Goal: Task Accomplishment & Management: Manage account settings

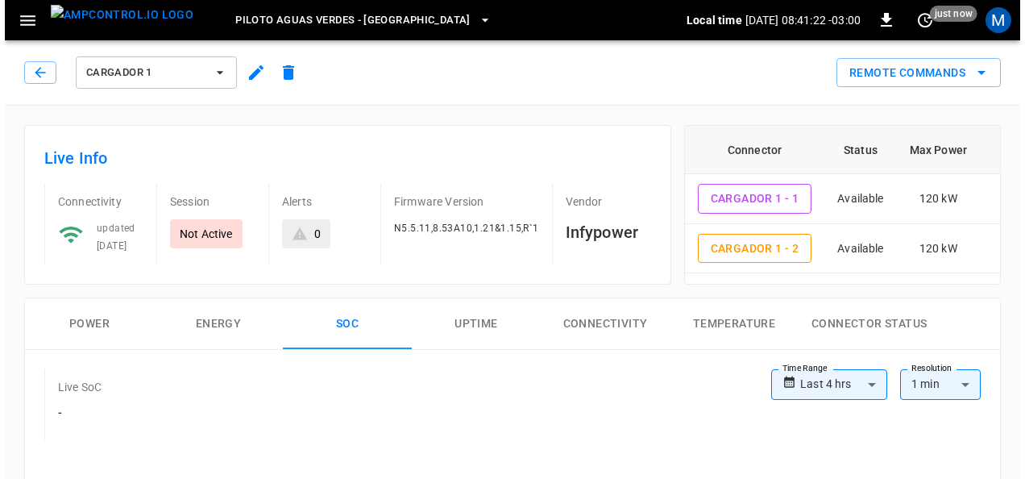
scroll to position [866, 0]
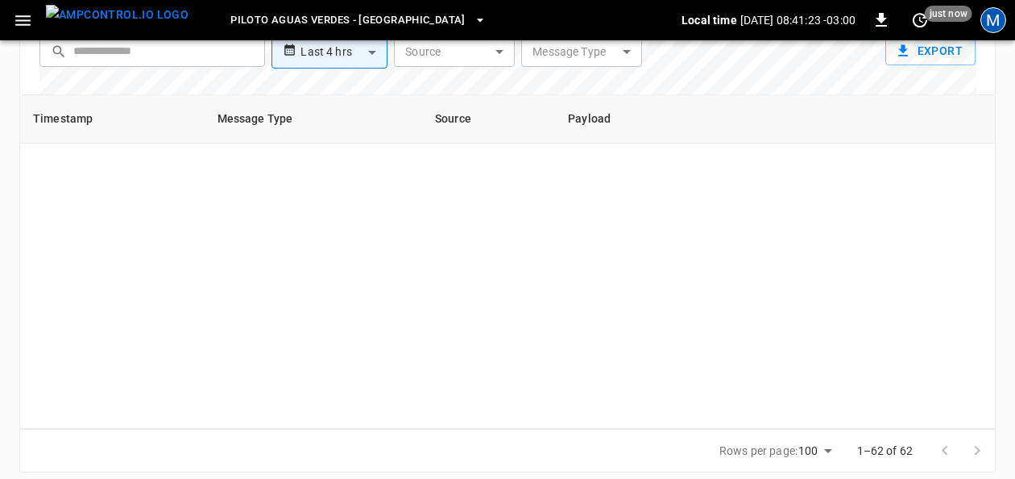
click at [993, 23] on div "M" at bounding box center [994, 20] width 26 height 26
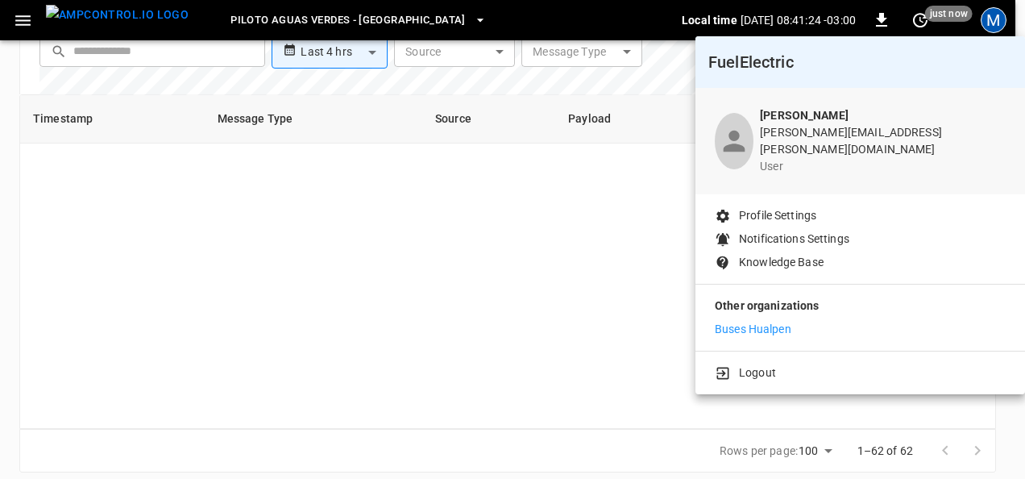
click at [772, 321] on p "Buses Hualpen" at bounding box center [753, 329] width 77 height 17
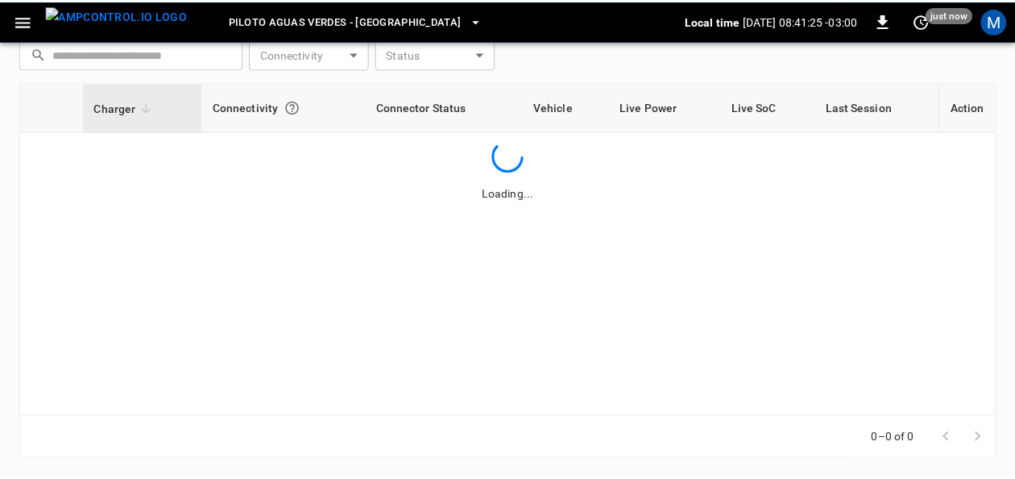
scroll to position [239, 0]
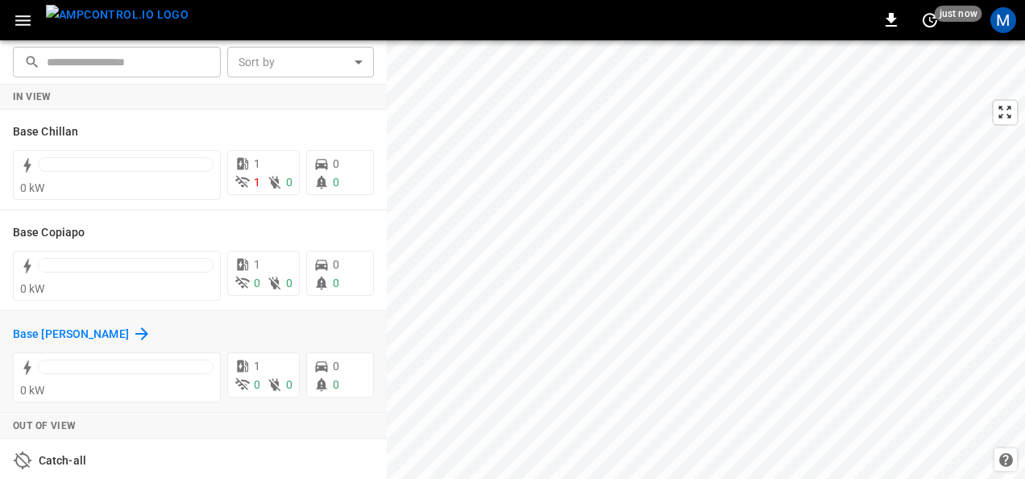
click at [132, 329] on icon at bounding box center [141, 333] width 19 height 19
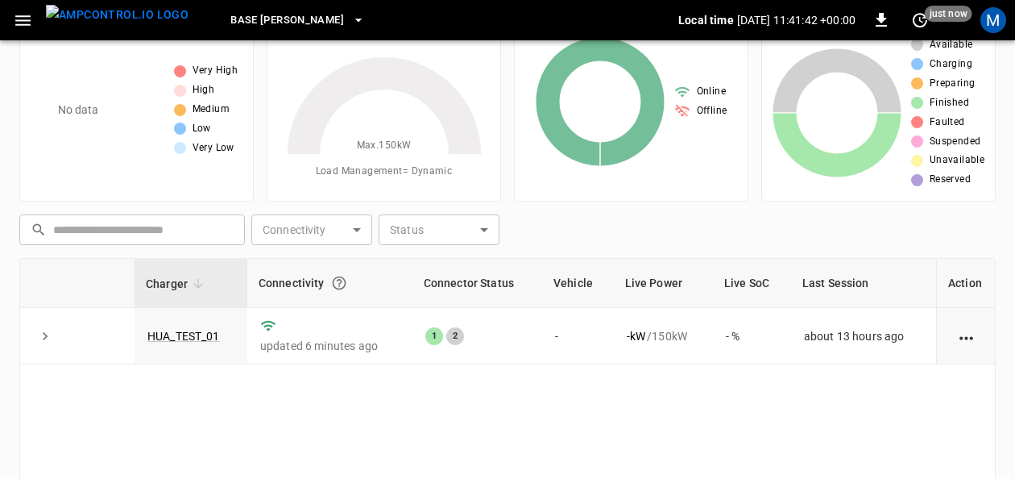
scroll to position [81, 0]
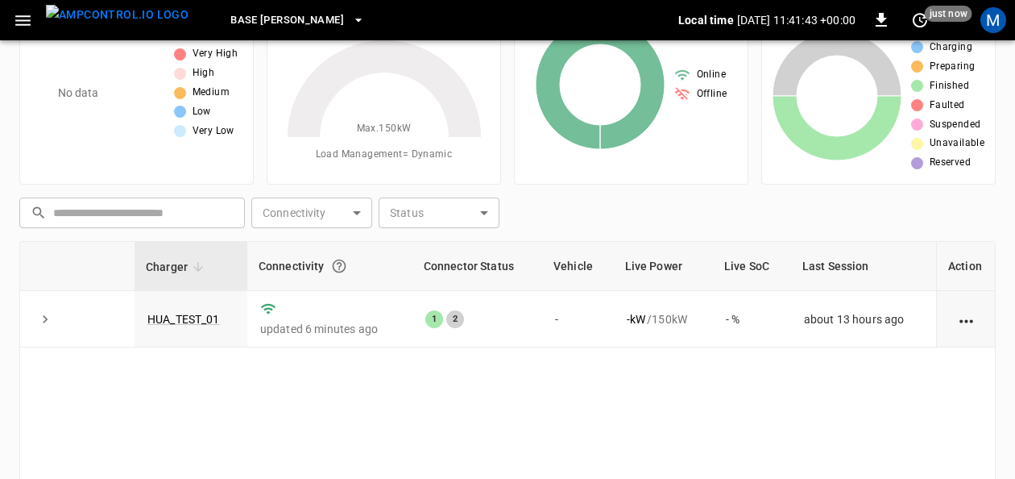
drag, startPoint x: 199, startPoint y: 311, endPoint x: 530, endPoint y: 10, distance: 447.8
click at [199, 313] on link "HUA_TEST_01" at bounding box center [183, 319] width 73 height 13
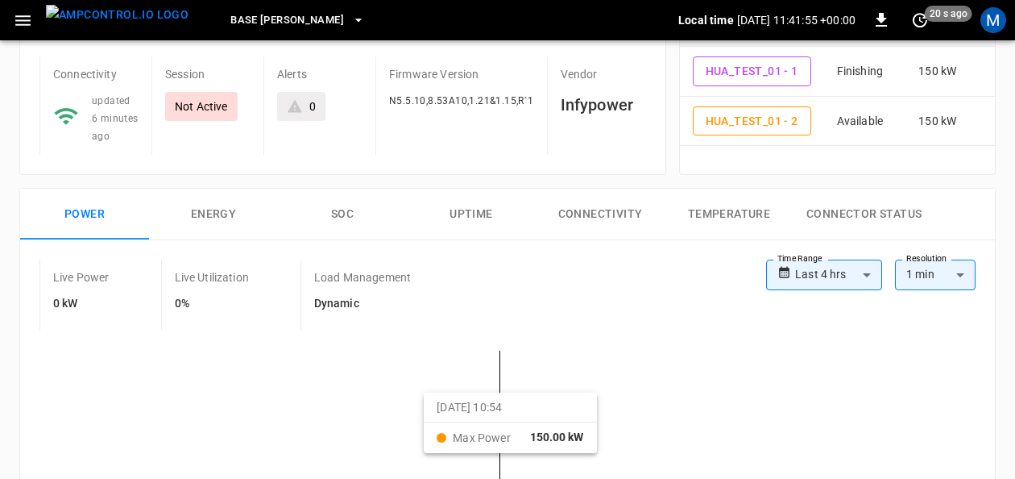
scroll to position [161, 0]
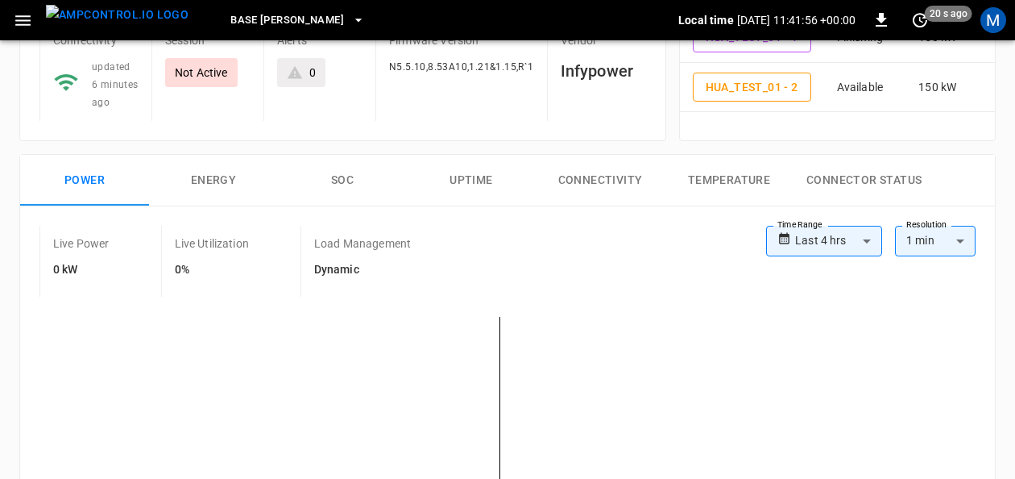
click at [353, 173] on button "SOC" at bounding box center [342, 181] width 129 height 52
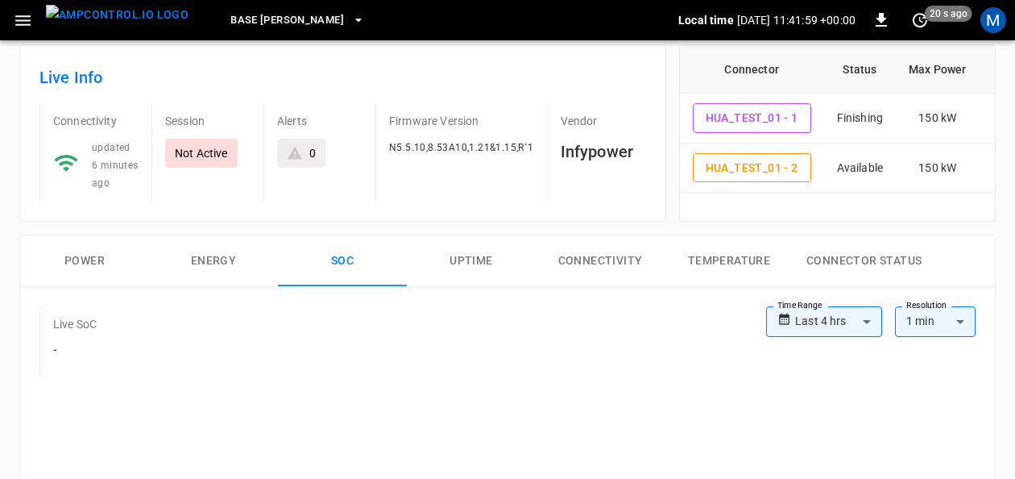
scroll to position [0, 0]
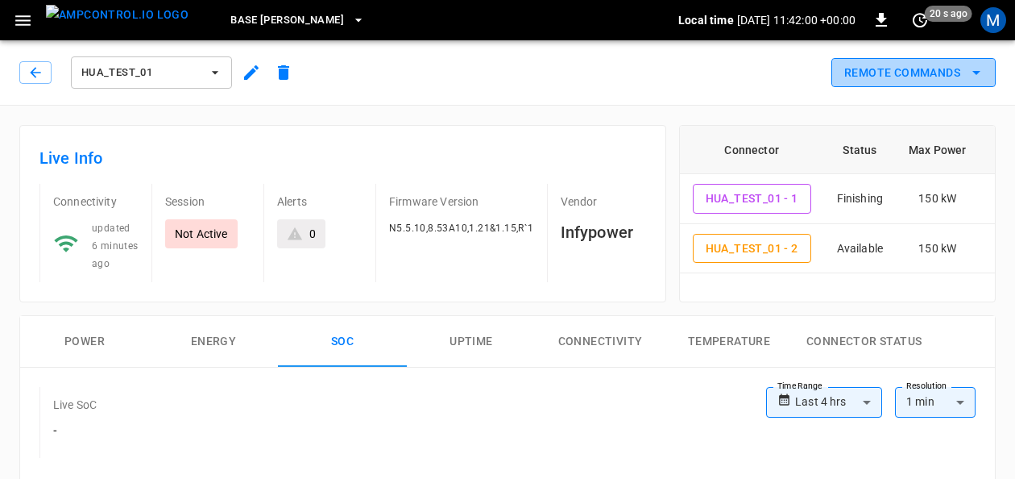
click at [986, 72] on icon "remote commands options" at bounding box center [976, 72] width 19 height 19
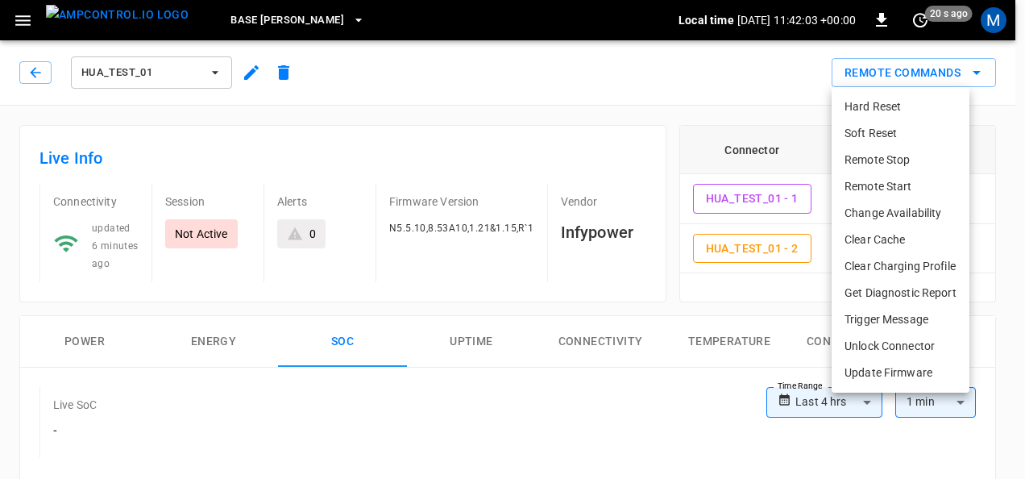
click at [920, 177] on li "Remote Start" at bounding box center [901, 186] width 138 height 27
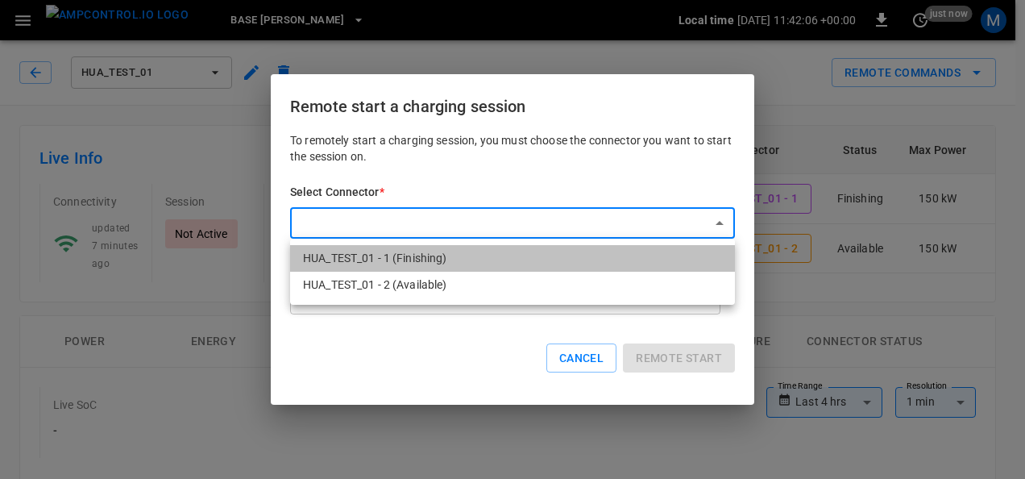
click at [387, 256] on li "HUA_TEST_01 - 1 (Finishing)" at bounding box center [512, 258] width 445 height 27
type input "**********"
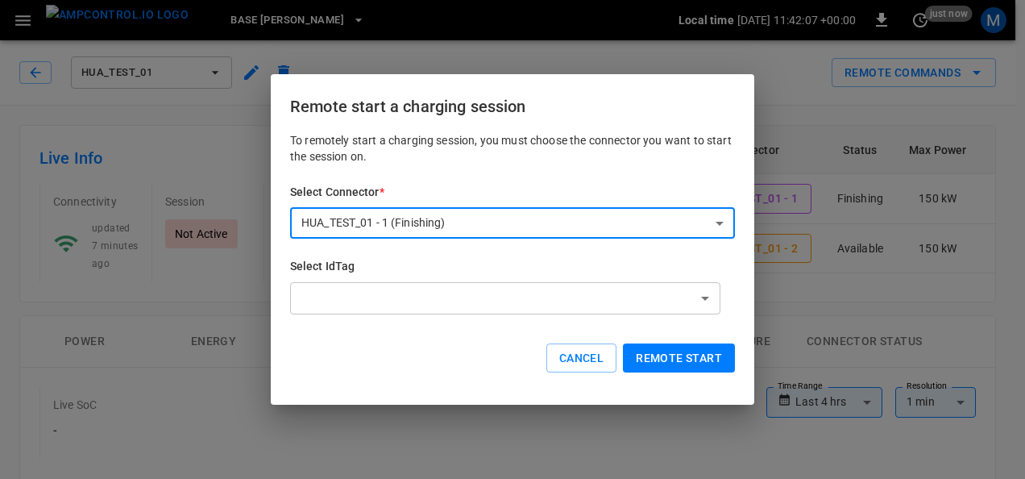
click at [672, 365] on button "Remote start" at bounding box center [679, 358] width 112 height 30
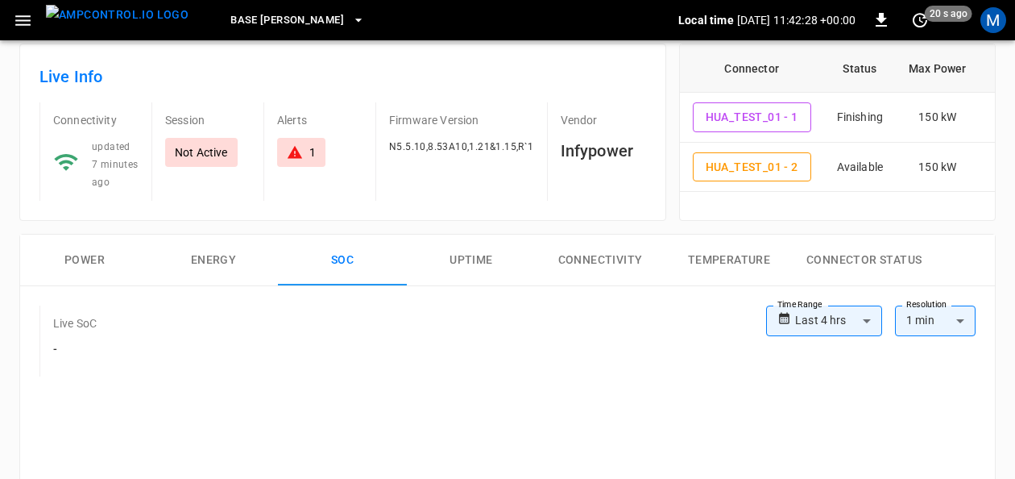
scroll to position [78, 0]
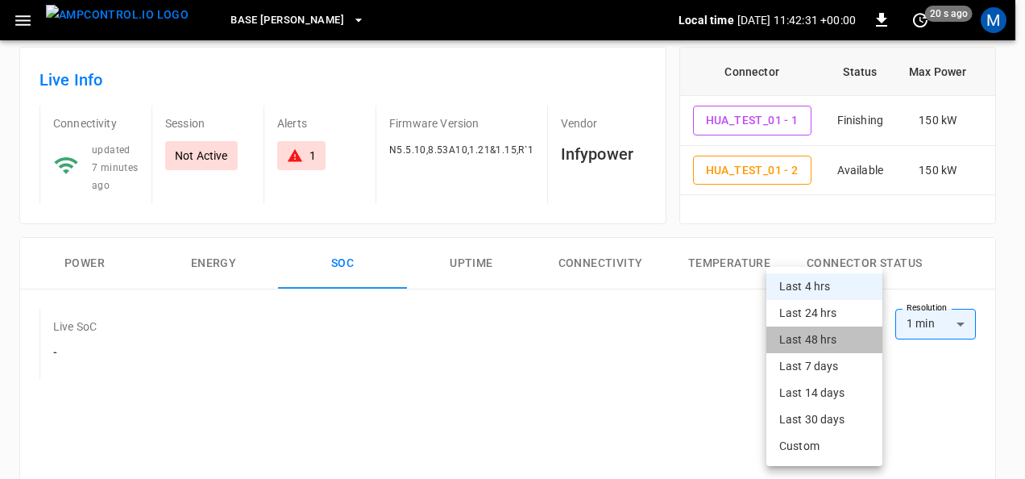
click at [845, 342] on li "Last 48 hrs" at bounding box center [824, 339] width 116 height 27
type input "**********"
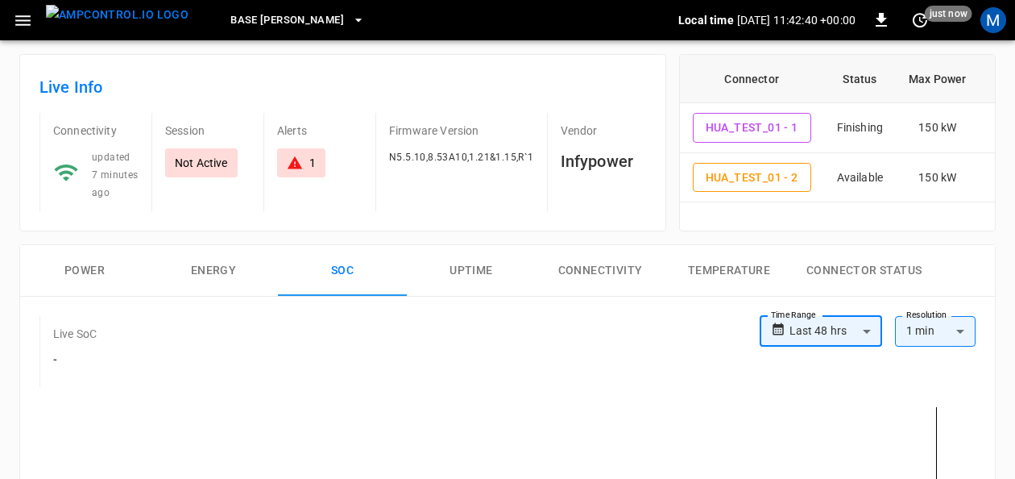
scroll to position [0, 0]
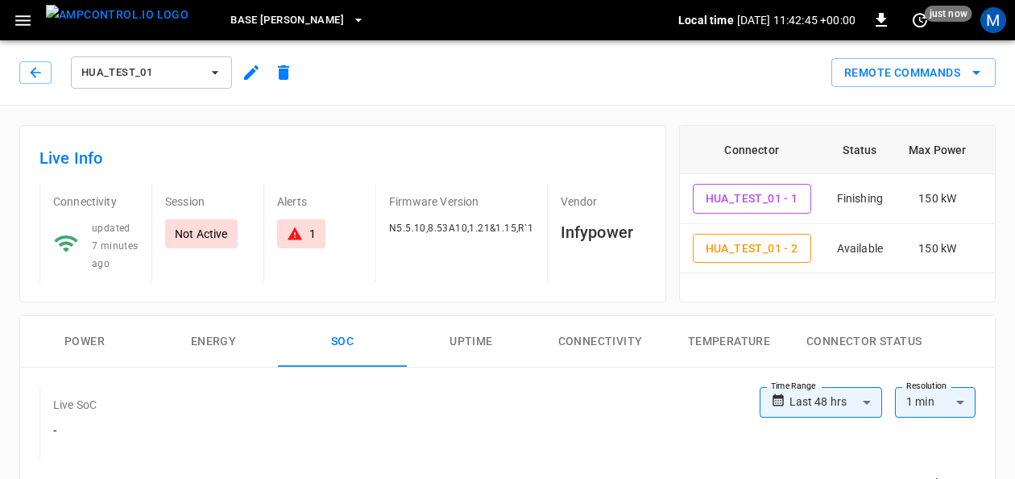
click at [274, 243] on div "Alerts 1" at bounding box center [313, 233] width 99 height 98
click at [286, 237] on div "1" at bounding box center [301, 233] width 48 height 29
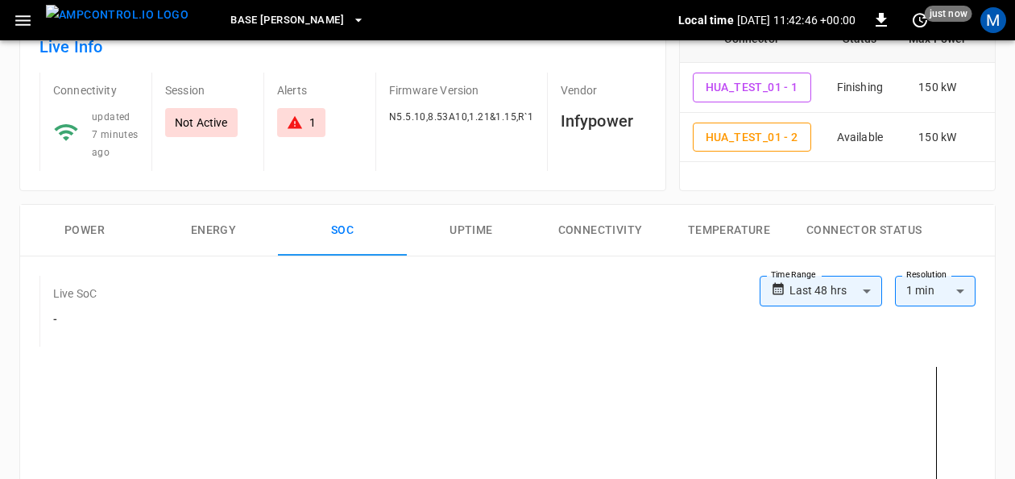
scroll to position [783, 0]
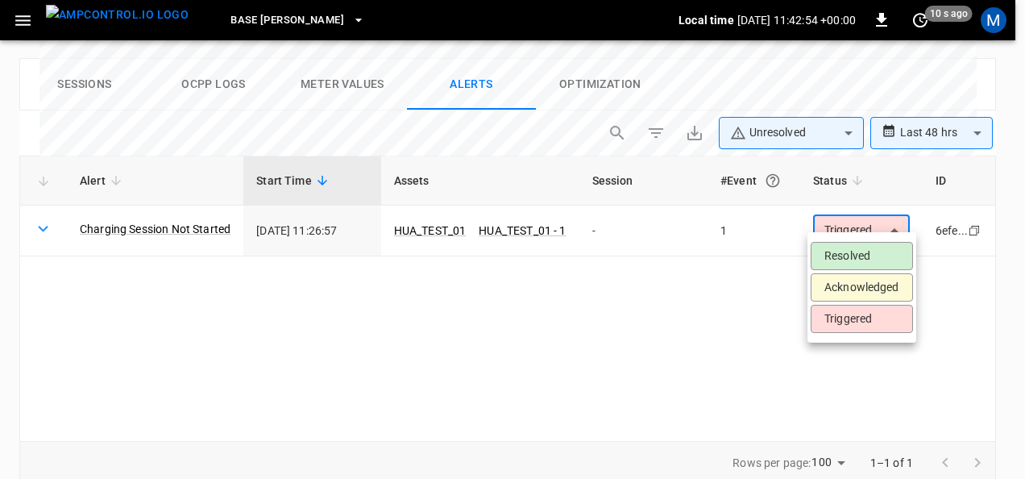
click at [879, 247] on li "Resolved" at bounding box center [862, 256] width 102 height 28
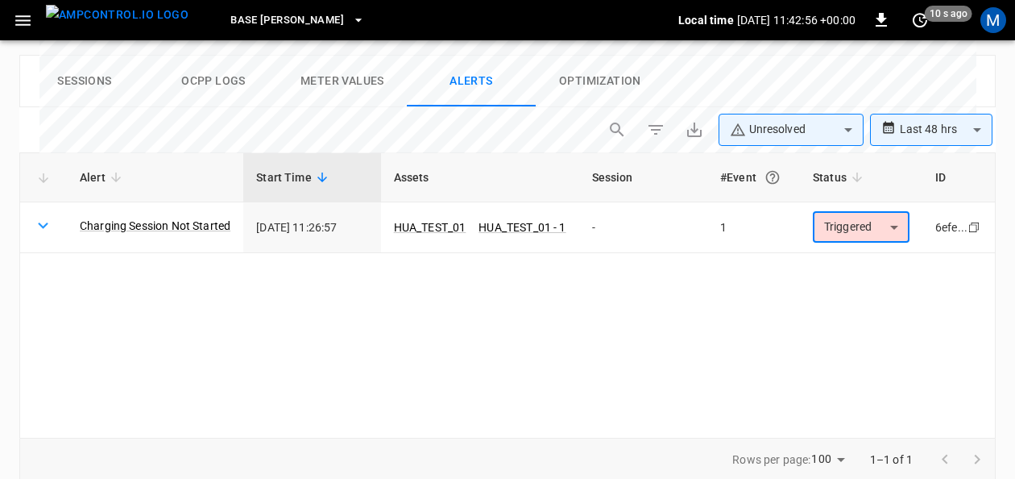
scroll to position [794, 0]
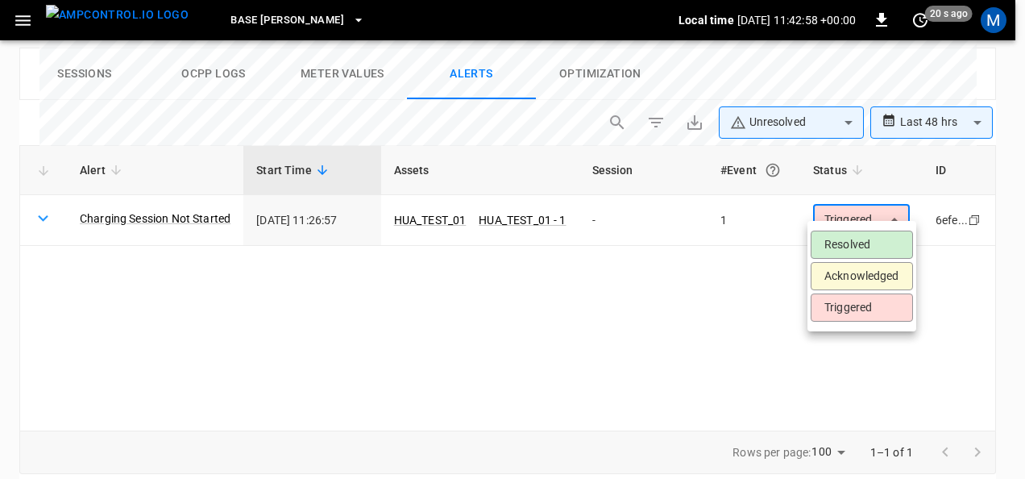
click at [856, 244] on li "Resolved" at bounding box center [862, 244] width 102 height 28
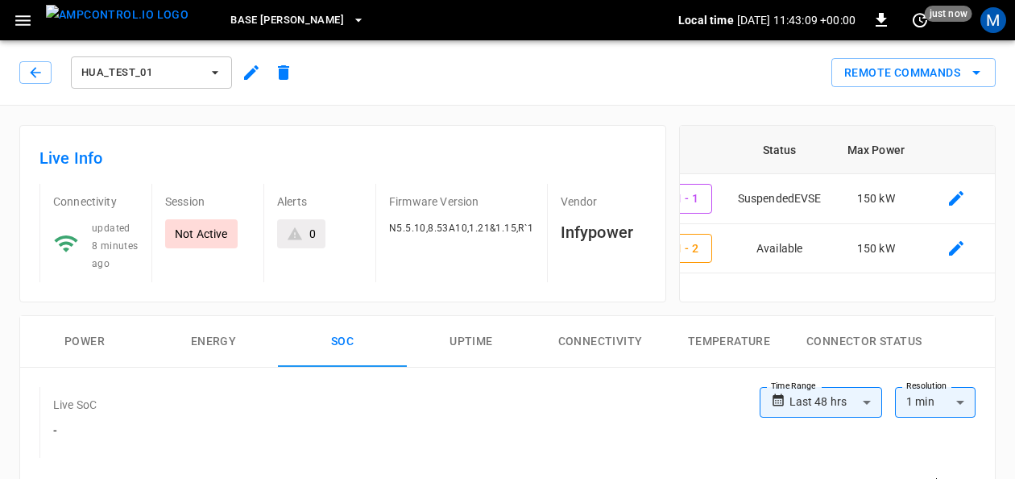
scroll to position [0, 0]
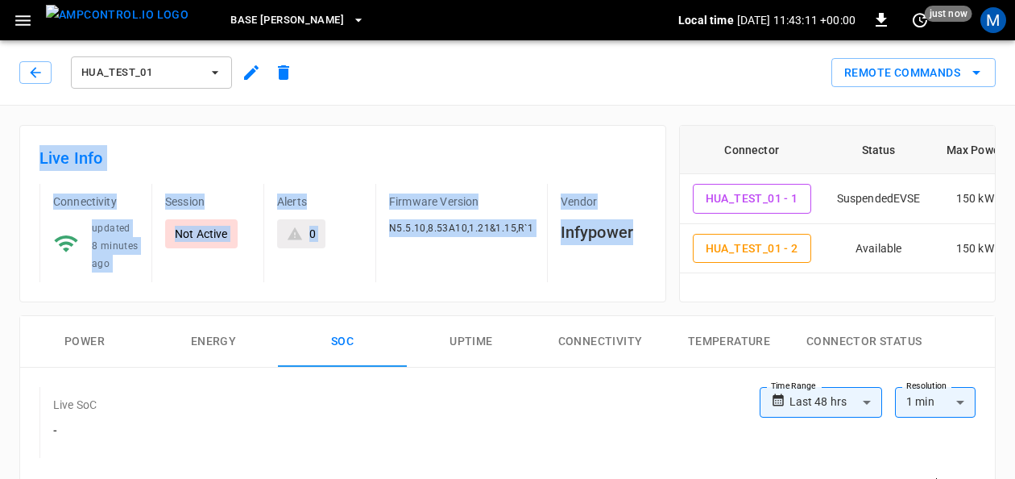
drag, startPoint x: 1003, startPoint y: 80, endPoint x: 999, endPoint y: 114, distance: 34.9
drag, startPoint x: 999, startPoint y: 114, endPoint x: 975, endPoint y: 106, distance: 25.8
drag, startPoint x: 975, startPoint y: 106, endPoint x: 1002, endPoint y: 112, distance: 27.4
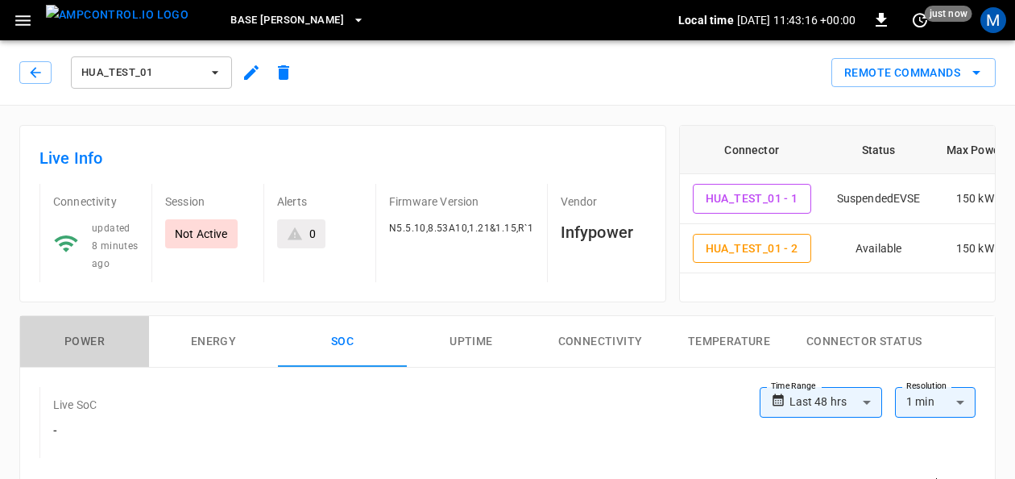
click at [117, 338] on button "Power" at bounding box center [84, 342] width 129 height 52
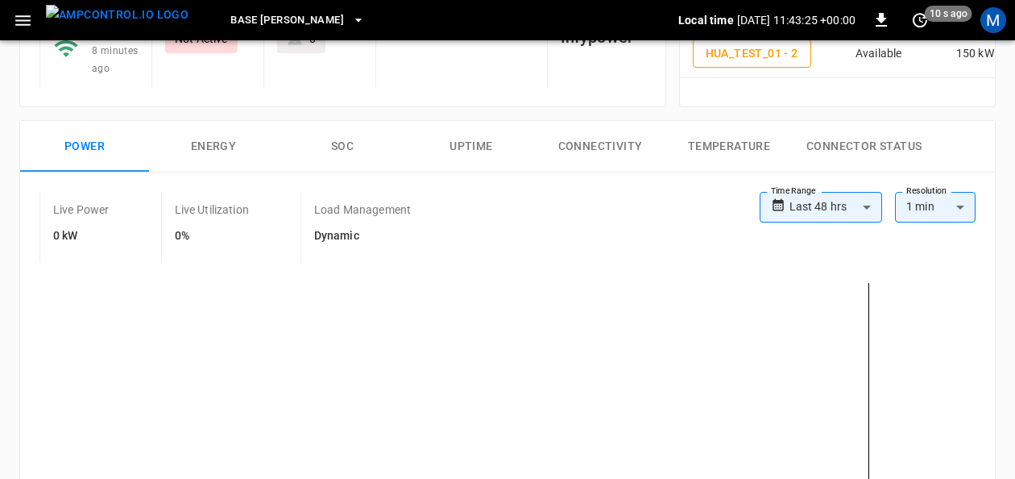
scroll to position [192, 0]
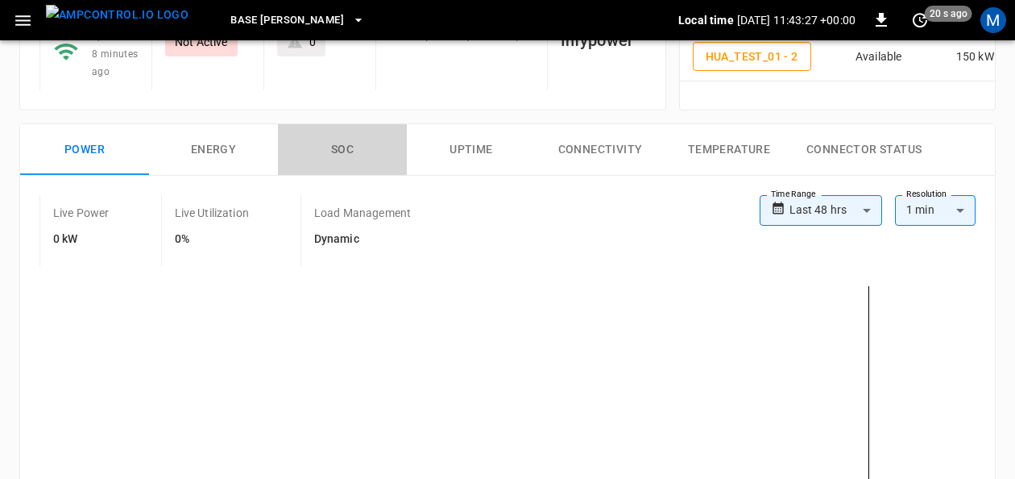
click at [356, 144] on button "SOC" at bounding box center [342, 150] width 129 height 52
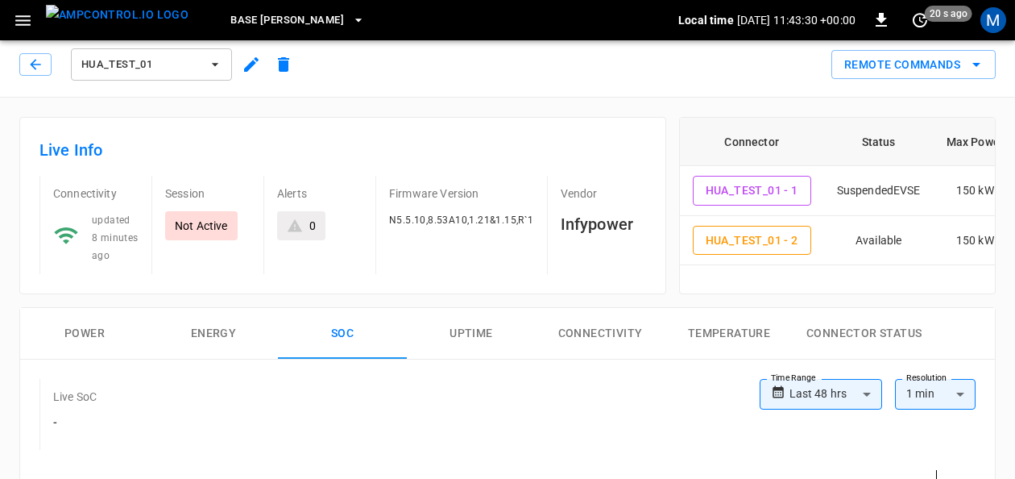
scroll to position [0, 0]
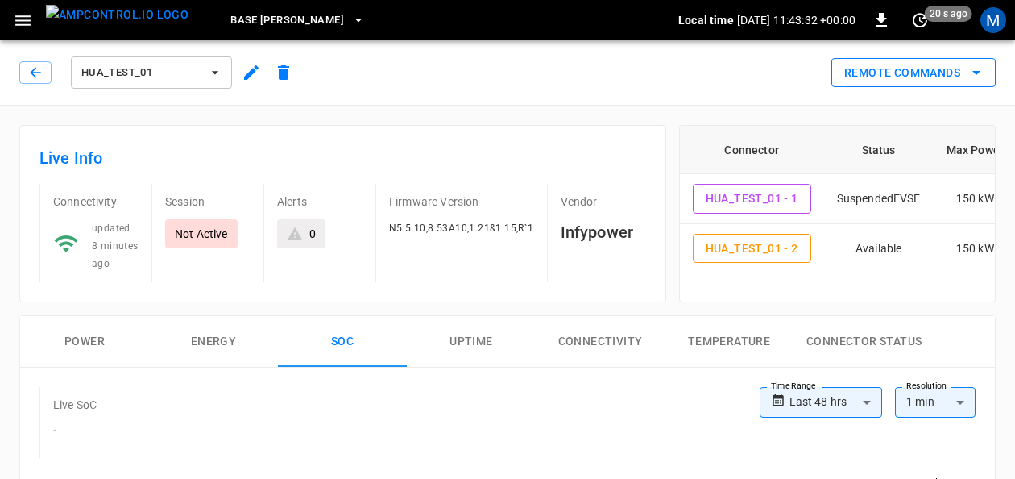
click at [974, 73] on icon "remote commands options" at bounding box center [976, 72] width 19 height 19
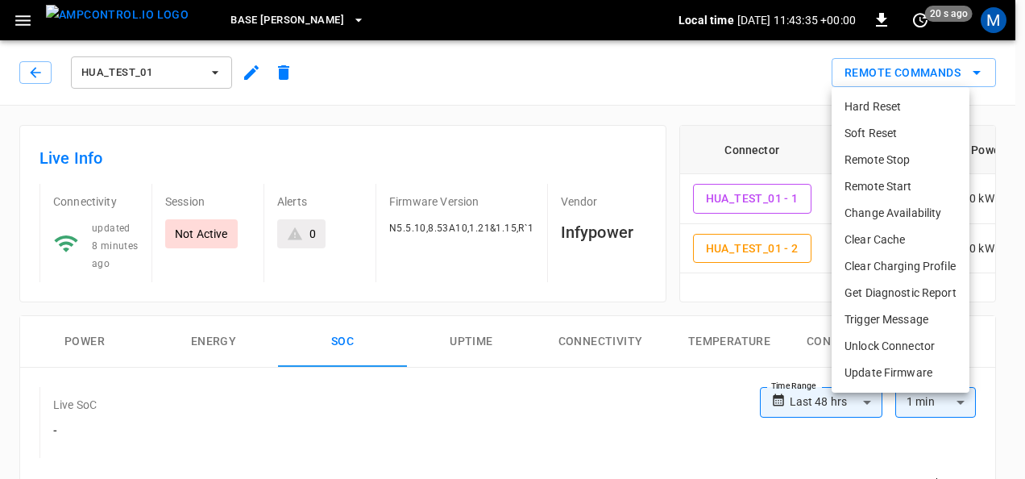
click at [882, 105] on li "Hard Reset" at bounding box center [901, 106] width 138 height 27
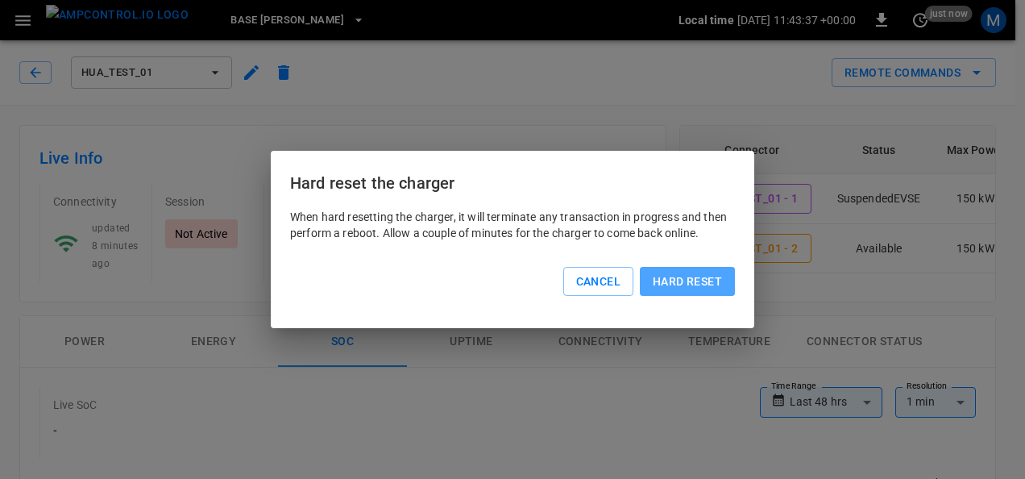
click at [654, 276] on button "Hard reset" at bounding box center [687, 282] width 95 height 30
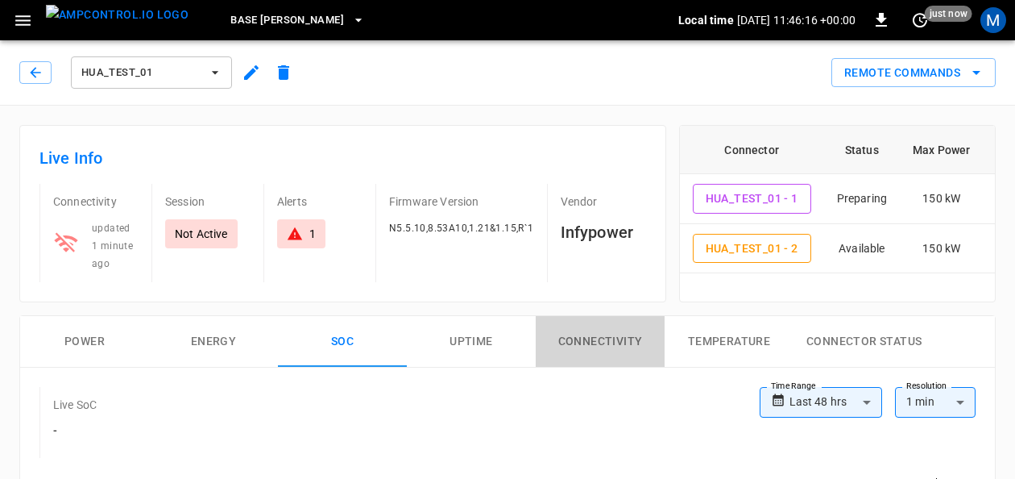
click at [619, 335] on button "Connectivity" at bounding box center [600, 342] width 129 height 52
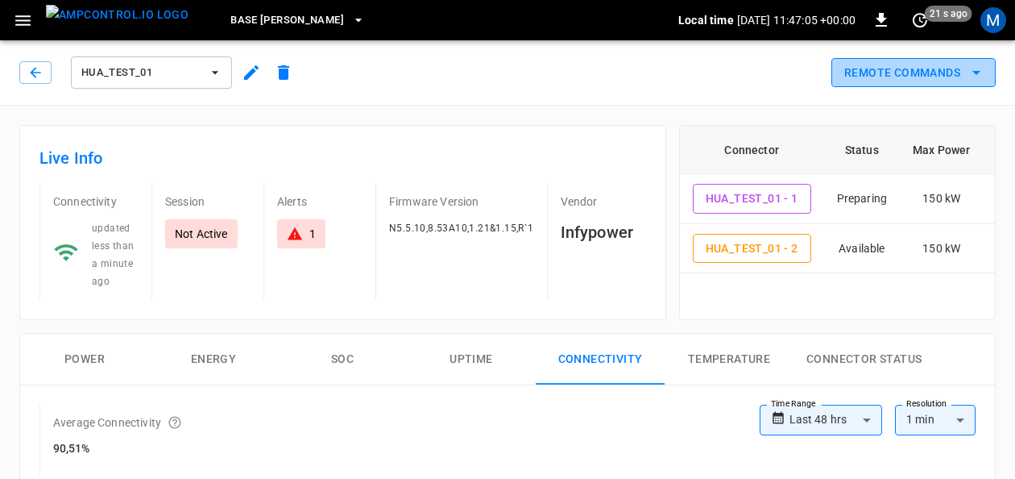
click at [982, 74] on icon "remote commands options" at bounding box center [976, 72] width 19 height 19
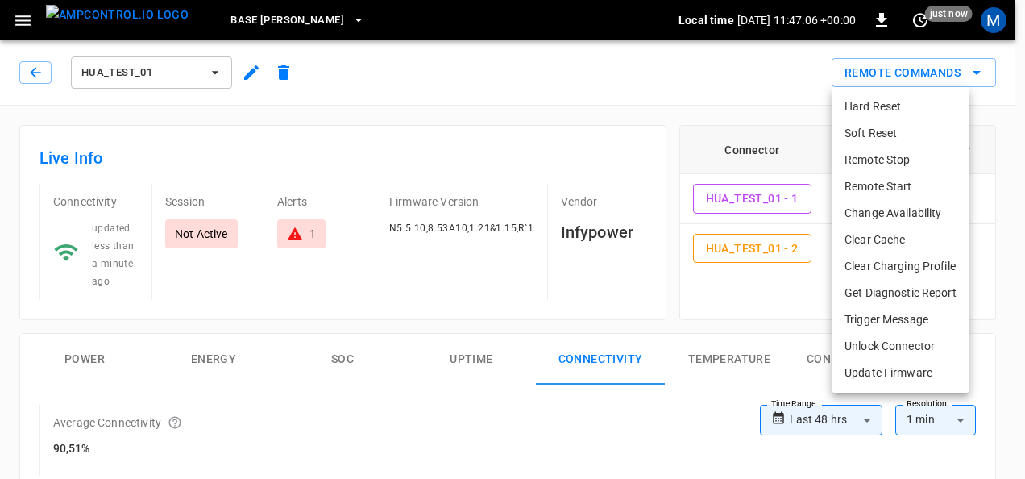
click at [875, 187] on li "Remote Start" at bounding box center [901, 186] width 138 height 27
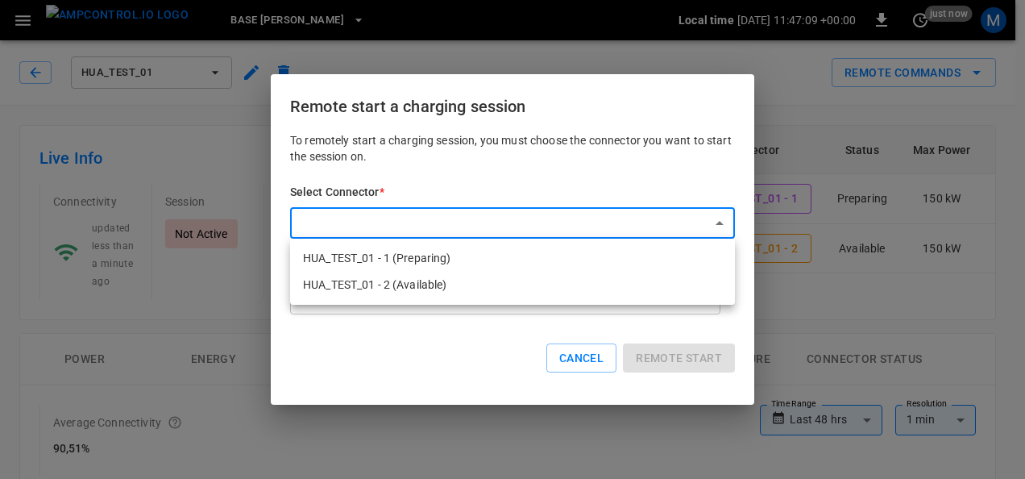
click at [435, 261] on li "HUA_TEST_01 - 1 (Preparing)" at bounding box center [512, 258] width 445 height 27
type input "**********"
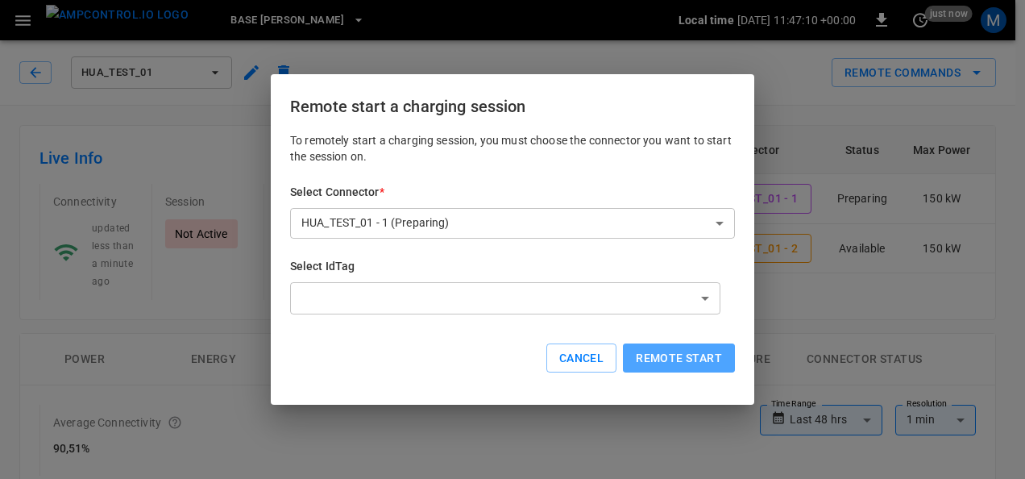
click at [657, 355] on button "Remote start" at bounding box center [679, 358] width 112 height 30
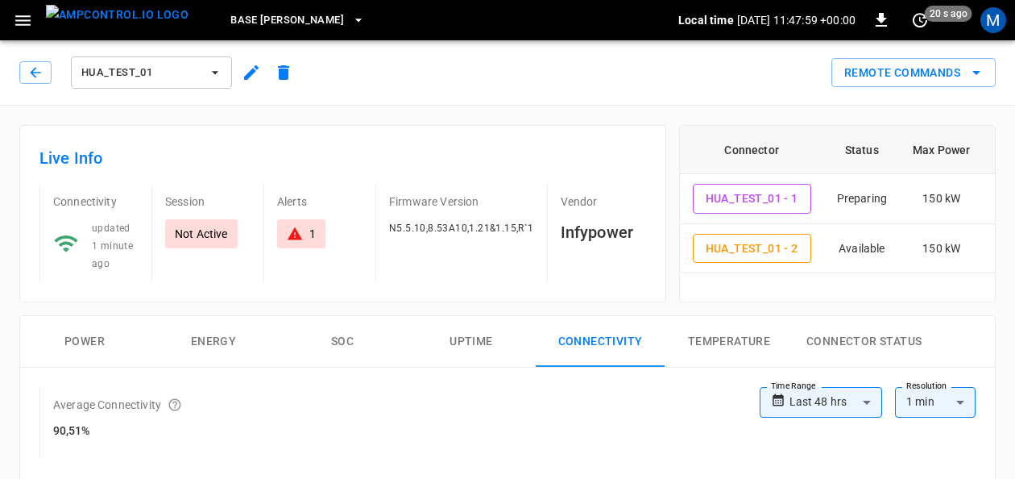
click at [81, 330] on button "Power" at bounding box center [84, 342] width 129 height 52
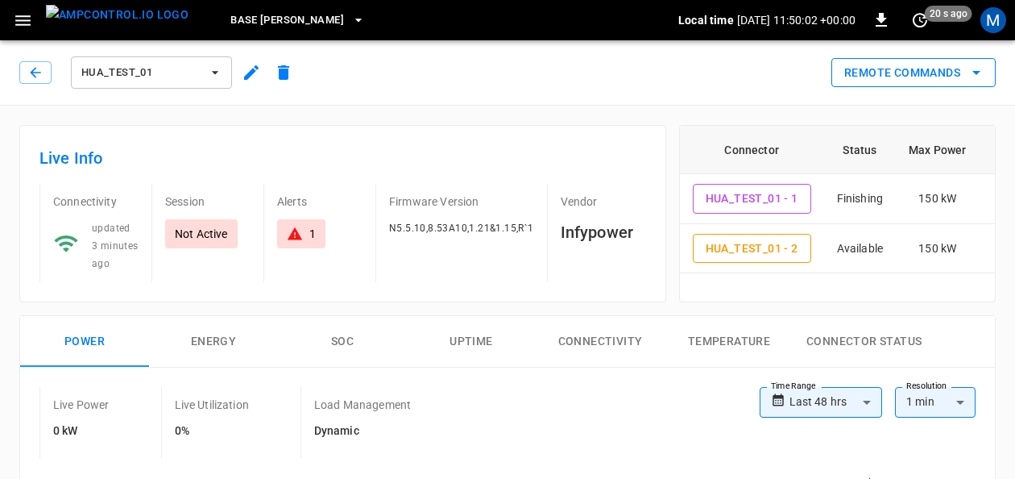
click at [987, 73] on button "Remote Commands" at bounding box center [914, 73] width 164 height 30
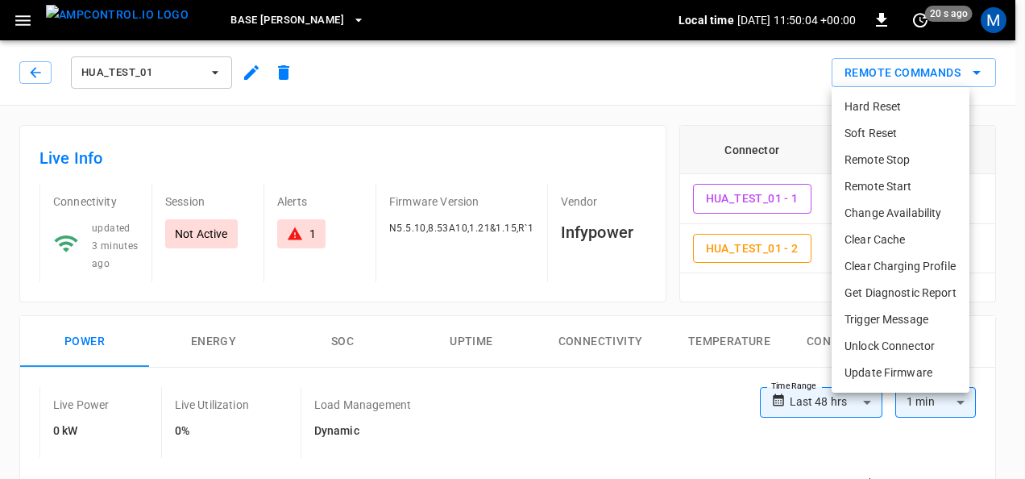
click at [891, 181] on li "Remote Start" at bounding box center [901, 186] width 138 height 27
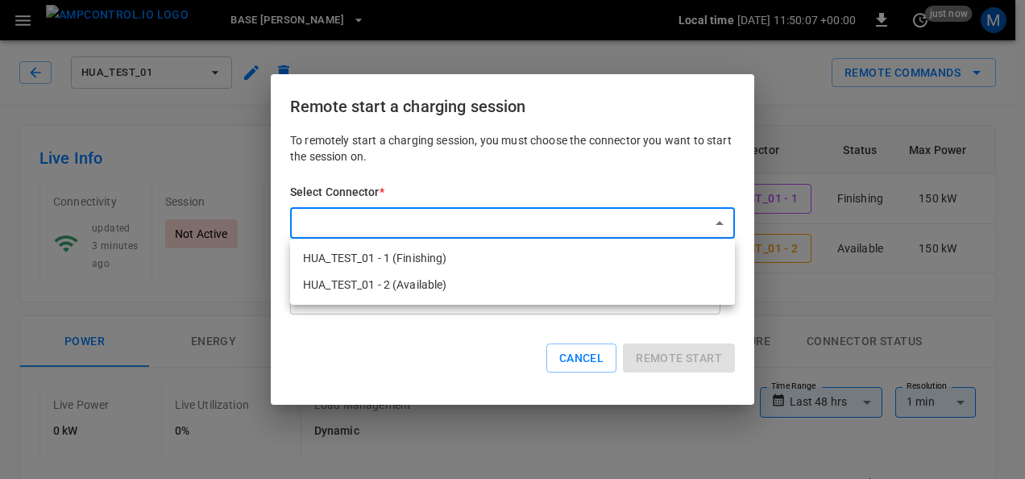
click at [447, 263] on li "HUA_TEST_01 - 1 (Finishing)" at bounding box center [512, 258] width 445 height 27
type input "**********"
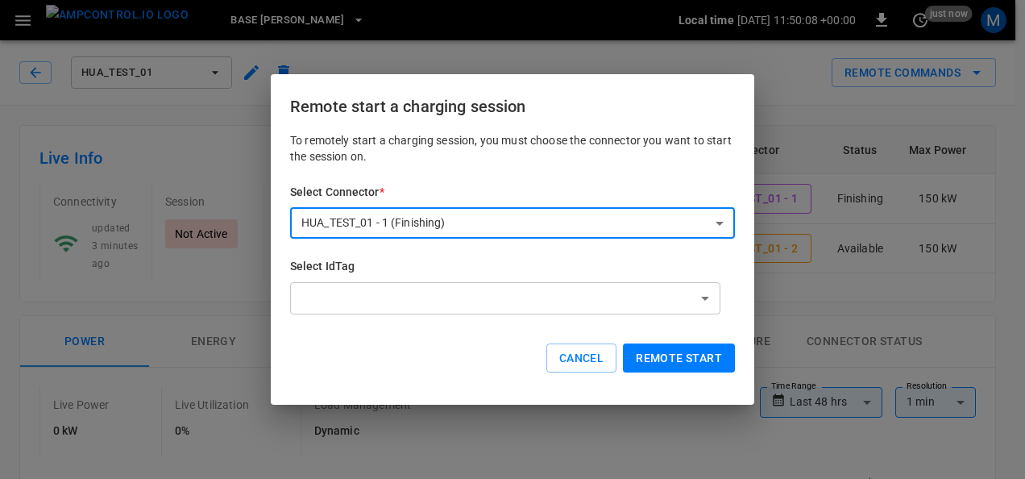
click at [648, 353] on button "Remote start" at bounding box center [679, 358] width 112 height 30
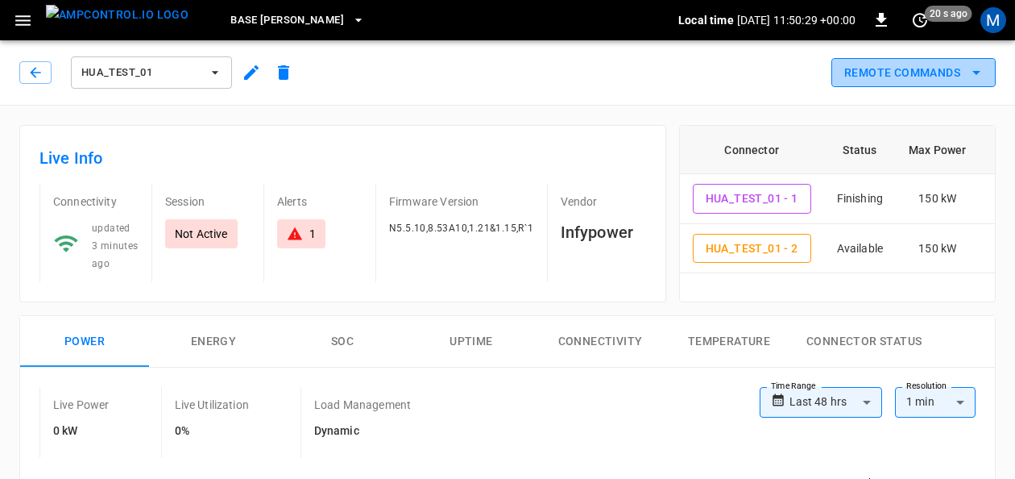
click at [975, 77] on icon "remote commands options" at bounding box center [976, 72] width 19 height 19
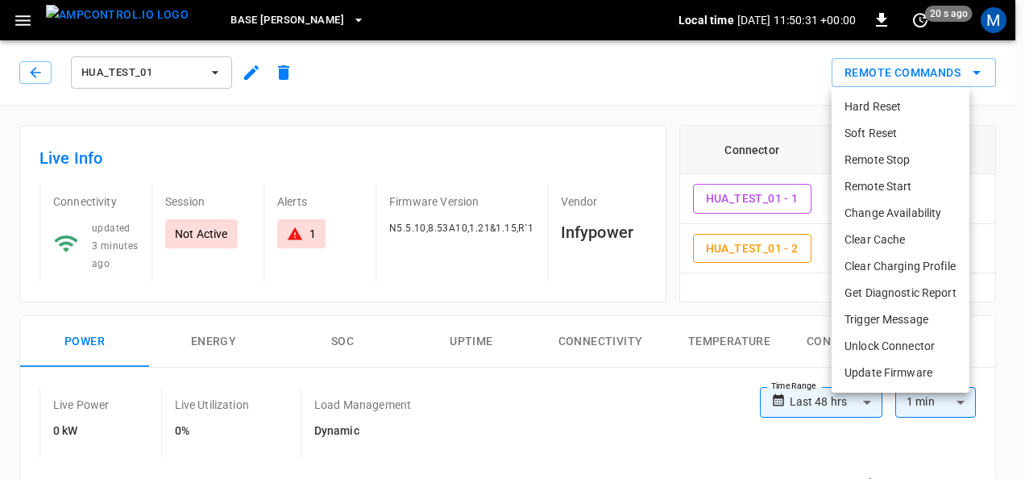
click at [895, 186] on li "Remote Start" at bounding box center [901, 186] width 138 height 27
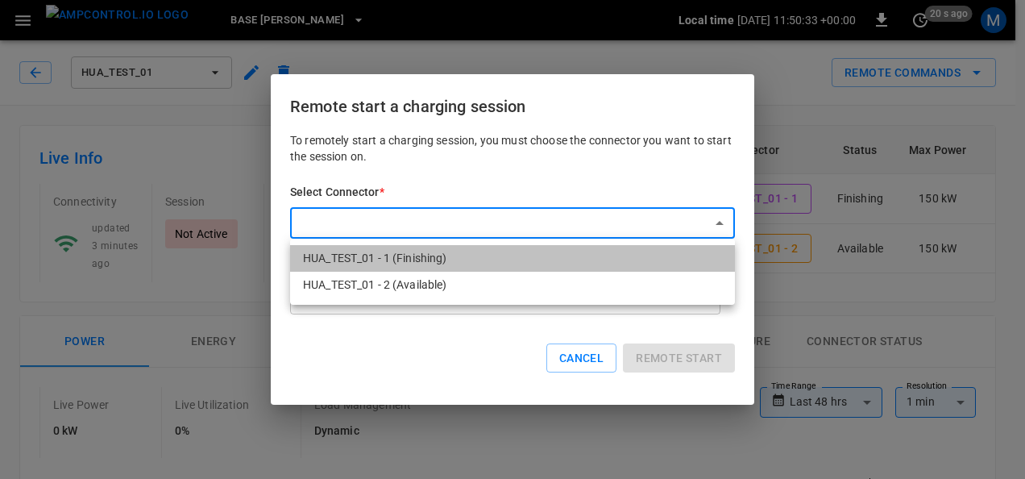
click at [459, 263] on li "HUA_TEST_01 - 1 (Finishing)" at bounding box center [512, 258] width 445 height 27
type input "**********"
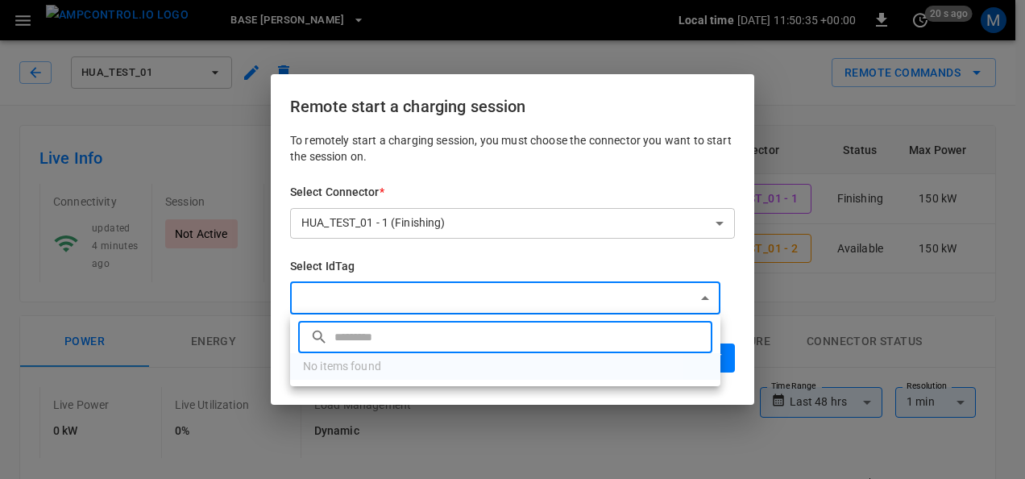
click at [448, 330] on input "text" at bounding box center [521, 336] width 374 height 43
click at [467, 243] on div at bounding box center [512, 239] width 1025 height 479
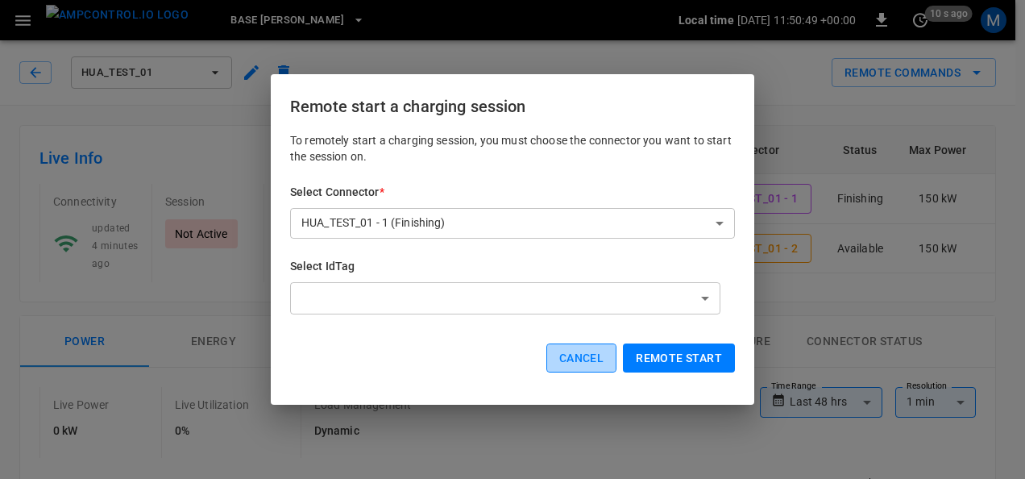
click at [571, 351] on button "Cancel" at bounding box center [581, 358] width 70 height 30
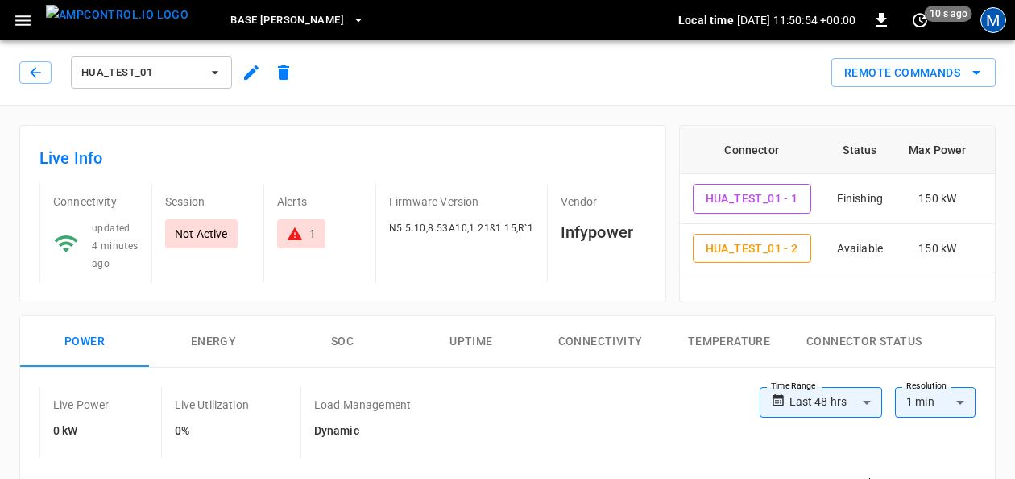
click at [1002, 30] on div "M" at bounding box center [994, 20] width 26 height 26
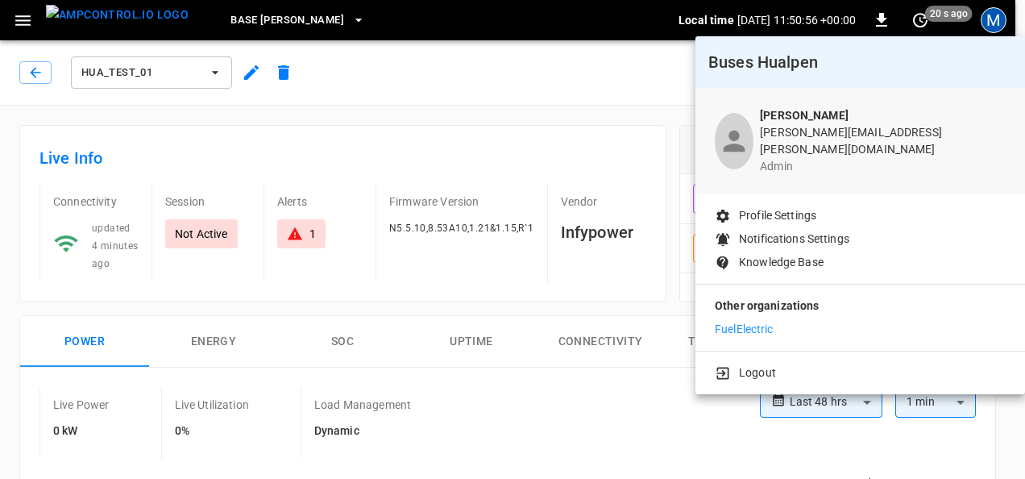
click at [755, 321] on p "FuelElectric" at bounding box center [744, 329] width 59 height 17
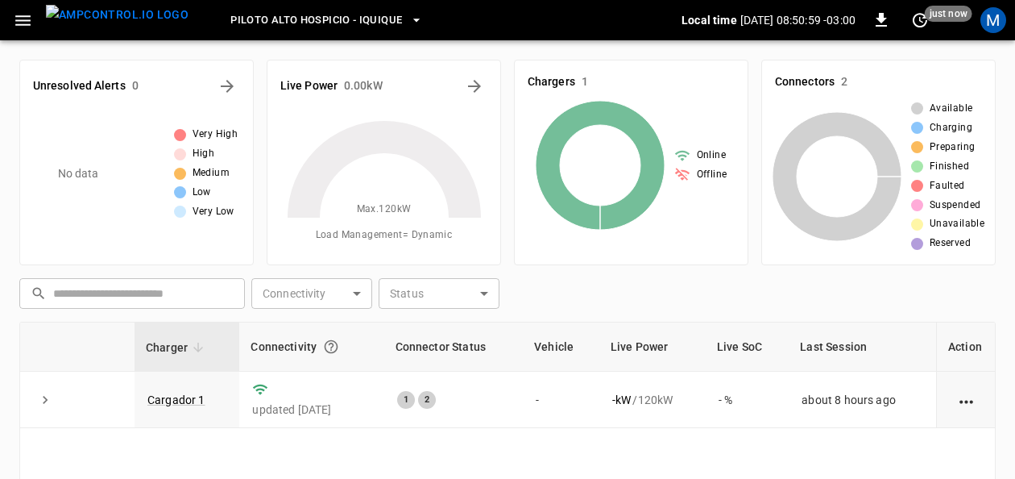
click at [375, 21] on button "Piloto Alto Hospicio - Iquique" at bounding box center [327, 20] width 206 height 31
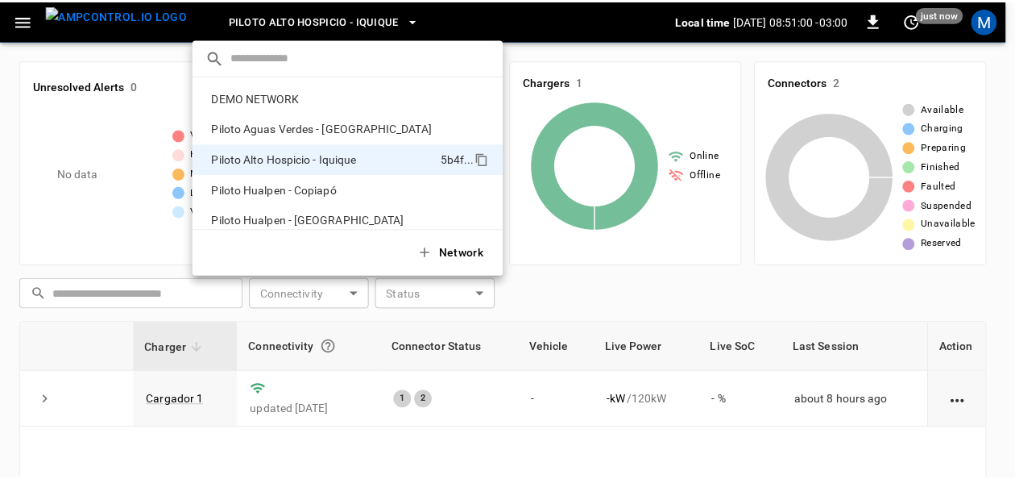
scroll to position [13, 0]
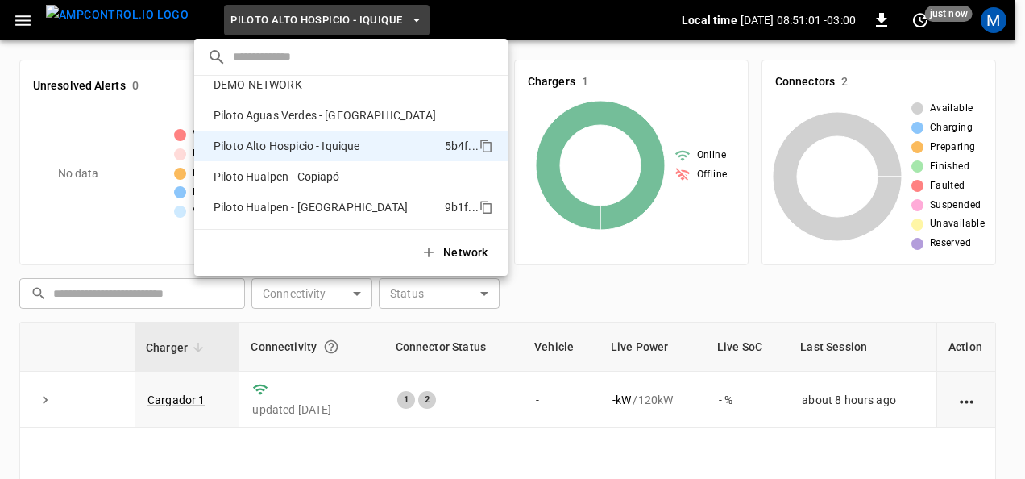
click at [347, 210] on p "Piloto Hualpen - Santiago" at bounding box center [326, 207] width 238 height 16
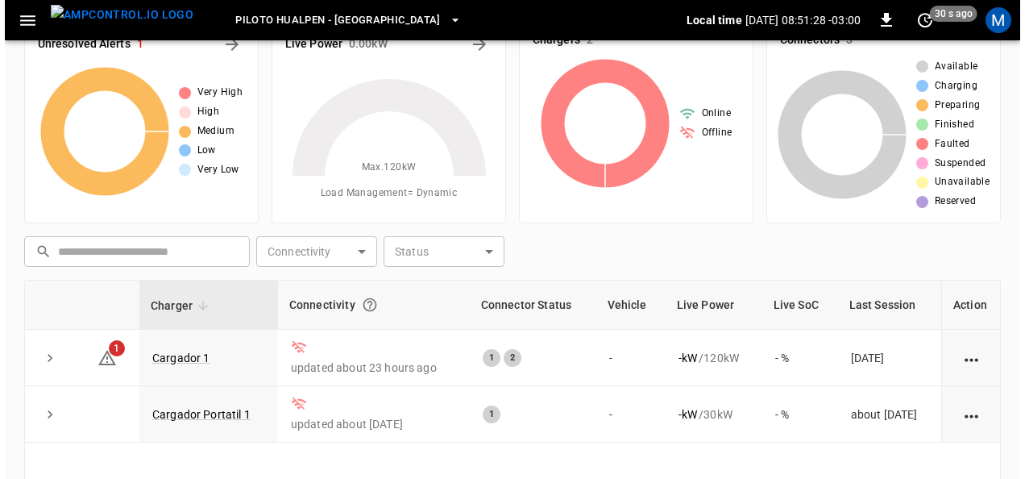
scroll to position [0, 0]
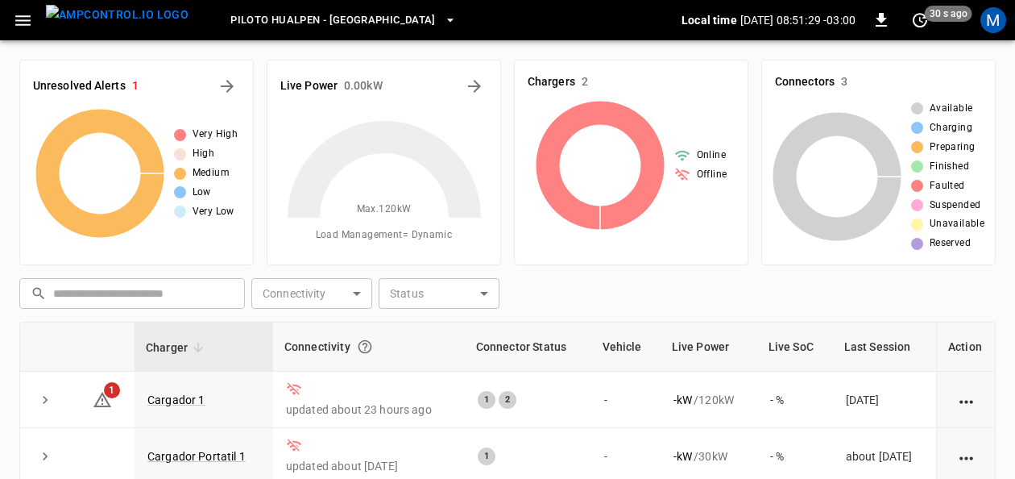
click at [643, 300] on div "​ ​ Connectivity ​ Connectivity Status ​ Status" at bounding box center [504, 290] width 983 height 37
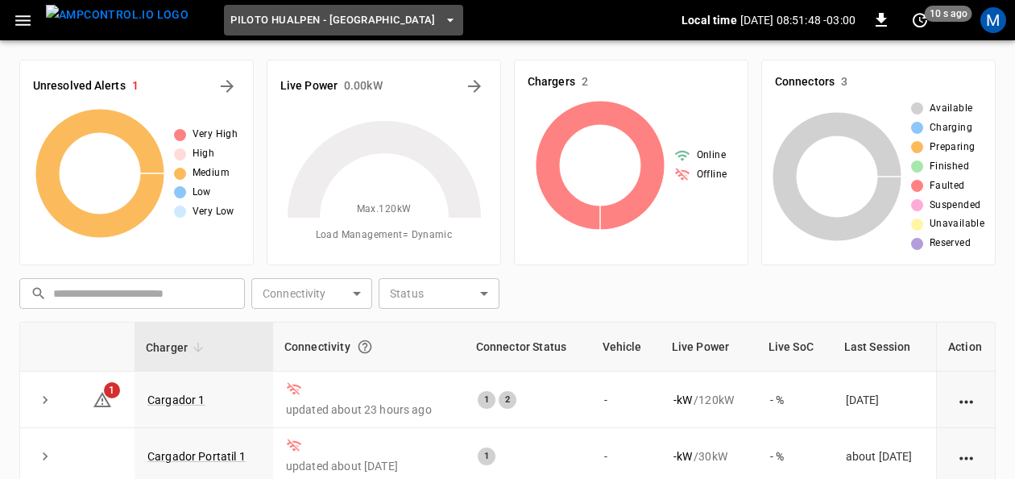
click at [442, 23] on icon "button" at bounding box center [450, 20] width 16 height 16
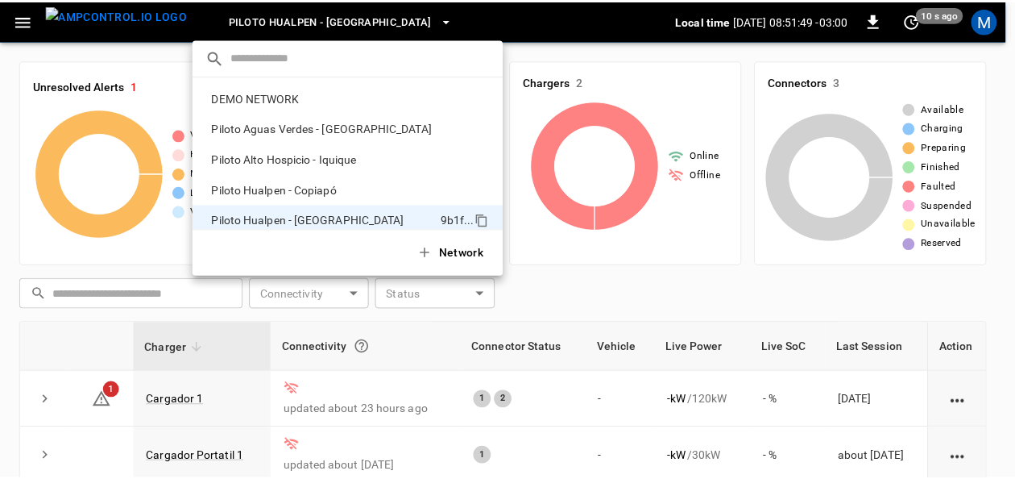
scroll to position [13, 0]
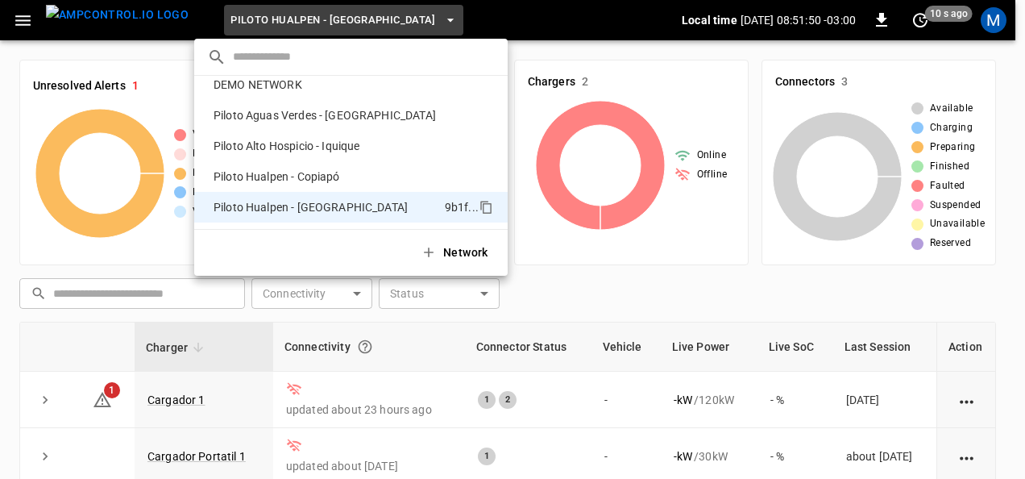
click at [569, 294] on div at bounding box center [512, 239] width 1025 height 479
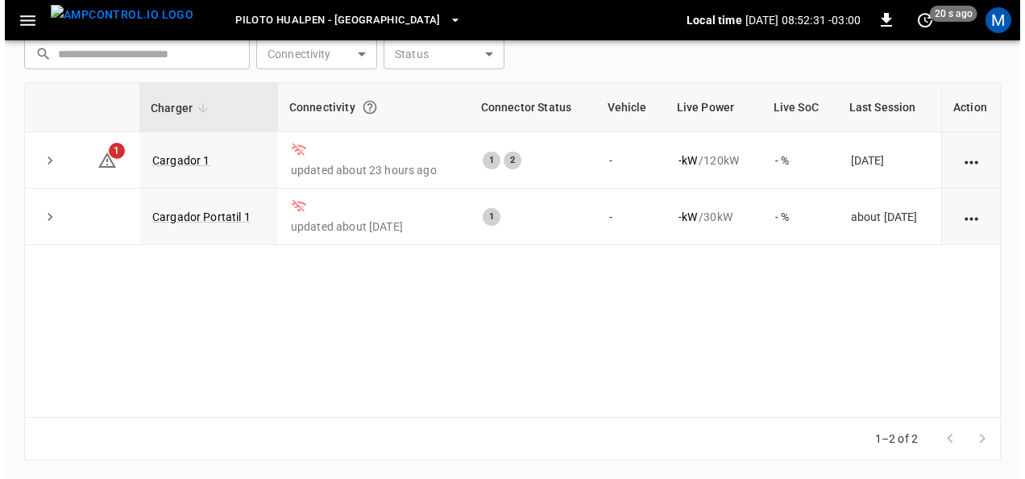
scroll to position [0, 0]
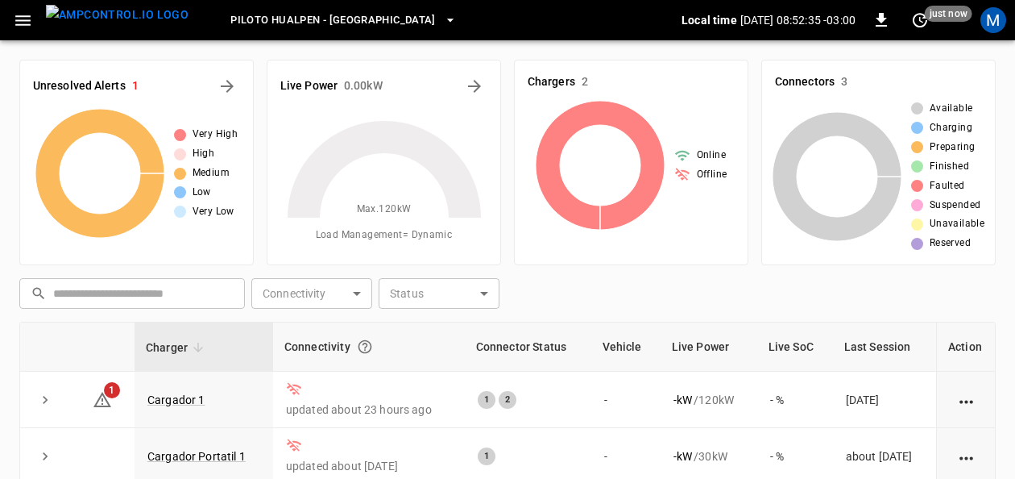
click at [442, 17] on icon "button" at bounding box center [450, 20] width 16 height 16
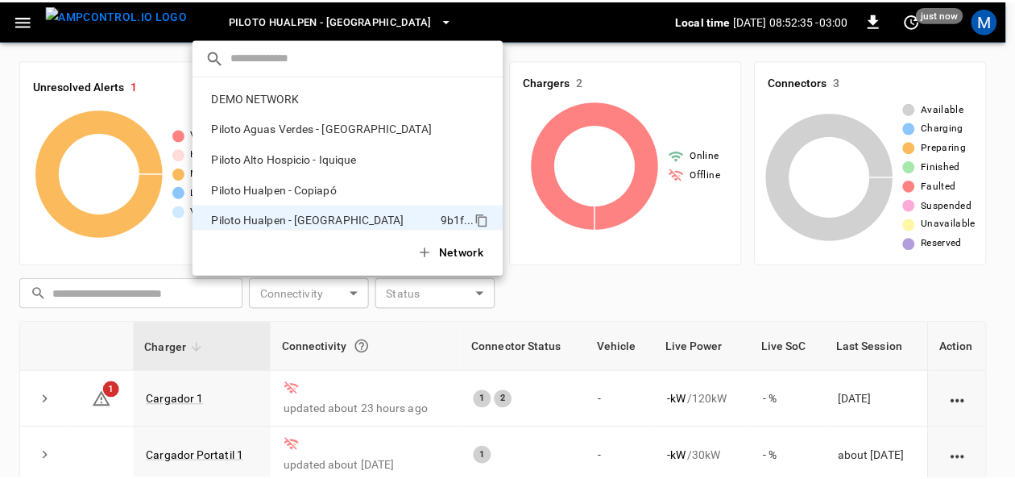
scroll to position [13, 0]
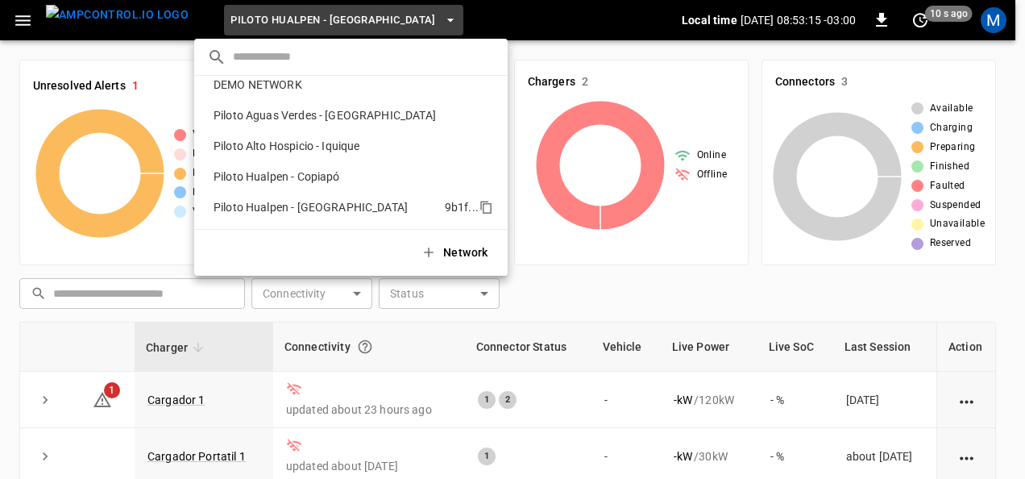
click at [287, 211] on p "Piloto Hualpen - Santiago" at bounding box center [326, 207] width 238 height 16
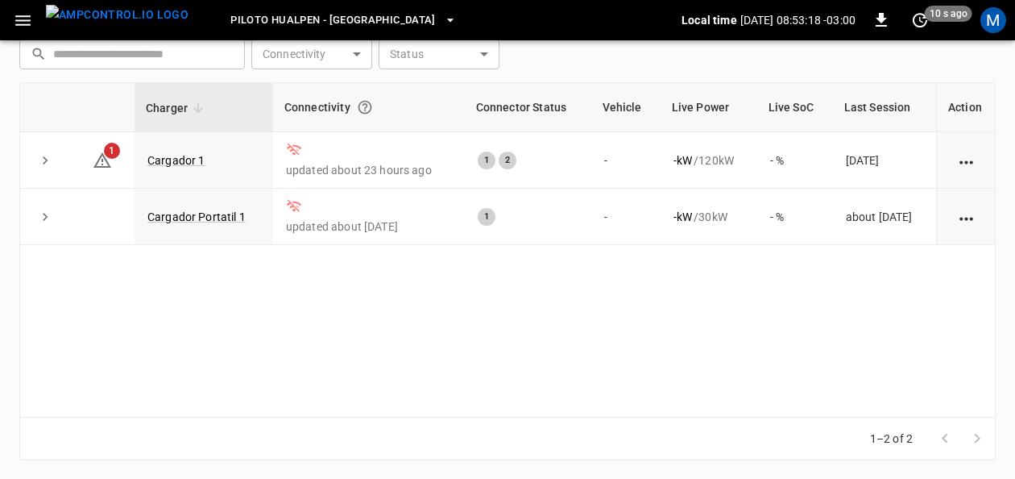
scroll to position [78, 0]
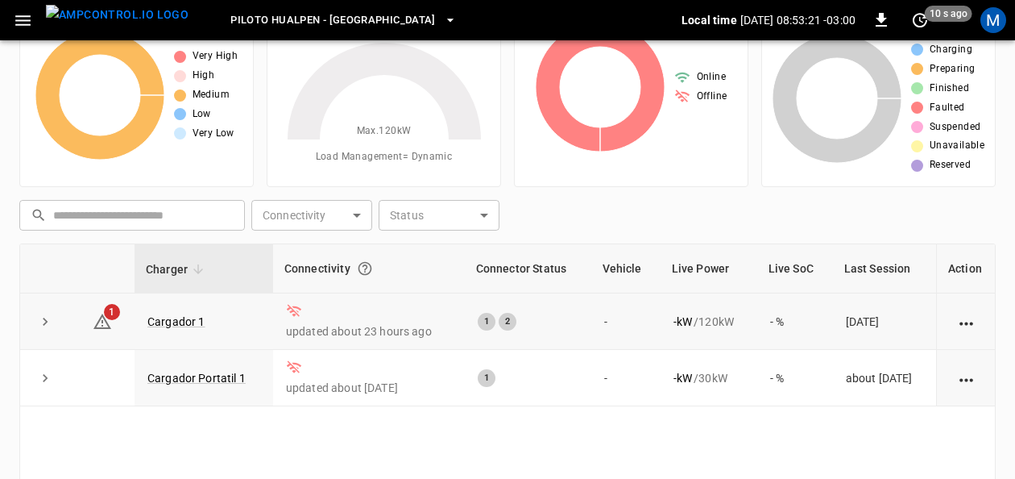
click at [972, 321] on icon "action cell options" at bounding box center [967, 323] width 20 height 20
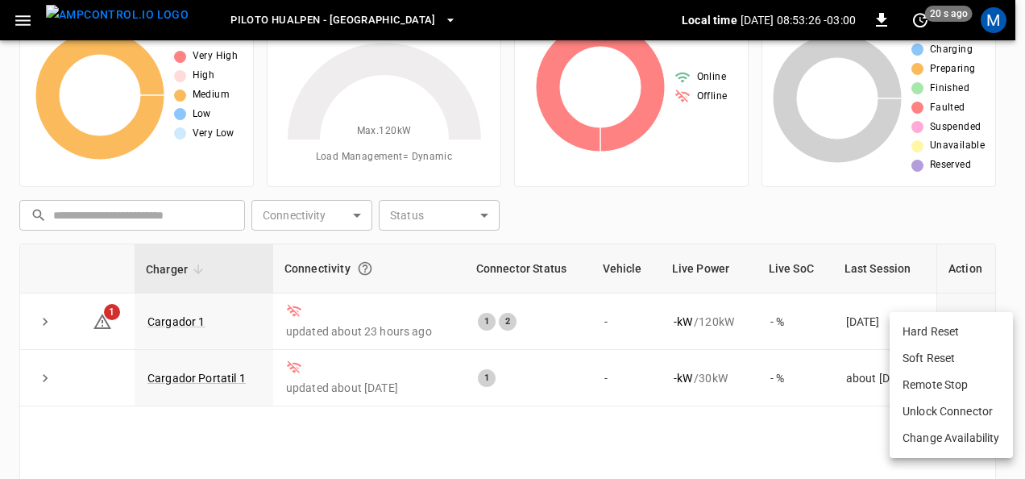
click at [717, 458] on div at bounding box center [512, 239] width 1025 height 479
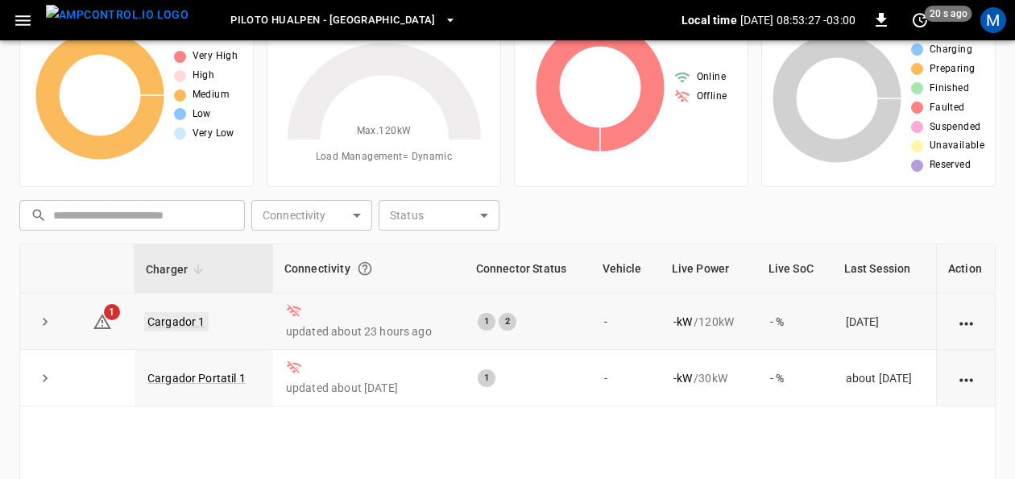
click at [185, 322] on link "Cargador 1" at bounding box center [176, 321] width 64 height 19
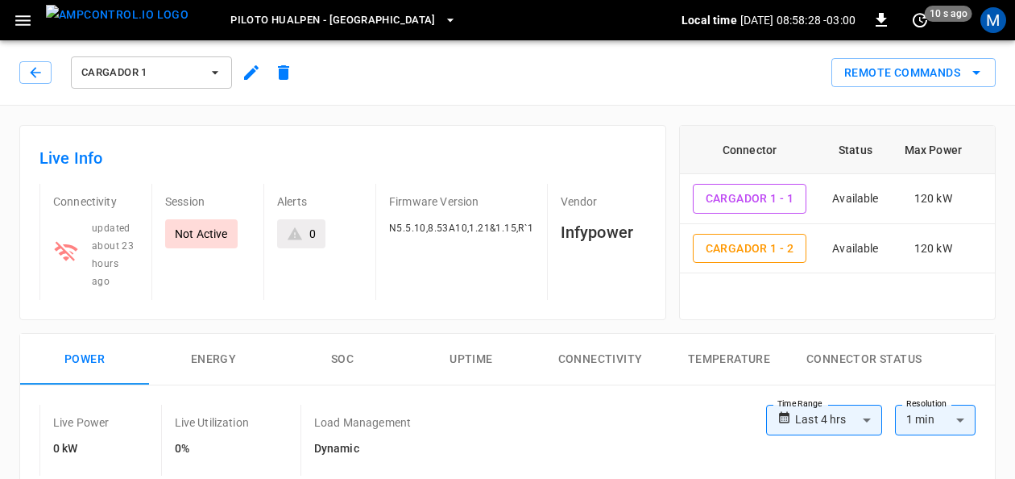
click at [10, 6] on button "button" at bounding box center [22, 21] width 33 height 30
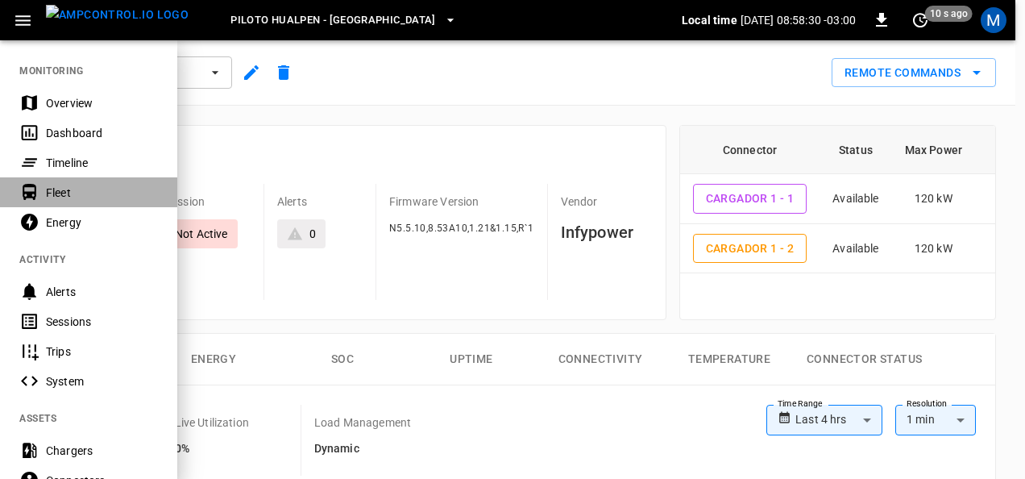
click at [84, 190] on div "Fleet" at bounding box center [102, 193] width 112 height 16
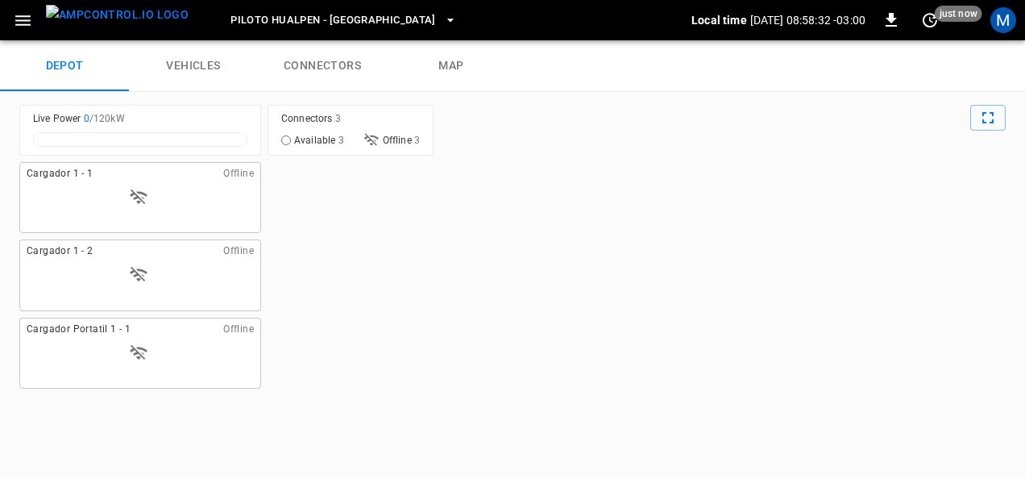
click at [201, 64] on link "vehicles" at bounding box center [193, 66] width 129 height 52
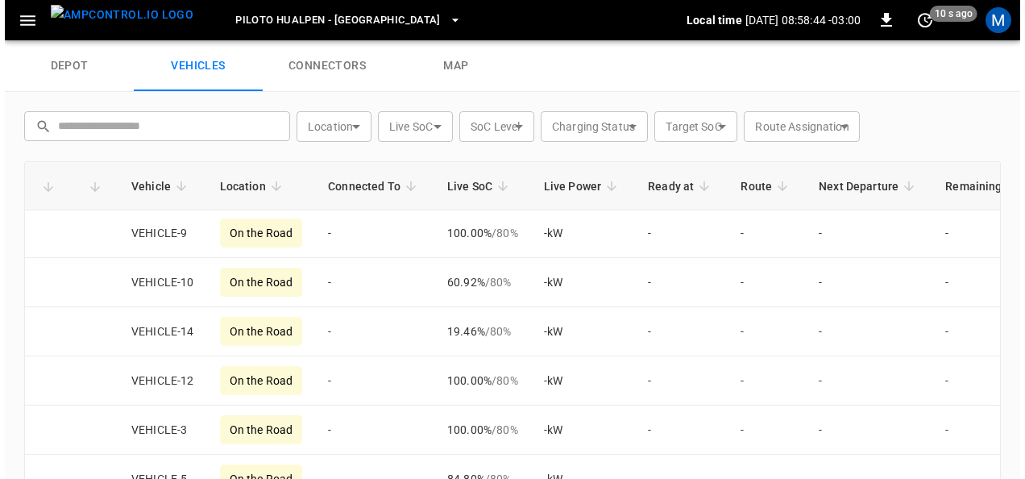
scroll to position [506, 0]
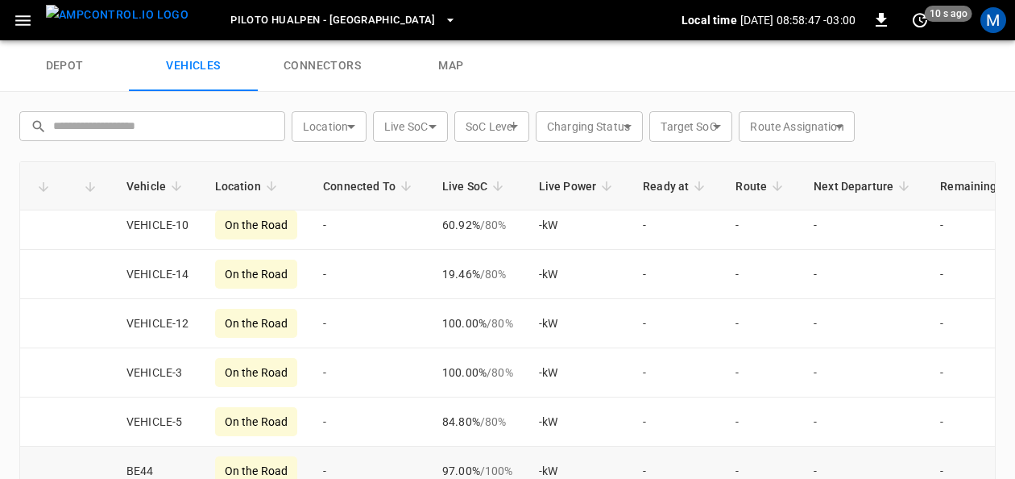
click at [148, 459] on td "BE44" at bounding box center [158, 470] width 89 height 49
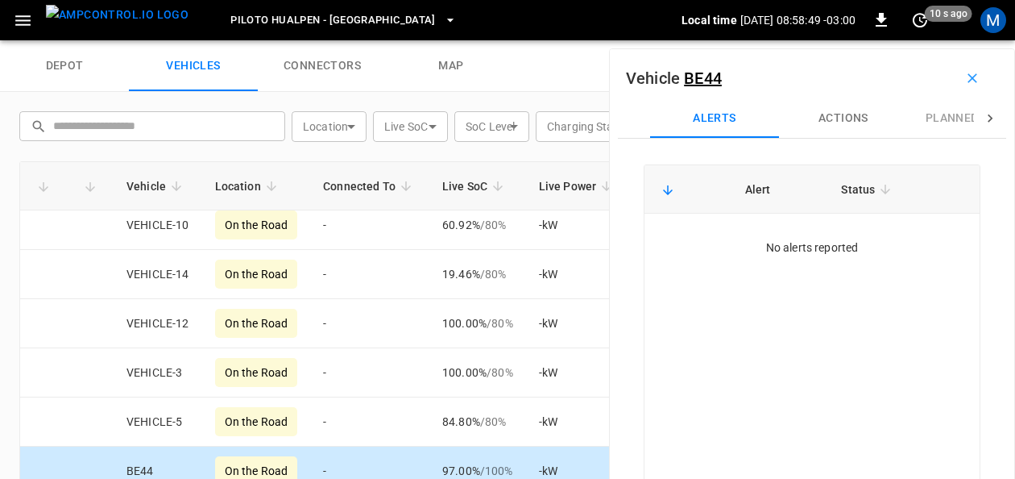
click at [824, 121] on button "Actions" at bounding box center [843, 118] width 129 height 39
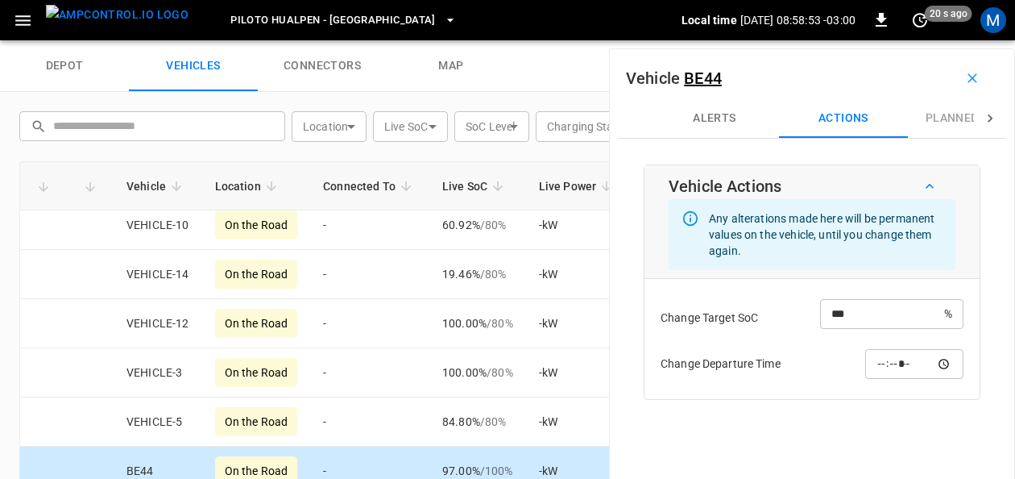
click at [19, 24] on icon "button" at bounding box center [22, 20] width 15 height 10
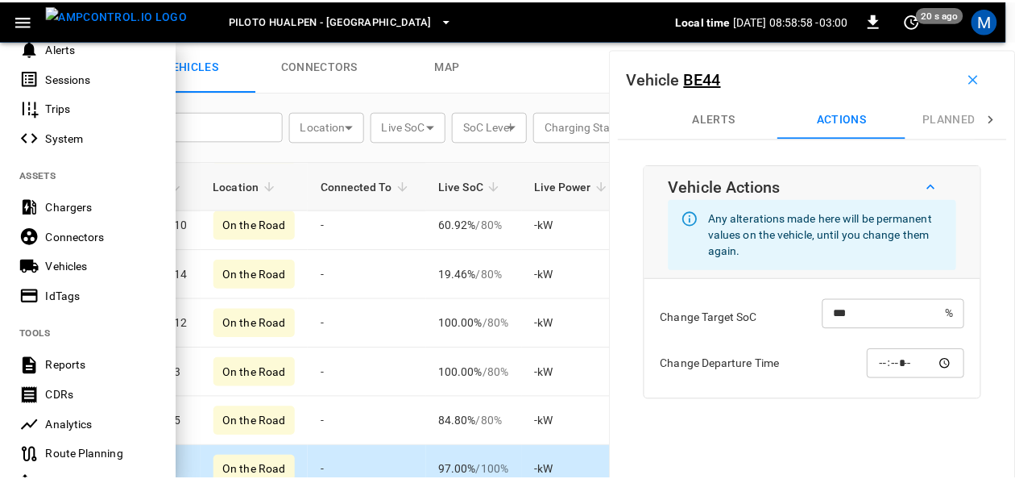
scroll to position [243, 0]
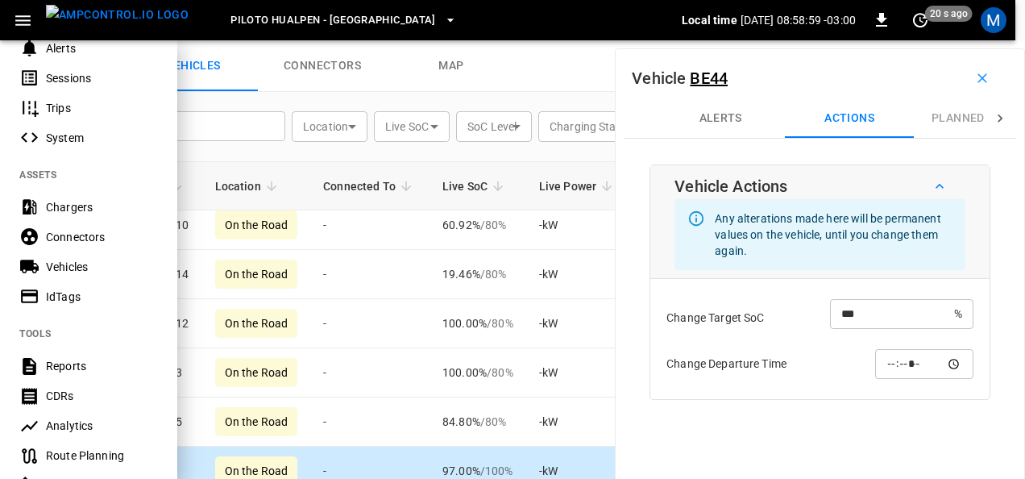
click at [99, 256] on div "Vehicles" at bounding box center [88, 266] width 177 height 30
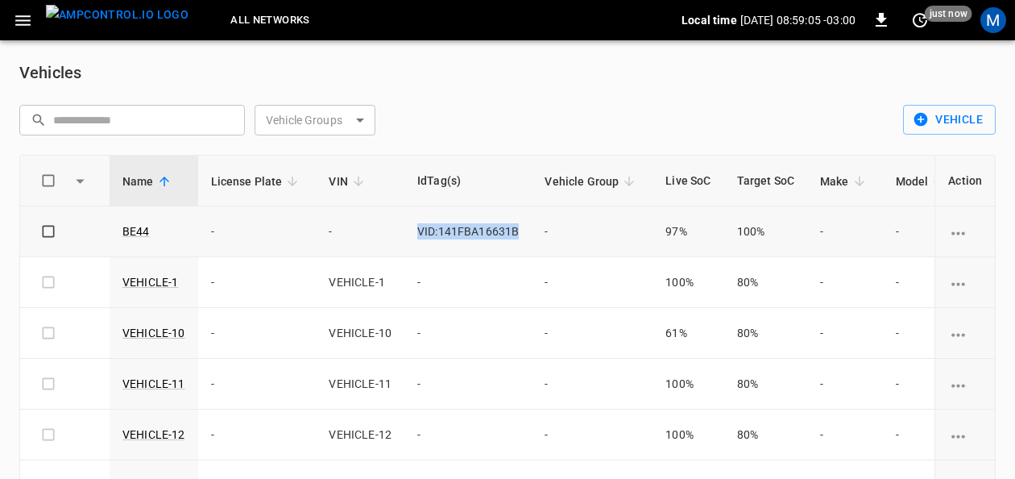
click at [417, 230] on span "VID:141FBA16631B" at bounding box center [468, 231] width 102 height 13
drag, startPoint x: 413, startPoint y: 230, endPoint x: 421, endPoint y: 228, distance: 9.2
copy span "VID:141FBA16631B"
click at [941, 112] on button "Vehicle" at bounding box center [949, 120] width 93 height 30
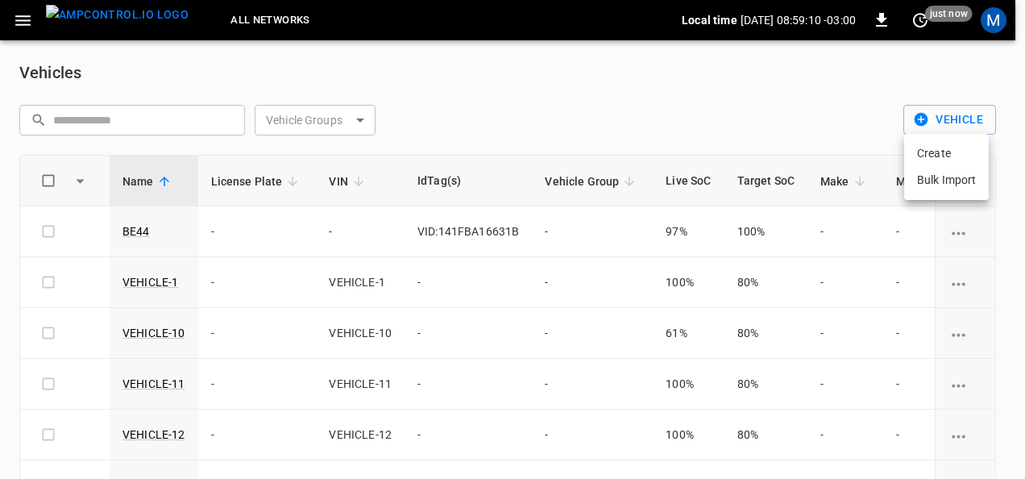
click at [936, 150] on li "Create" at bounding box center [946, 153] width 85 height 27
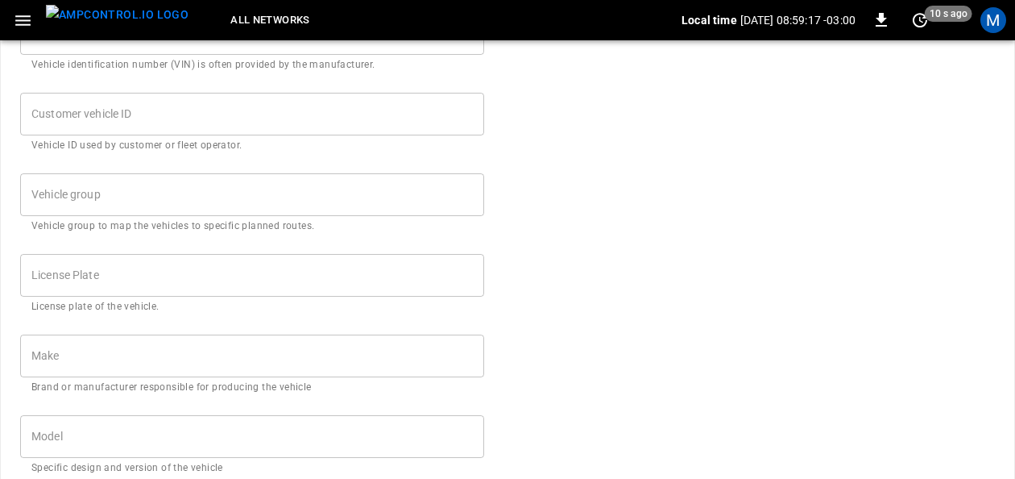
scroll to position [161, 0]
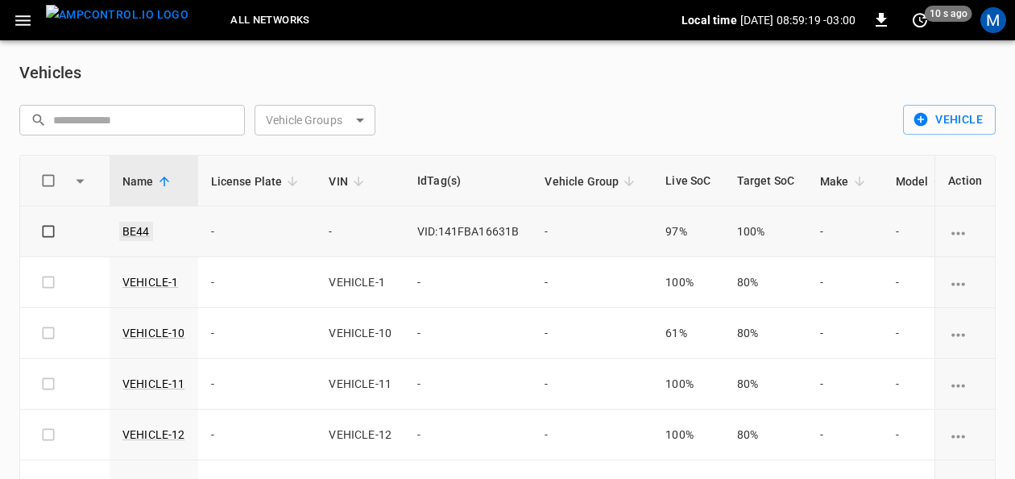
click at [140, 229] on link "BE44" at bounding box center [136, 231] width 34 height 19
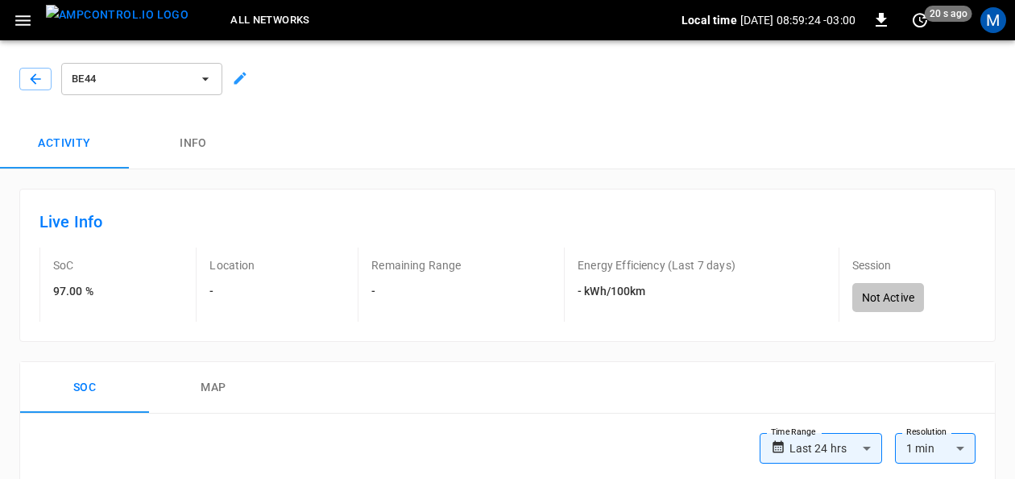
click at [184, 147] on button "Info" at bounding box center [193, 144] width 129 height 52
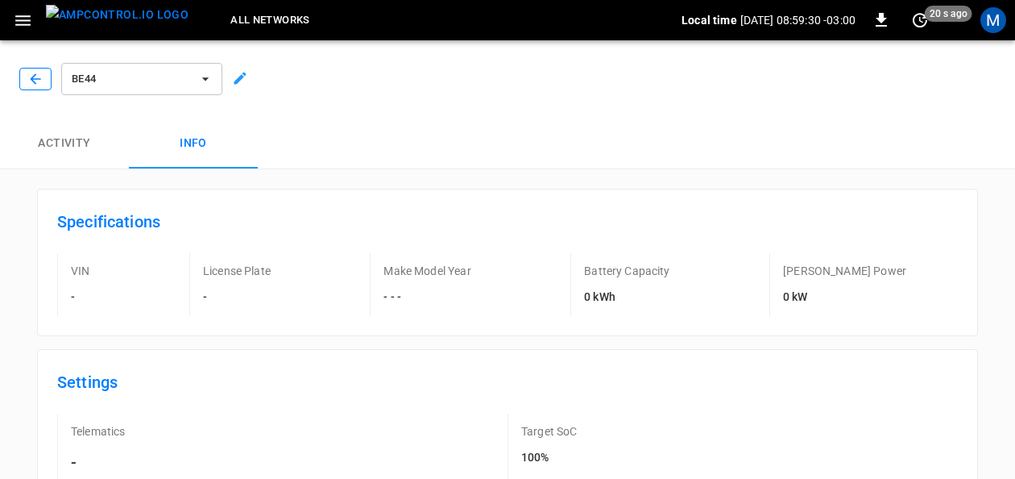
click at [41, 77] on icon "button" at bounding box center [35, 79] width 16 height 16
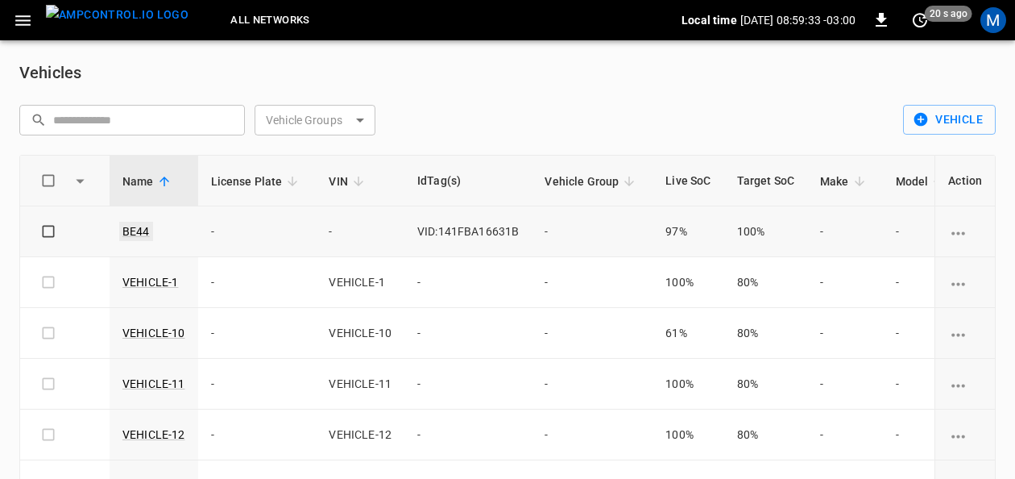
click at [139, 226] on link "BE44" at bounding box center [136, 231] width 34 height 19
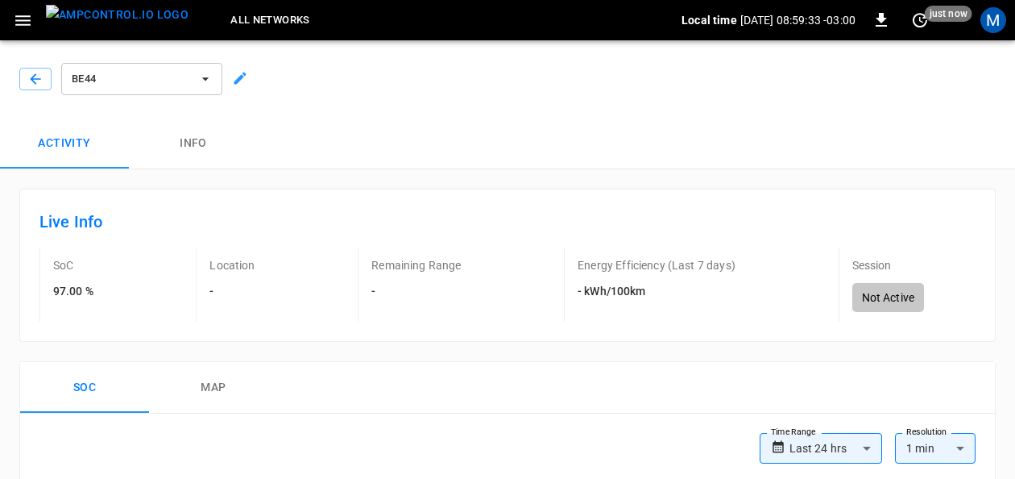
click at [239, 87] on div at bounding box center [237, 75] width 23 height 30
click at [239, 79] on icon at bounding box center [241, 79] width 12 height 12
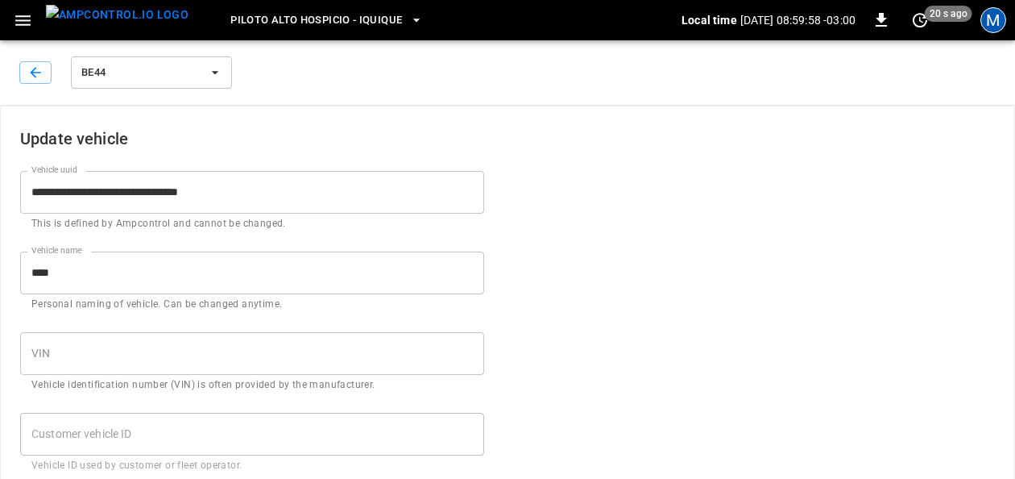
click at [991, 26] on div "M" at bounding box center [994, 20] width 26 height 26
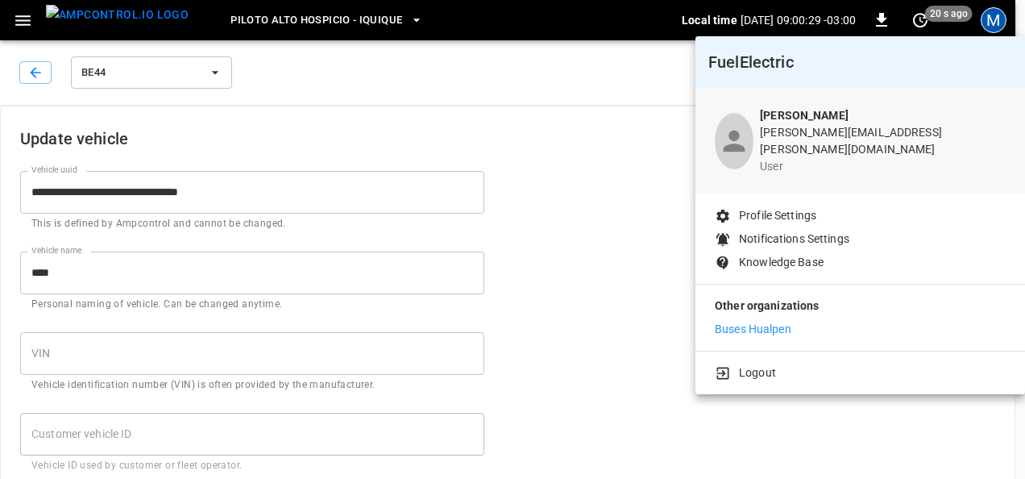
drag, startPoint x: 774, startPoint y: 318, endPoint x: 575, endPoint y: 205, distance: 228.8
click at [575, 205] on div at bounding box center [512, 239] width 1025 height 479
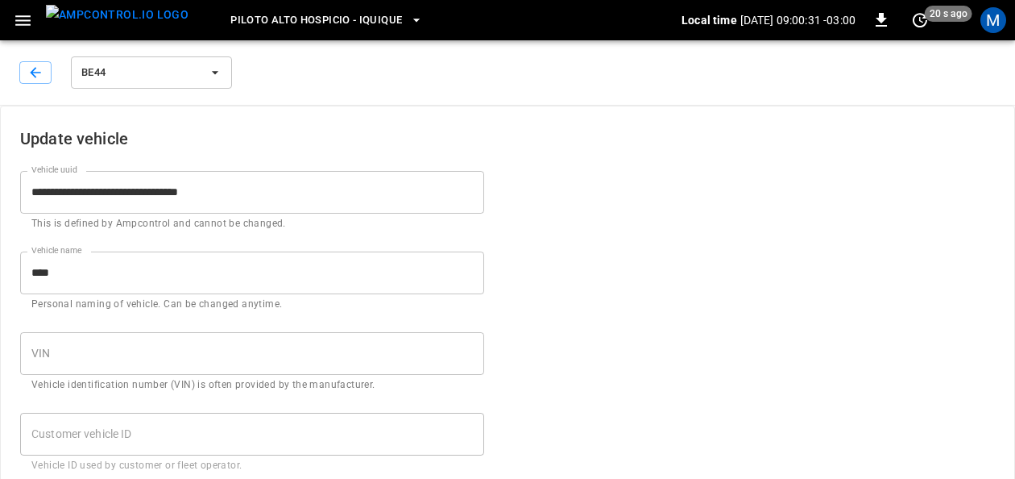
click at [1011, 47] on div "BE44" at bounding box center [505, 69] width 1022 height 71
click at [1003, 27] on div "M" at bounding box center [994, 20] width 26 height 26
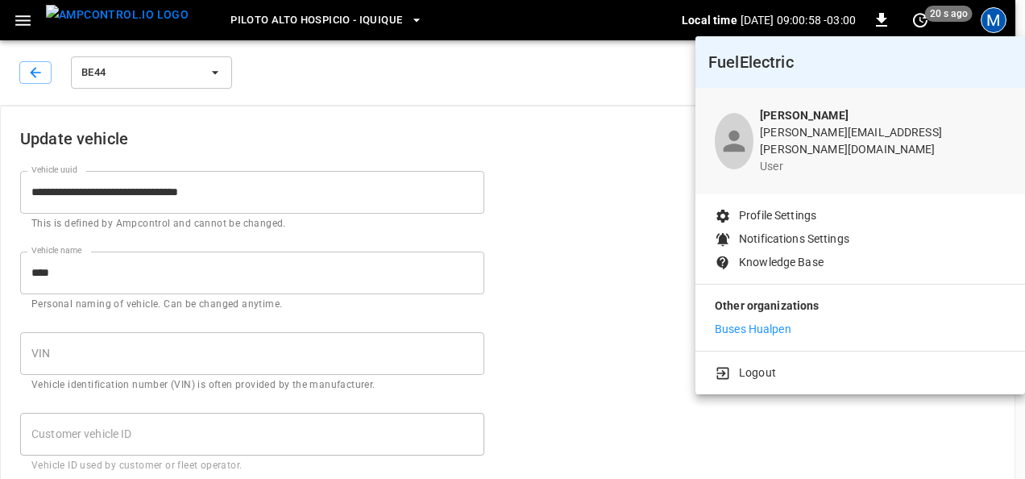
click at [635, 215] on div at bounding box center [512, 239] width 1025 height 479
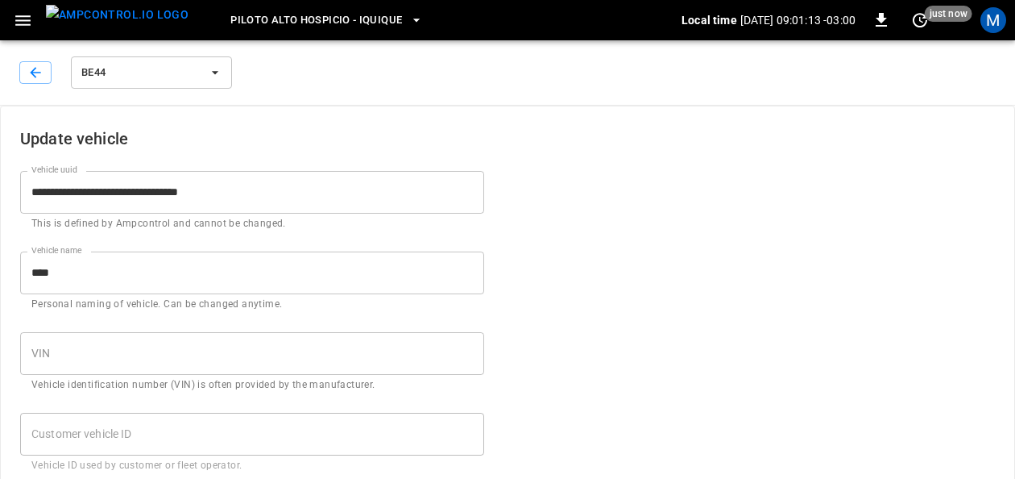
drag, startPoint x: 85, startPoint y: 19, endPoint x: 710, endPoint y: 342, distance: 702.8
click at [33, 21] on button "button" at bounding box center [22, 21] width 33 height 30
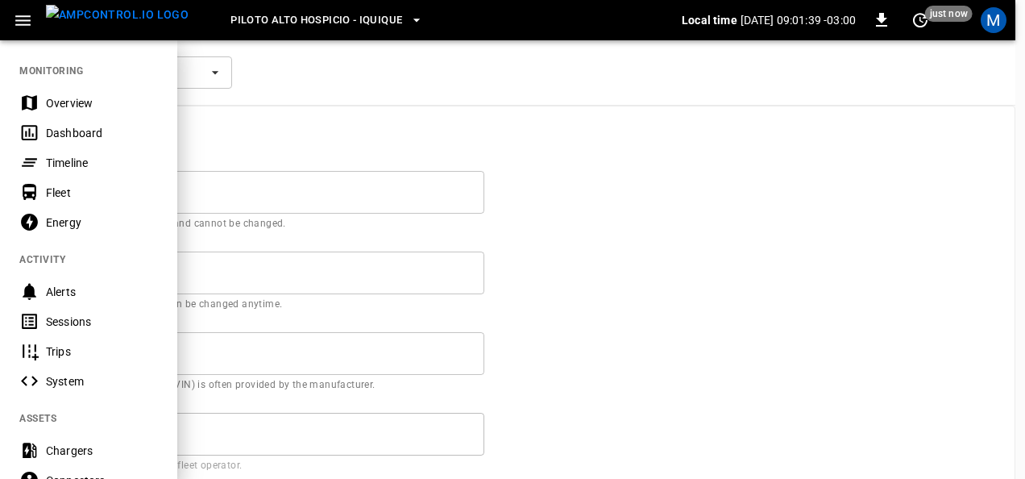
click at [659, 139] on div at bounding box center [512, 239] width 1025 height 479
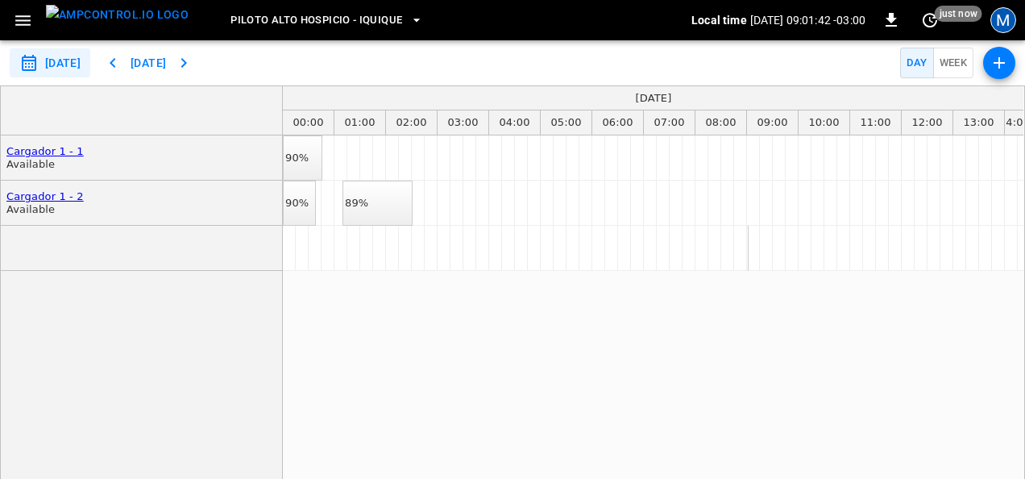
click at [1007, 17] on div "M" at bounding box center [1003, 20] width 26 height 26
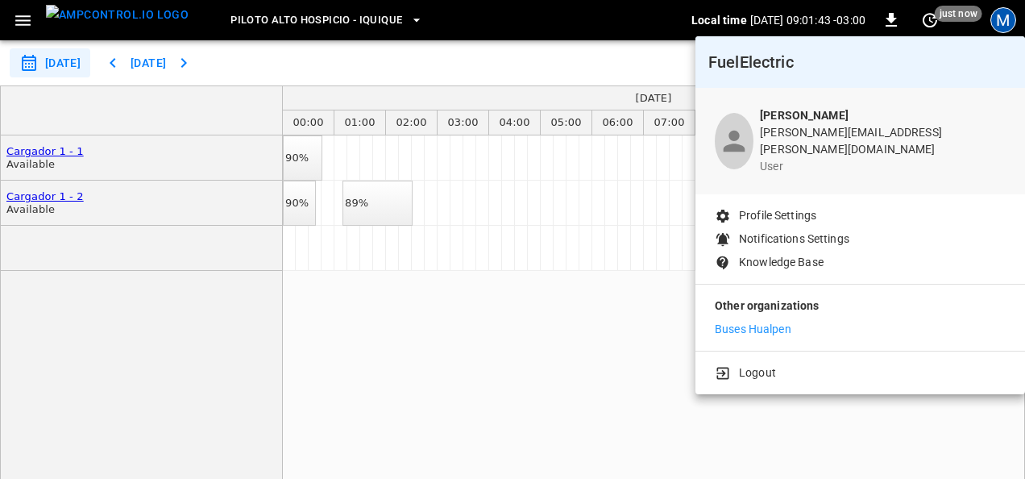
click at [762, 321] on p "Buses Hualpen" at bounding box center [753, 329] width 77 height 17
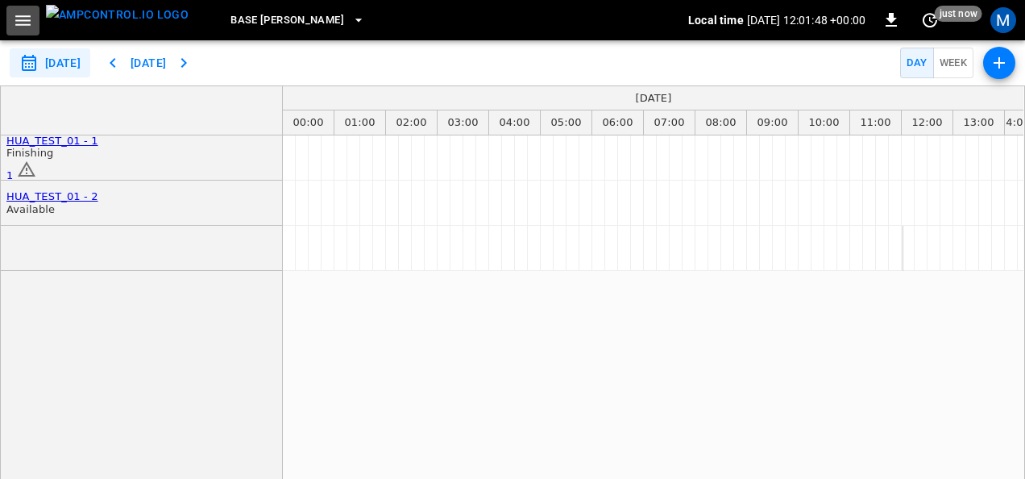
click at [27, 29] on icon "button" at bounding box center [23, 20] width 20 height 20
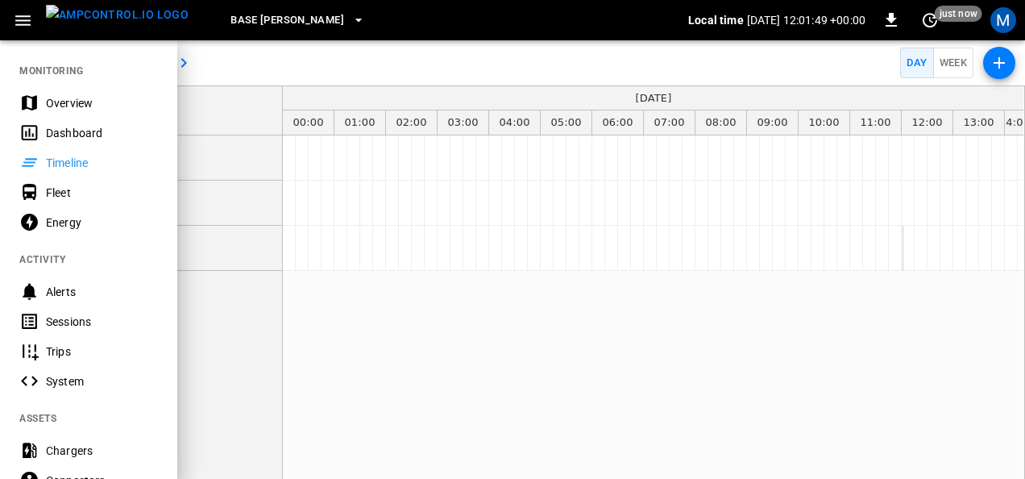
drag, startPoint x: 53, startPoint y: 98, endPoint x: 342, endPoint y: 114, distance: 289.0
click at [53, 98] on div "Overview" at bounding box center [102, 103] width 112 height 16
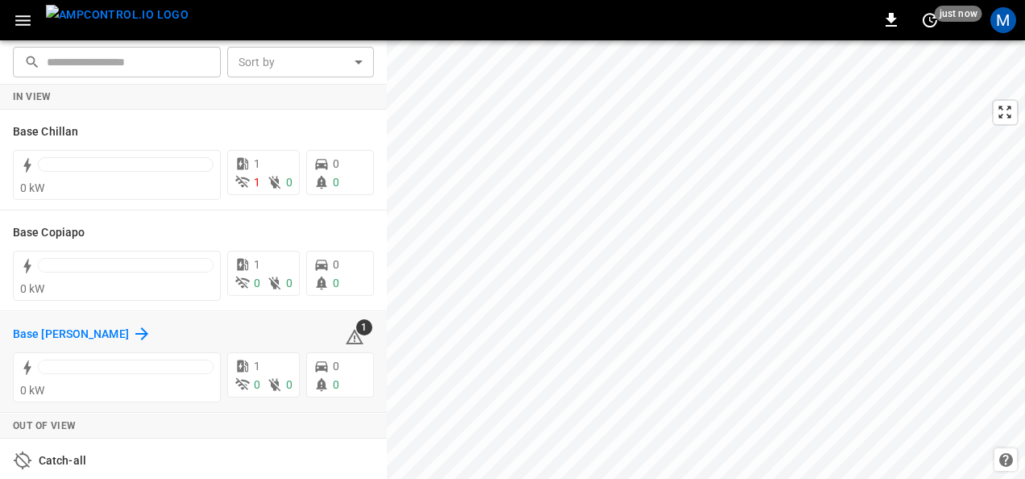
click at [79, 332] on h6 "Base Santiago" at bounding box center [71, 335] width 116 height 18
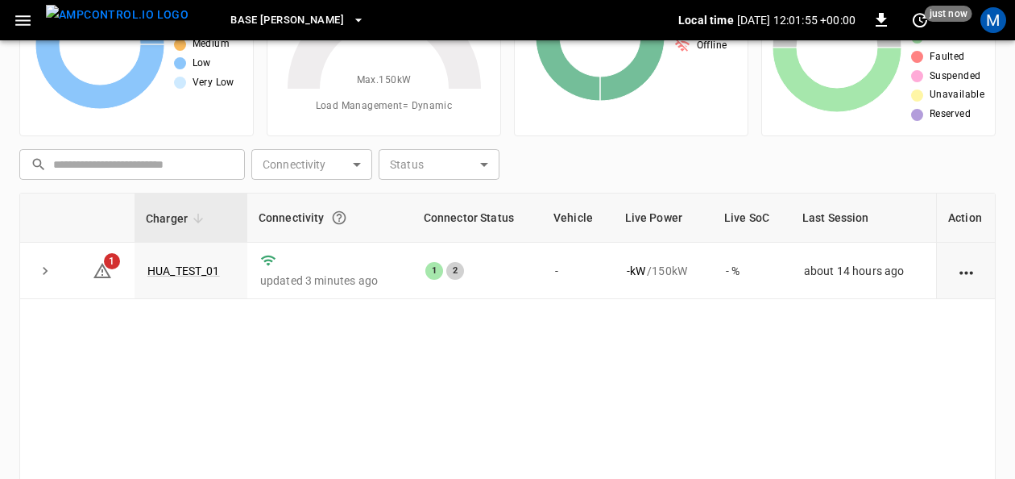
scroll to position [81, 0]
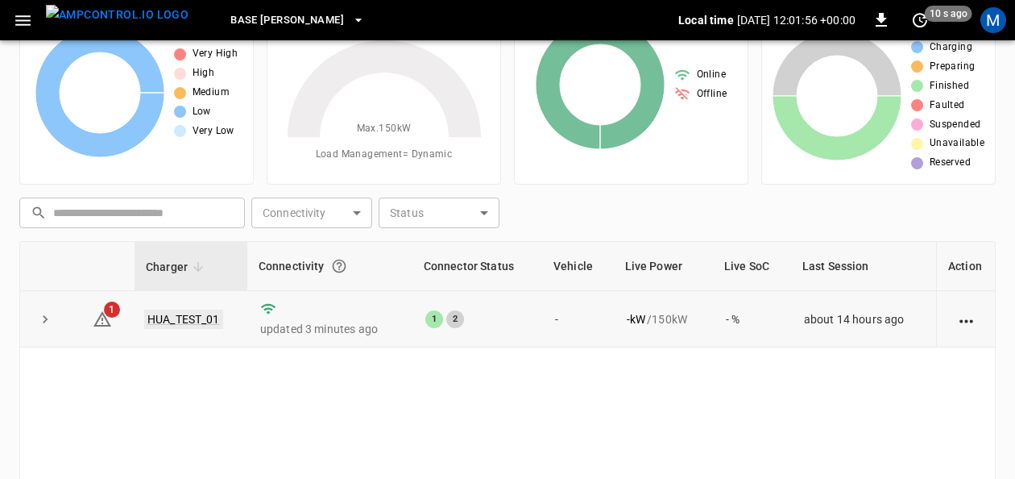
click at [186, 318] on link "HUA_TEST_01" at bounding box center [183, 318] width 79 height 19
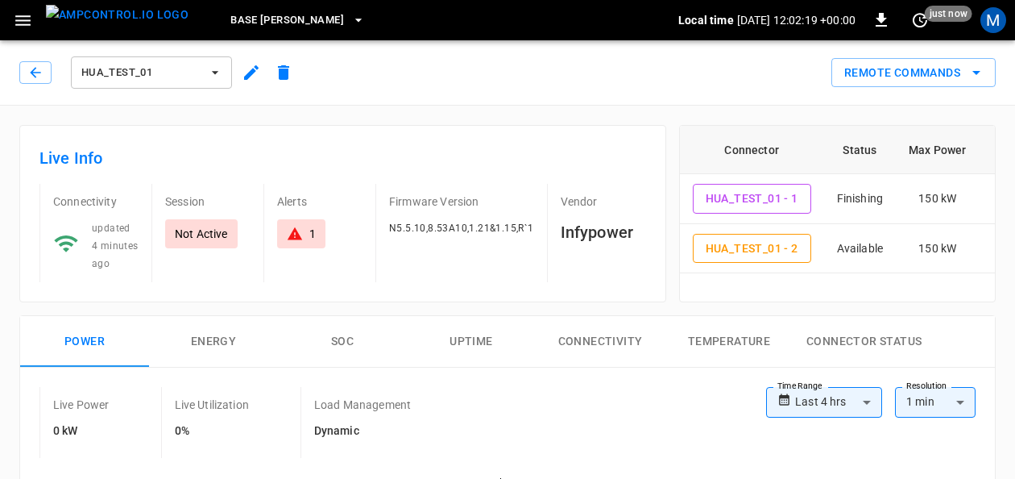
click at [13, 27] on icon "button" at bounding box center [23, 20] width 20 height 20
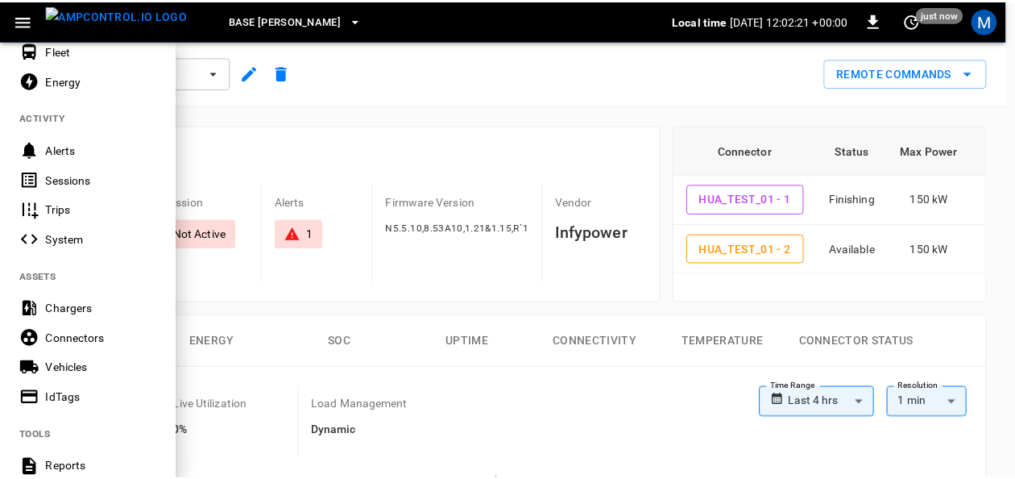
scroll to position [251, 0]
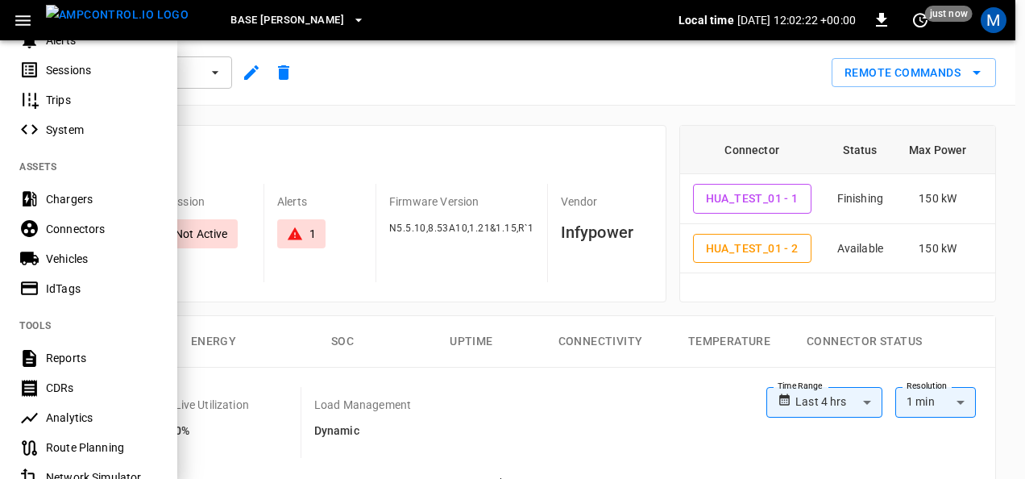
click at [76, 262] on div "Vehicles" at bounding box center [102, 259] width 112 height 16
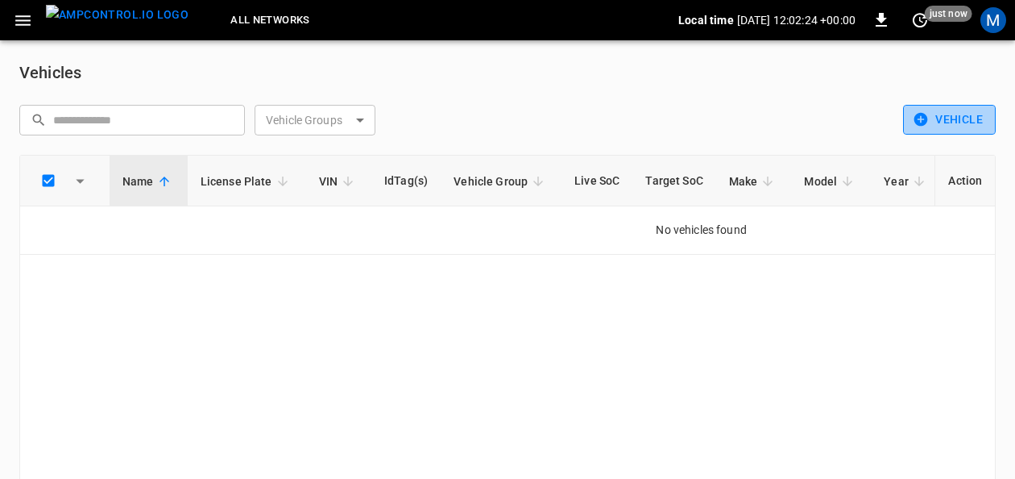
click at [941, 117] on button "Vehicle" at bounding box center [949, 120] width 93 height 30
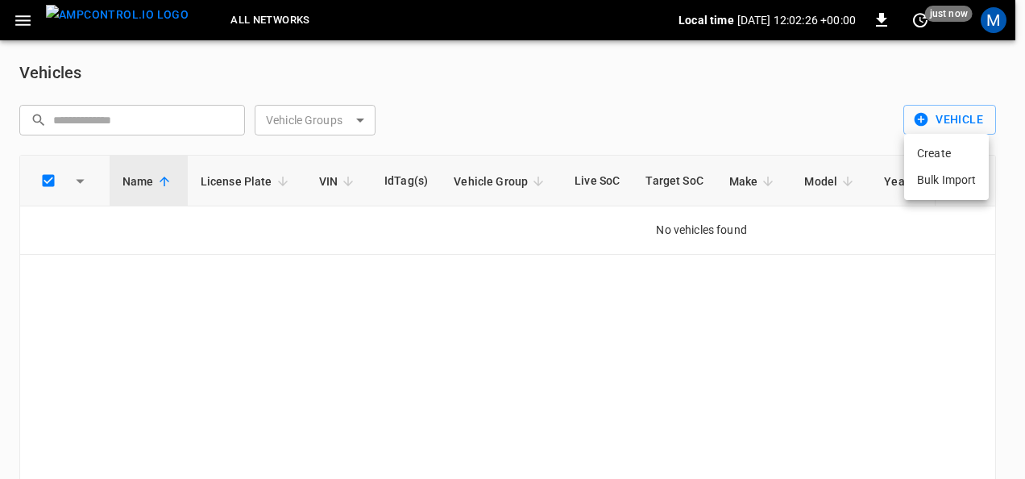
click at [945, 158] on li "Create" at bounding box center [946, 153] width 85 height 27
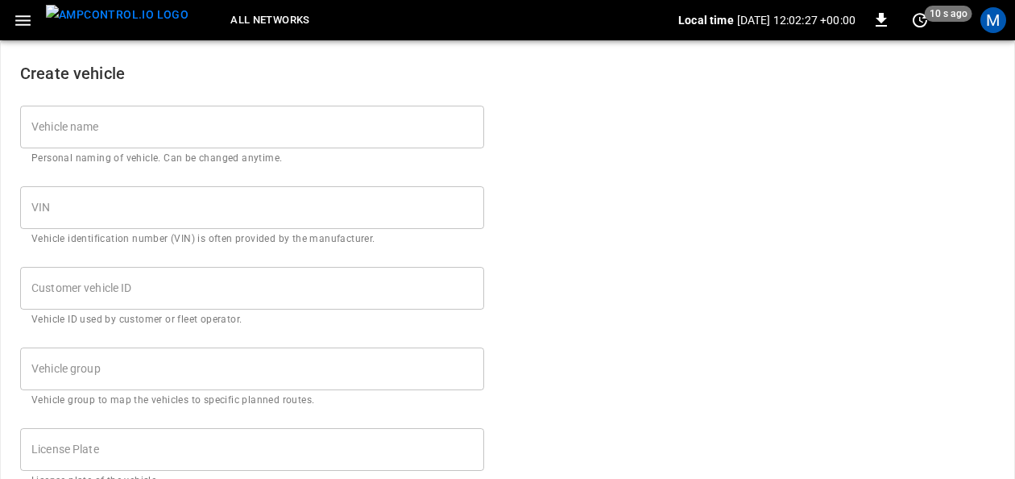
click at [202, 140] on input "Vehicle name" at bounding box center [252, 127] width 464 height 43
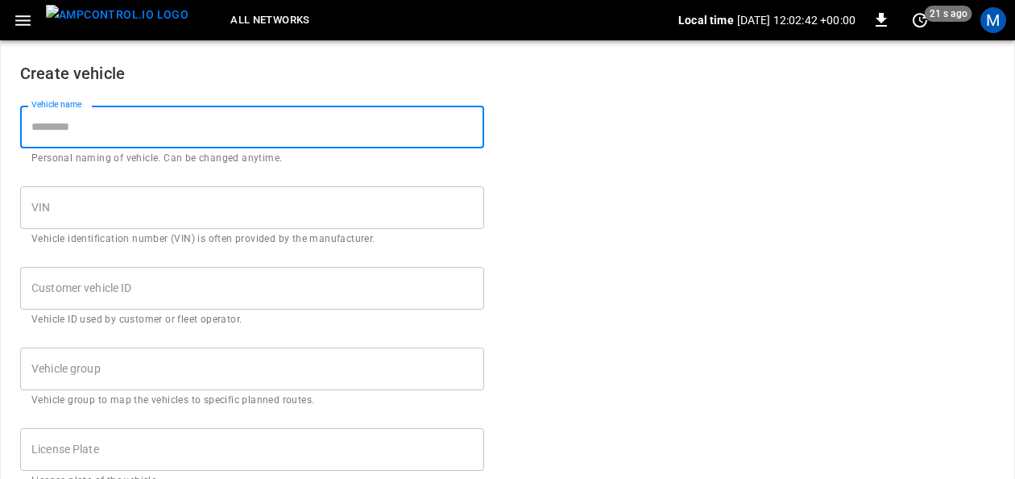
click at [218, 142] on input "Vehicle name" at bounding box center [252, 127] width 464 height 43
type input "*****"
drag, startPoint x: 50, startPoint y: 128, endPoint x: 191, endPoint y: 111, distance: 142.0
click at [55, 127] on input "*****" at bounding box center [252, 127] width 464 height 43
click at [166, 201] on input "VIN" at bounding box center [252, 207] width 464 height 43
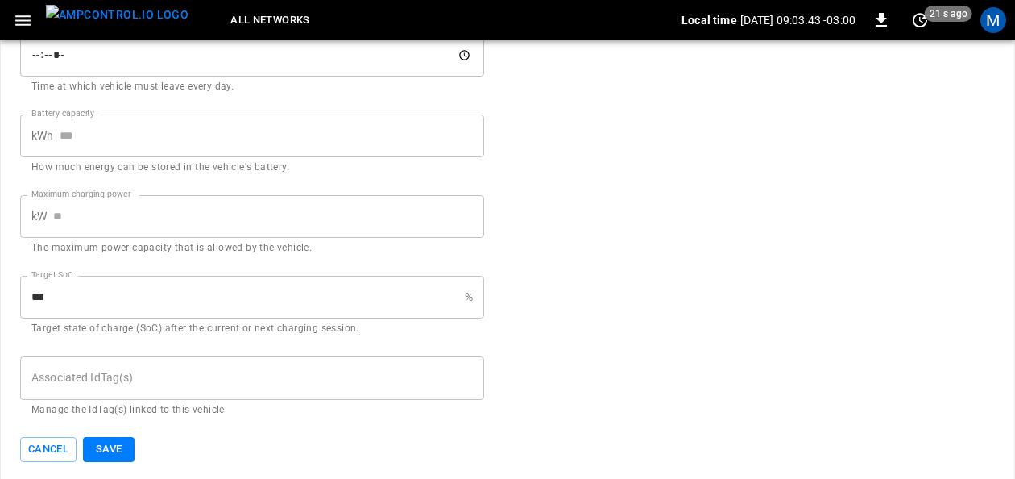
scroll to position [719, 0]
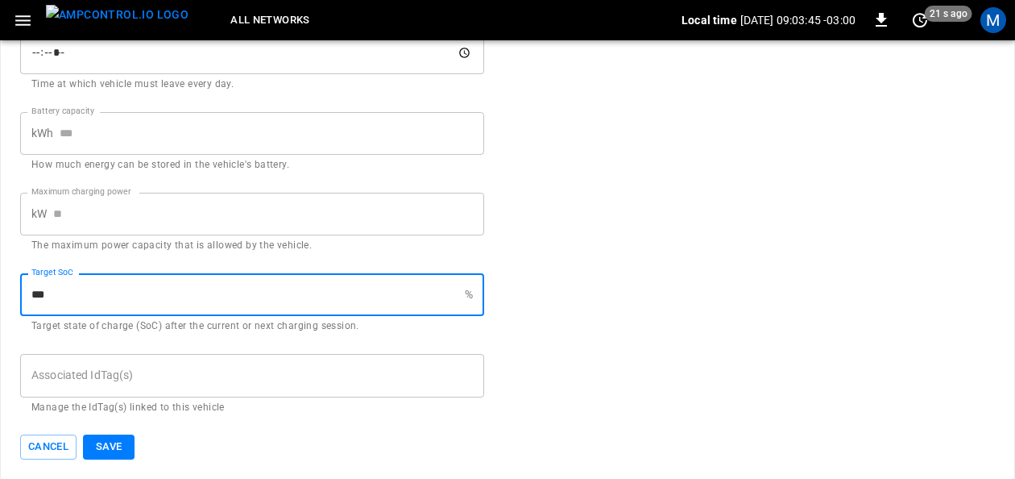
click at [102, 297] on input "***" at bounding box center [239, 294] width 438 height 43
type input "*"
type input "**"
click at [206, 374] on input "Associated IdTag(s)" at bounding box center [252, 375] width 450 height 28
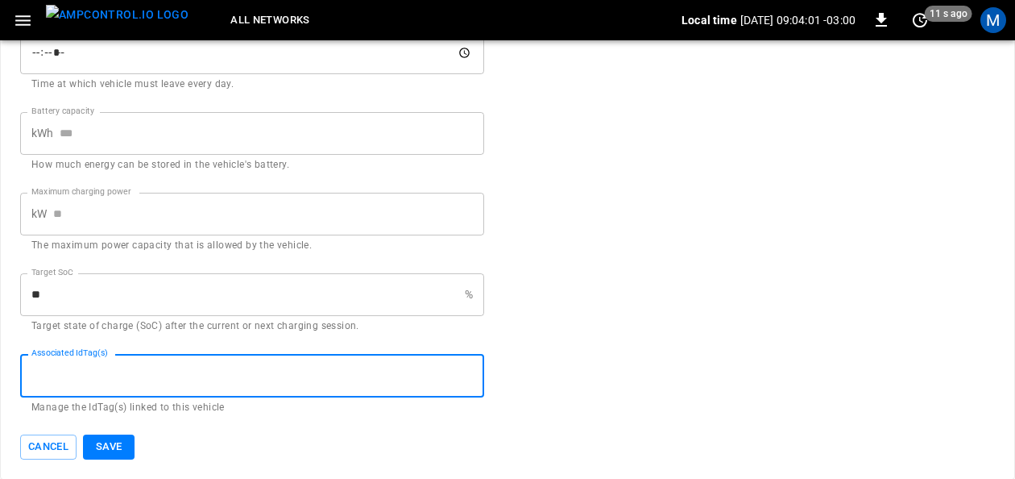
click at [139, 381] on input "Associated IdTag(s)" at bounding box center [252, 375] width 450 height 28
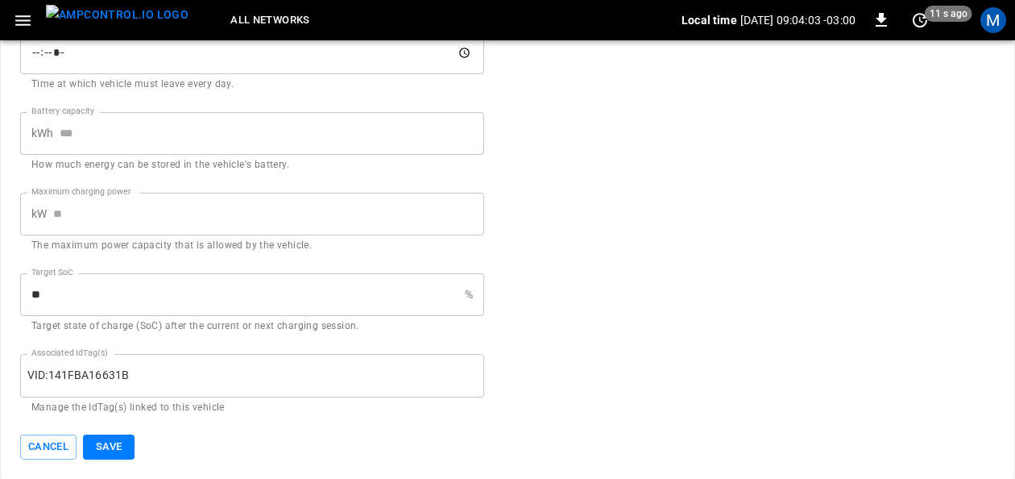
click at [100, 443] on button "Save" at bounding box center [109, 446] width 52 height 25
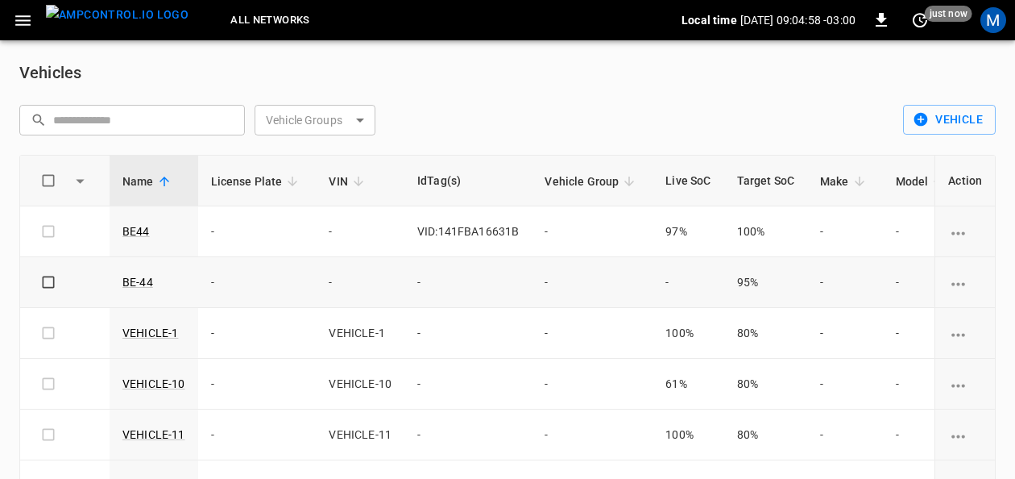
click at [949, 279] on icon "vehicle options" at bounding box center [959, 284] width 20 height 20
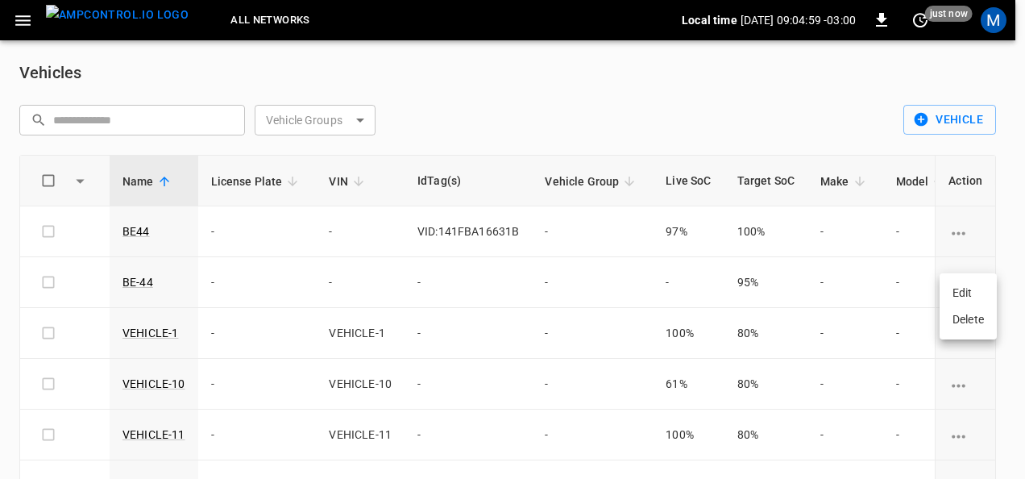
click at [957, 316] on li "Delete" at bounding box center [968, 319] width 57 height 27
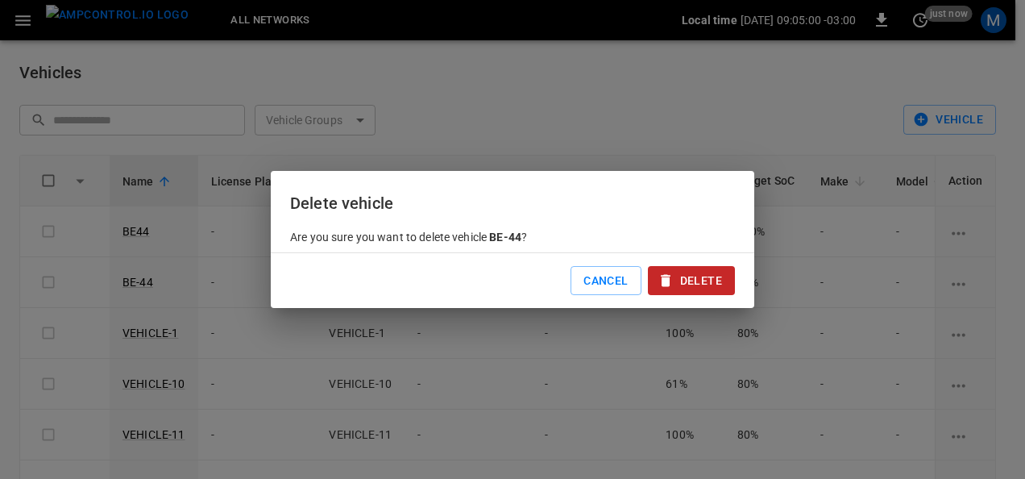
click at [709, 284] on button "Delete" at bounding box center [691, 281] width 87 height 30
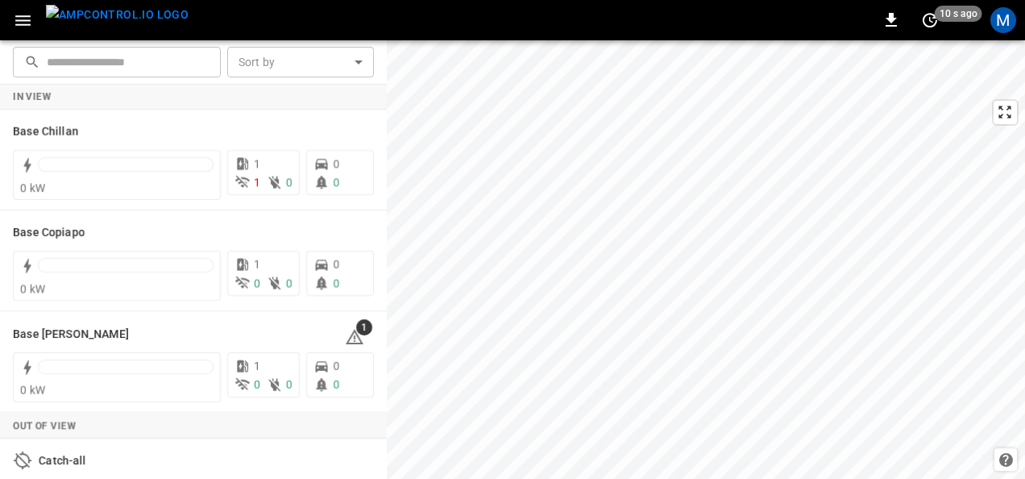
click at [21, 18] on icon "button" at bounding box center [23, 20] width 20 height 20
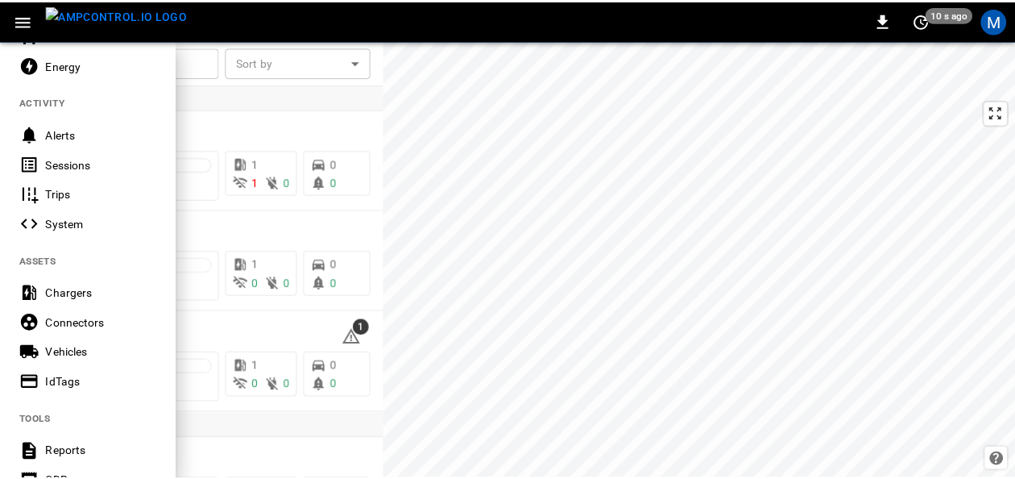
scroll to position [161, 0]
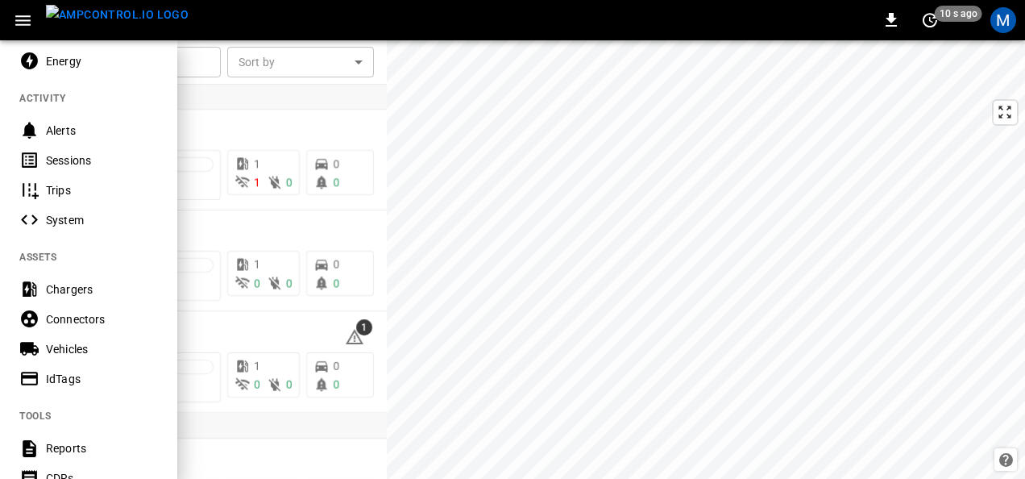
drag, startPoint x: 110, startPoint y: 339, endPoint x: 262, endPoint y: 206, distance: 202.7
click at [110, 339] on div "Vehicles" at bounding box center [88, 349] width 177 height 30
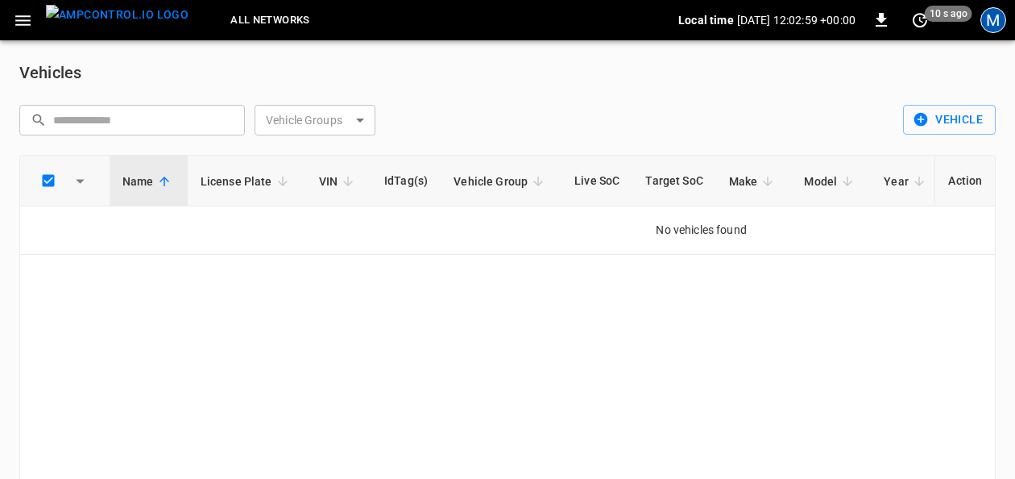
click at [998, 8] on div "M" at bounding box center [994, 20] width 26 height 26
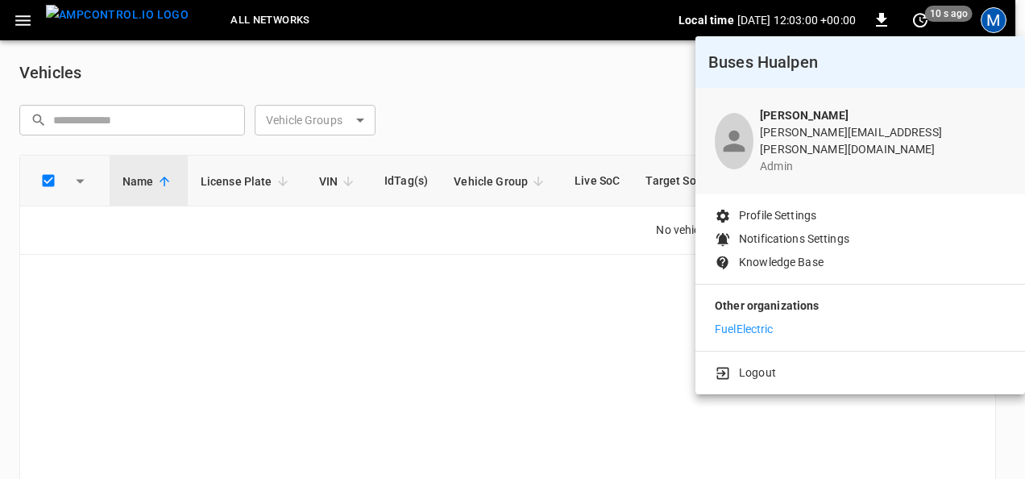
click at [758, 321] on p "FuelElectric" at bounding box center [744, 329] width 59 height 17
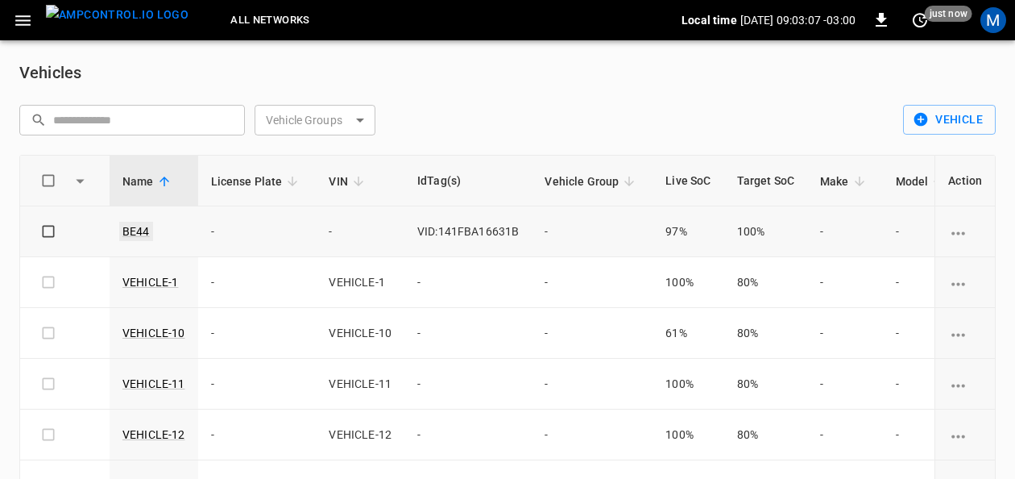
click at [139, 231] on link "BE44" at bounding box center [136, 231] width 34 height 19
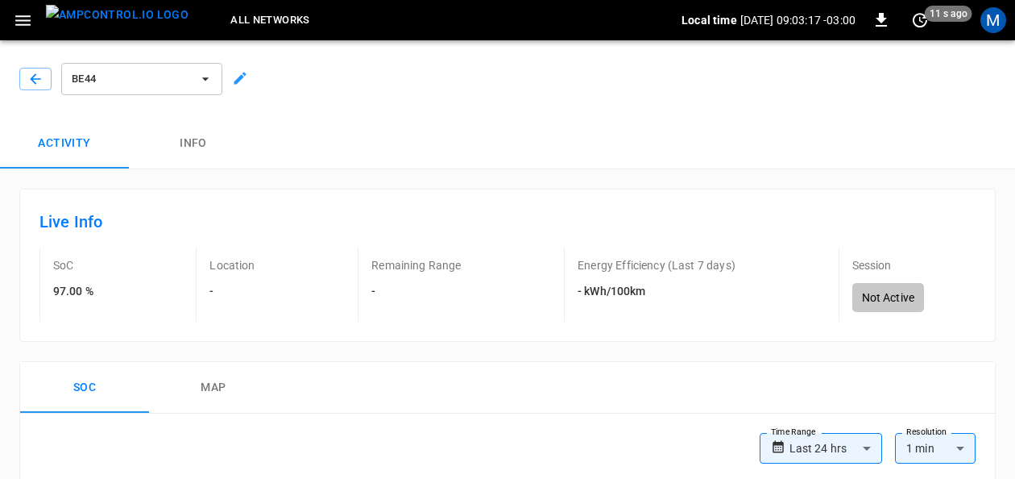
click at [243, 77] on icon at bounding box center [240, 78] width 16 height 16
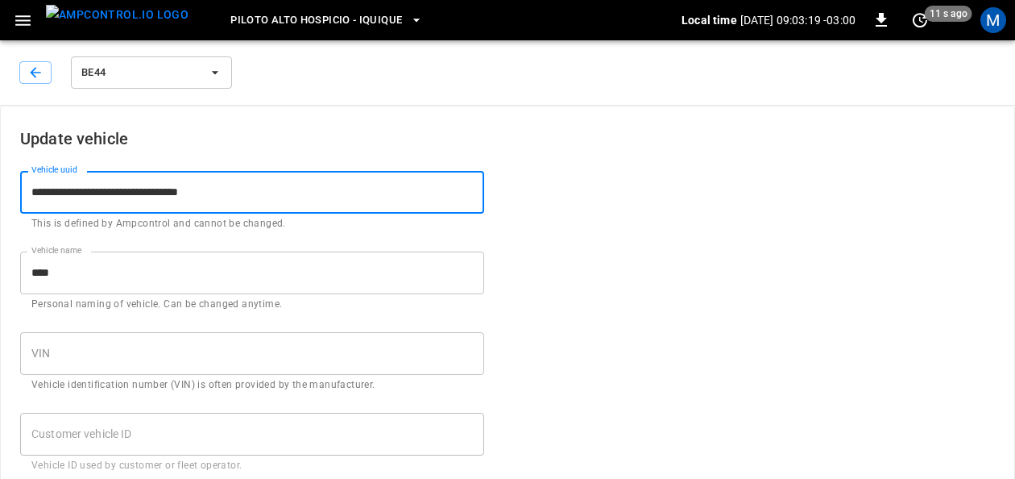
drag, startPoint x: 279, startPoint y: 190, endPoint x: 16, endPoint y: 177, distance: 263.0
click at [16, 177] on div "**********" at bounding box center [243, 192] width 484 height 81
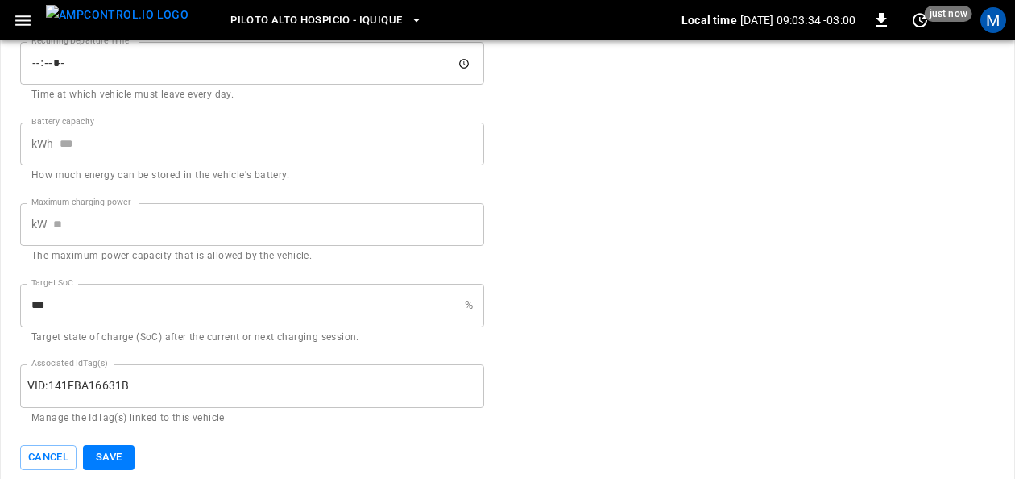
scroll to position [865, 0]
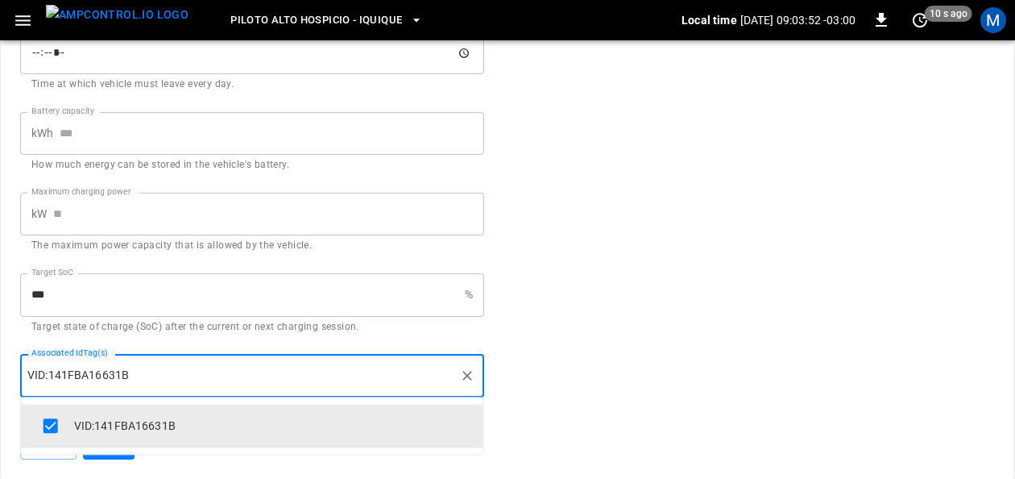
drag, startPoint x: 131, startPoint y: 373, endPoint x: 21, endPoint y: 343, distance: 113.6
click at [126, 374] on div "VID:141FBA16631B Associated IdTag(s)" at bounding box center [252, 375] width 464 height 43
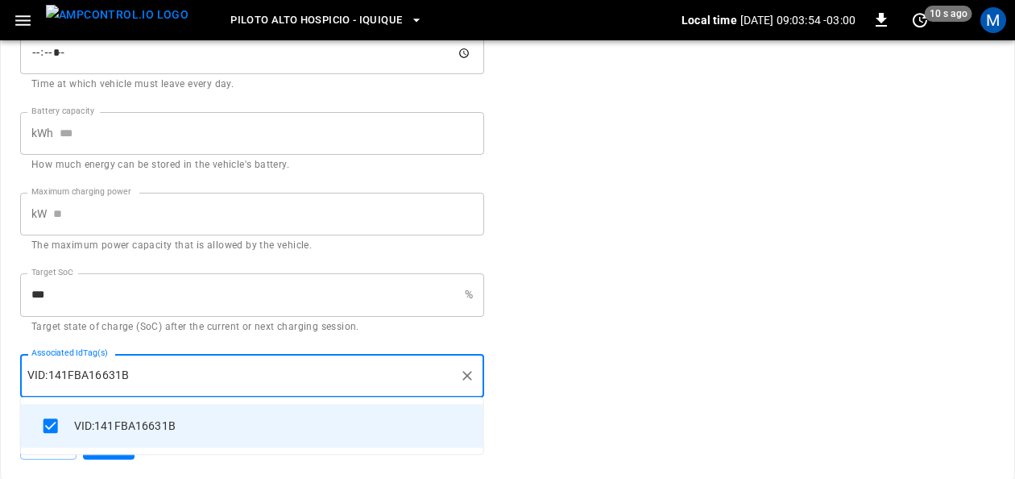
drag, startPoint x: 125, startPoint y: 374, endPoint x: 77, endPoint y: 373, distance: 47.6
click at [78, 373] on div "VID:141FBA16631B Associated IdTag(s)" at bounding box center [252, 375] width 464 height 43
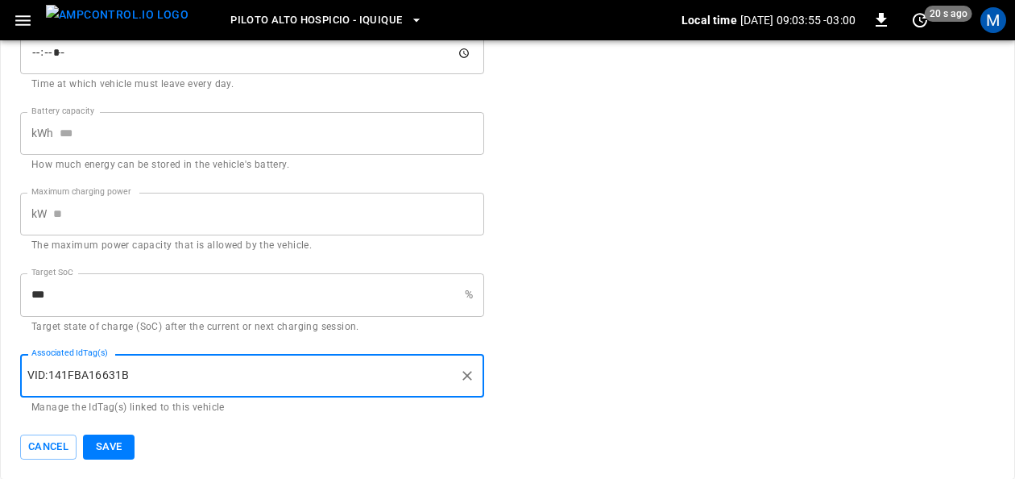
drag, startPoint x: 29, startPoint y: 374, endPoint x: 95, endPoint y: 374, distance: 66.1
click at [95, 374] on div "VID:141FBA16631B Associated IdTag(s)" at bounding box center [252, 375] width 464 height 43
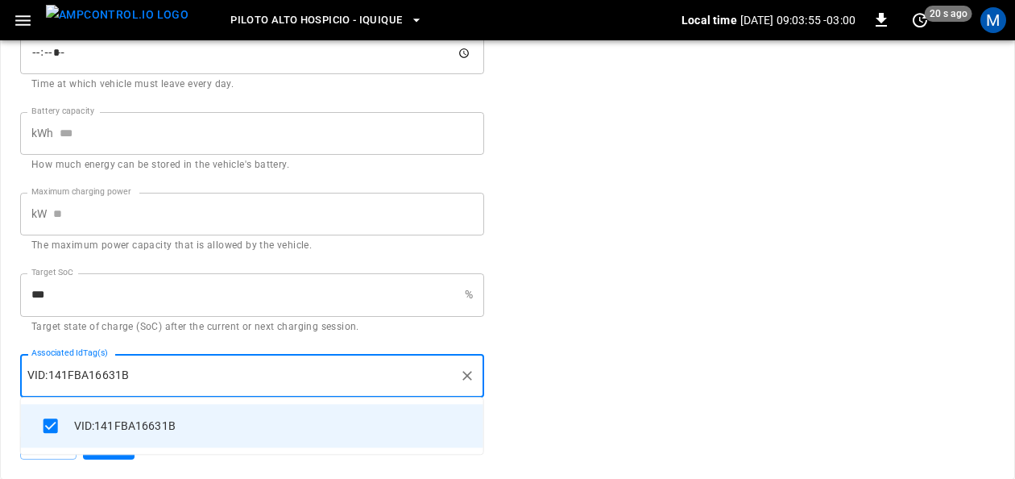
click at [131, 375] on input "Associated IdTag(s)" at bounding box center [291, 375] width 324 height 28
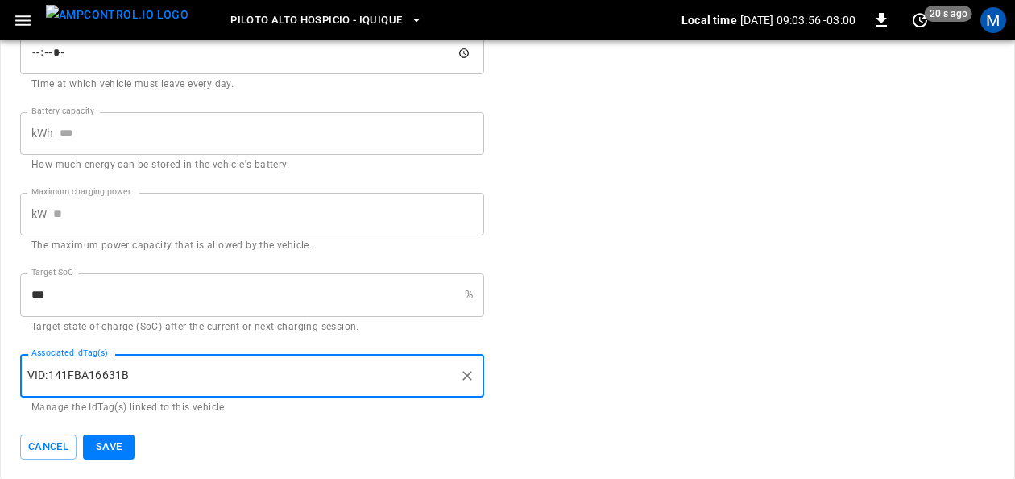
click at [132, 375] on input "Associated IdTag(s)" at bounding box center [291, 375] width 324 height 28
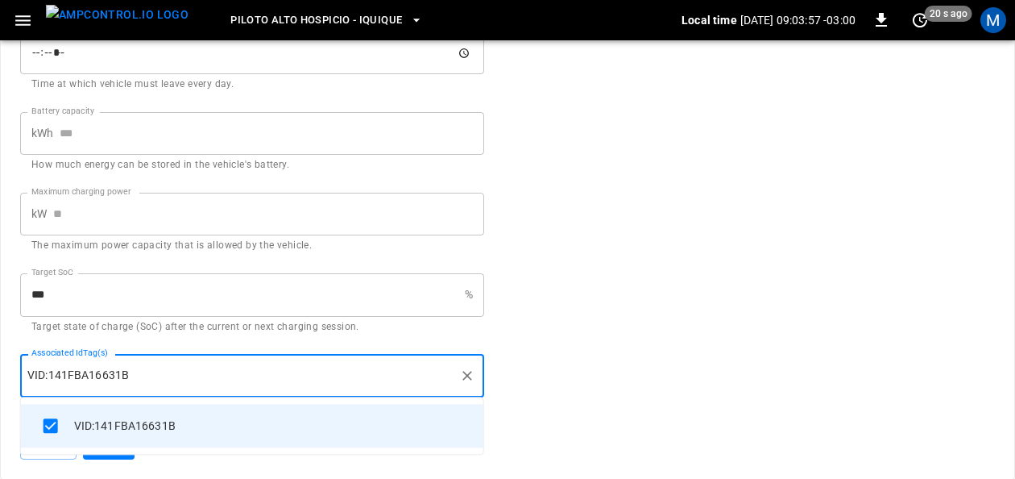
click at [164, 426] on p "VID:141FBA16631B" at bounding box center [125, 425] width 102 height 17
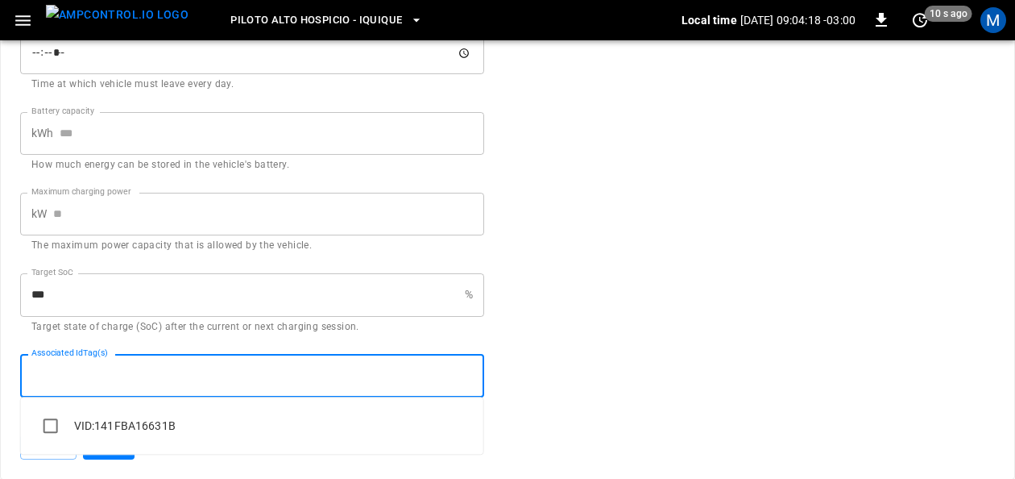
click at [197, 367] on input "Associated IdTag(s)" at bounding box center [252, 375] width 450 height 28
drag, startPoint x: 176, startPoint y: 424, endPoint x: 161, endPoint y: 424, distance: 14.5
click at [161, 424] on li "VID:141FBA16631B" at bounding box center [252, 426] width 463 height 44
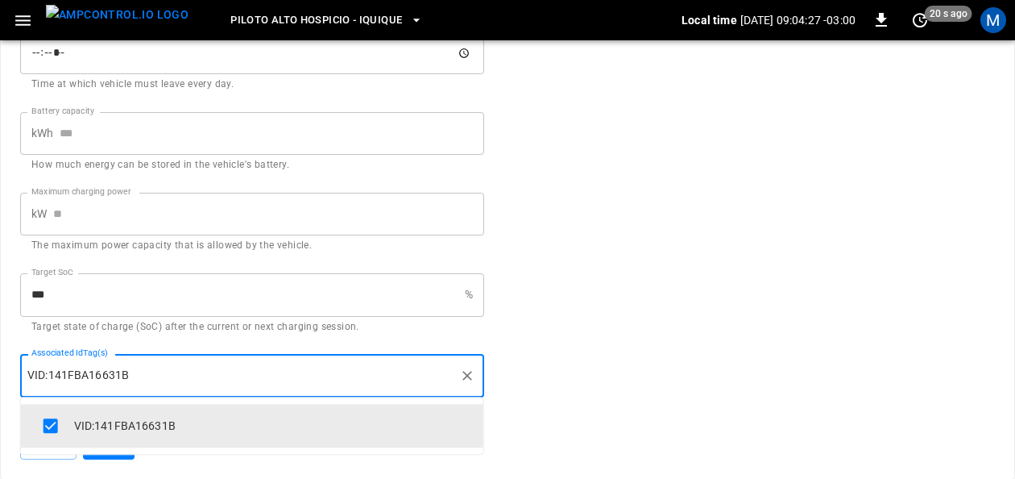
drag, startPoint x: 176, startPoint y: 421, endPoint x: 102, endPoint y: 425, distance: 73.4
click at [102, 425] on li "VID:141FBA16631B" at bounding box center [252, 426] width 463 height 44
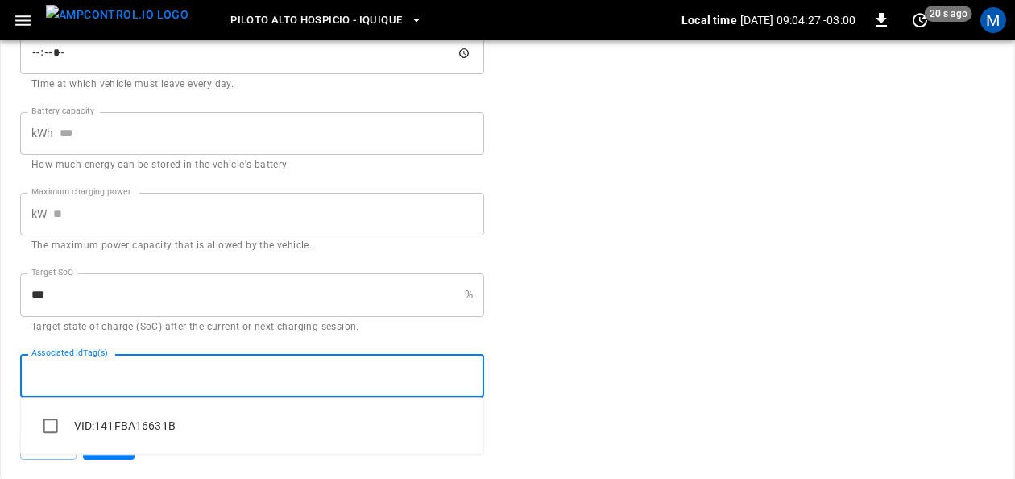
click at [102, 425] on p "VID:141FBA16631B" at bounding box center [125, 425] width 102 height 17
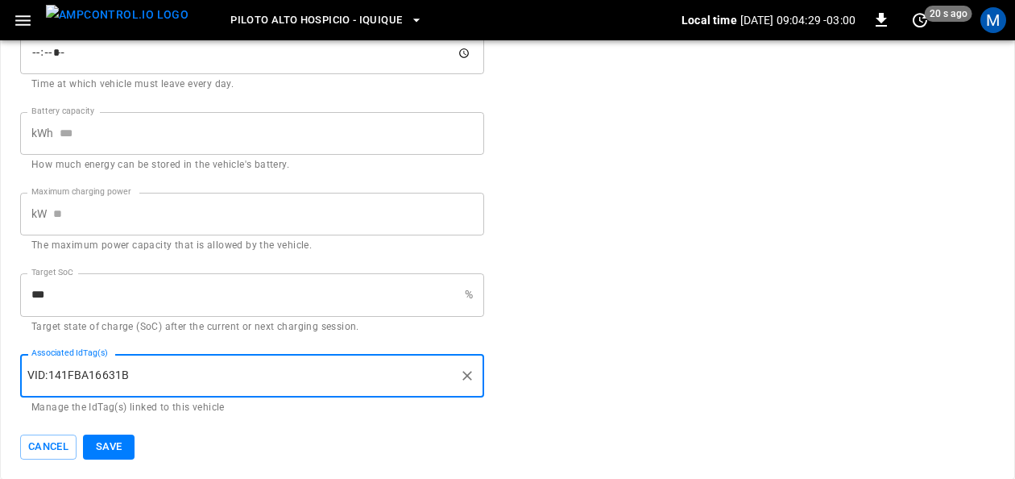
drag, startPoint x: 129, startPoint y: 370, endPoint x: 100, endPoint y: 374, distance: 29.3
click at [101, 374] on div "VID:141FBA16631B Associated IdTag(s)" at bounding box center [252, 375] width 464 height 43
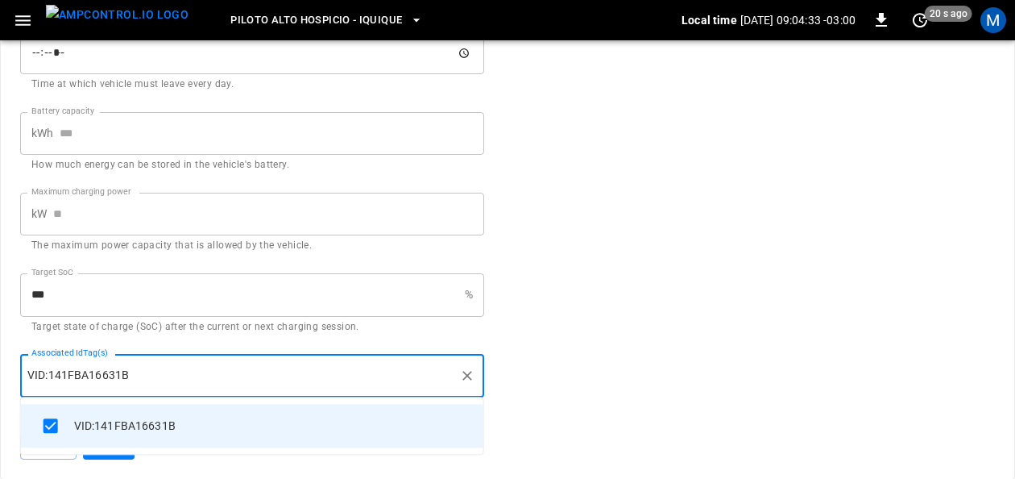
click at [54, 380] on div "VID:141FBA16631B Associated IdTag(s)" at bounding box center [252, 375] width 464 height 43
click at [44, 376] on div "VID:141FBA16631B Associated IdTag(s)" at bounding box center [252, 375] width 464 height 43
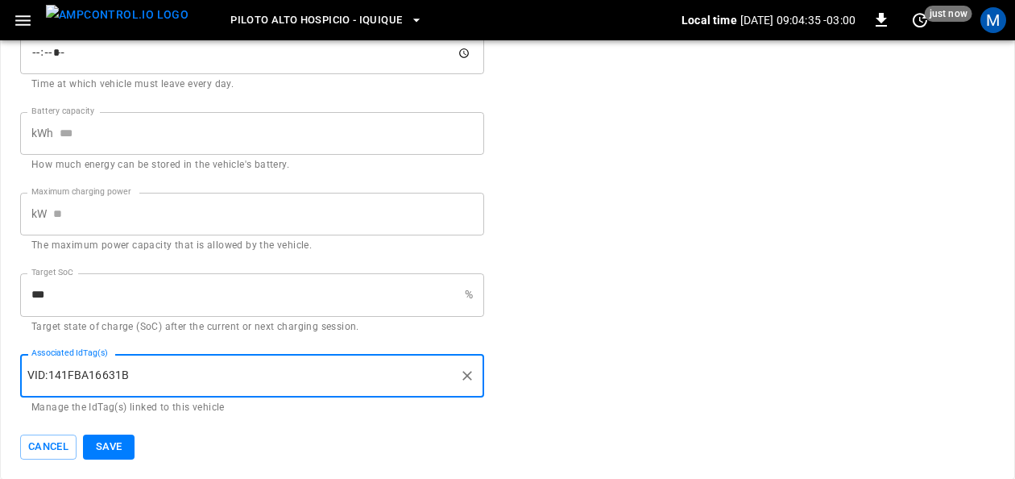
drag, startPoint x: 29, startPoint y: 375, endPoint x: 101, endPoint y: 370, distance: 71.9
click at [101, 370] on div "VID:141FBA16631B Associated IdTag(s)" at bounding box center [252, 375] width 464 height 43
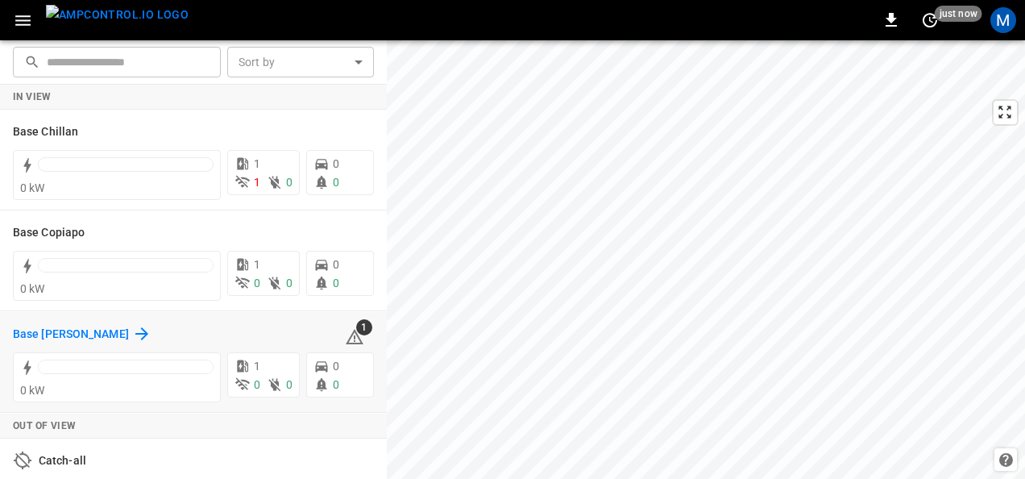
click at [69, 338] on h6 "Base Santiago" at bounding box center [71, 335] width 116 height 18
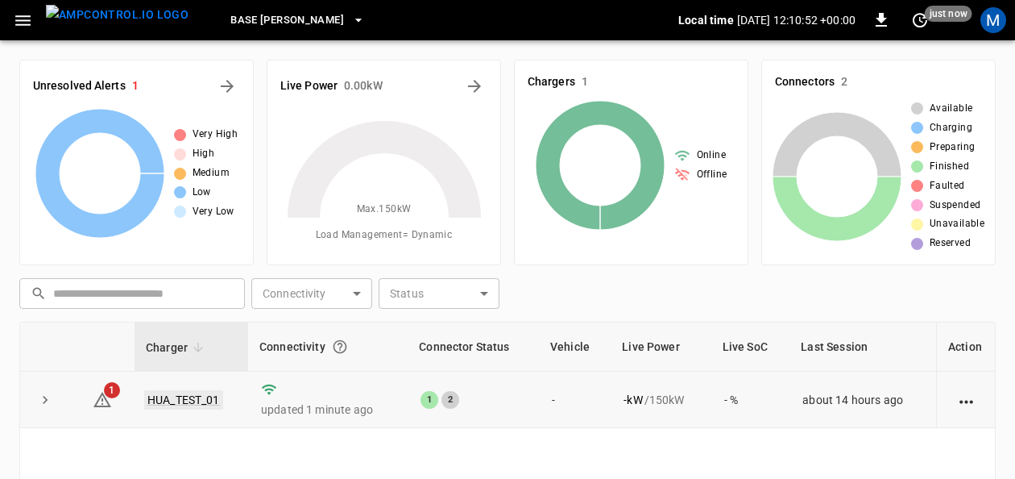
click at [202, 404] on link "HUA_TEST_01" at bounding box center [183, 399] width 79 height 19
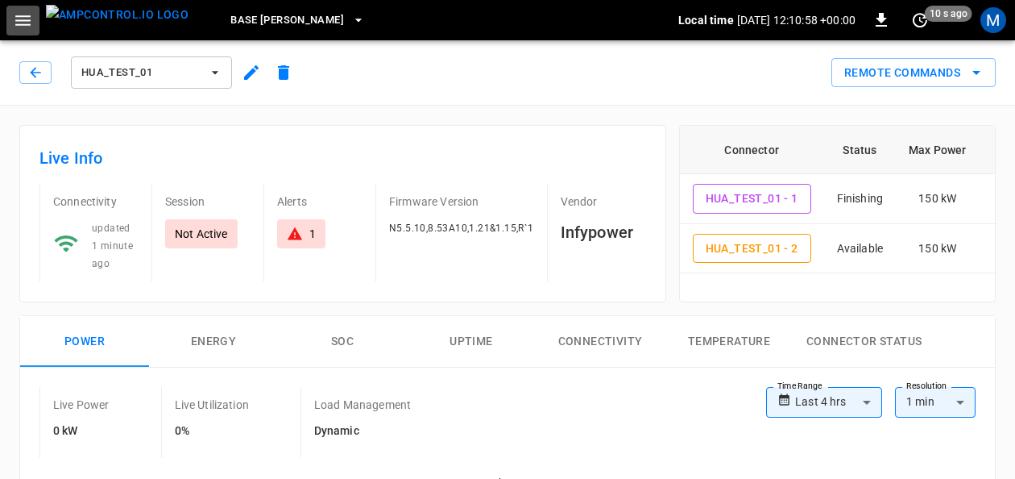
click at [32, 29] on icon "button" at bounding box center [23, 20] width 20 height 20
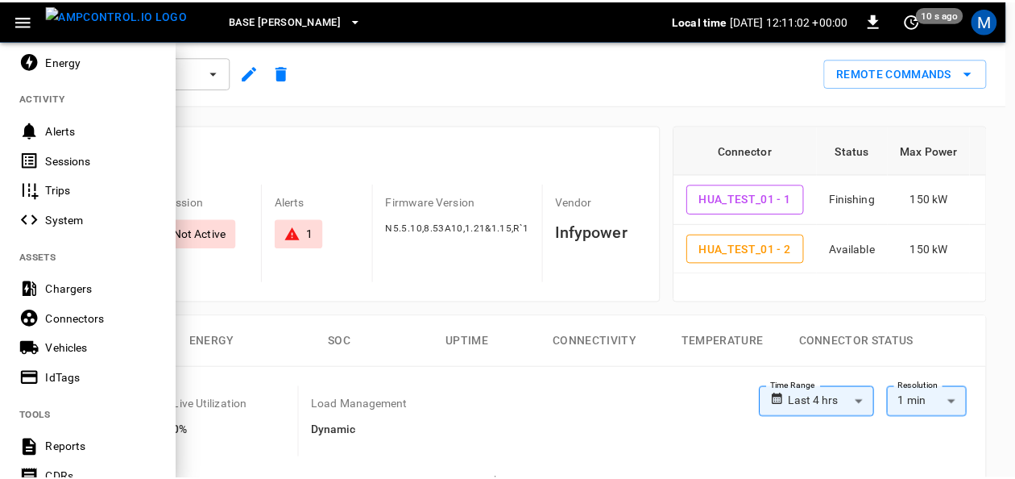
scroll to position [322, 0]
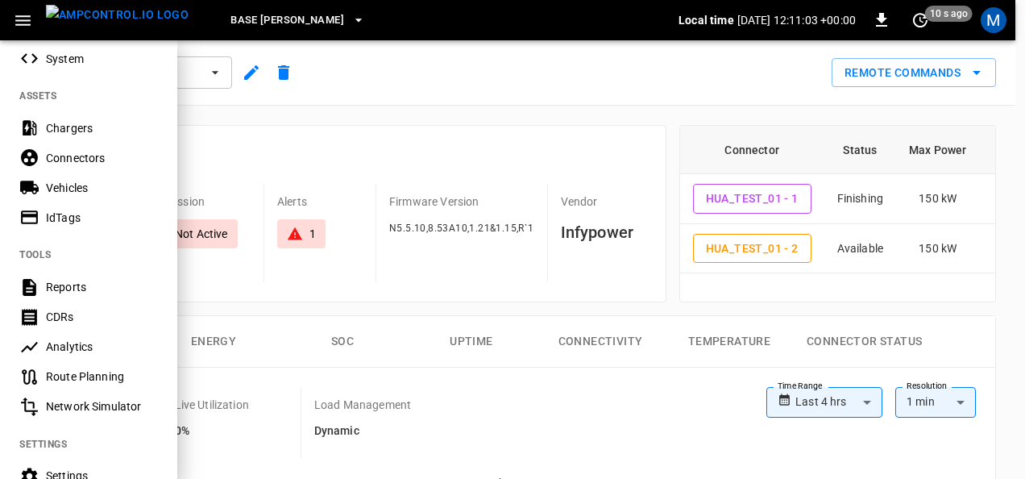
click at [69, 187] on div "Vehicles" at bounding box center [102, 188] width 112 height 16
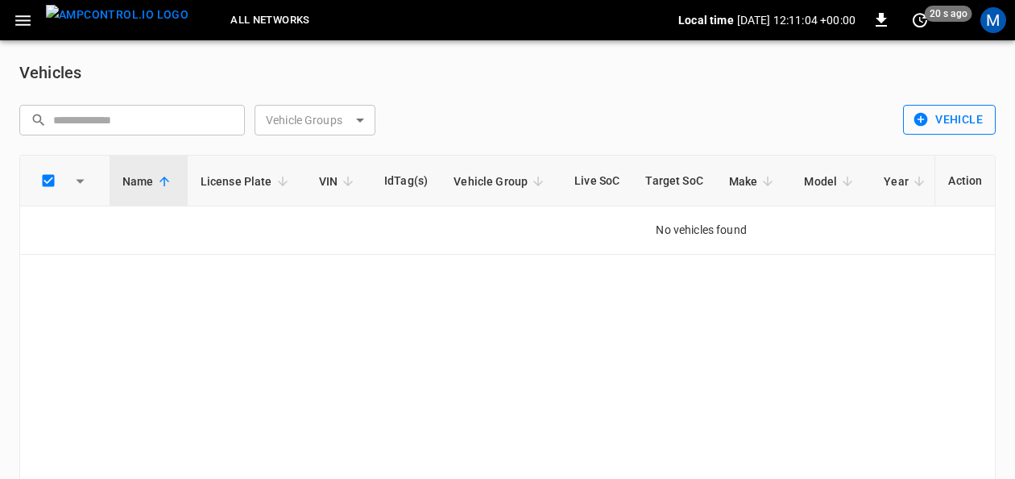
click at [957, 122] on button "Vehicle" at bounding box center [949, 120] width 93 height 30
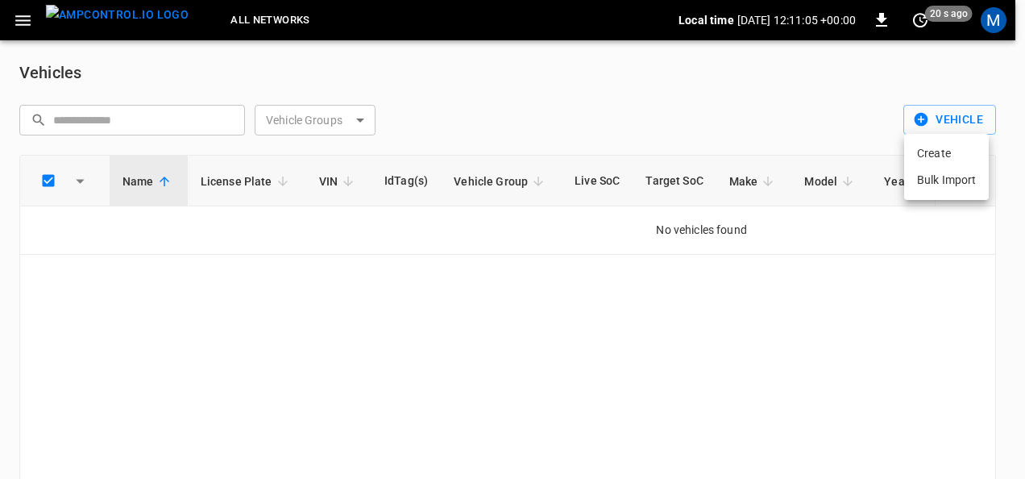
click at [917, 150] on li "Create" at bounding box center [946, 153] width 85 height 27
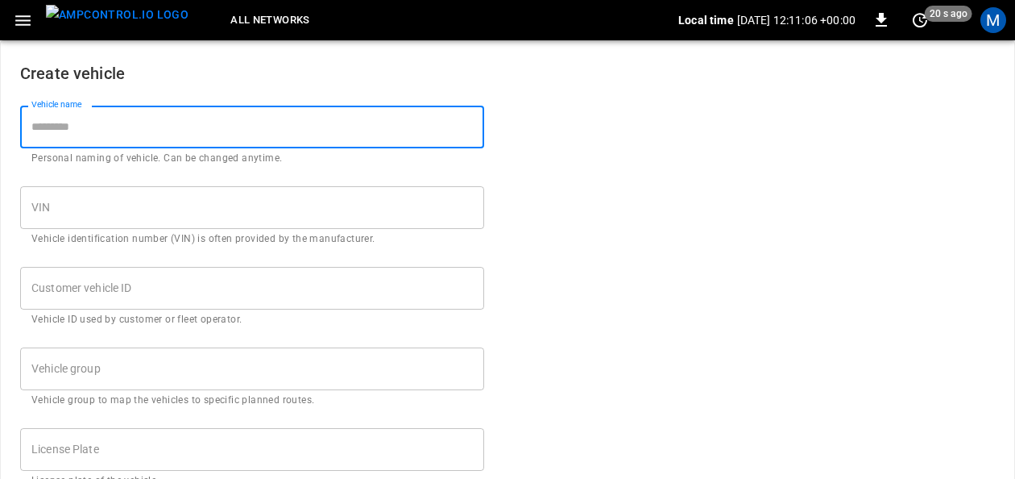
click at [227, 135] on input "Vehicle name" at bounding box center [252, 127] width 464 height 43
type input "*****"
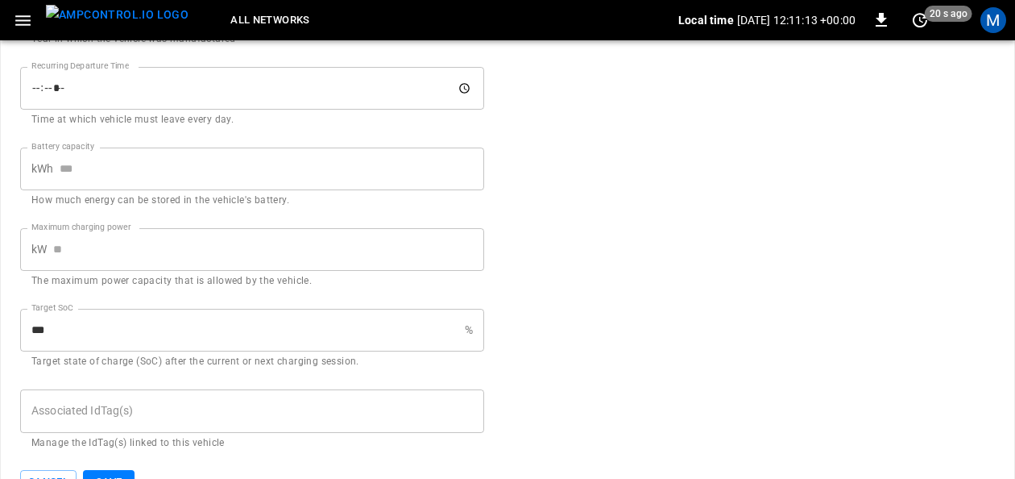
scroll to position [719, 0]
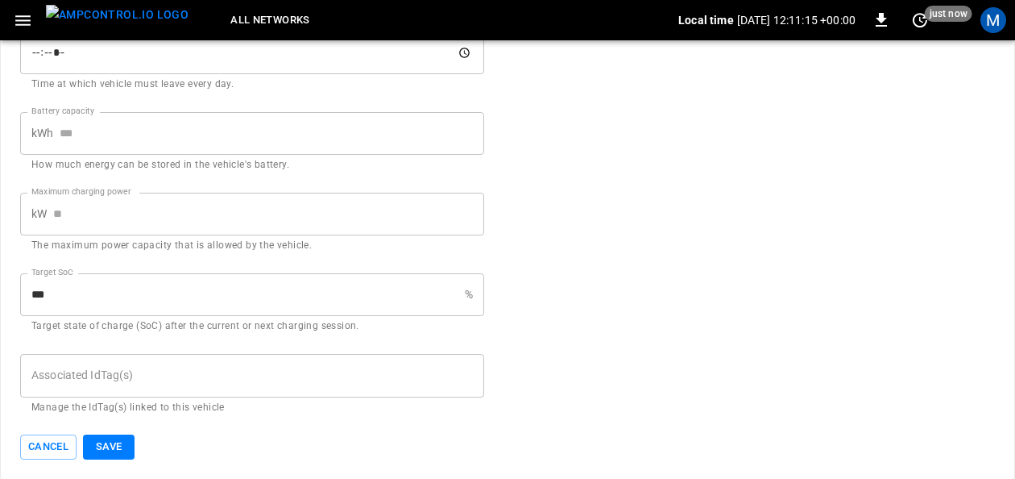
click at [99, 297] on input "***" at bounding box center [239, 294] width 438 height 43
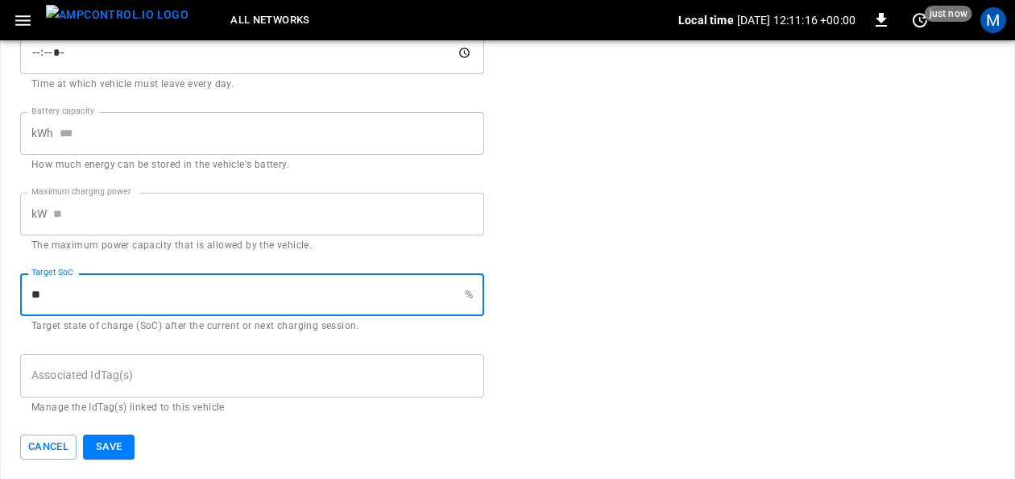
type input "*"
type input "**"
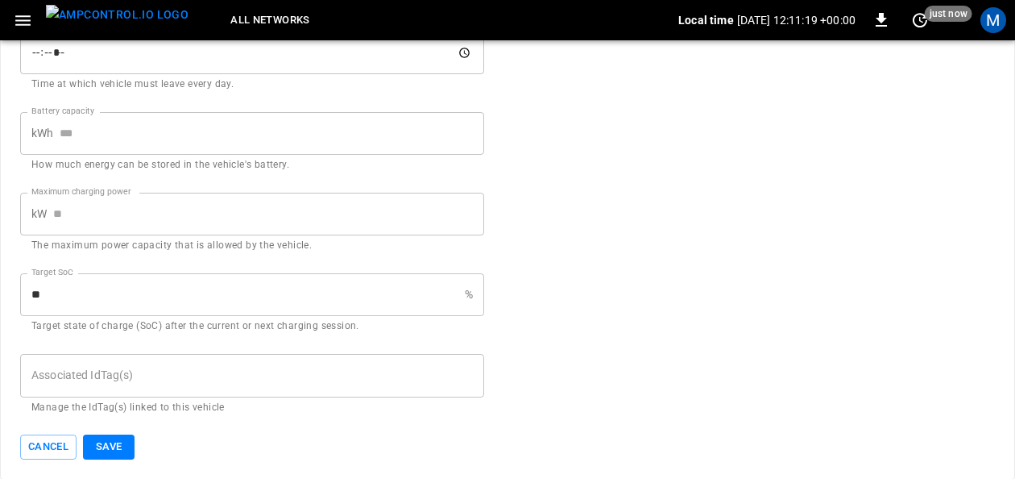
click at [282, 385] on input "Associated IdTag(s)" at bounding box center [252, 375] width 450 height 28
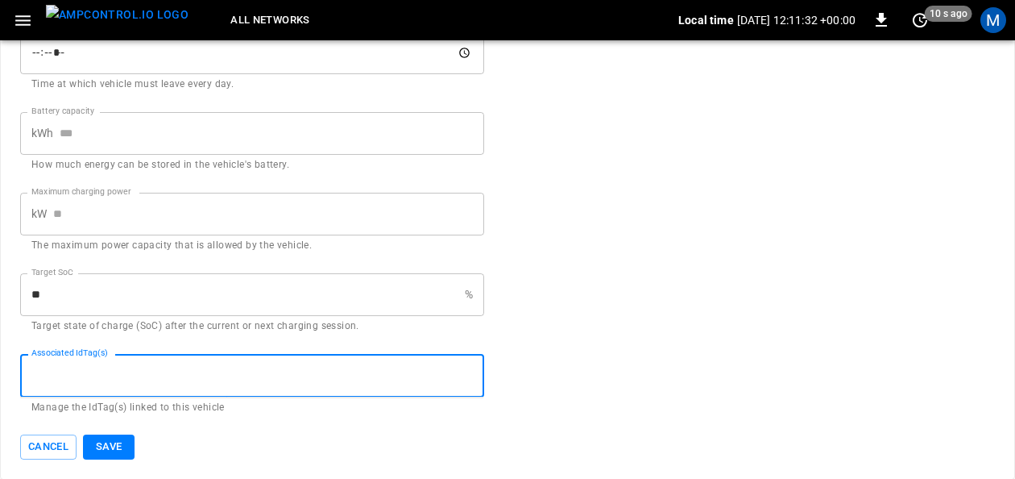
drag, startPoint x: 98, startPoint y: 390, endPoint x: 60, endPoint y: 377, distance: 40.8
click at [268, 383] on input "Associated IdTag(s)" at bounding box center [252, 375] width 450 height 28
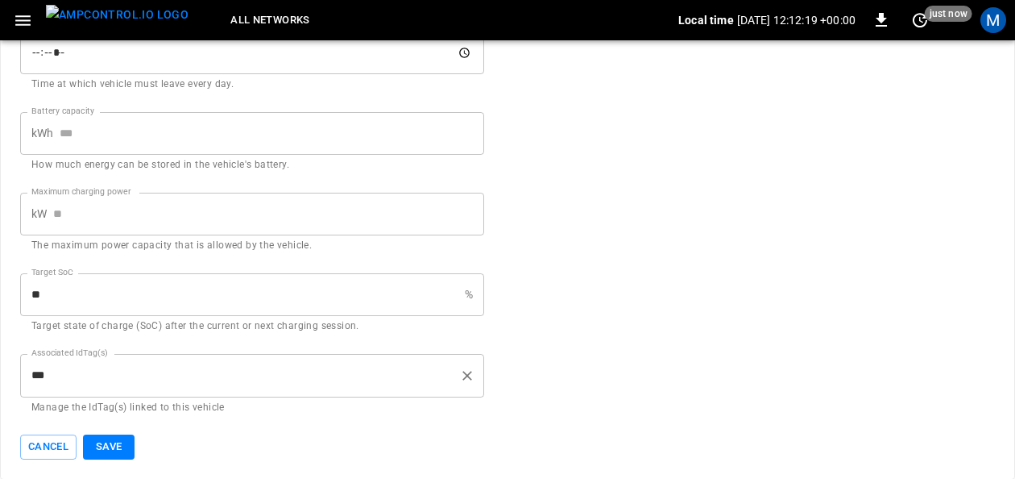
click at [54, 394] on div "*** Associated IdTag(s)" at bounding box center [252, 375] width 464 height 43
click at [40, 386] on input "***" at bounding box center [240, 375] width 426 height 28
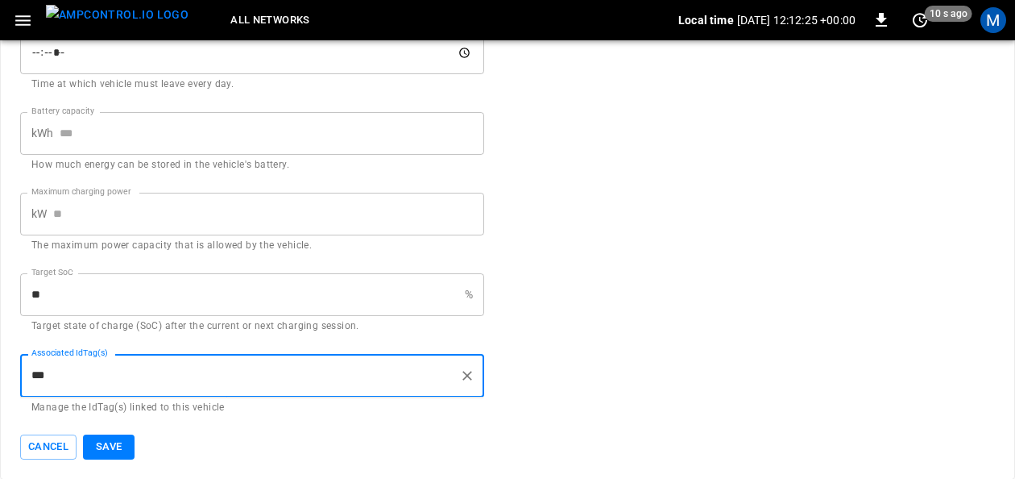
click at [58, 379] on input "***" at bounding box center [240, 375] width 426 height 28
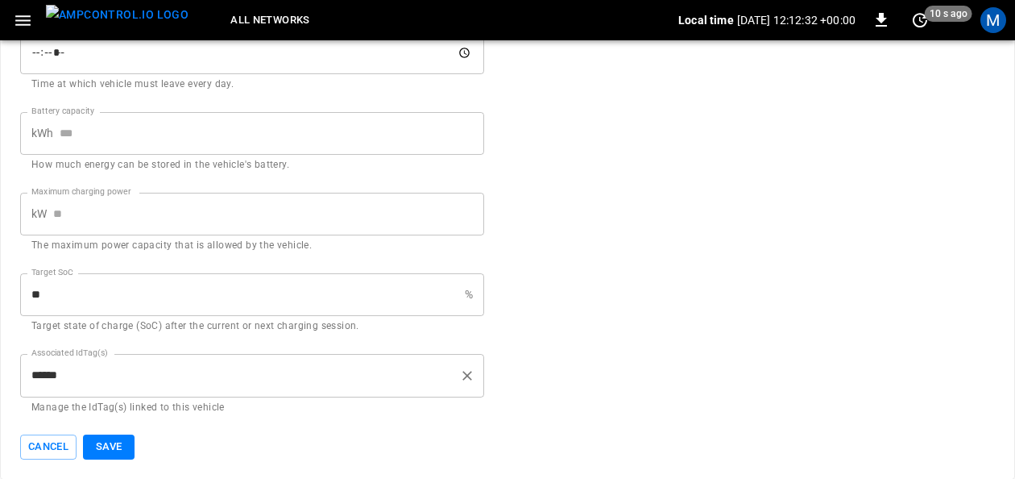
click at [58, 374] on input "******" at bounding box center [240, 375] width 426 height 28
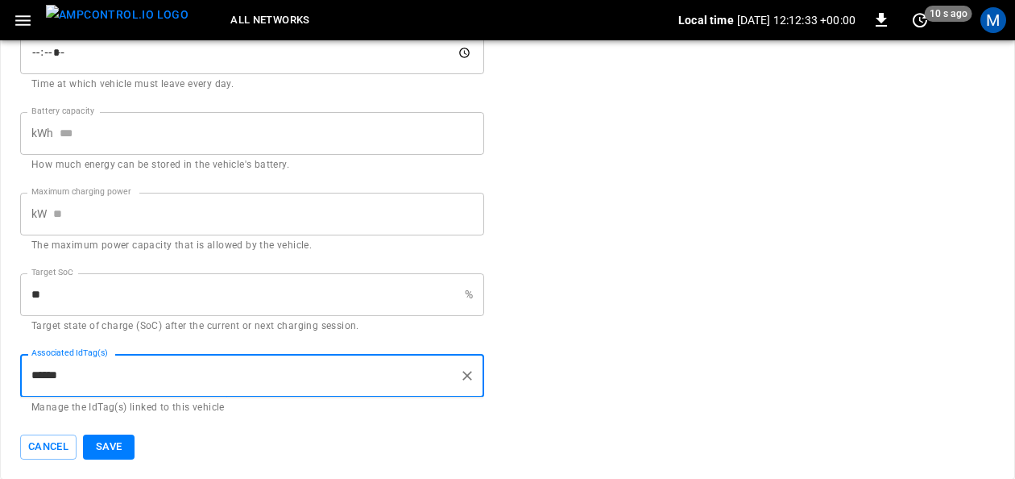
click at [73, 374] on input "******" at bounding box center [240, 375] width 426 height 28
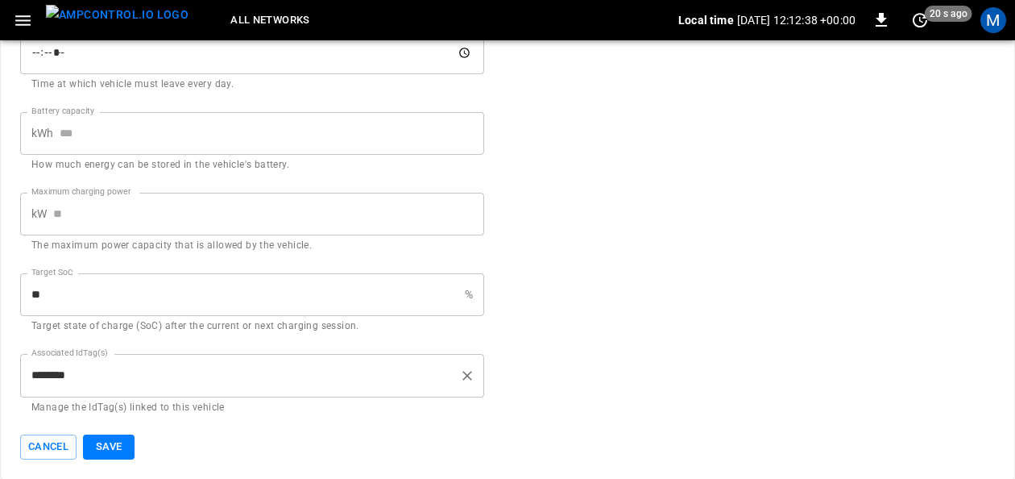
click at [73, 378] on input "********" at bounding box center [240, 375] width 426 height 28
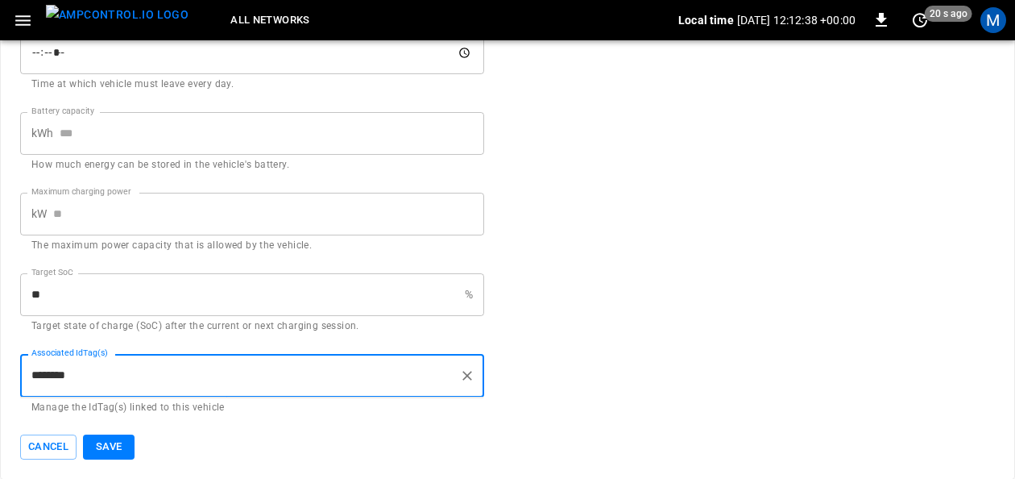
click at [82, 377] on input "********" at bounding box center [240, 375] width 426 height 28
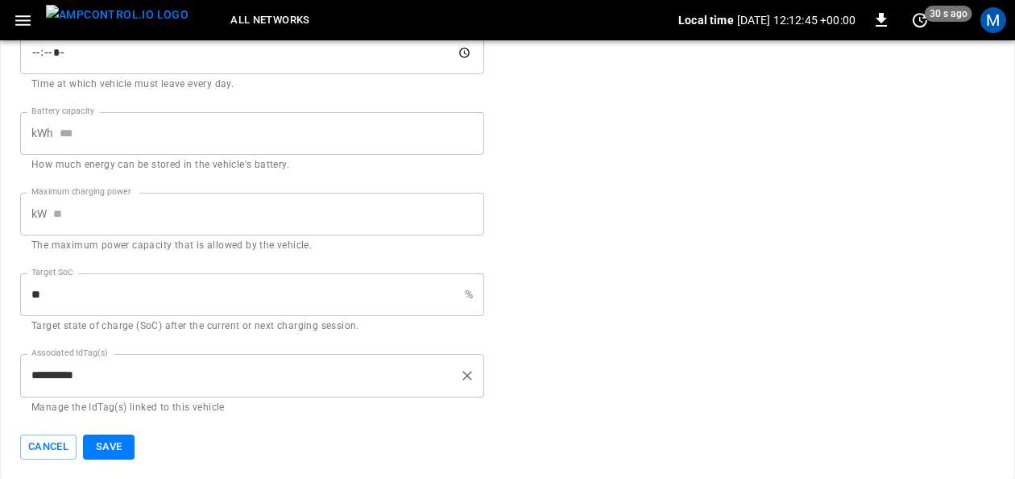
click at [68, 375] on input "**********" at bounding box center [240, 375] width 426 height 28
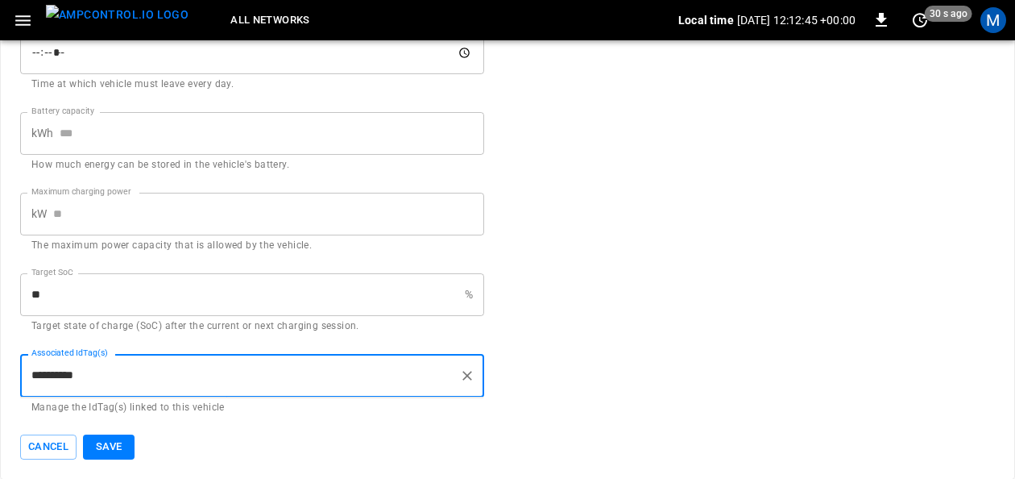
click at [114, 377] on input "**********" at bounding box center [240, 375] width 426 height 28
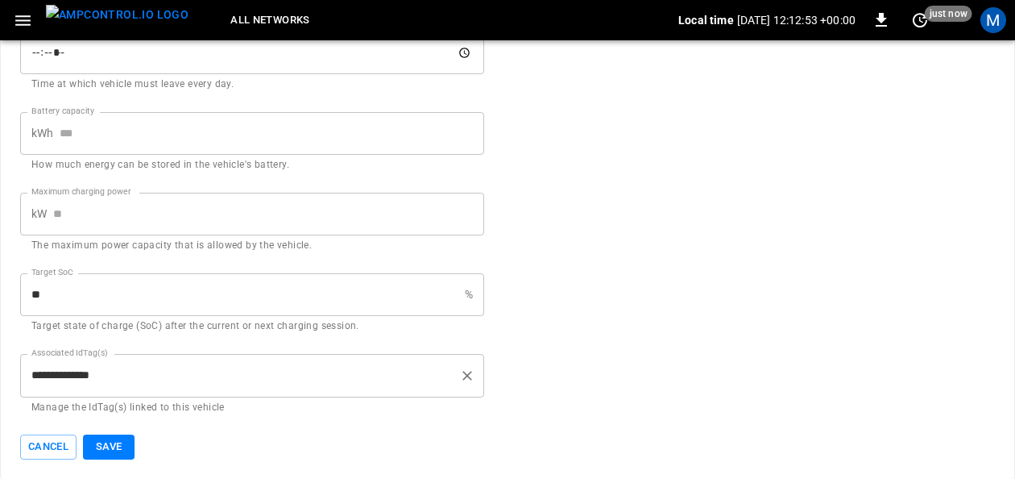
click at [76, 386] on input "**********" at bounding box center [240, 375] width 426 height 28
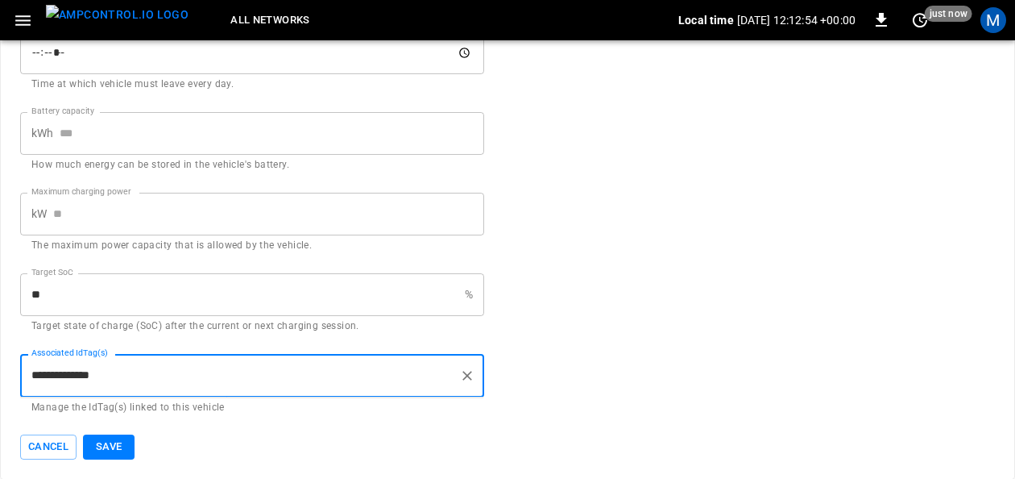
click at [126, 376] on input "**********" at bounding box center [240, 375] width 426 height 28
type input "**********"
click at [122, 448] on button "Save" at bounding box center [109, 446] width 52 height 25
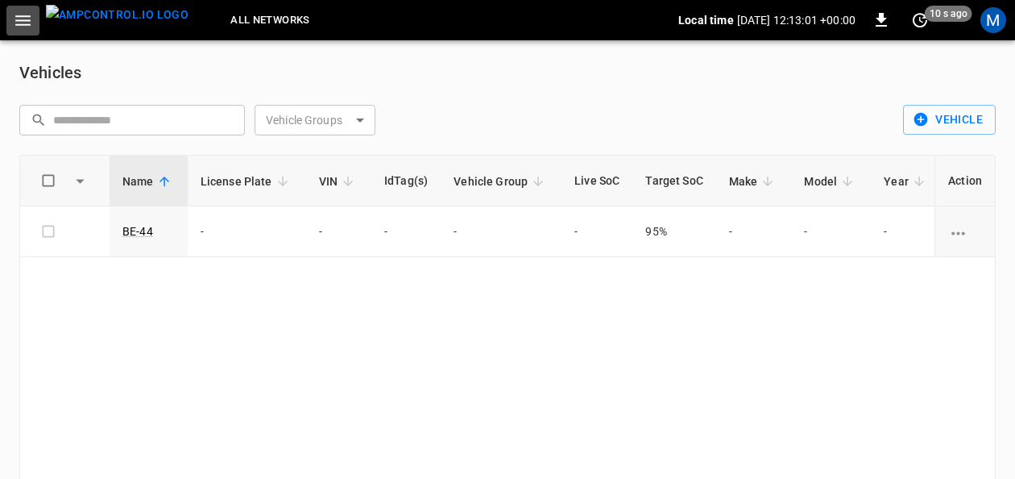
click at [20, 19] on icon "button" at bounding box center [22, 20] width 15 height 10
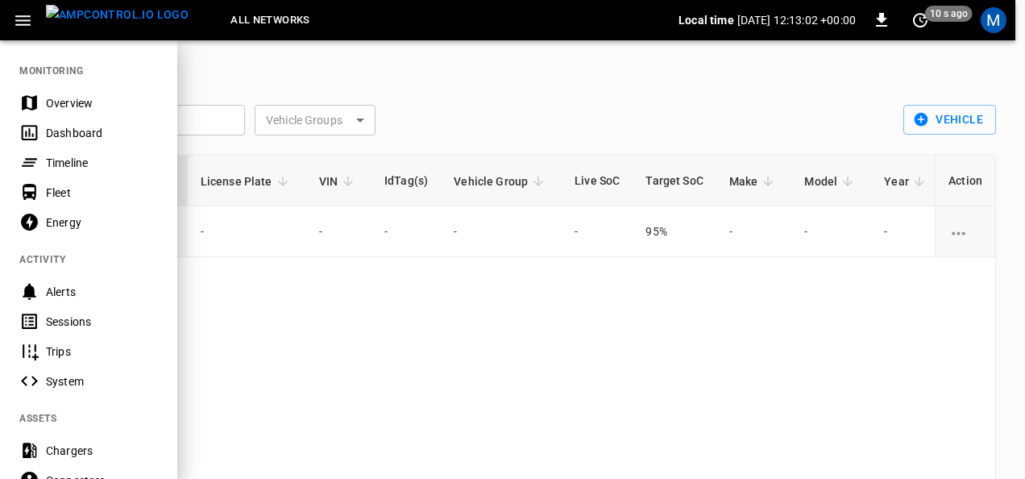
click at [255, 23] on span "All Networks" at bounding box center [269, 20] width 79 height 19
click at [68, 106] on div "Overview" at bounding box center [102, 103] width 112 height 16
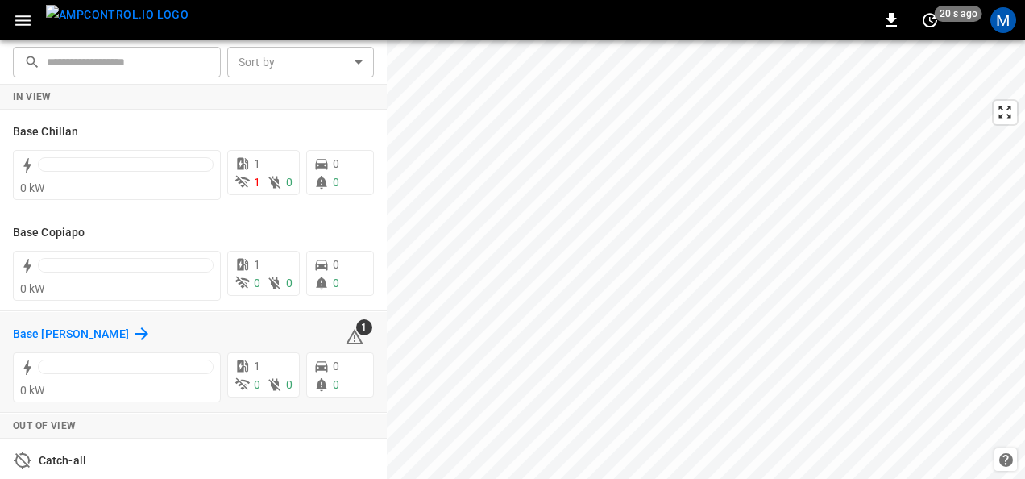
click at [80, 336] on h6 "Base [PERSON_NAME]" at bounding box center [71, 335] width 116 height 18
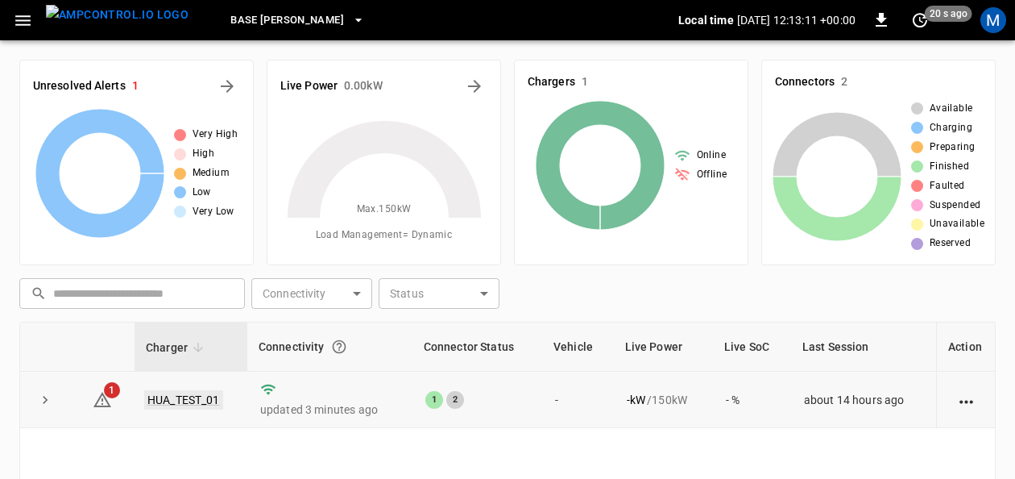
click at [197, 395] on link "HUA_TEST_01" at bounding box center [183, 399] width 79 height 19
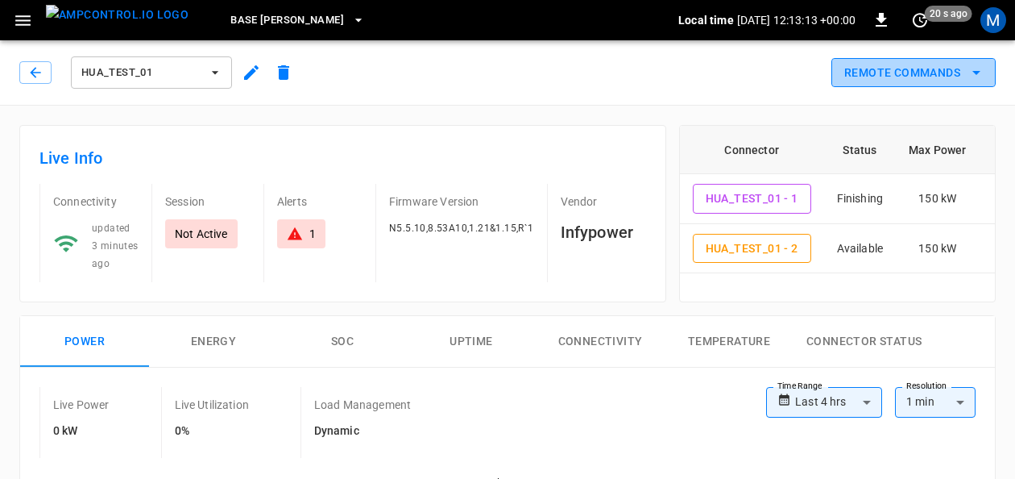
click at [980, 76] on icon "remote commands options" at bounding box center [976, 72] width 19 height 19
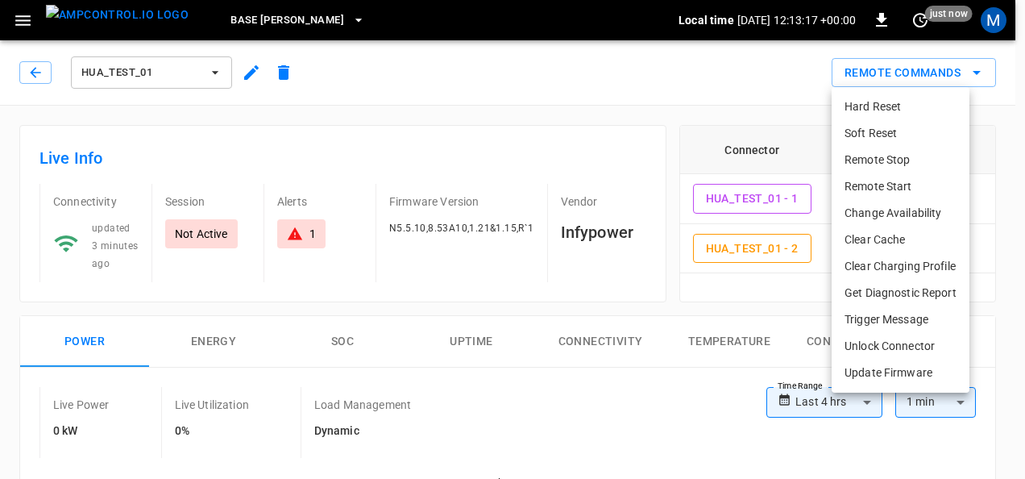
click at [904, 184] on li "Remote Start" at bounding box center [901, 186] width 138 height 27
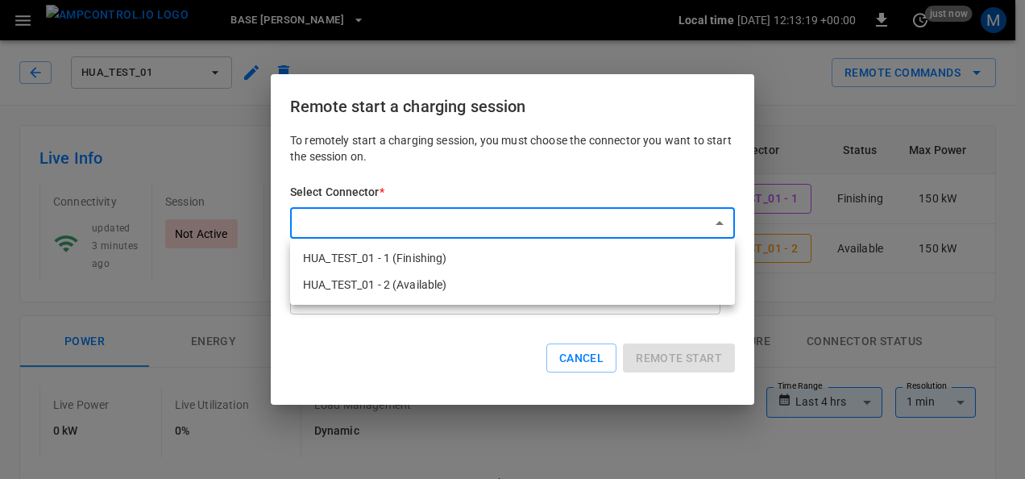
click at [448, 260] on li "HUA_TEST_01 - 1 (Finishing)" at bounding box center [512, 258] width 445 height 27
type input "**********"
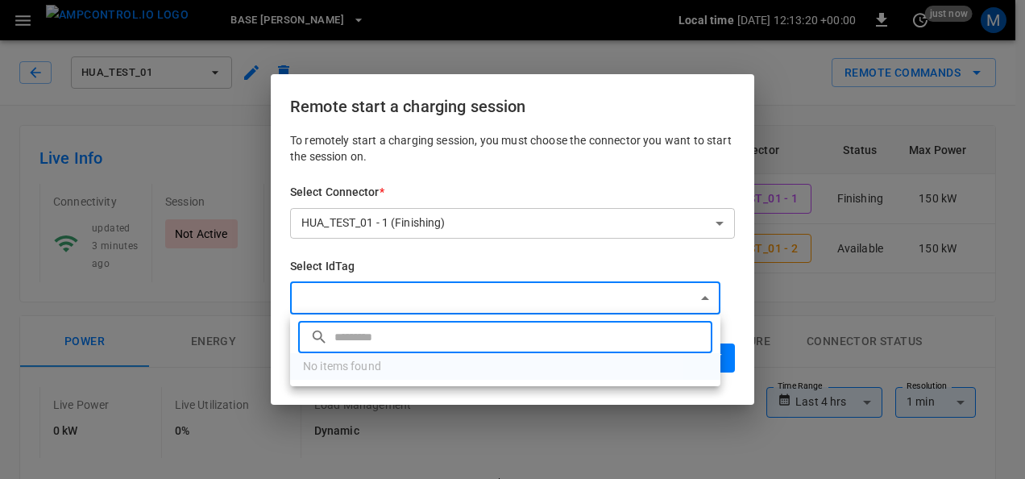
click at [442, 330] on input "text" at bounding box center [521, 336] width 374 height 43
click at [528, 218] on div at bounding box center [512, 239] width 1025 height 479
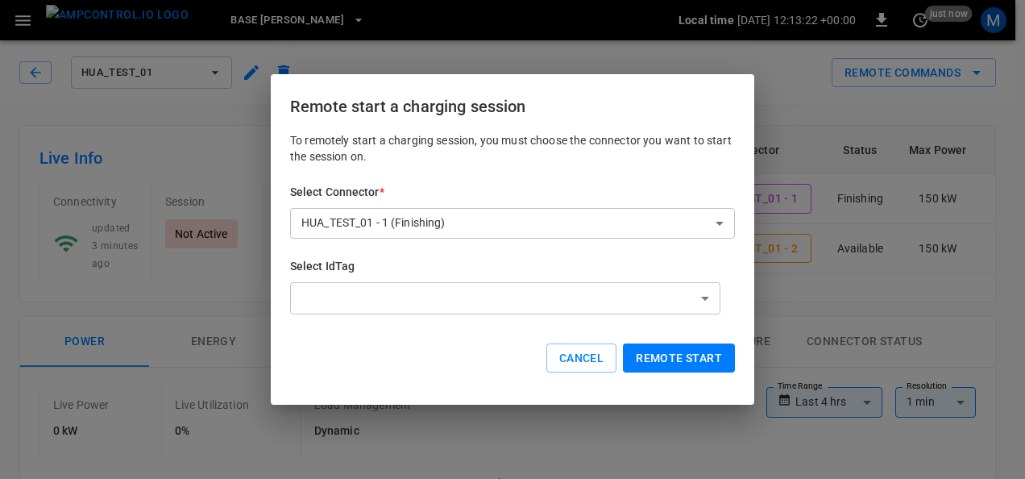
click at [587, 156] on p "To remotely start a charging session, you must choose the connector you want to…" at bounding box center [512, 148] width 445 height 32
click at [596, 357] on button "Cancel" at bounding box center [581, 358] width 70 height 30
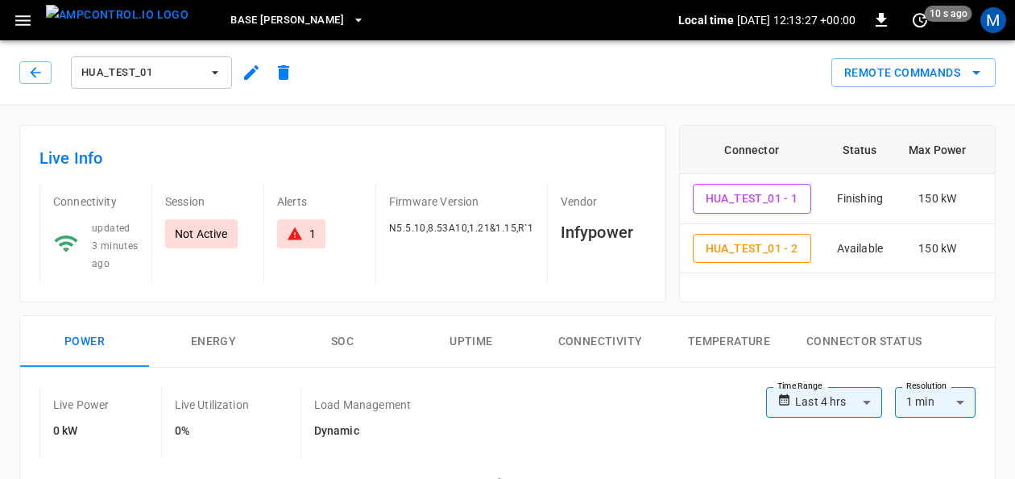
click at [16, 11] on icon "button" at bounding box center [23, 20] width 20 height 20
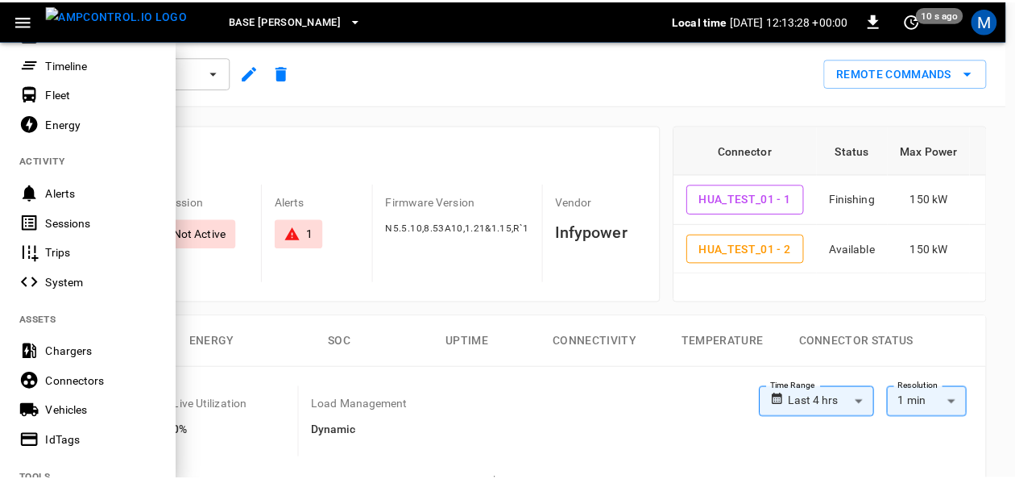
scroll to position [161, 0]
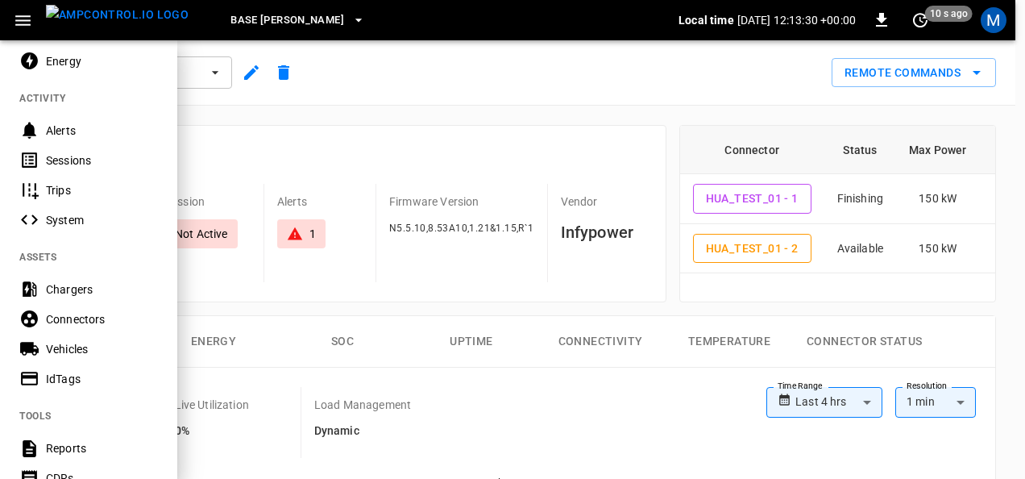
click at [90, 355] on div "Vehicles" at bounding box center [102, 349] width 112 height 16
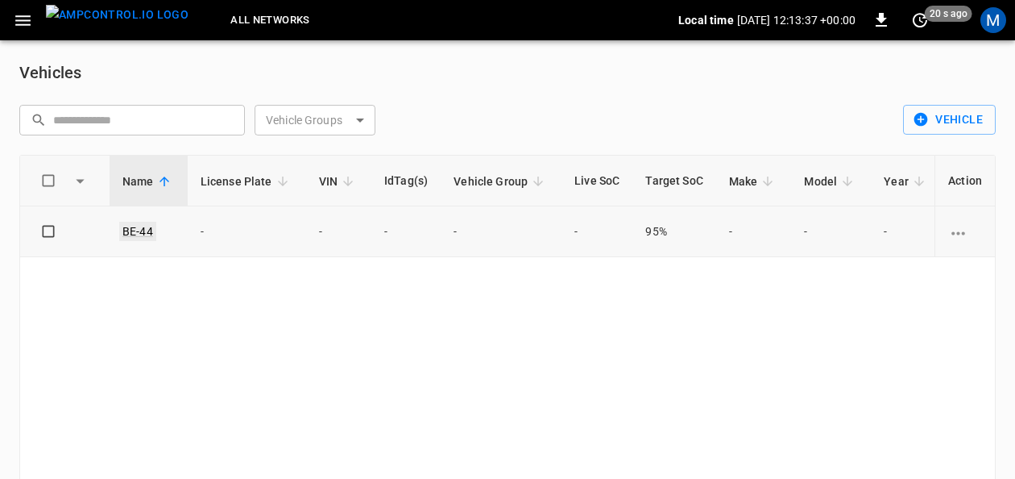
click at [148, 223] on link "BE-44" at bounding box center [137, 231] width 37 height 19
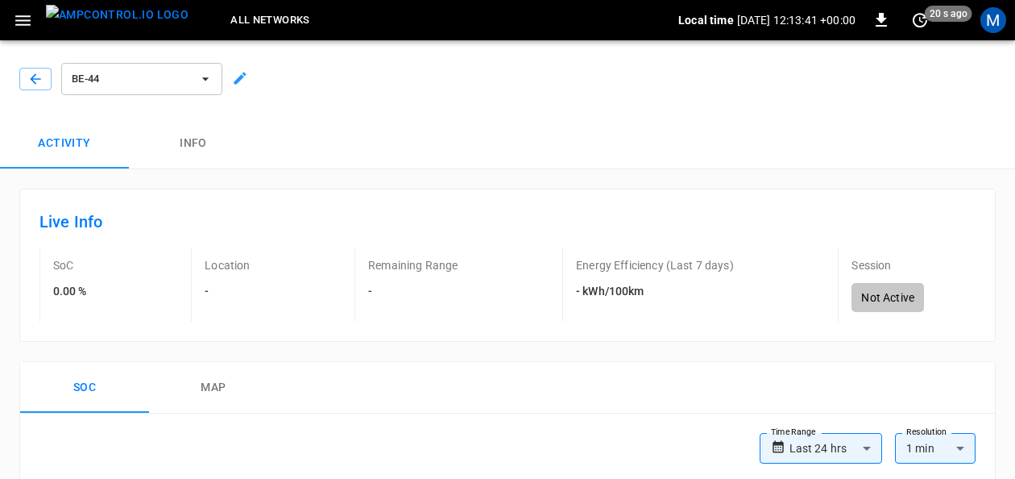
click at [243, 78] on icon at bounding box center [240, 78] width 16 height 16
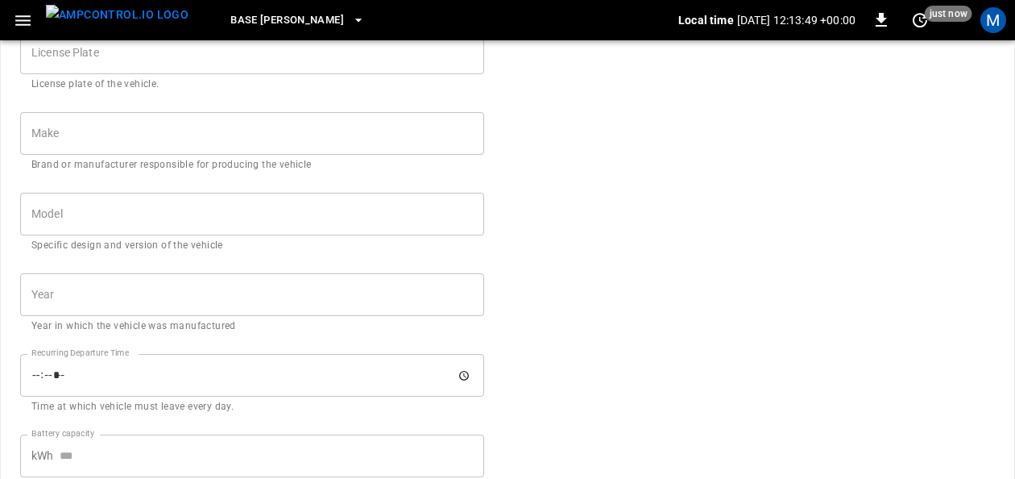
scroll to position [865, 0]
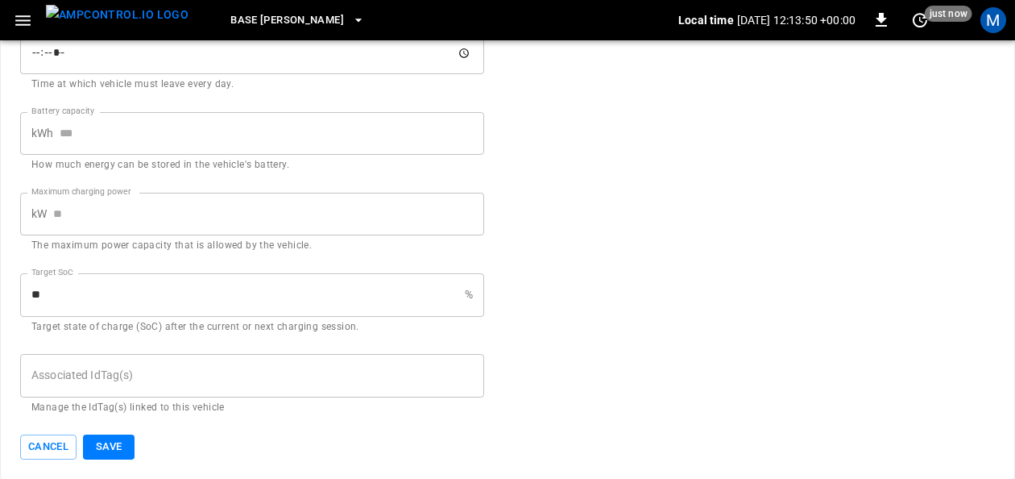
click at [156, 388] on input "Associated IdTag(s)" at bounding box center [252, 375] width 450 height 28
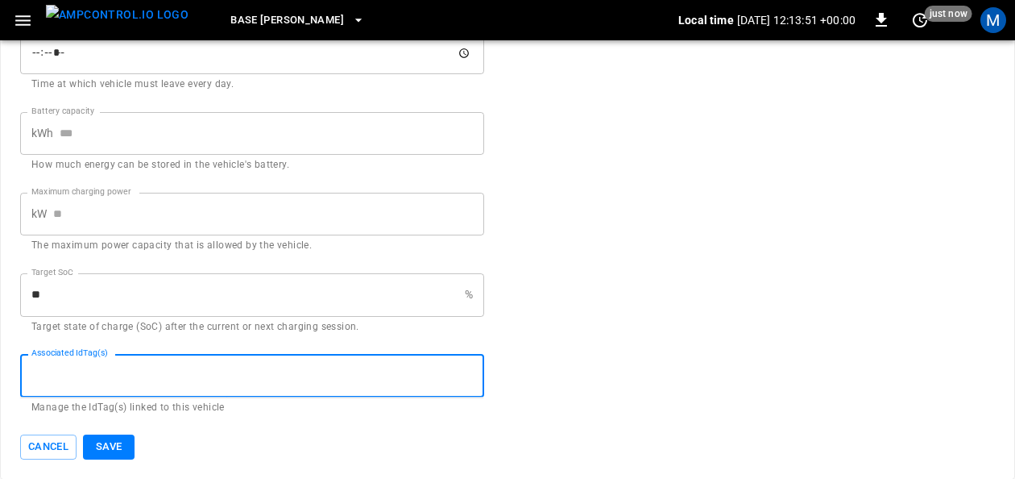
click at [152, 379] on input "Associated IdTag(s)" at bounding box center [252, 375] width 450 height 28
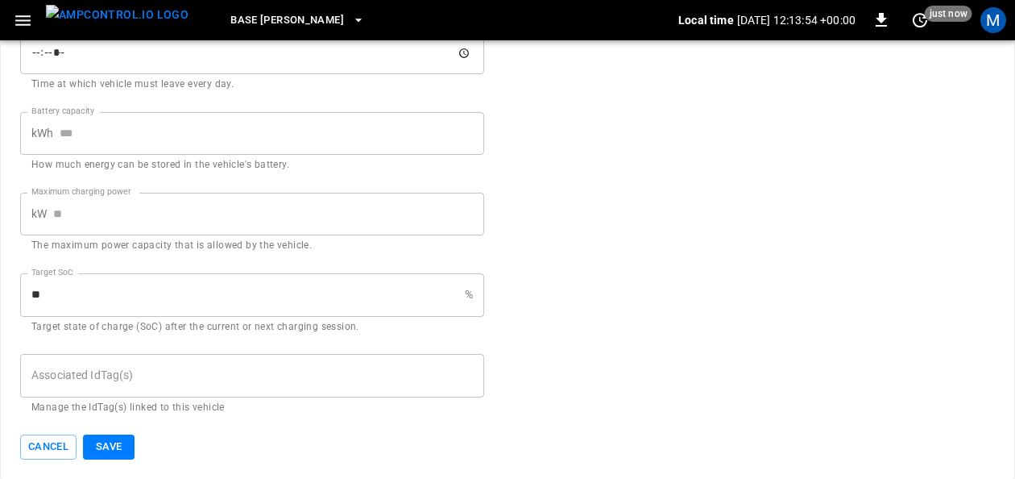
click at [44, 392] on div "Associated IdTag(s)" at bounding box center [252, 375] width 464 height 43
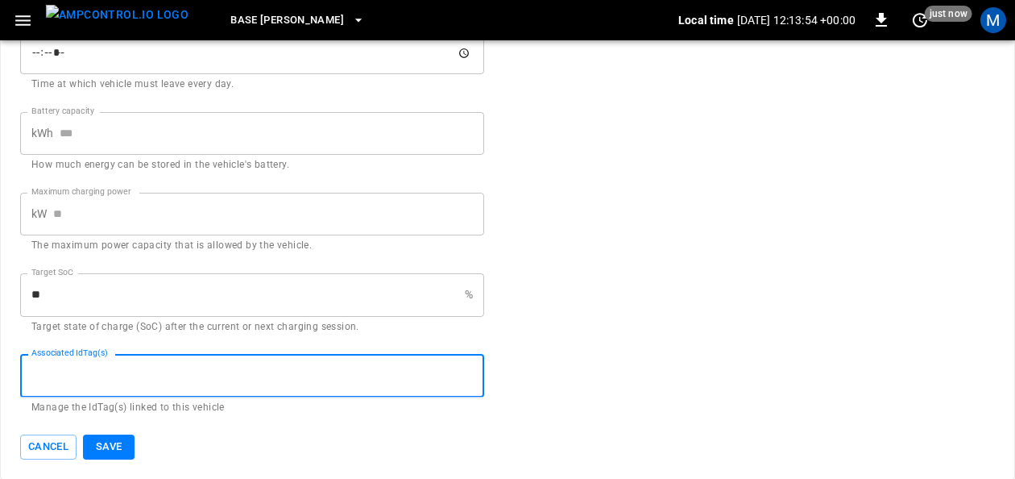
click at [50, 387] on input "Associated IdTag(s)" at bounding box center [252, 375] width 450 height 28
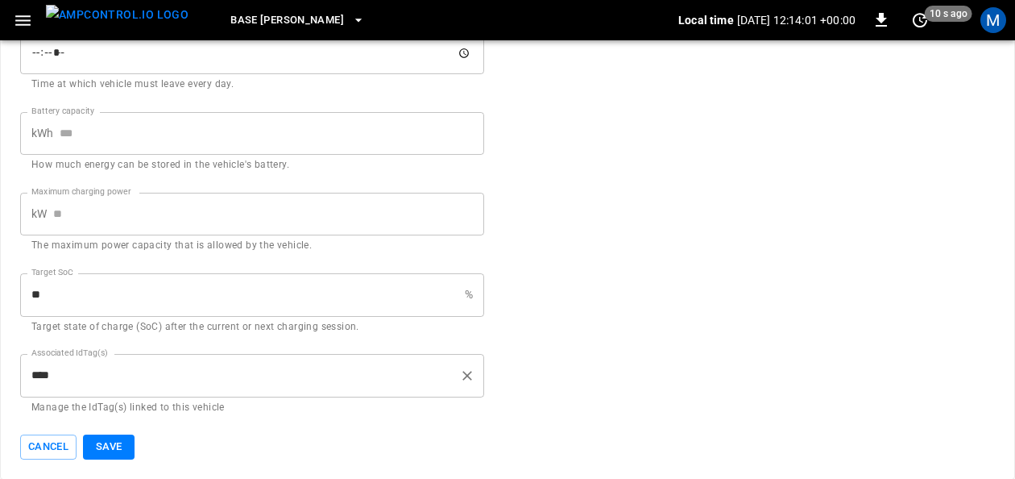
click at [62, 379] on input "****" at bounding box center [240, 375] width 426 height 28
click at [75, 384] on input "********" at bounding box center [240, 375] width 426 height 28
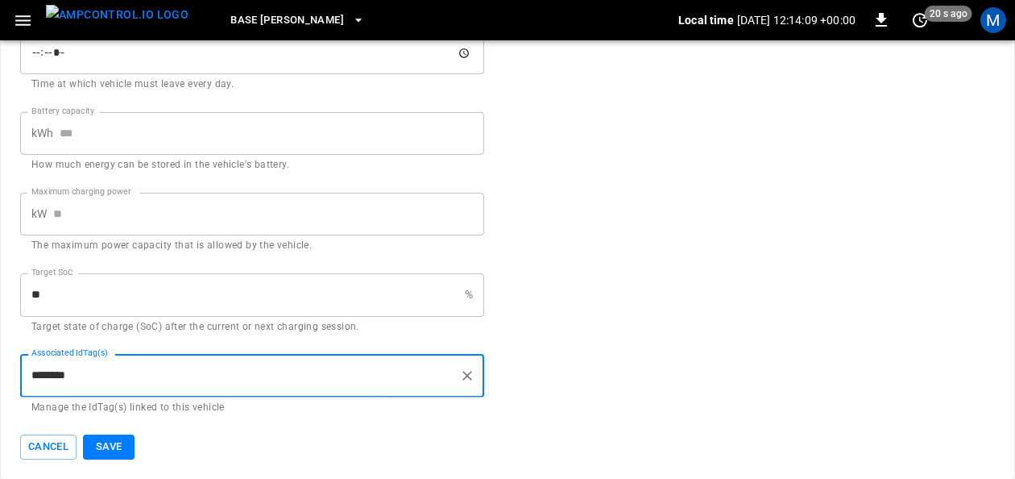
click at [81, 382] on input "********" at bounding box center [240, 375] width 426 height 28
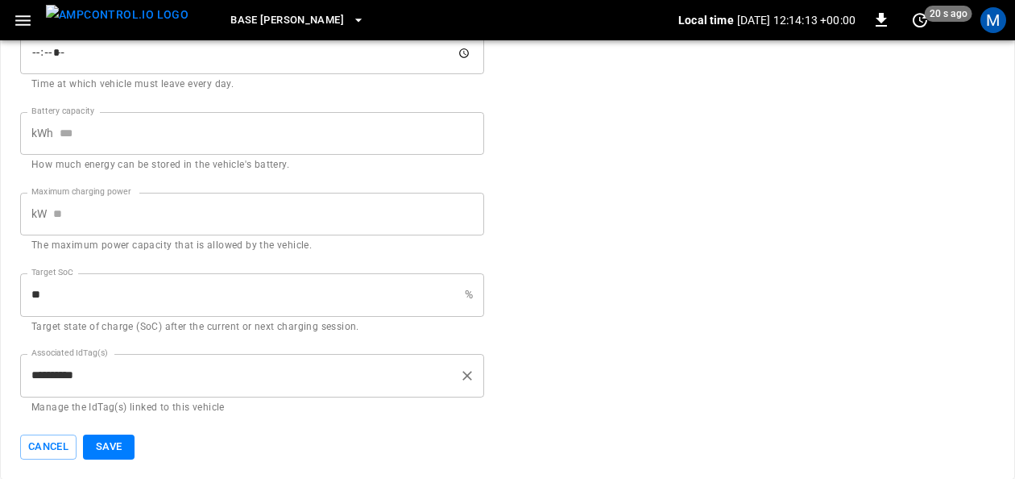
drag, startPoint x: 73, startPoint y: 382, endPoint x: 82, endPoint y: 382, distance: 9.7
click at [73, 382] on input "**********" at bounding box center [240, 375] width 426 height 28
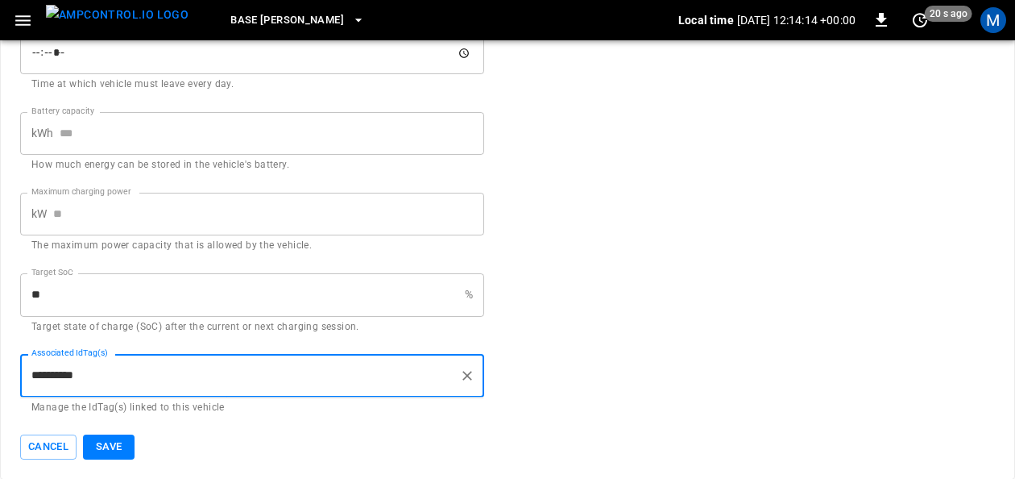
click at [105, 380] on input "**********" at bounding box center [240, 375] width 426 height 28
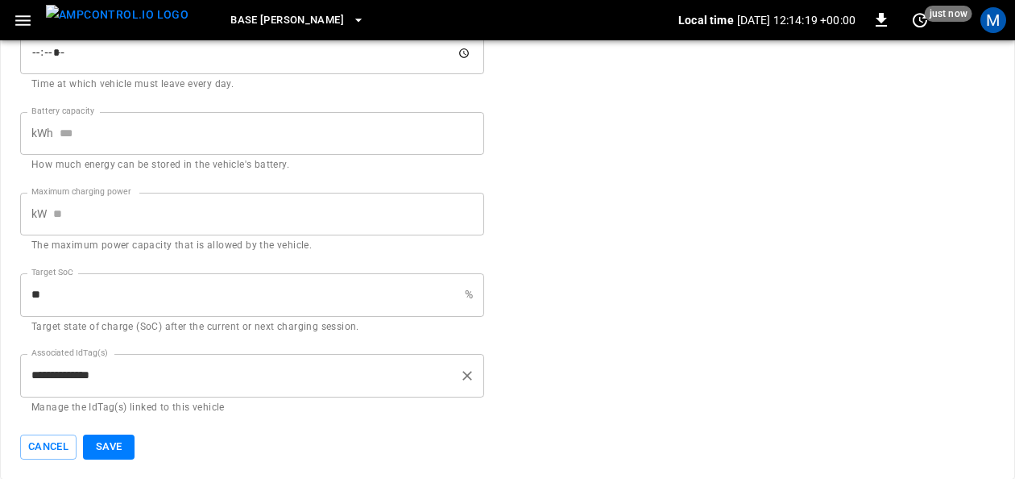
click at [77, 382] on input "**********" at bounding box center [240, 375] width 426 height 28
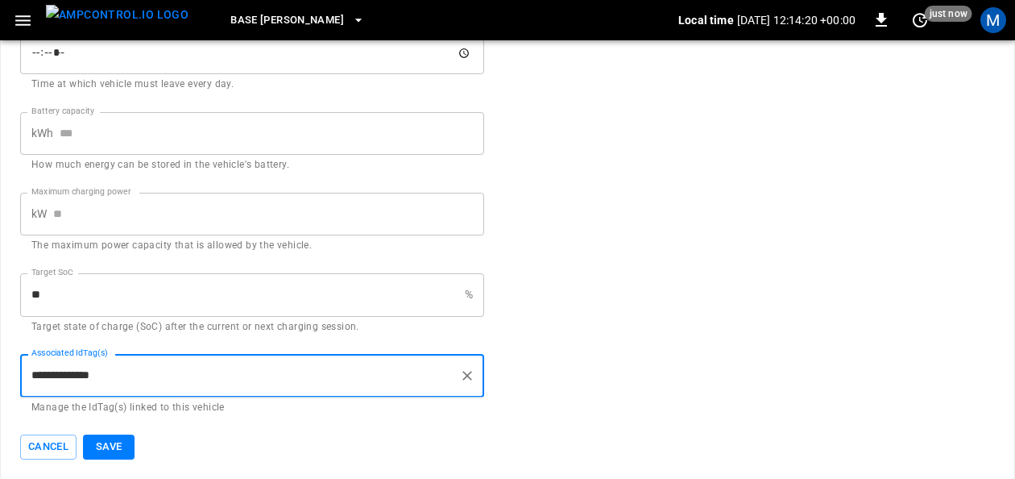
click at [134, 380] on input "**********" at bounding box center [240, 375] width 426 height 28
type input "**********"
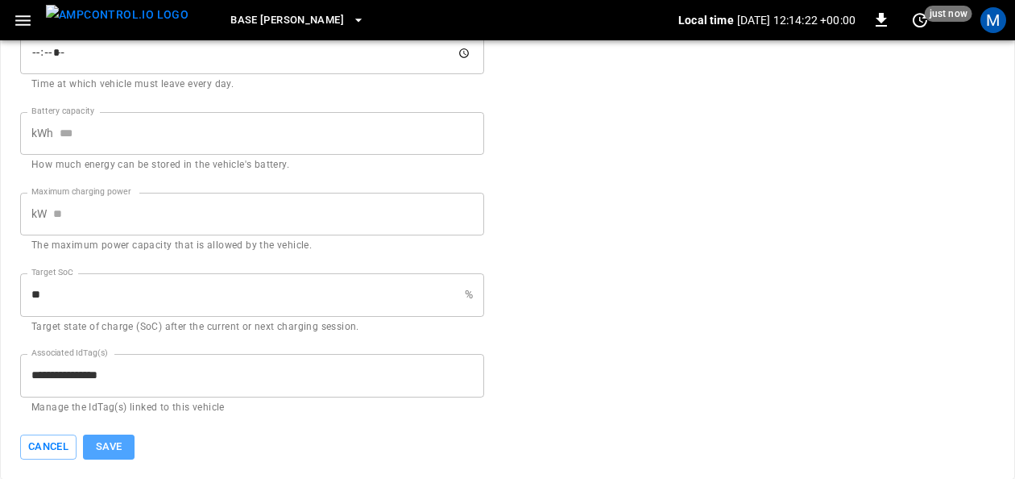
click at [115, 445] on button "Save" at bounding box center [109, 446] width 52 height 25
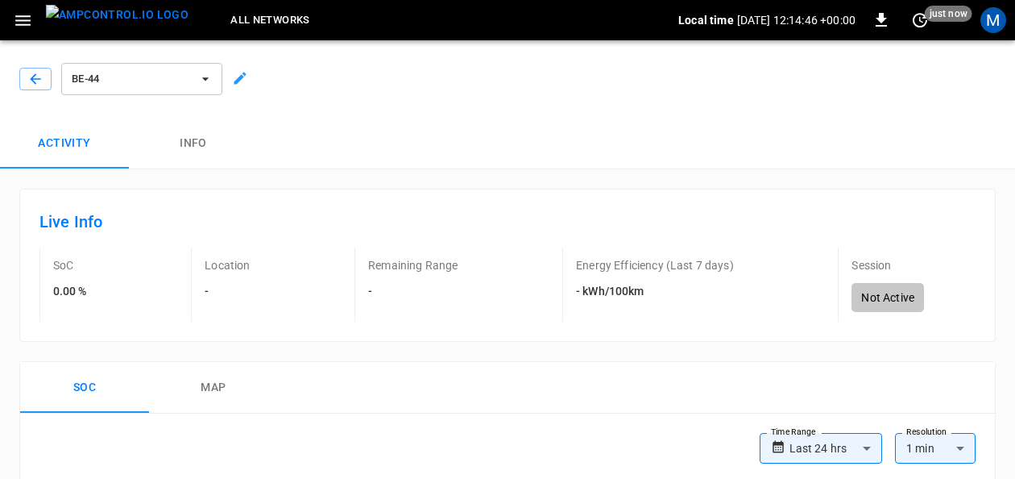
click at [203, 148] on button "Info" at bounding box center [193, 144] width 129 height 52
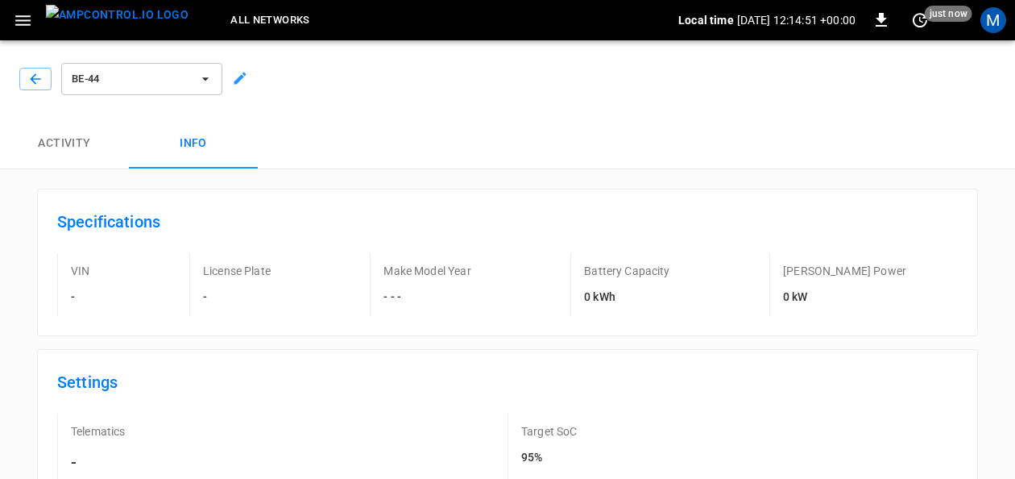
click at [23, 23] on icon "button" at bounding box center [22, 20] width 15 height 10
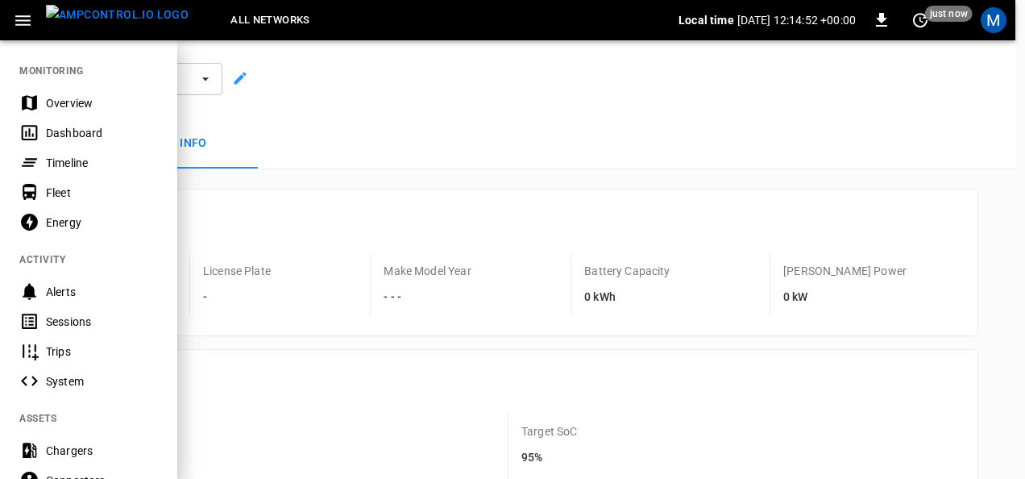
drag, startPoint x: 93, startPoint y: 127, endPoint x: 422, endPoint y: 128, distance: 329.6
click at [93, 127] on div "Dashboard" at bounding box center [102, 133] width 112 height 16
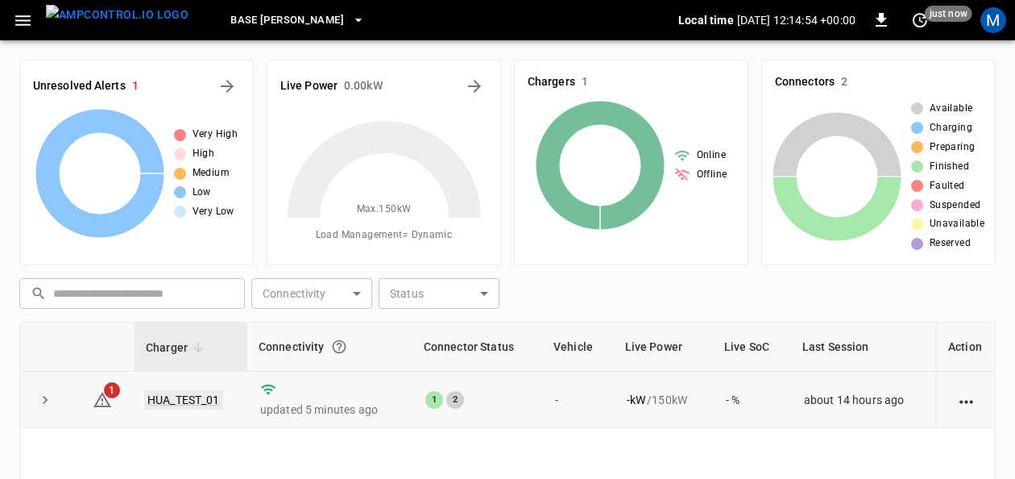
click at [213, 400] on link "HUA_TEST_01" at bounding box center [183, 399] width 79 height 19
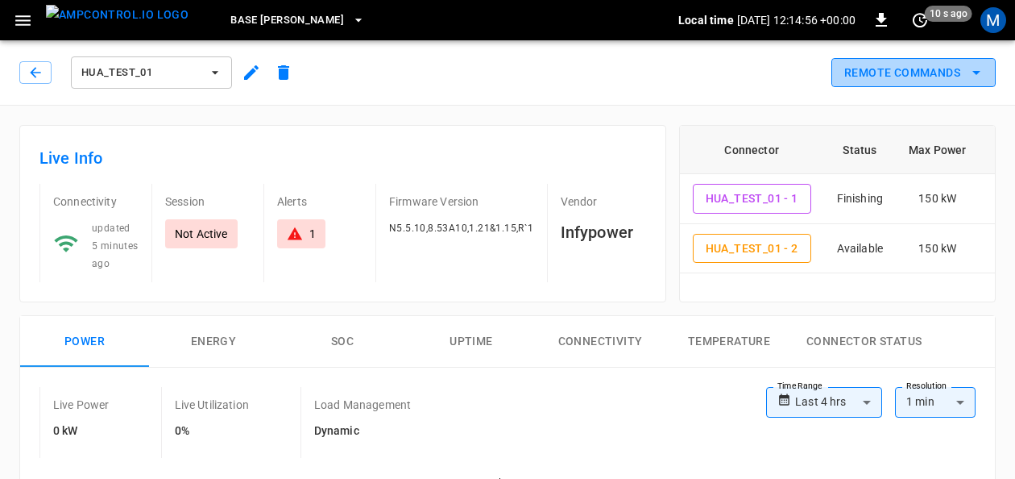
click at [971, 73] on icon "remote commands options" at bounding box center [976, 72] width 19 height 19
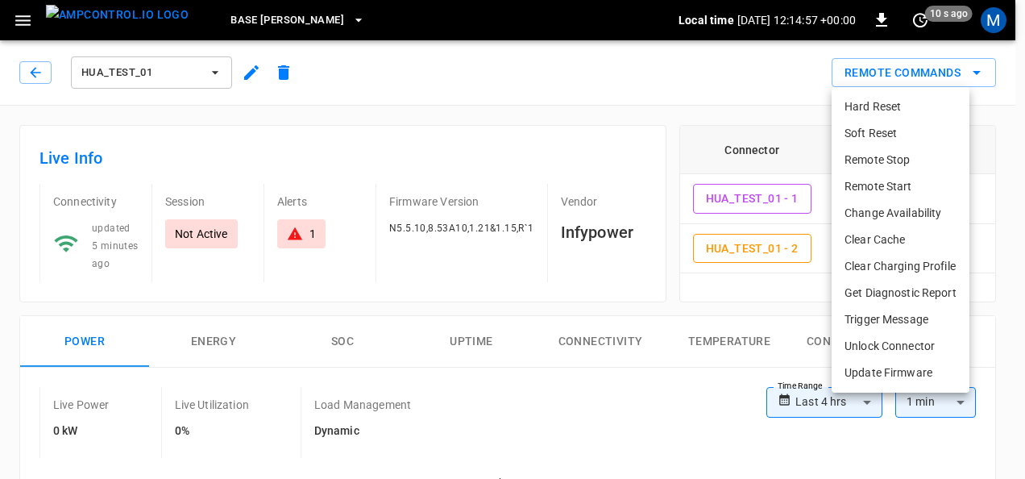
click at [911, 181] on li "Remote Start" at bounding box center [901, 186] width 138 height 27
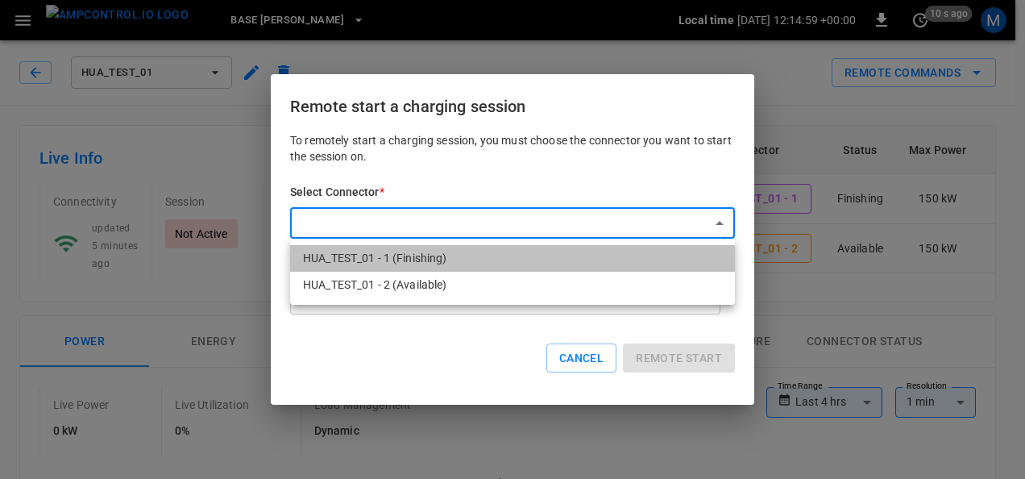
click at [459, 259] on li "HUA_TEST_01 - 1 (Finishing)" at bounding box center [512, 258] width 445 height 27
type input "**********"
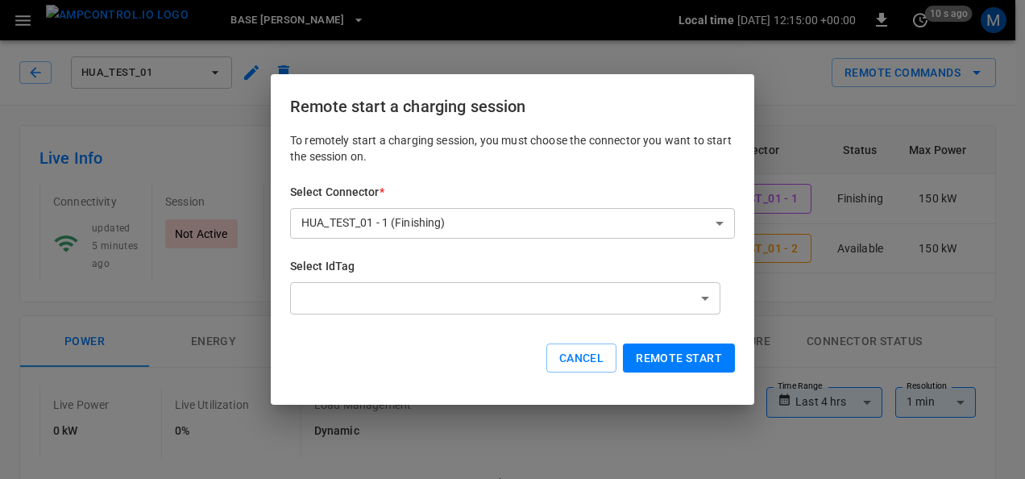
click at [469, 279] on div "Select IdTag ​ ​" at bounding box center [512, 288] width 445 height 60
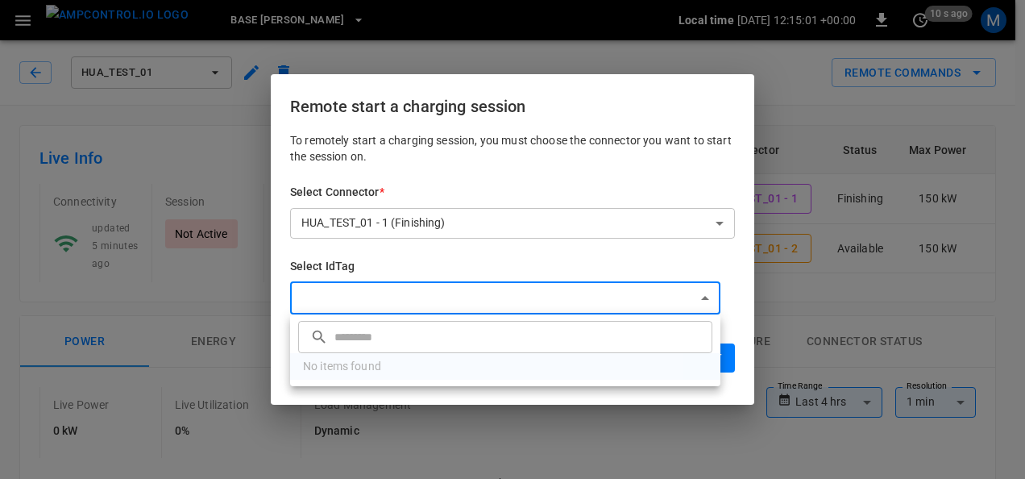
click at [473, 297] on div at bounding box center [512, 239] width 1025 height 479
drag, startPoint x: 474, startPoint y: 296, endPoint x: 516, endPoint y: 300, distance: 42.1
click at [475, 296] on div at bounding box center [512, 239] width 1025 height 479
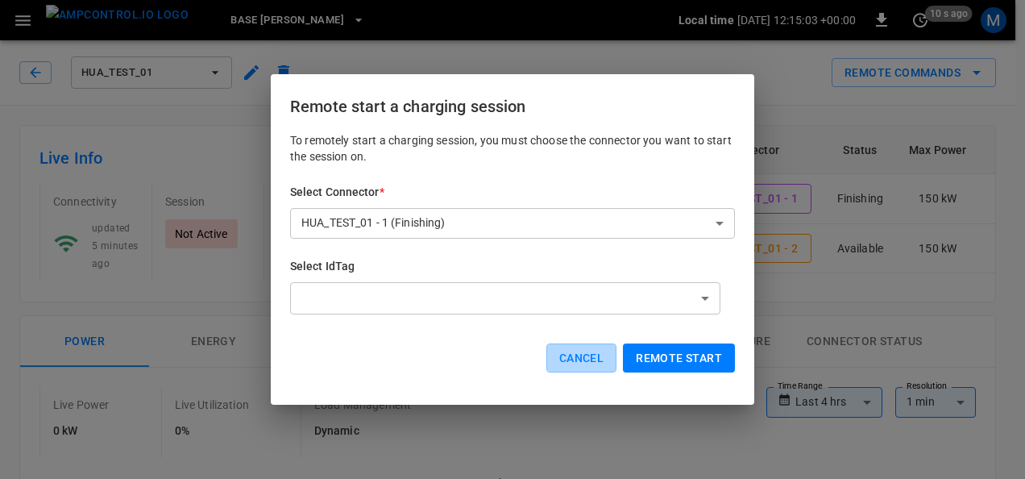
drag, startPoint x: 598, startPoint y: 355, endPoint x: 699, endPoint y: 290, distance: 119.6
click at [598, 354] on button "Cancel" at bounding box center [581, 358] width 70 height 30
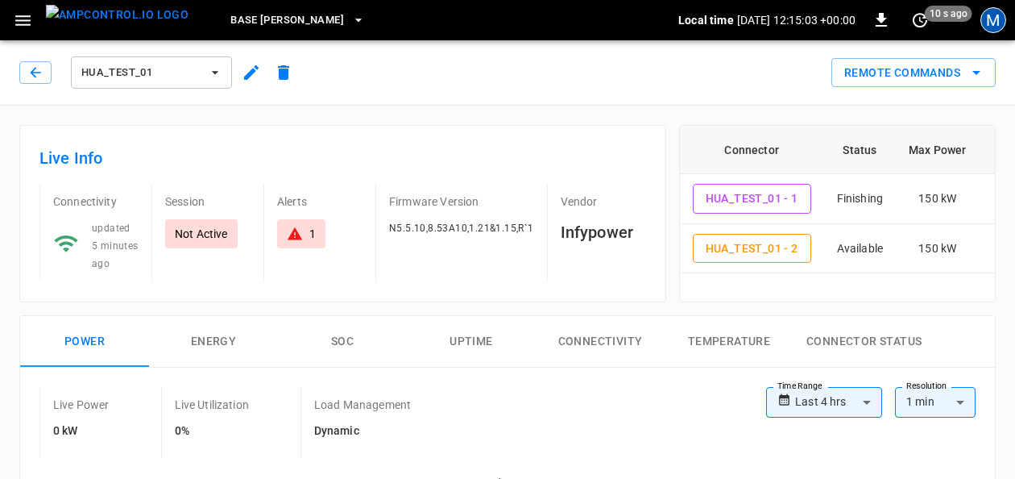
click at [990, 14] on div "M" at bounding box center [994, 20] width 26 height 26
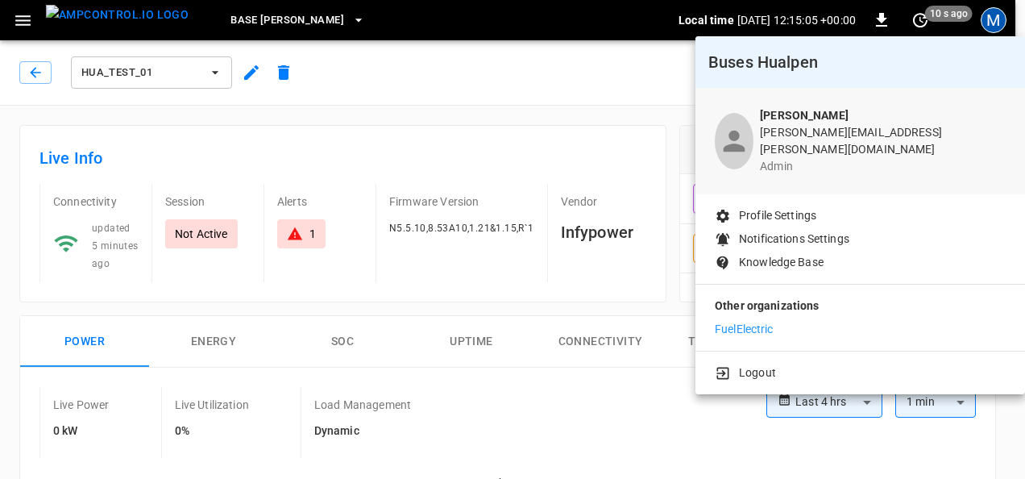
click at [758, 321] on p "FuelElectric" at bounding box center [744, 329] width 59 height 17
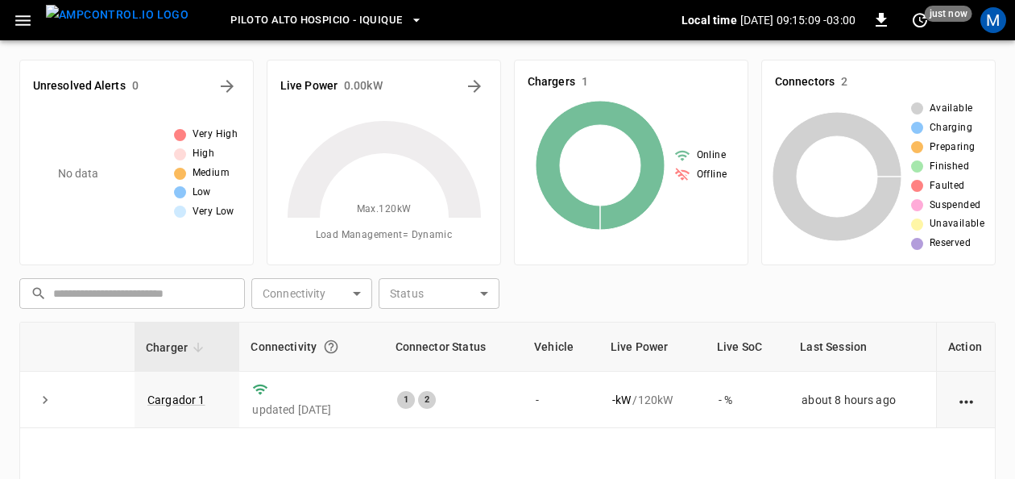
click at [31, 16] on icon "button" at bounding box center [23, 20] width 20 height 20
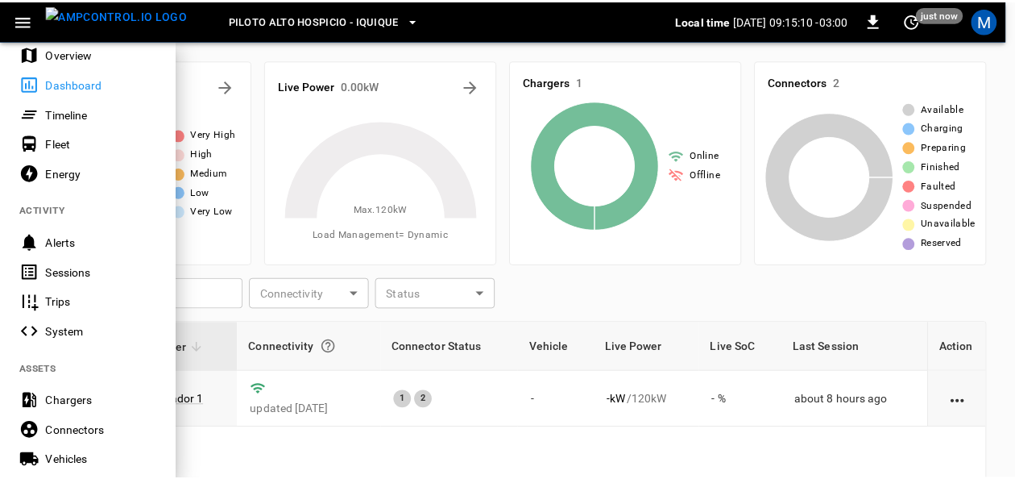
scroll to position [161, 0]
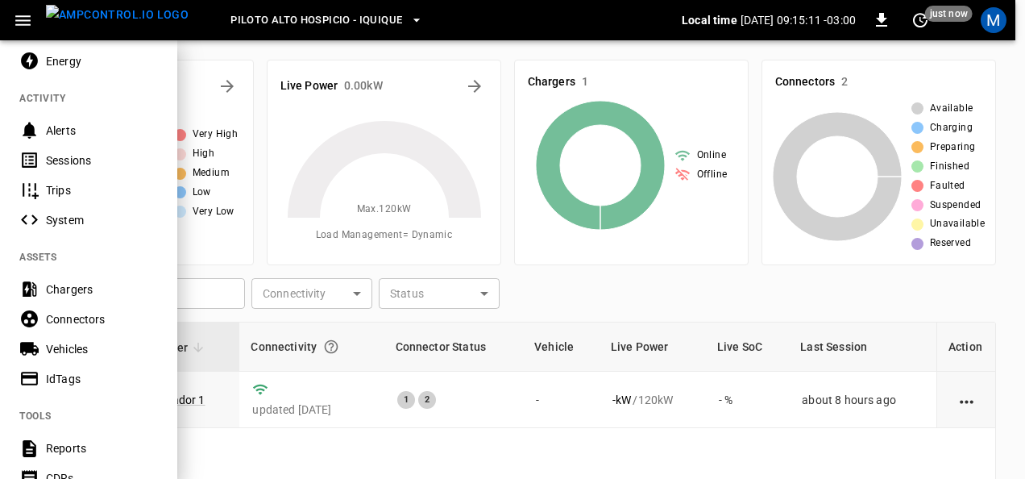
drag, startPoint x: 85, startPoint y: 347, endPoint x: 185, endPoint y: 312, distance: 106.8
click at [85, 347] on div "Vehicles" at bounding box center [102, 349] width 112 height 16
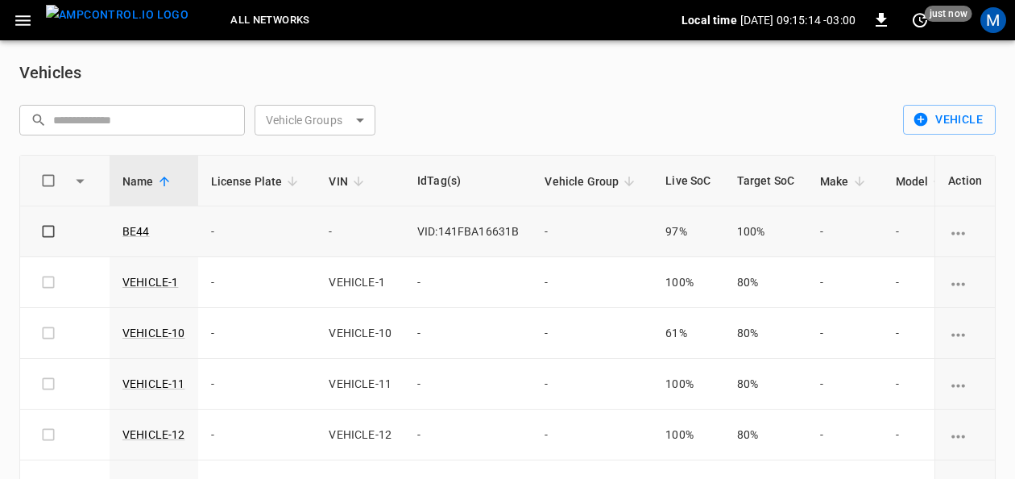
click at [951, 230] on icon "vehicle options" at bounding box center [959, 233] width 20 height 20
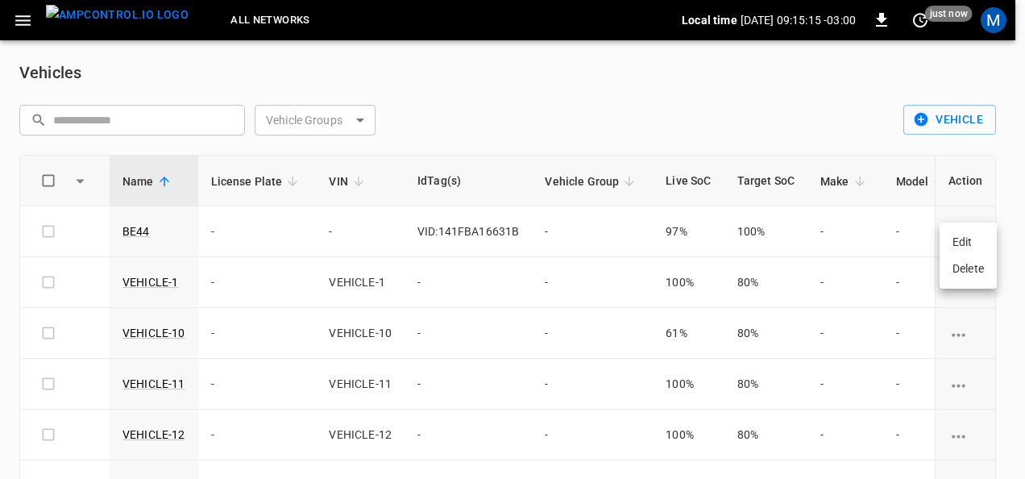
click at [956, 272] on li "Delete" at bounding box center [968, 268] width 57 height 27
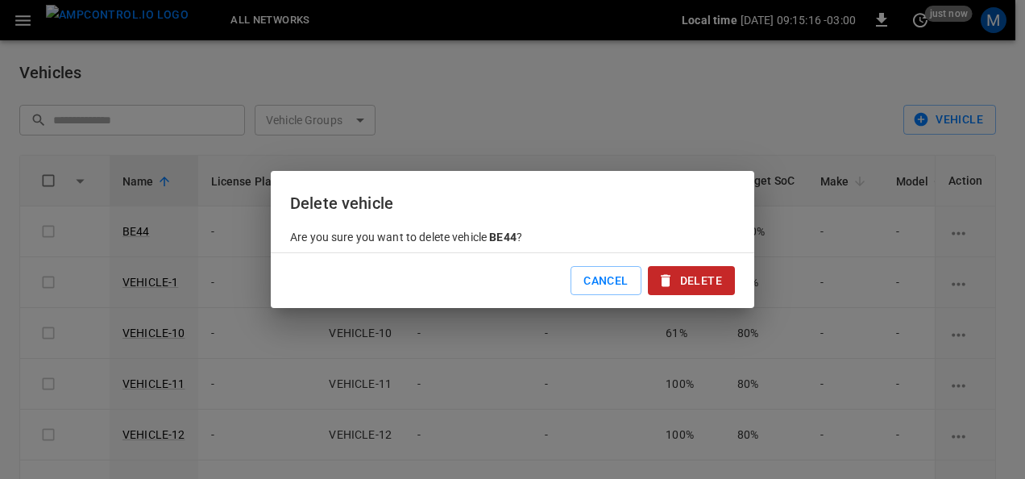
click at [708, 280] on button "Delete" at bounding box center [691, 281] width 87 height 30
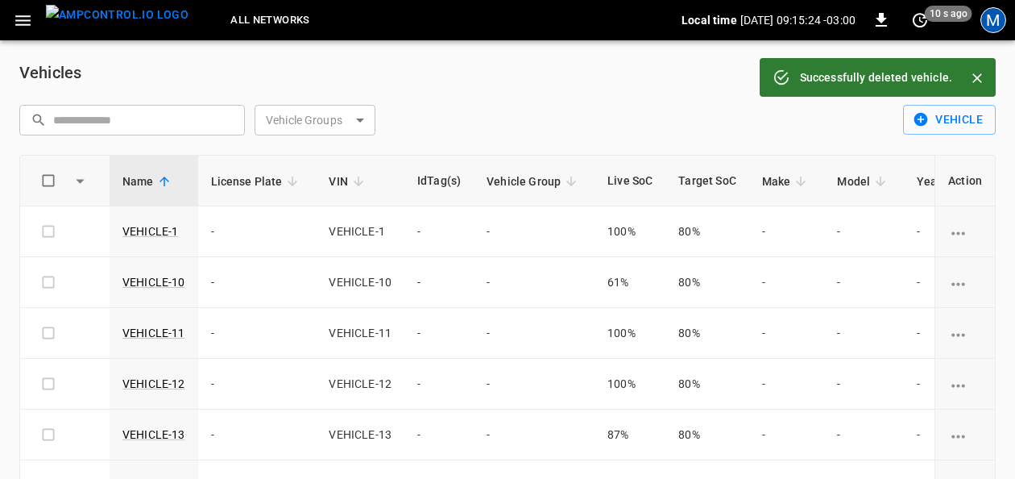
click at [999, 21] on div "M" at bounding box center [994, 20] width 26 height 26
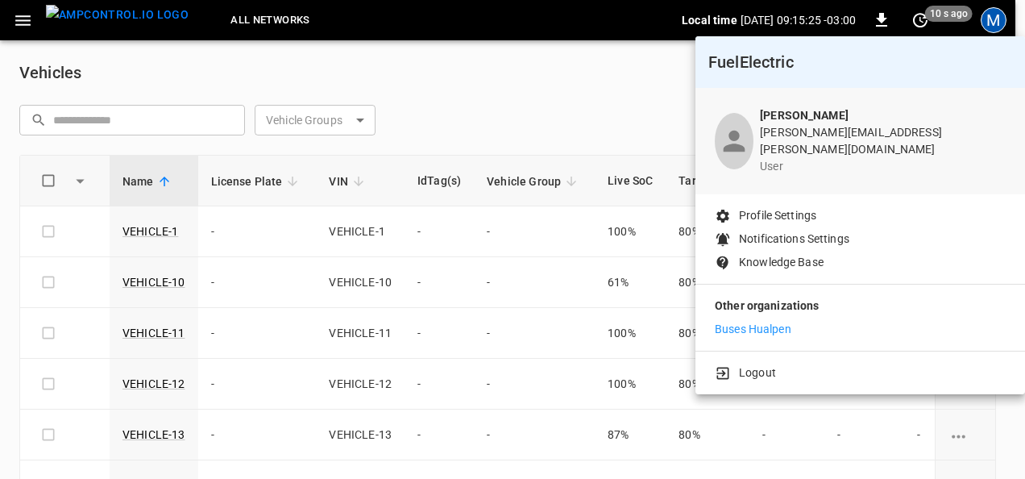
click at [796, 321] on li "Buses Hualpen" at bounding box center [860, 329] width 291 height 17
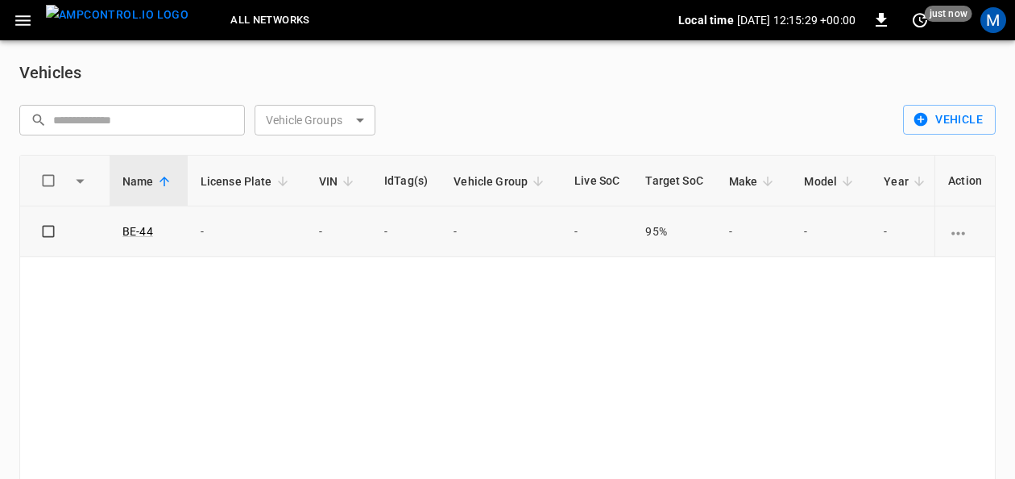
click at [961, 229] on icon "vehicle options" at bounding box center [959, 233] width 20 height 20
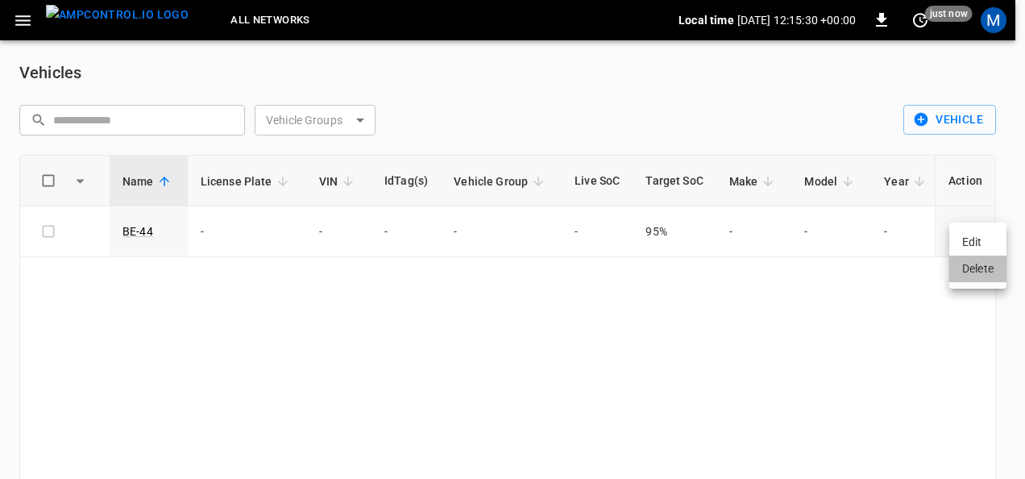
click at [973, 266] on li "Delete" at bounding box center [977, 268] width 57 height 27
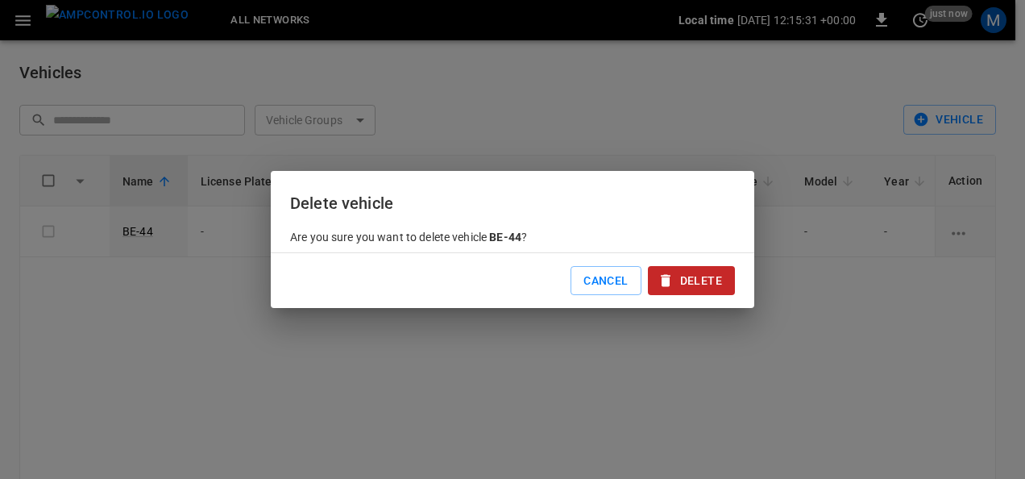
click at [679, 281] on button "Delete" at bounding box center [691, 281] width 87 height 30
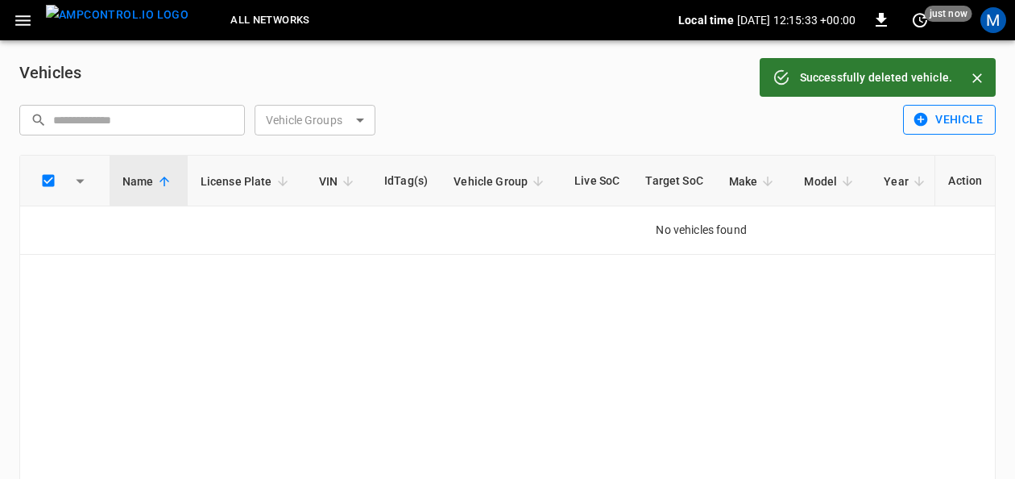
click at [952, 109] on button "Vehicle" at bounding box center [949, 120] width 93 height 30
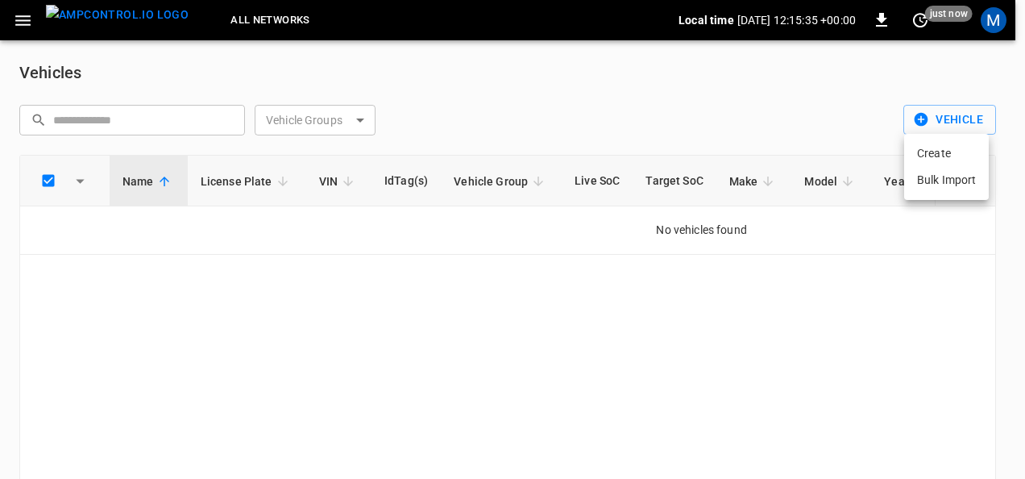
click at [928, 152] on li "Create" at bounding box center [946, 153] width 85 height 27
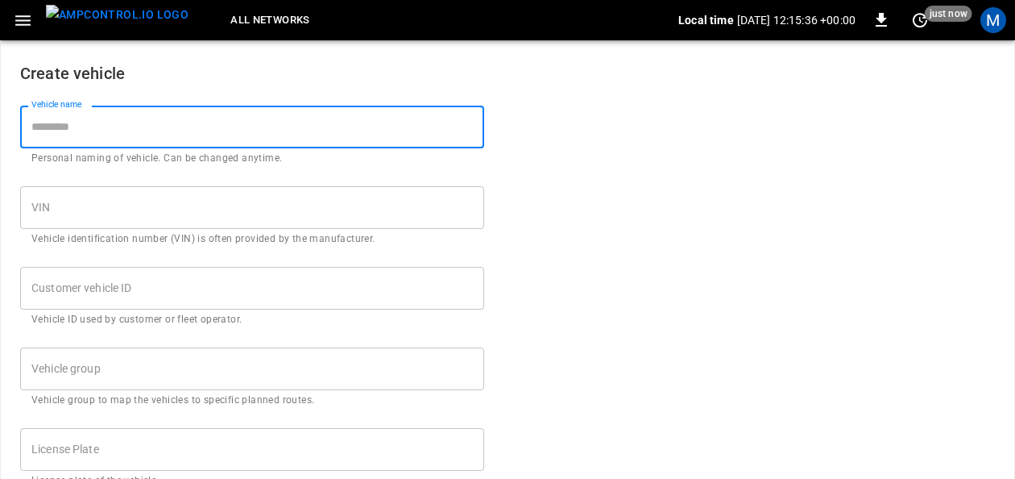
click at [174, 141] on input "Vehicle name" at bounding box center [252, 127] width 464 height 43
type input "****"
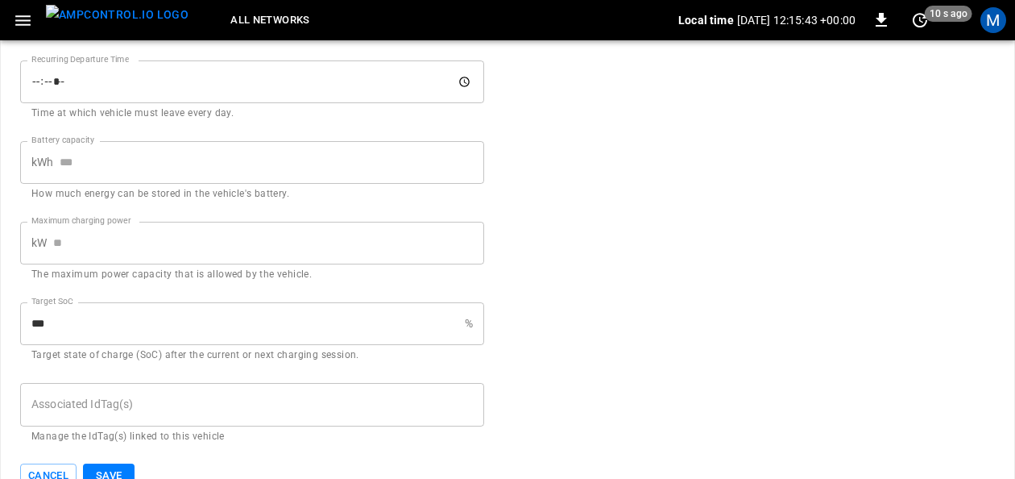
scroll to position [719, 0]
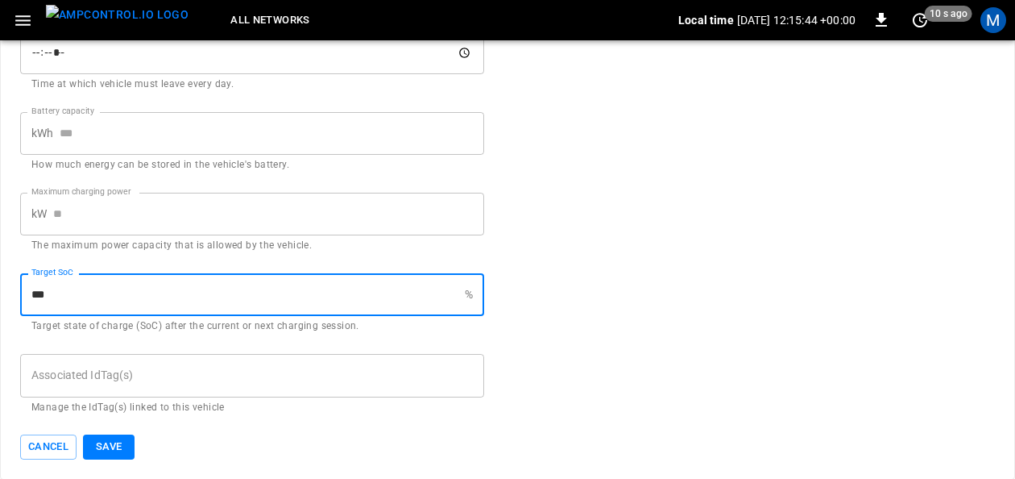
drag, startPoint x: 138, startPoint y: 297, endPoint x: -3, endPoint y: 276, distance: 142.6
type input "**"
click at [264, 371] on input "Associated IdTag(s)" at bounding box center [252, 375] width 450 height 28
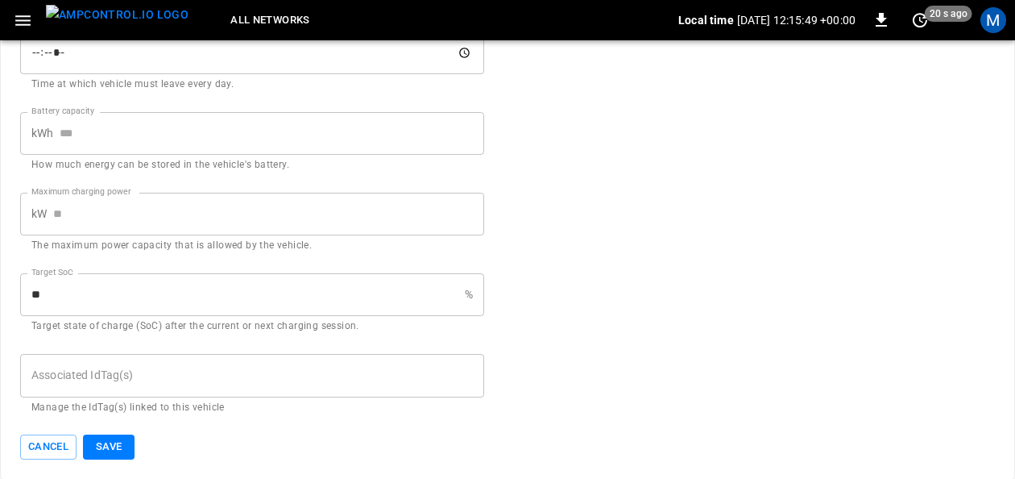
click at [56, 393] on div "Associated IdTag(s)" at bounding box center [252, 375] width 464 height 43
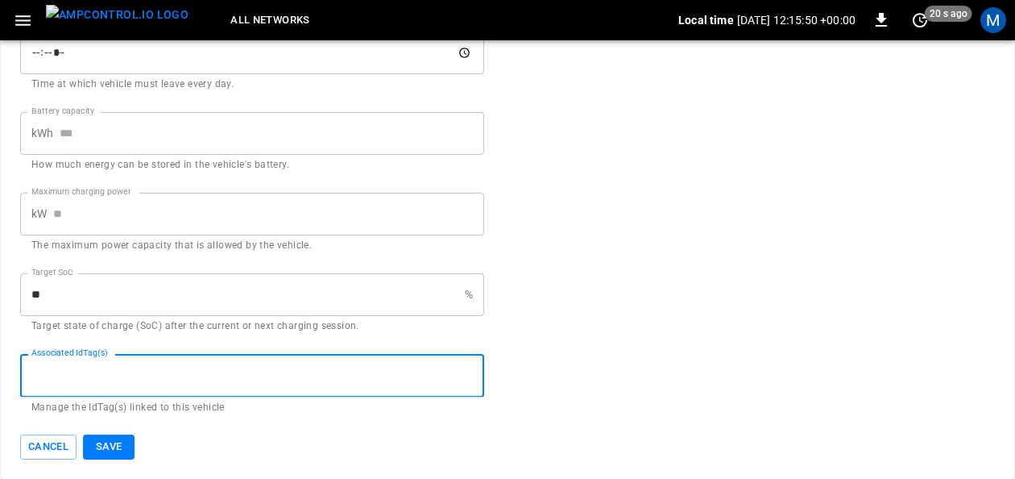
click at [58, 387] on input "Associated IdTag(s)" at bounding box center [252, 375] width 450 height 28
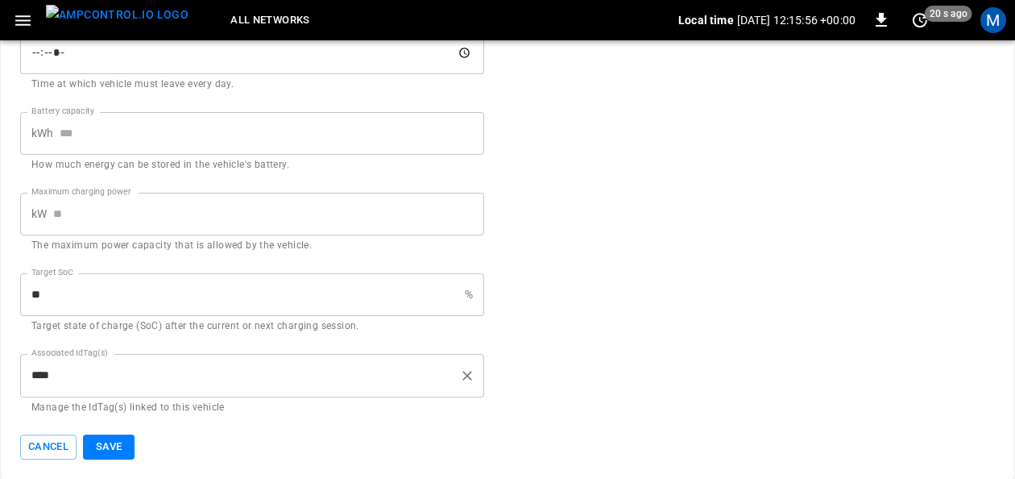
click at [73, 380] on input "****" at bounding box center [240, 375] width 426 height 28
click at [47, 367] on input "*********" at bounding box center [240, 375] width 426 height 28
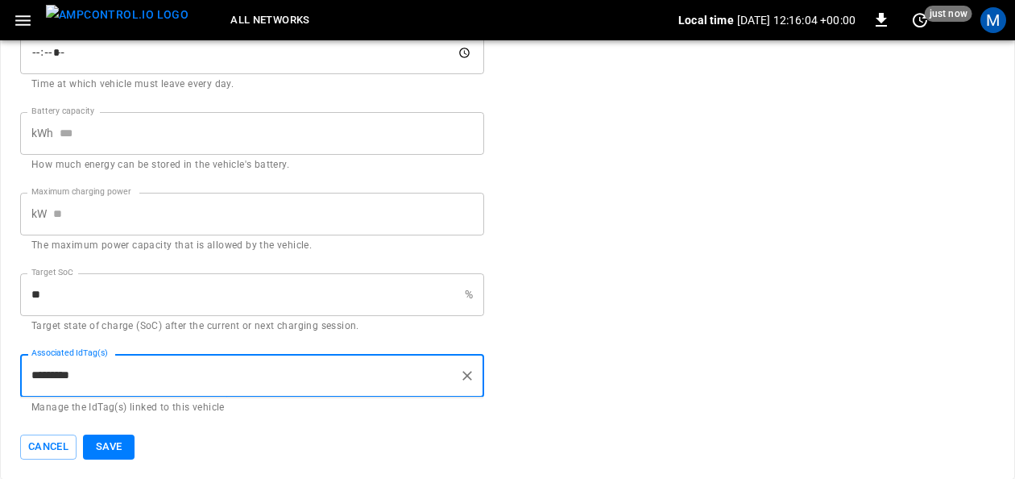
click at [91, 374] on input "*********" at bounding box center [240, 375] width 426 height 28
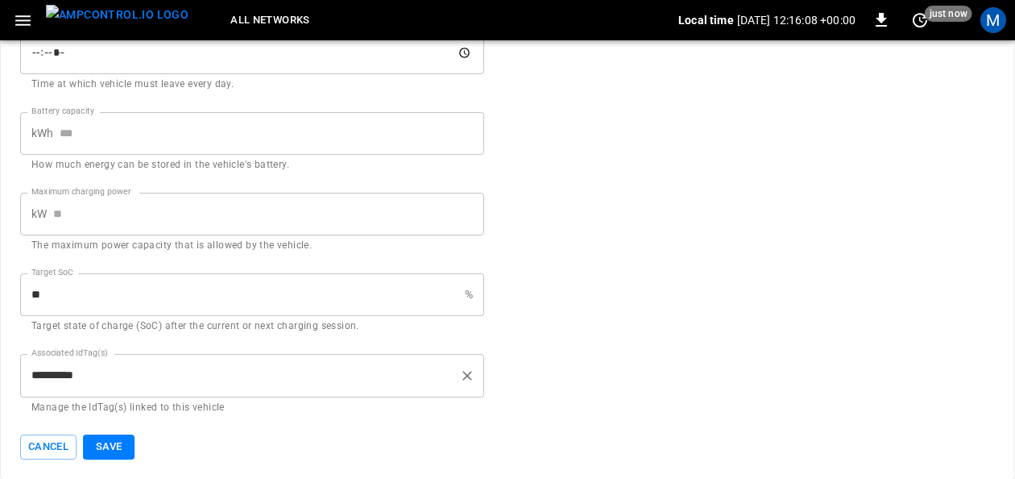
click at [77, 385] on input "**********" at bounding box center [240, 375] width 426 height 28
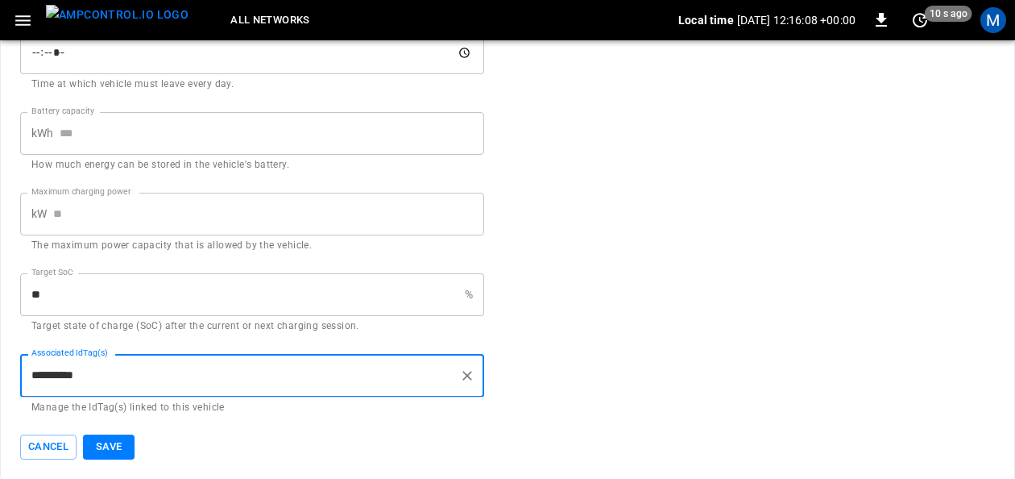
click at [103, 376] on input "**********" at bounding box center [240, 375] width 426 height 28
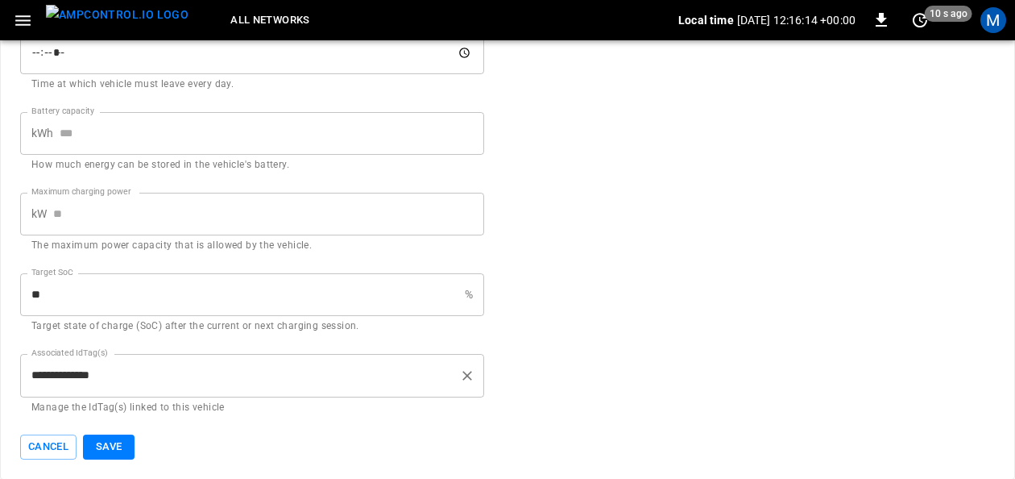
click at [73, 382] on input "**********" at bounding box center [240, 375] width 426 height 28
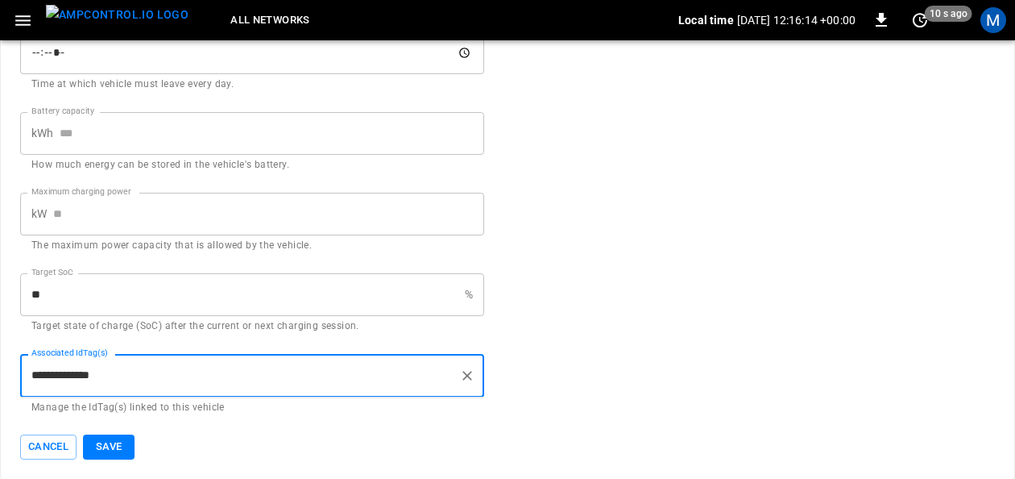
click at [160, 367] on input "**********" at bounding box center [240, 375] width 426 height 28
type input "**********"
click at [131, 444] on button "Save" at bounding box center [109, 446] width 52 height 25
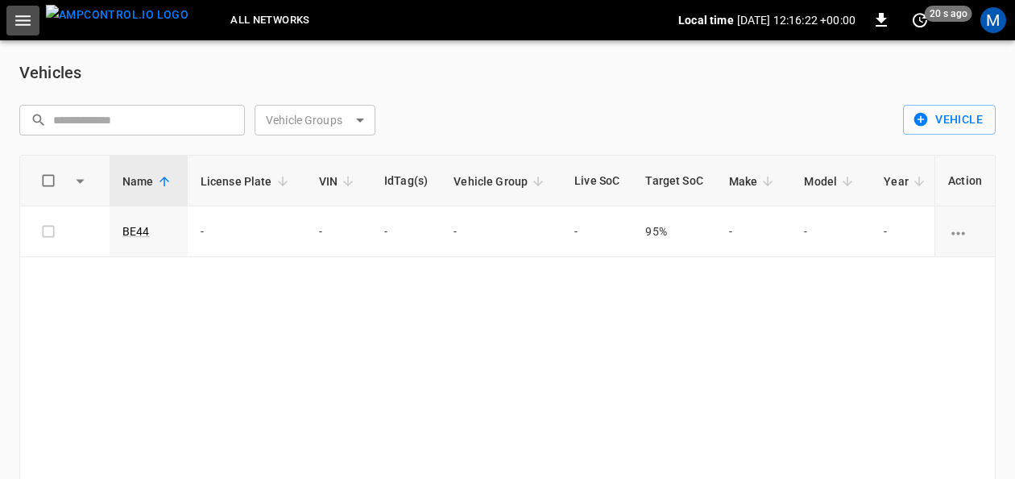
click at [19, 8] on button "button" at bounding box center [22, 21] width 33 height 30
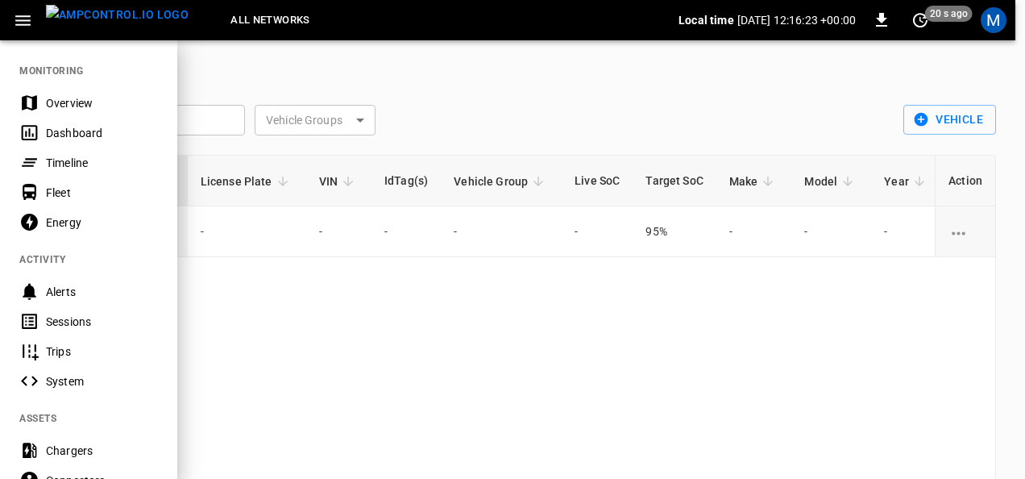
drag, startPoint x: 78, startPoint y: 123, endPoint x: 290, endPoint y: 134, distance: 212.2
click at [78, 123] on div "Dashboard" at bounding box center [88, 133] width 177 height 30
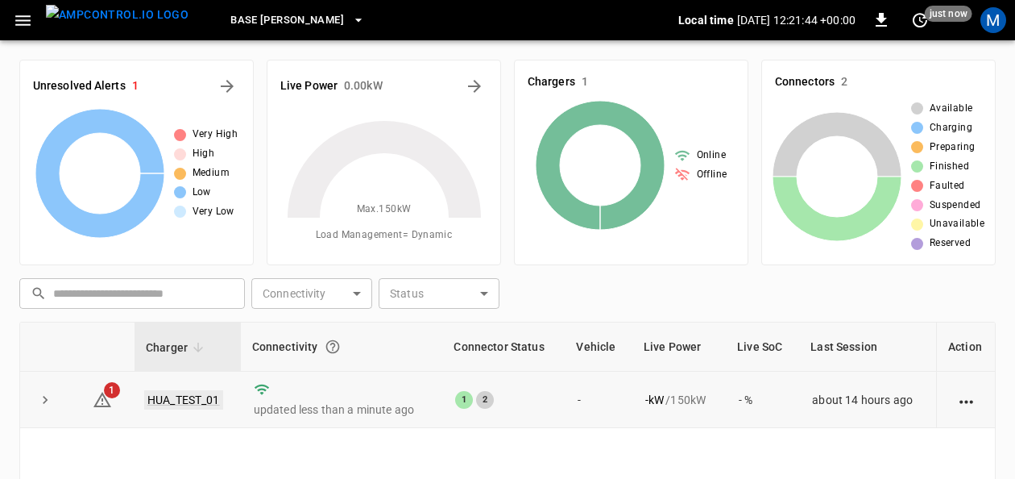
click at [195, 401] on link "HUA_TEST_01" at bounding box center [183, 399] width 79 height 19
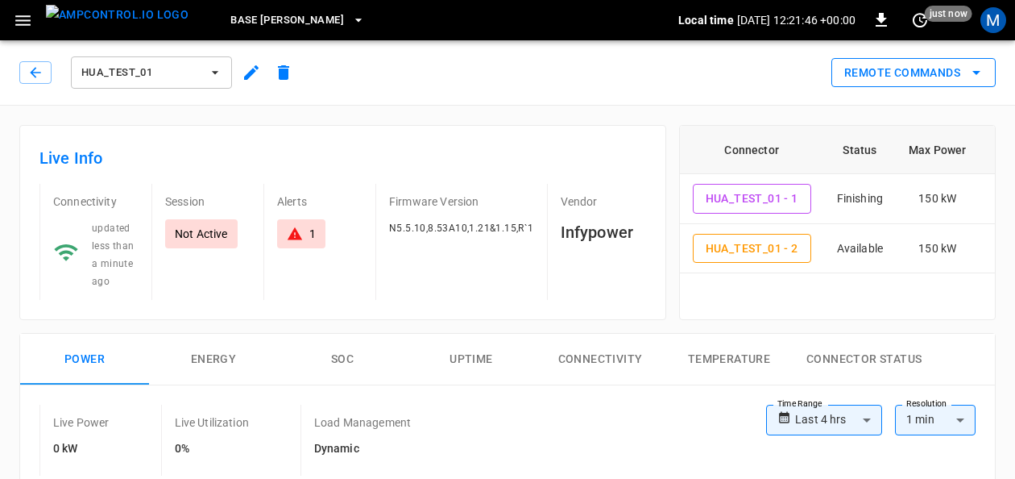
click at [990, 70] on button "Remote Commands" at bounding box center [914, 73] width 164 height 30
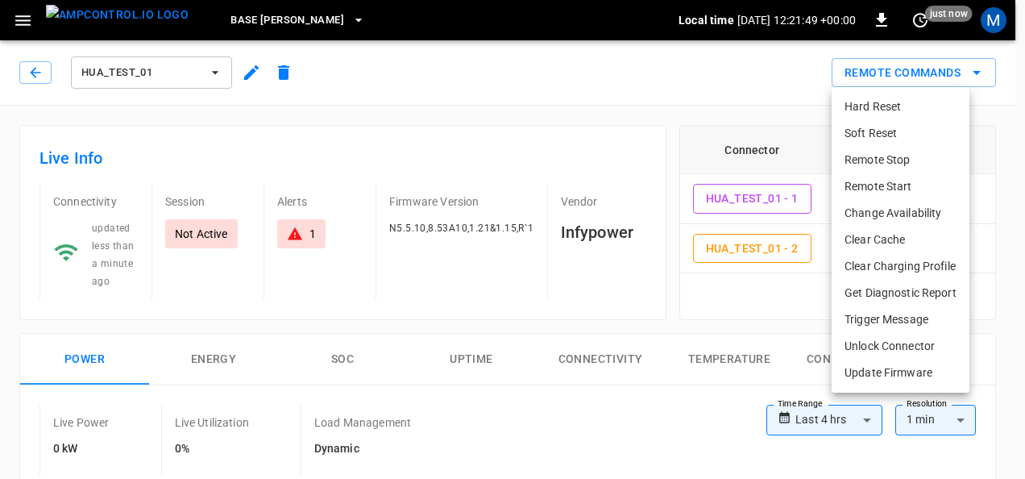
click at [898, 193] on li "Remote Start" at bounding box center [901, 186] width 138 height 27
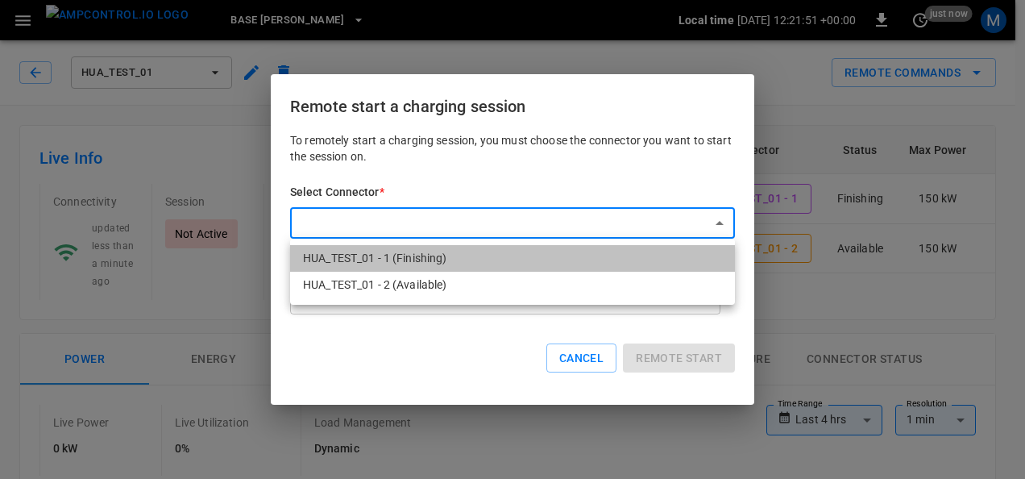
click at [446, 259] on li "HUA_TEST_01 - 1 (Finishing)" at bounding box center [512, 258] width 445 height 27
type input "**********"
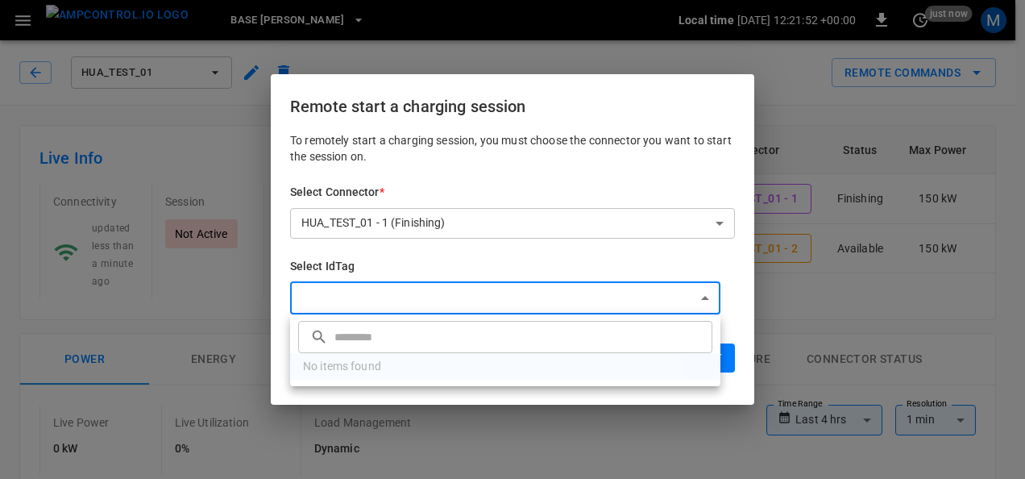
click at [383, 338] on input "text" at bounding box center [521, 336] width 374 height 43
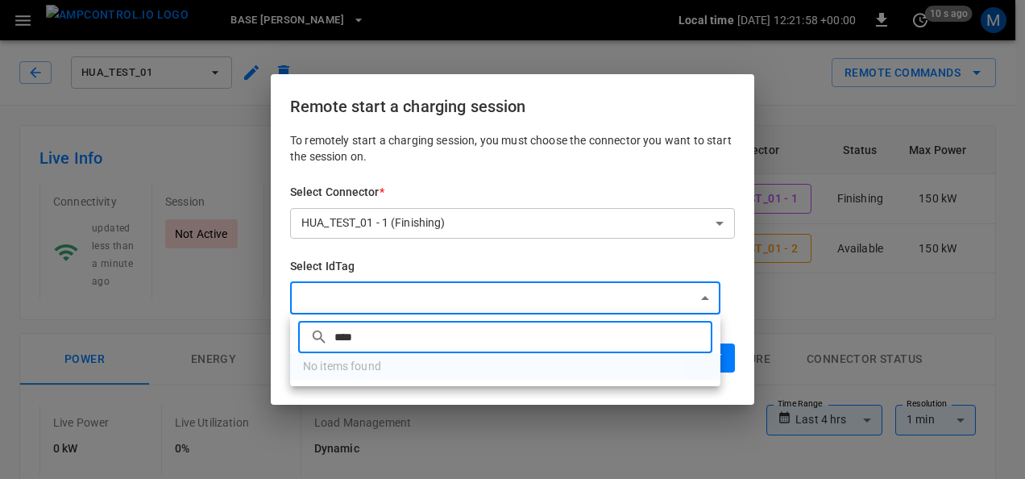
type input "****"
click at [417, 366] on ul "​ **** ​ No items found" at bounding box center [505, 350] width 430 height 72
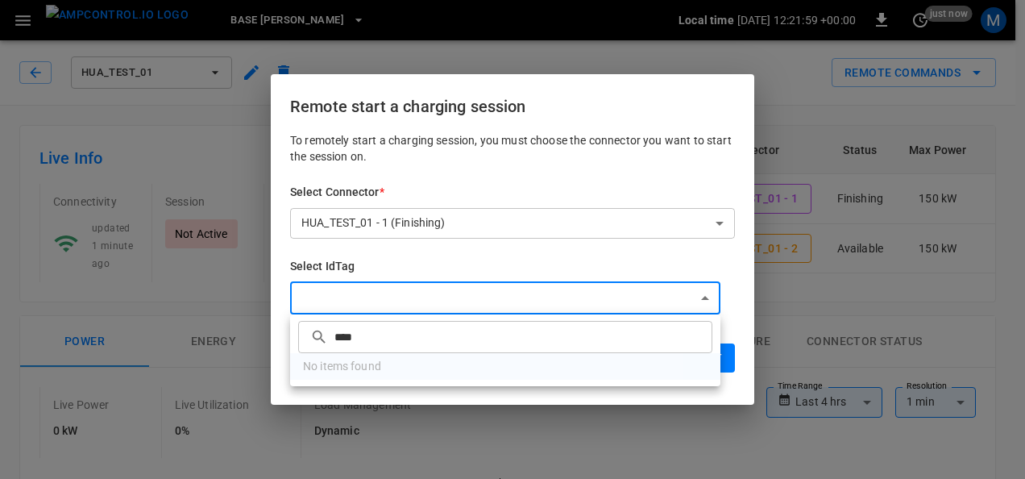
click at [463, 390] on div at bounding box center [512, 239] width 1025 height 479
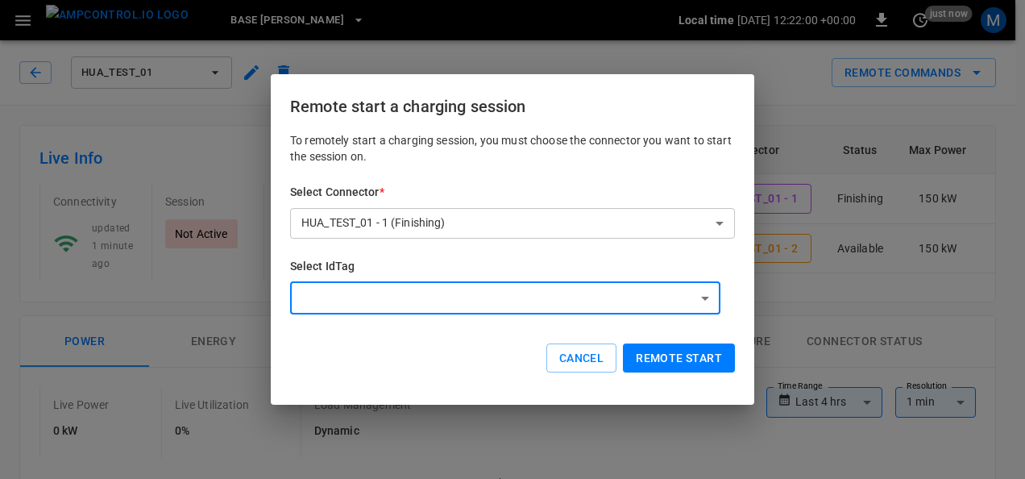
click at [664, 357] on button "Remote start" at bounding box center [679, 358] width 112 height 30
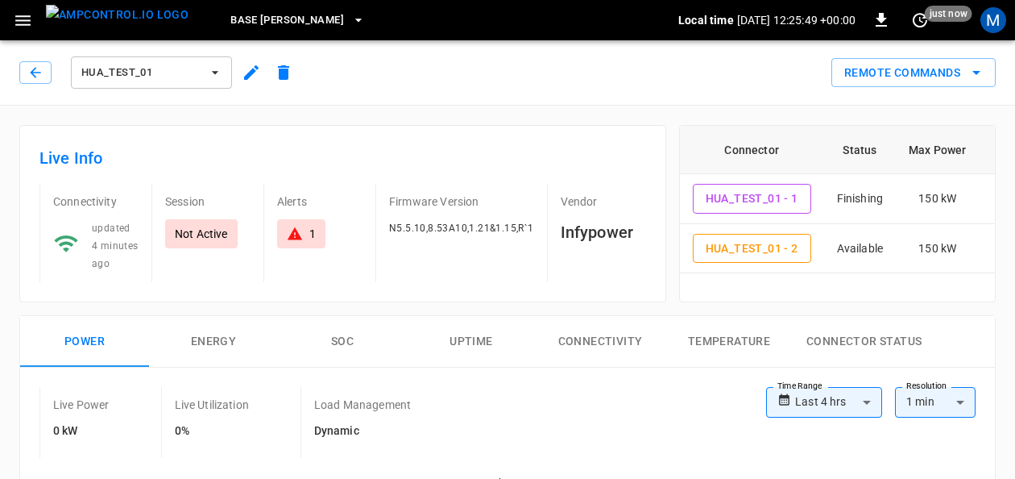
click at [981, 69] on icon "remote commands options" at bounding box center [976, 72] width 19 height 19
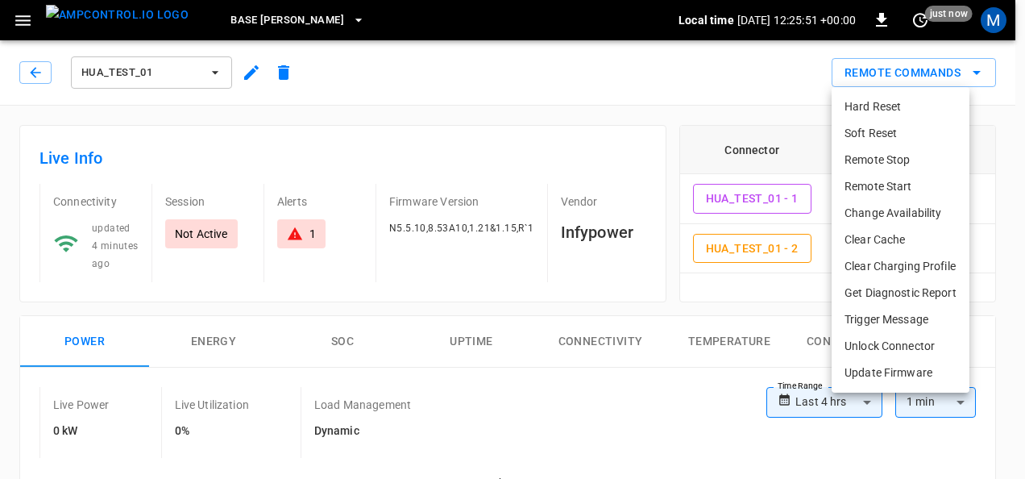
click at [901, 181] on li "Remote Start" at bounding box center [901, 186] width 138 height 27
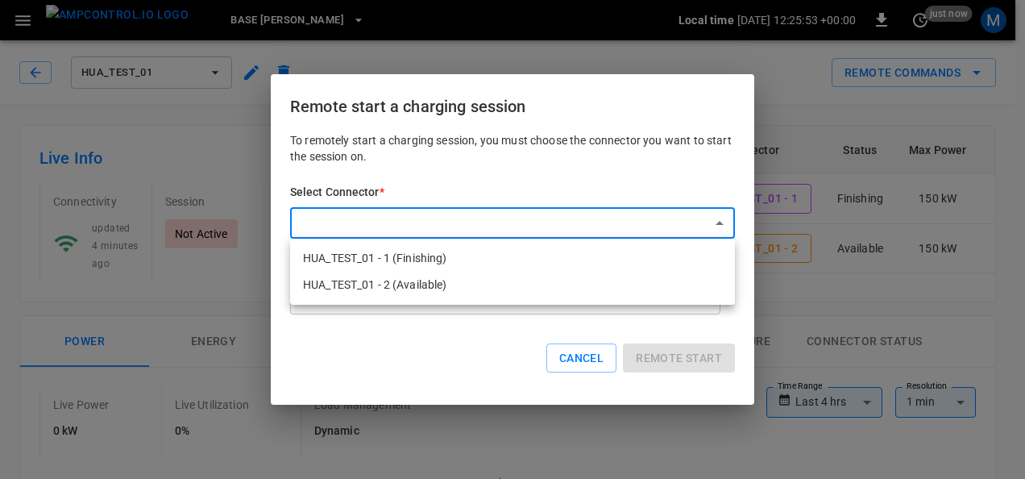
click at [461, 260] on li "HUA_TEST_01 - 1 (Finishing)" at bounding box center [512, 258] width 445 height 27
type input "**********"
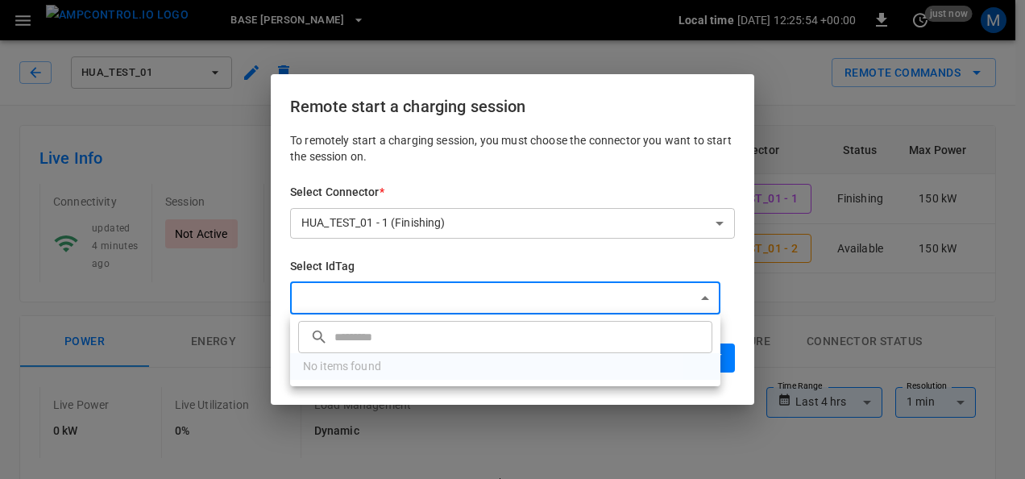
click at [486, 293] on div at bounding box center [512, 239] width 1025 height 479
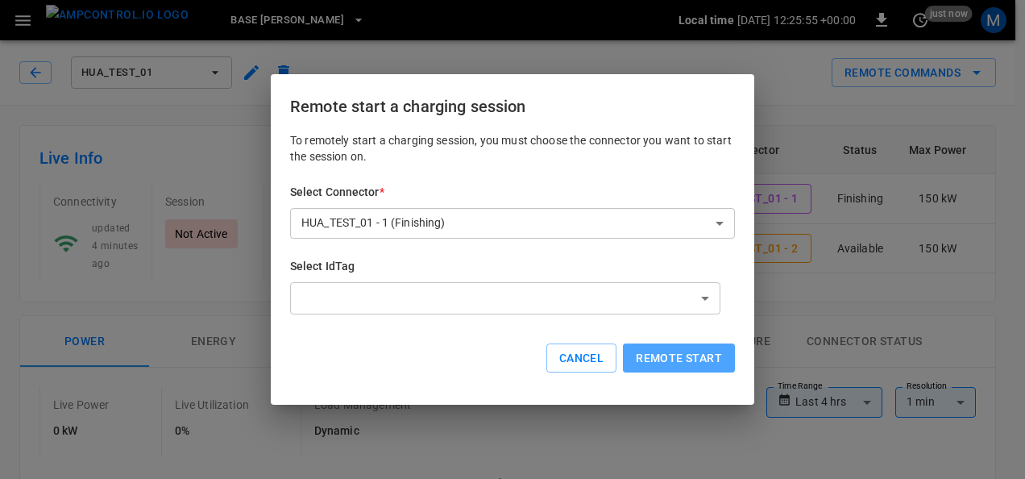
click at [674, 355] on button "Remote start" at bounding box center [679, 358] width 112 height 30
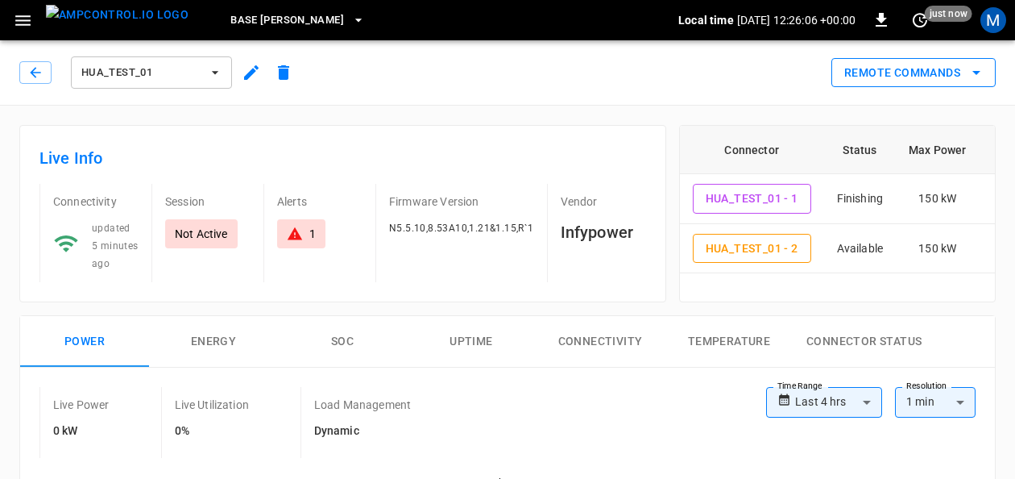
click at [986, 74] on icon "remote commands options" at bounding box center [976, 72] width 19 height 19
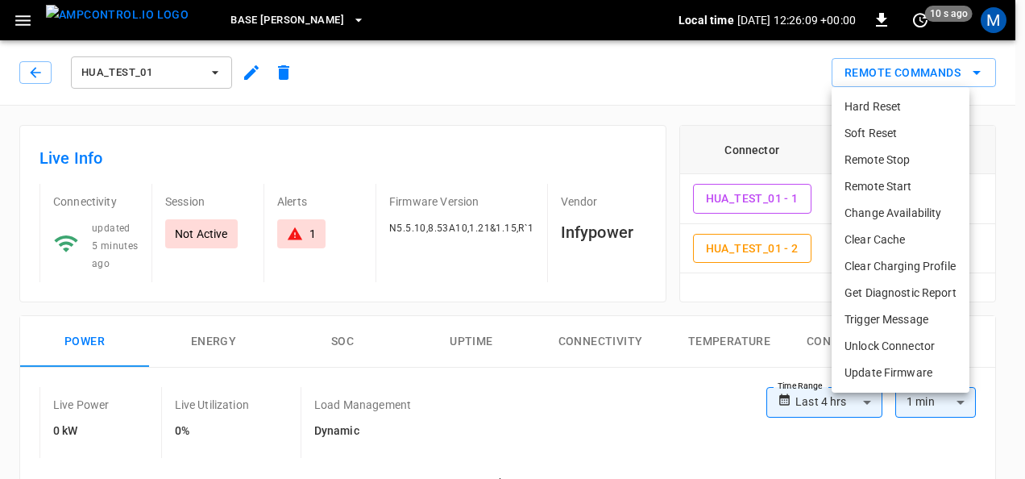
click at [903, 108] on li "Hard Reset" at bounding box center [901, 106] width 138 height 27
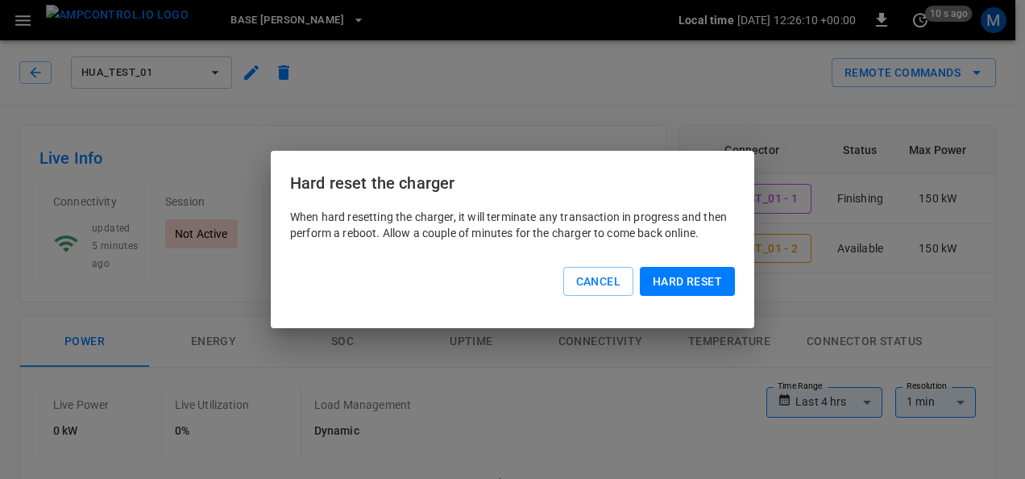
click at [666, 282] on button "Hard reset" at bounding box center [687, 282] width 95 height 30
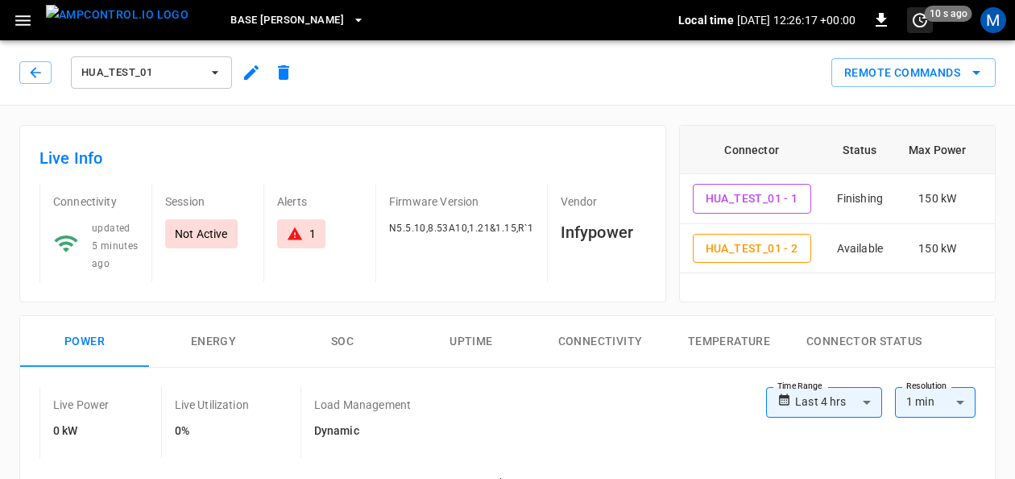
click at [925, 25] on icon "set refresh interval" at bounding box center [920, 19] width 19 height 19
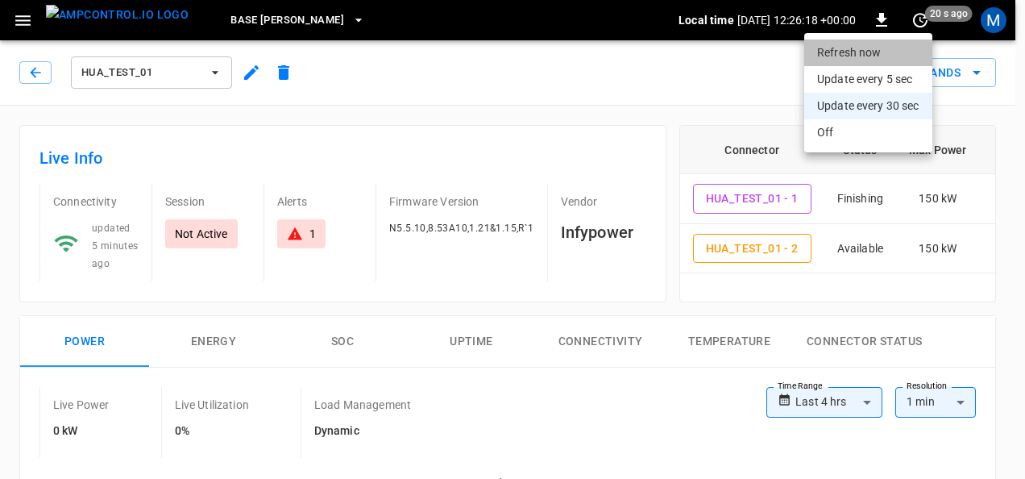
click at [877, 48] on li "Refresh now" at bounding box center [868, 52] width 128 height 27
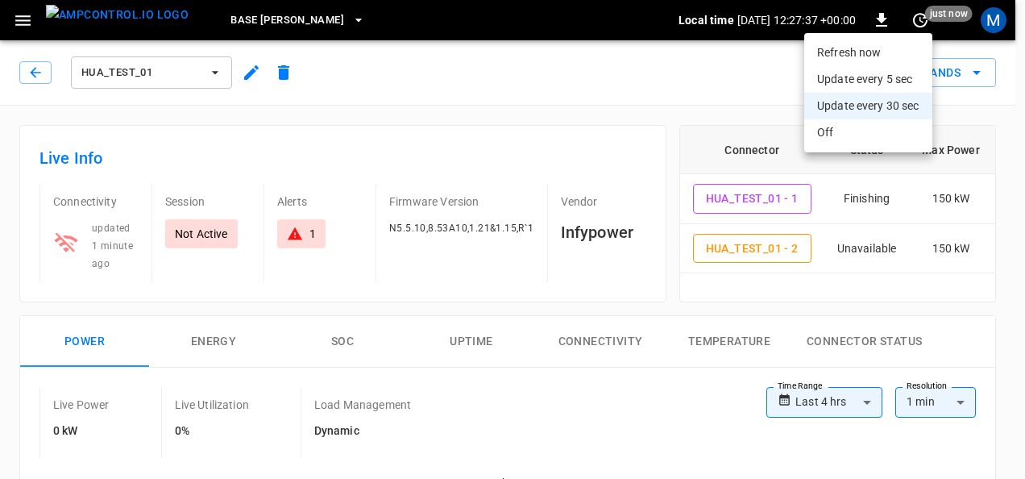
click at [625, 121] on div at bounding box center [512, 239] width 1025 height 479
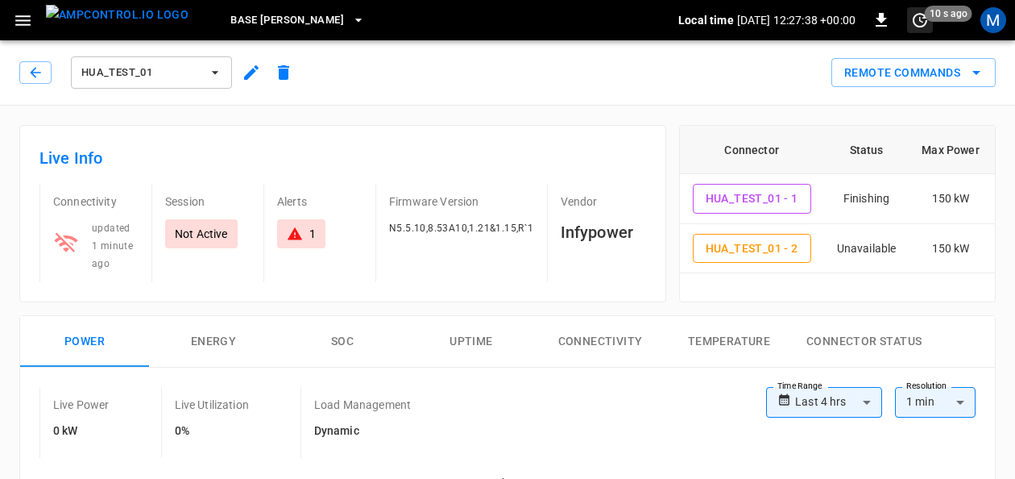
click at [921, 26] on icon "set refresh interval" at bounding box center [920, 20] width 15 height 15
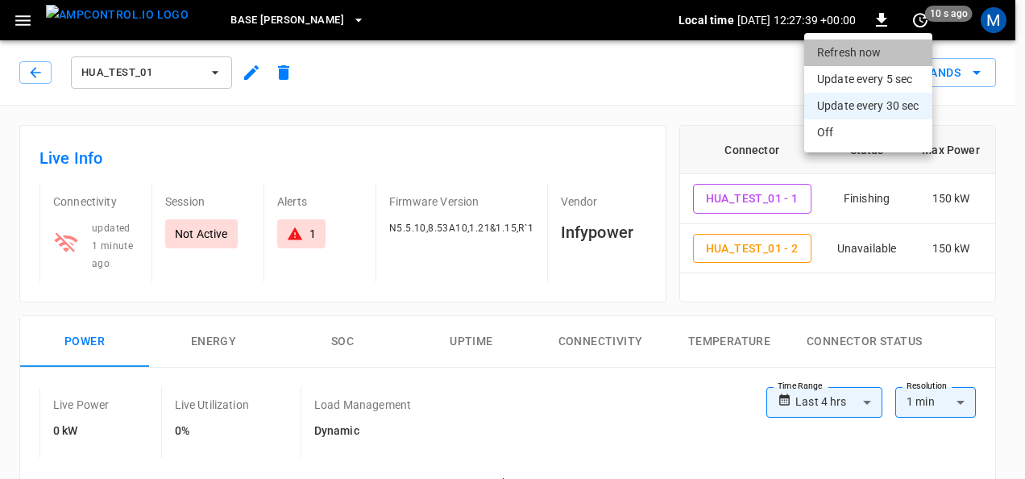
click at [898, 48] on li "Refresh now" at bounding box center [868, 52] width 128 height 27
click at [625, 116] on div at bounding box center [512, 239] width 1025 height 479
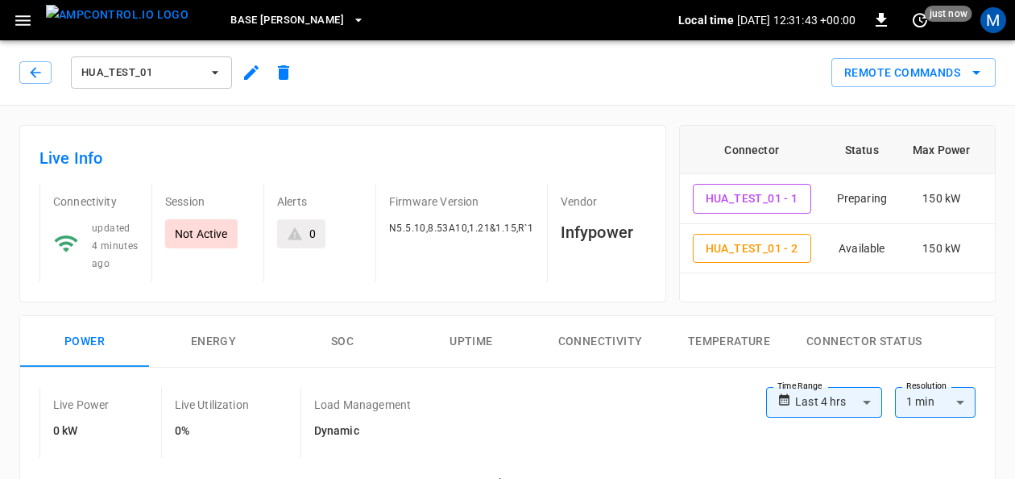
click at [984, 69] on icon "remote commands options" at bounding box center [976, 72] width 19 height 19
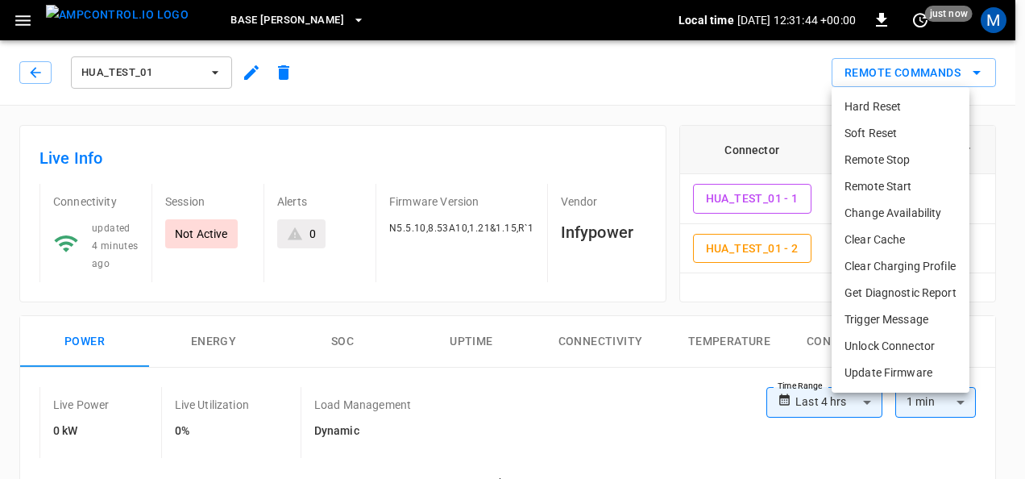
click at [902, 180] on li "Remote Start" at bounding box center [901, 186] width 138 height 27
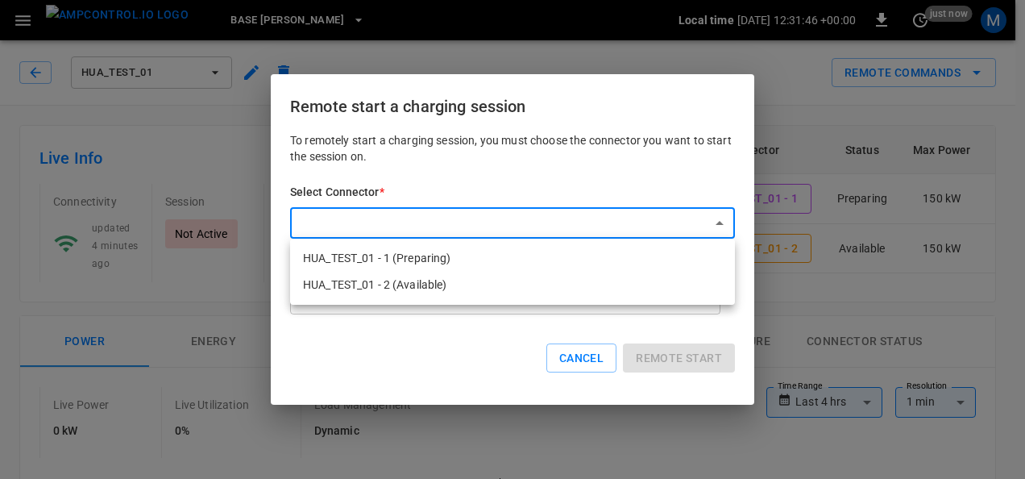
click at [388, 264] on li "HUA_TEST_01 - 1 (Preparing)" at bounding box center [512, 258] width 445 height 27
type input "**********"
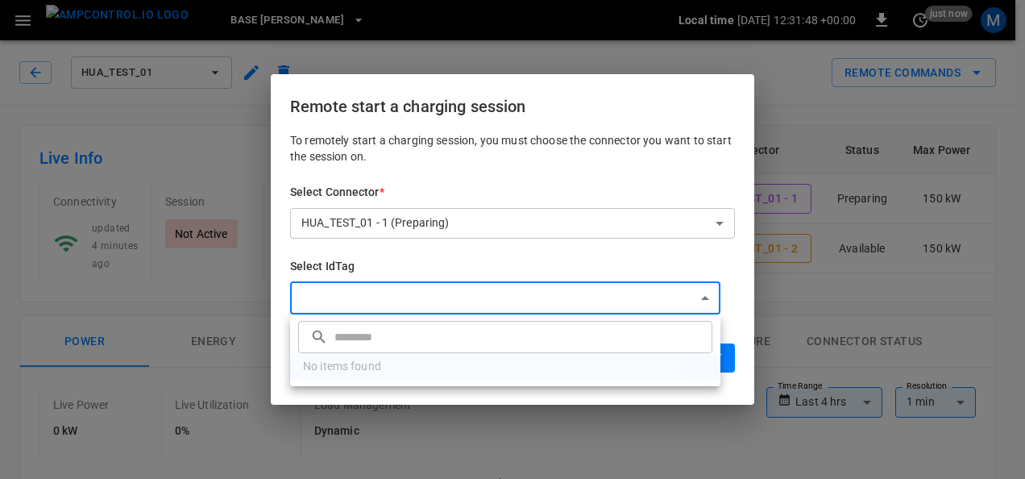
click at [435, 290] on div at bounding box center [512, 239] width 1025 height 479
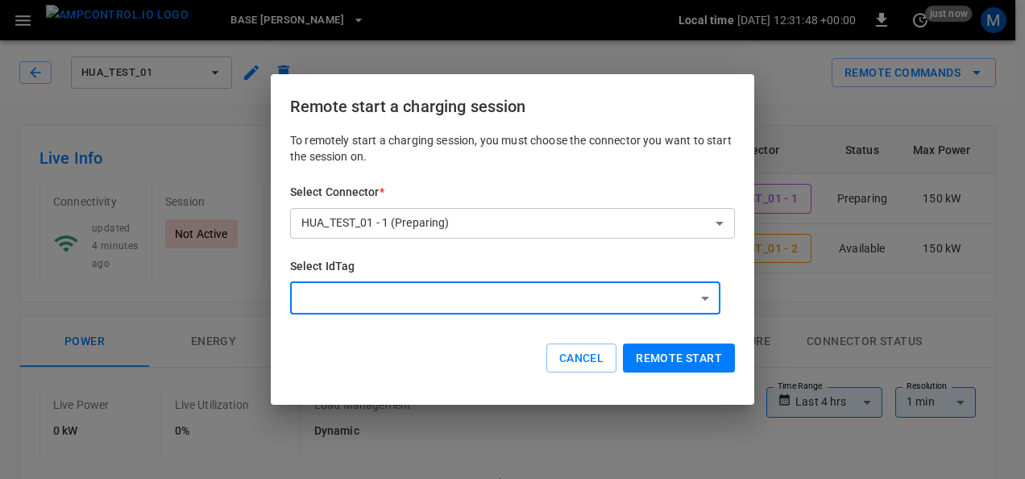
click at [658, 345] on button "Remote start" at bounding box center [679, 358] width 112 height 30
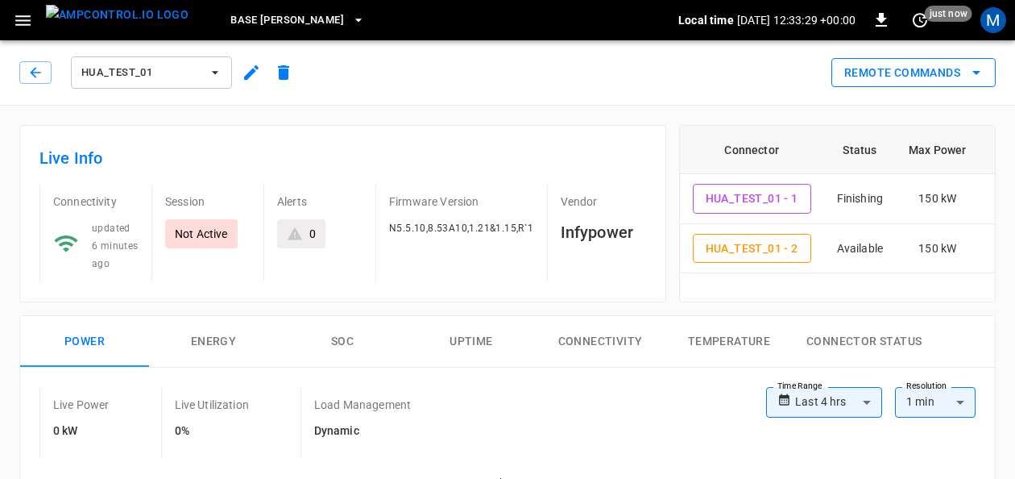
click at [983, 73] on icon "remote commands options" at bounding box center [976, 72] width 19 height 19
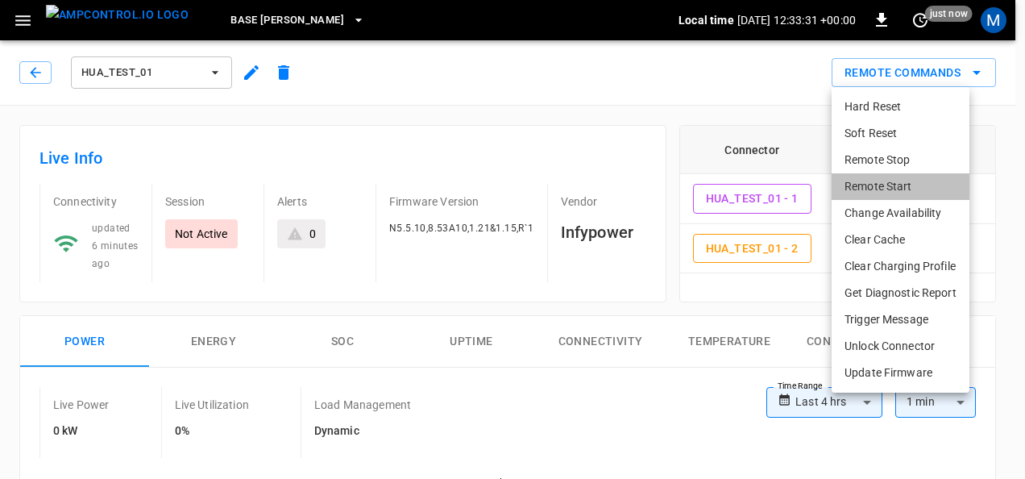
click at [920, 181] on li "Remote Start" at bounding box center [901, 186] width 138 height 27
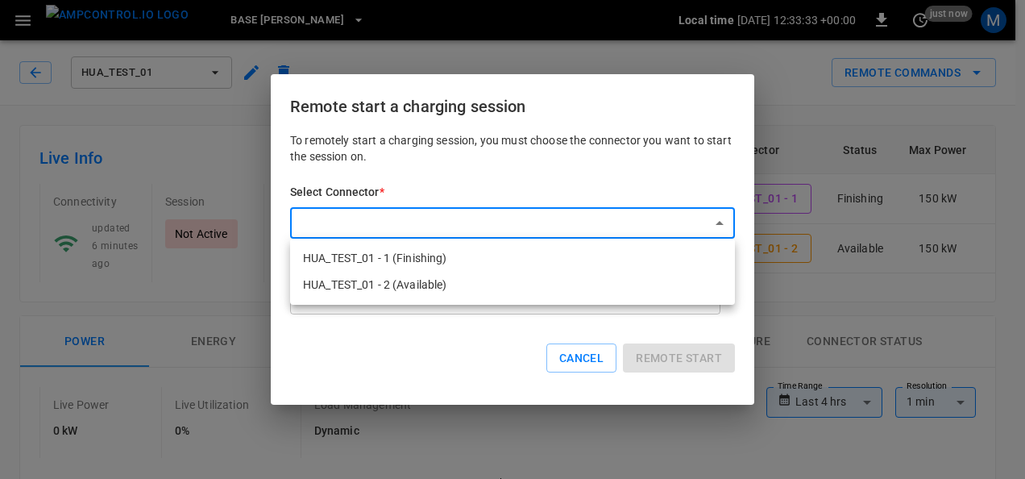
click at [436, 263] on li "HUA_TEST_01 - 1 (Finishing)" at bounding box center [512, 258] width 445 height 27
type input "**********"
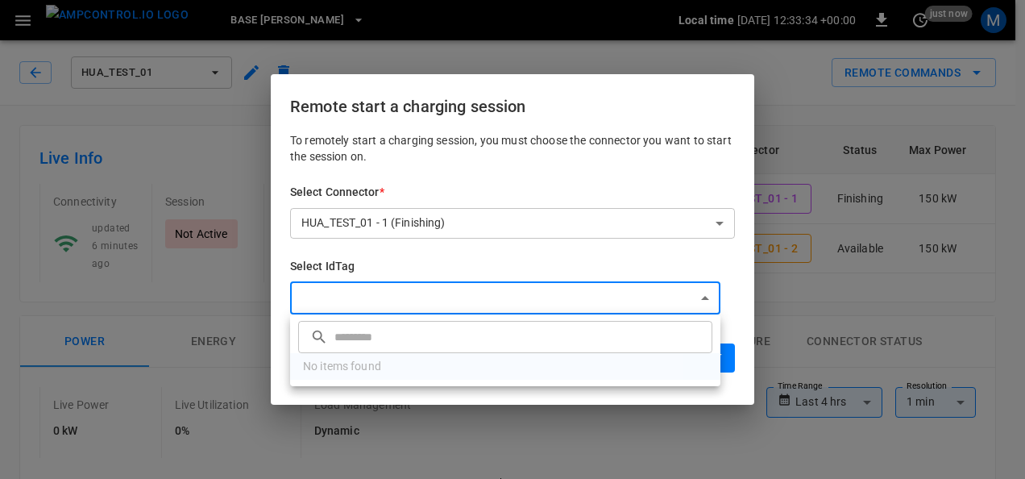
click at [484, 295] on div at bounding box center [512, 239] width 1025 height 479
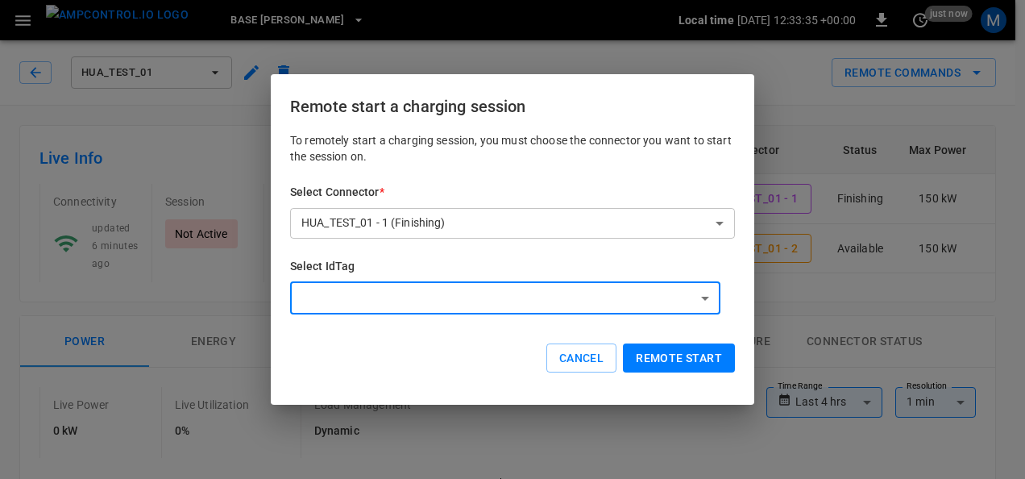
click at [675, 372] on button "Remote start" at bounding box center [679, 358] width 112 height 30
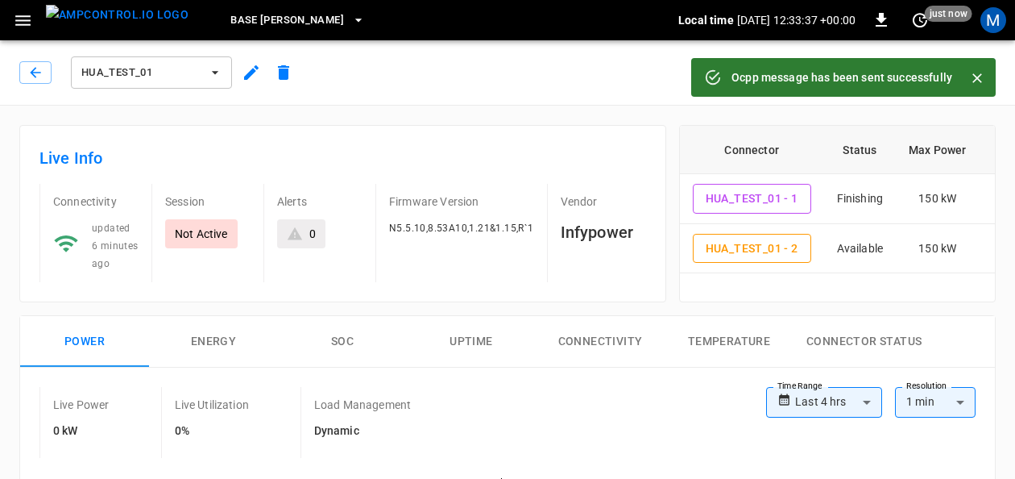
click at [10, 21] on button "button" at bounding box center [22, 21] width 33 height 30
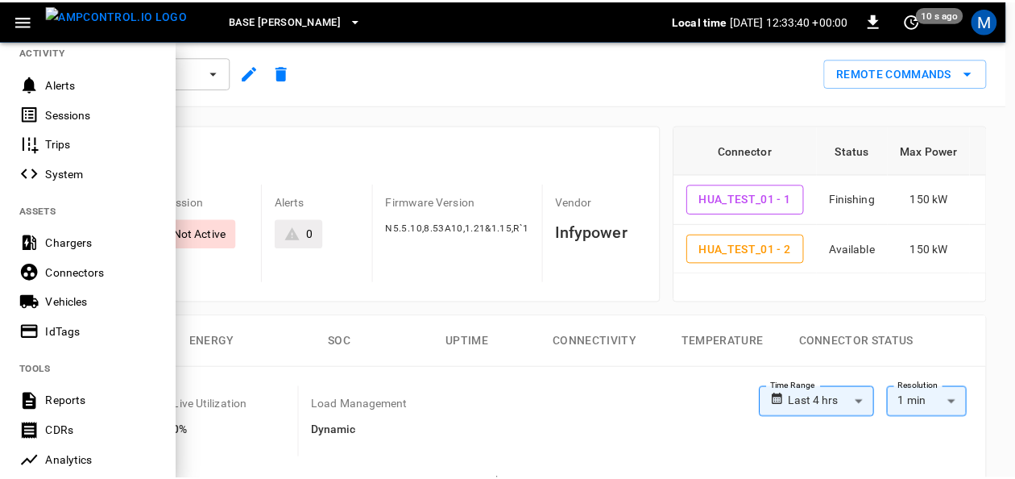
scroll to position [242, 0]
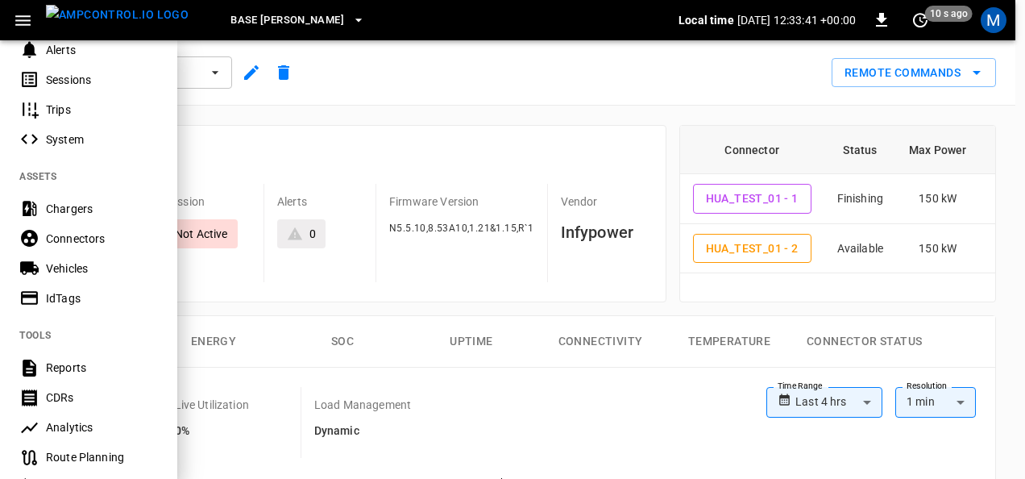
click at [124, 266] on div "Vehicles" at bounding box center [102, 268] width 112 height 16
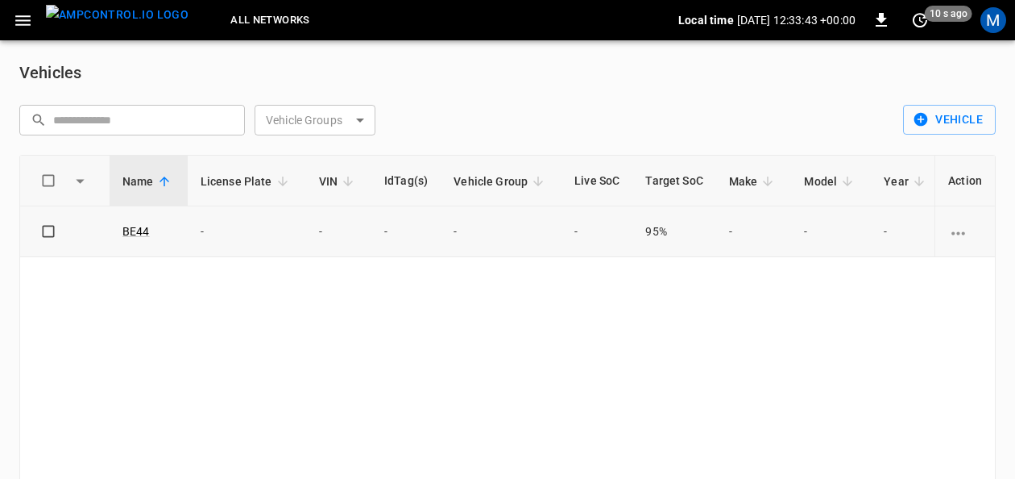
click at [966, 229] on icon "vehicle options" at bounding box center [959, 233] width 20 height 20
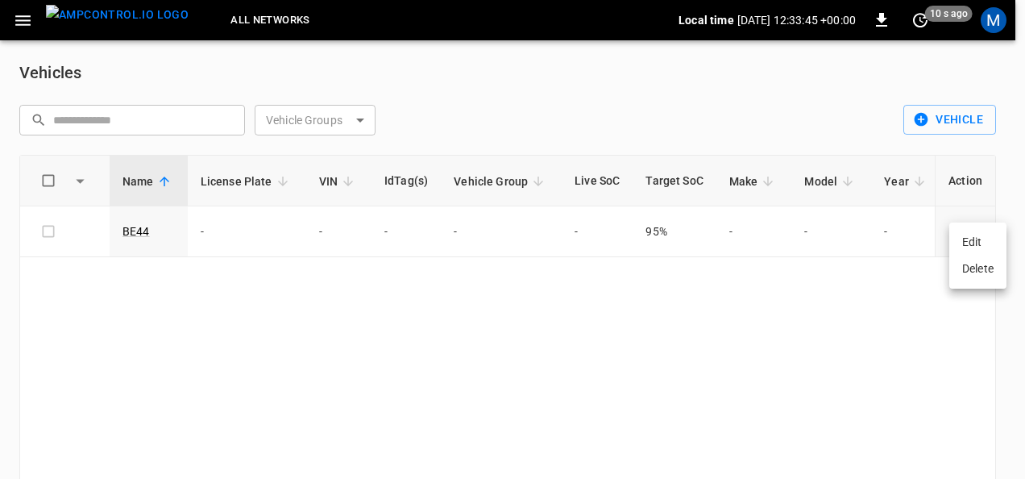
click at [973, 242] on li "Edit" at bounding box center [977, 242] width 57 height 27
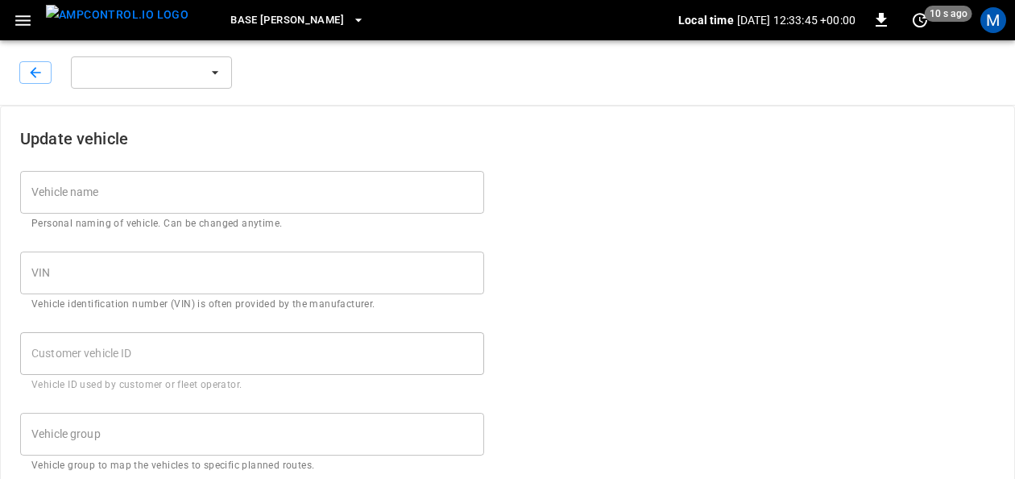
type input "****"
type input "**"
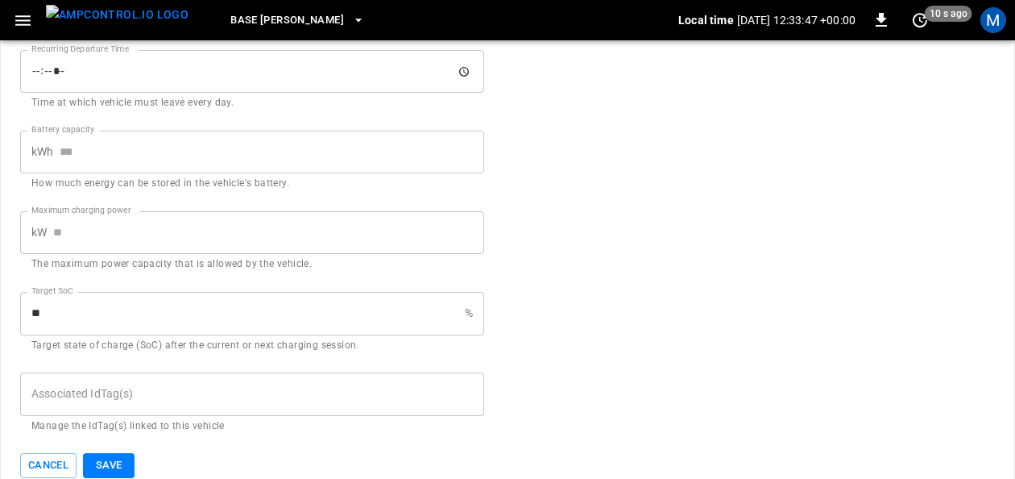
scroll to position [865, 0]
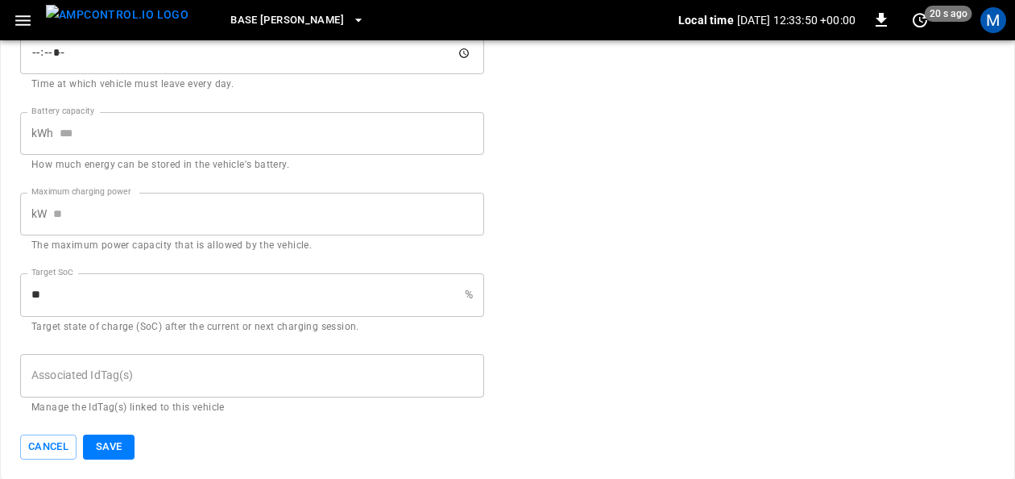
click at [148, 373] on input "Associated IdTag(s)" at bounding box center [252, 375] width 450 height 28
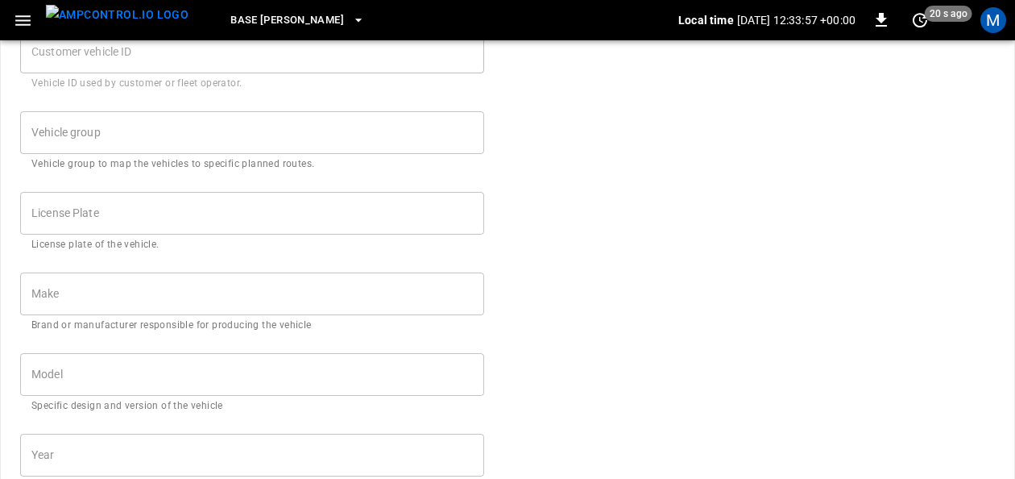
scroll to position [403, 0]
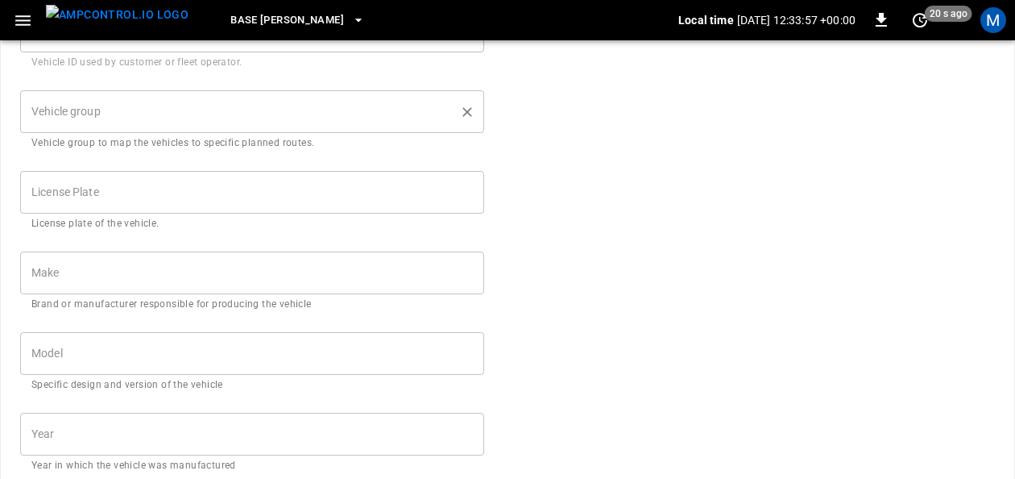
click at [305, 114] on input "Vehicle group" at bounding box center [240, 112] width 426 height 28
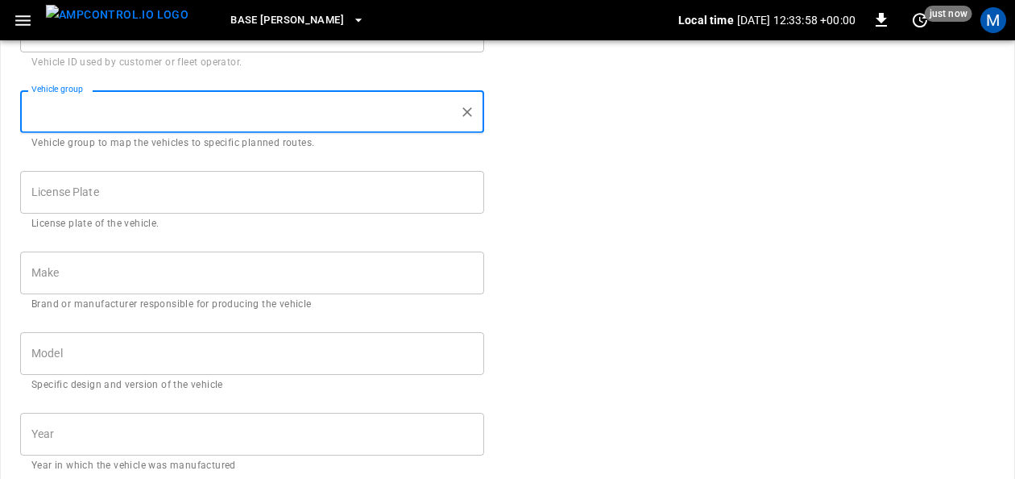
click at [232, 186] on input "License Plate" at bounding box center [252, 192] width 464 height 43
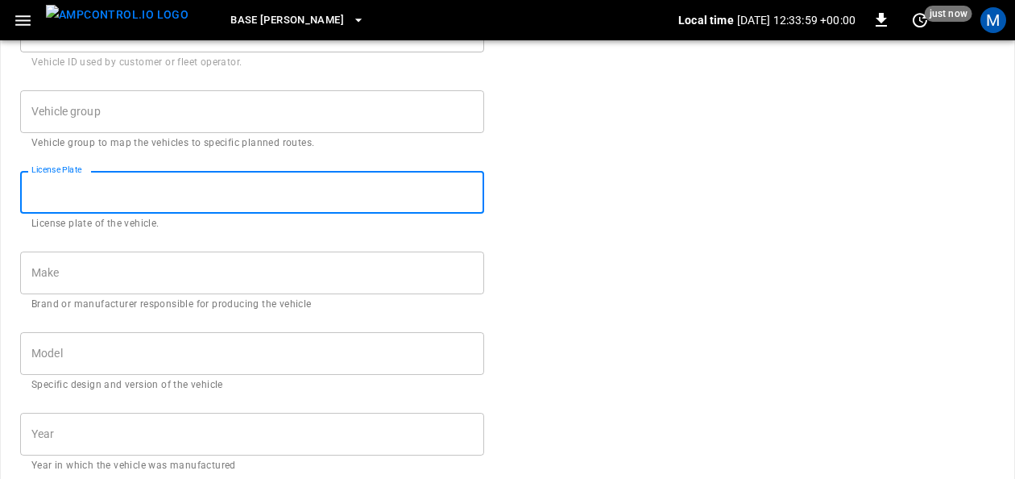
click at [168, 273] on input "Make" at bounding box center [252, 272] width 464 height 43
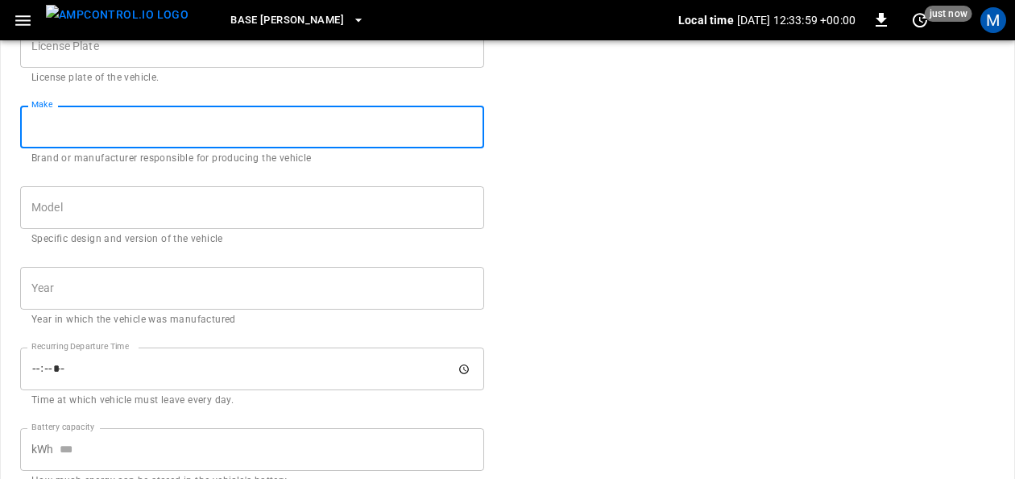
scroll to position [564, 0]
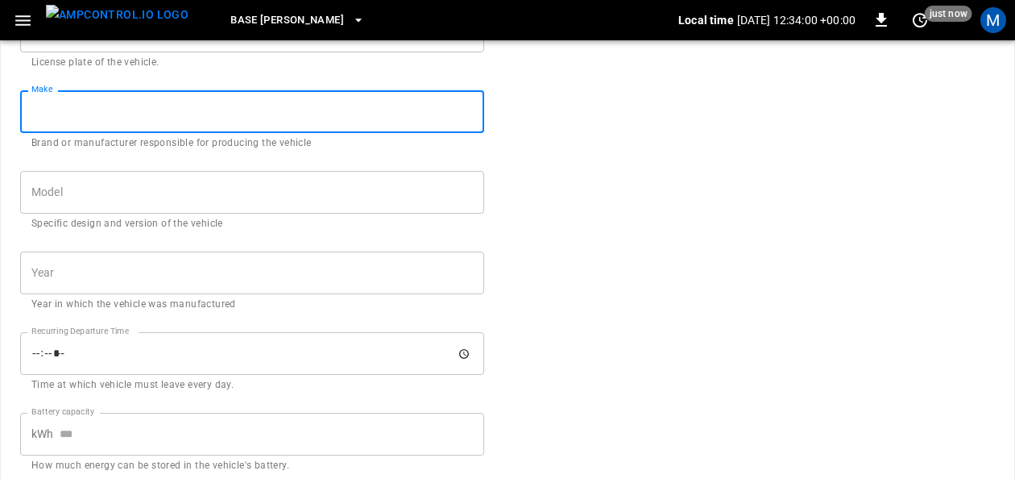
click at [179, 181] on input "Model" at bounding box center [252, 192] width 464 height 43
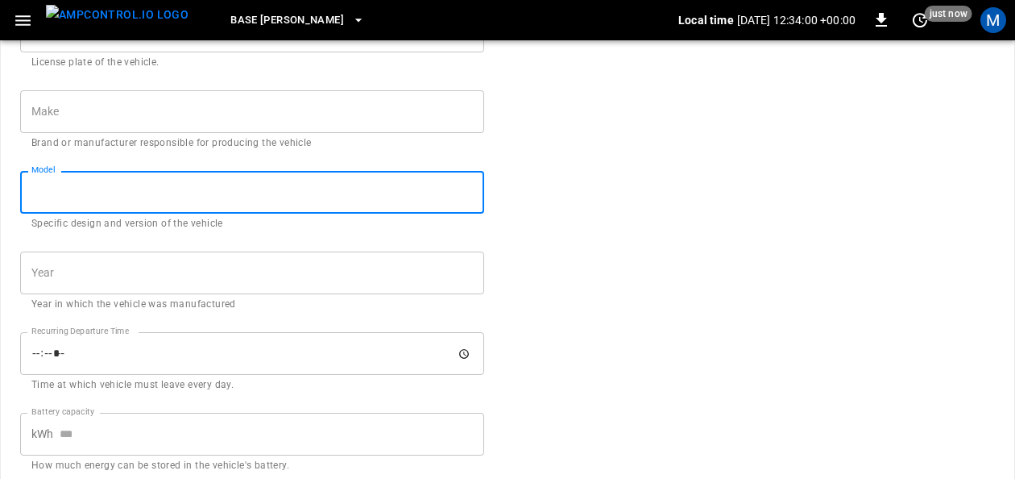
click at [167, 268] on input "Year" at bounding box center [252, 272] width 464 height 43
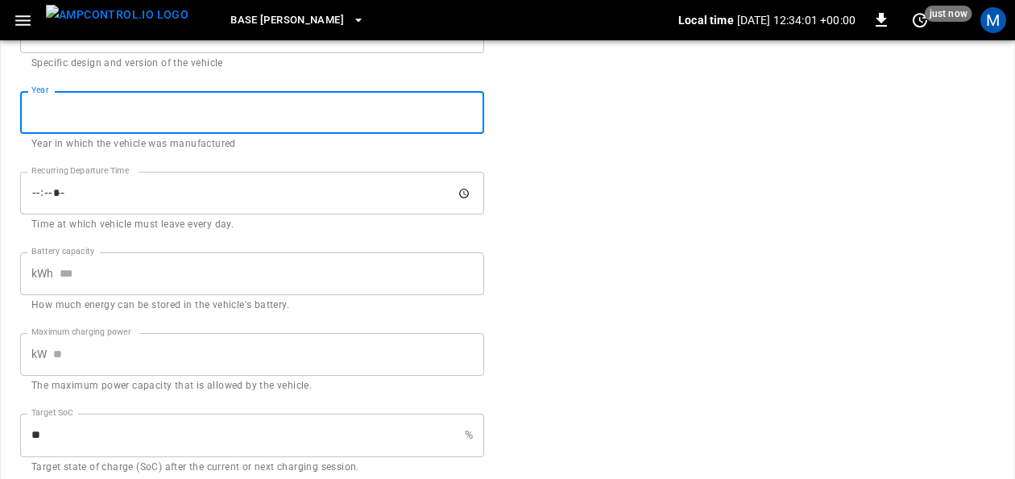
scroll to position [725, 0]
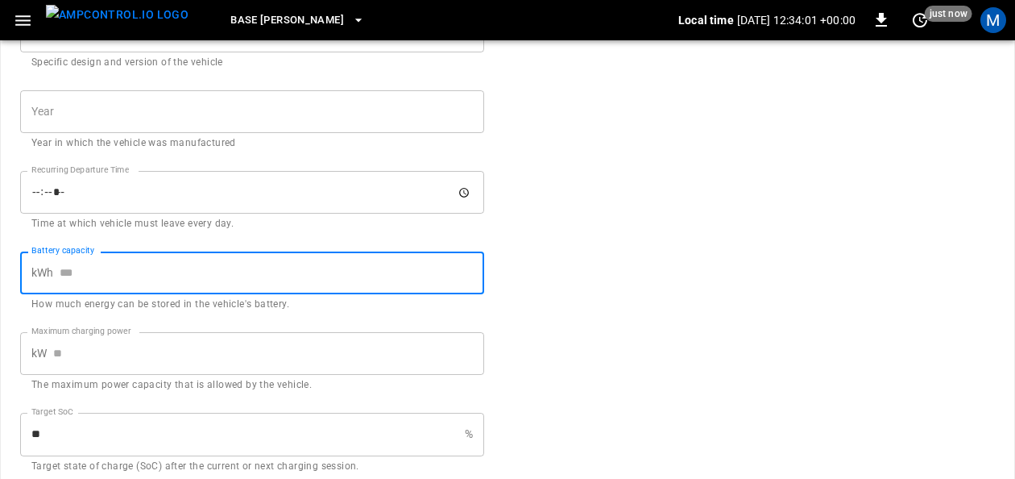
click at [175, 279] on input "Battery capacity" at bounding box center [272, 272] width 425 height 43
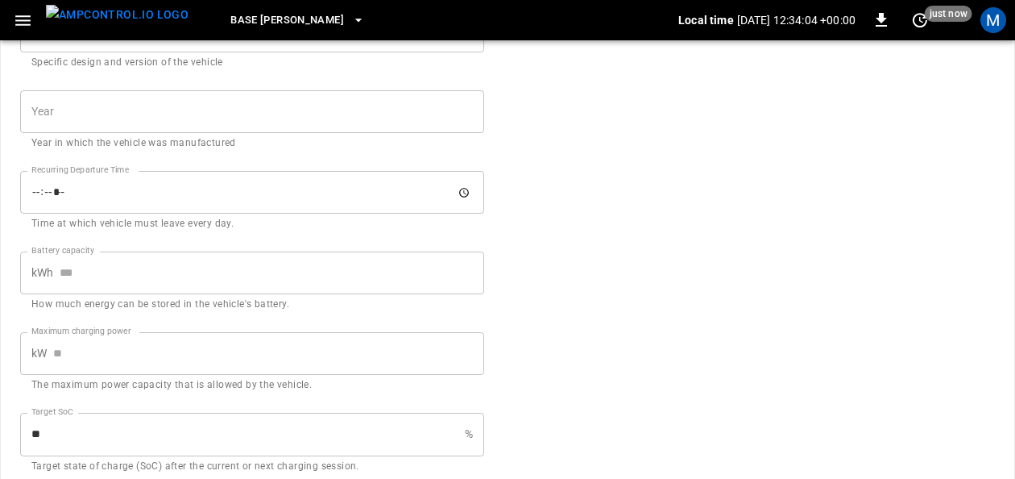
scroll to position [865, 0]
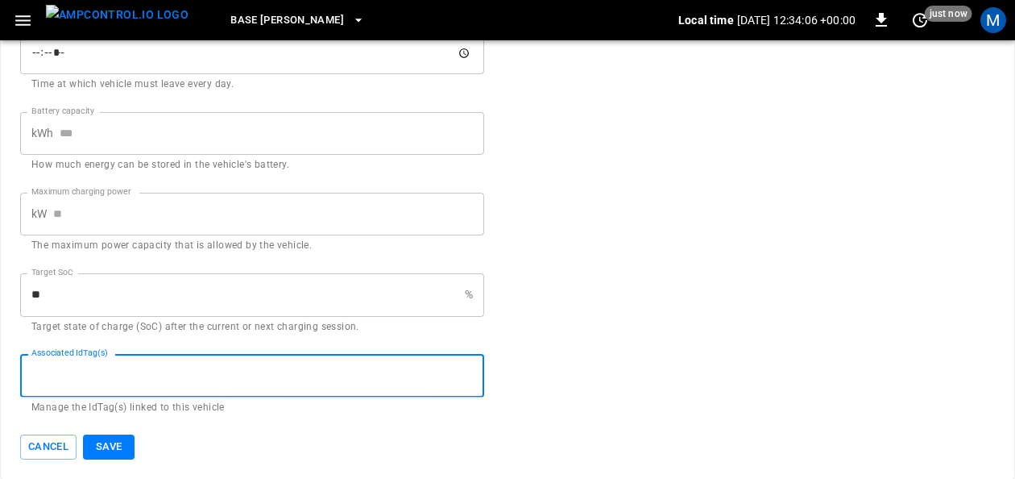
click at [313, 381] on input "Associated IdTag(s)" at bounding box center [252, 375] width 450 height 28
click at [194, 377] on input "Associated IdTag(s)" at bounding box center [252, 375] width 450 height 28
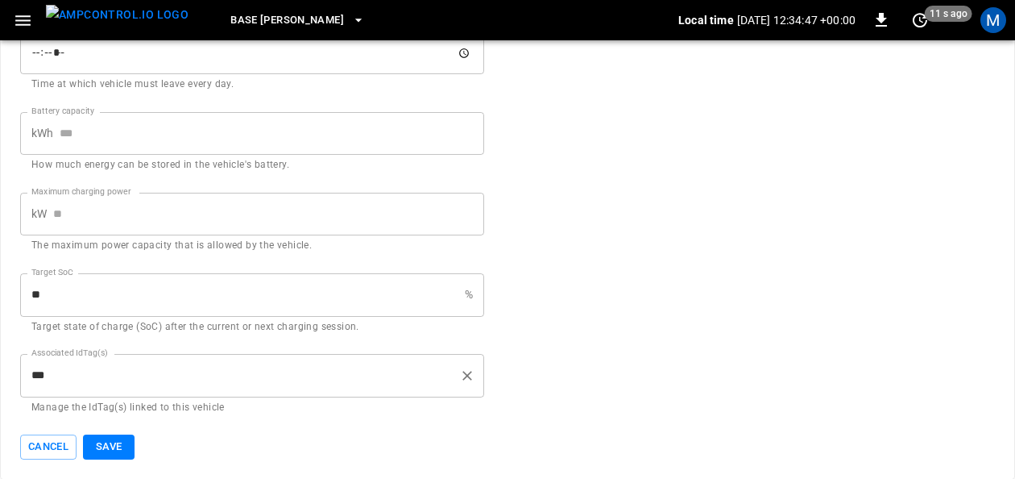
click at [239, 390] on div "*** Associated IdTag(s)" at bounding box center [252, 375] width 464 height 43
click at [251, 378] on input "******" at bounding box center [240, 375] width 426 height 28
click at [287, 388] on div "**********" at bounding box center [252, 375] width 464 height 43
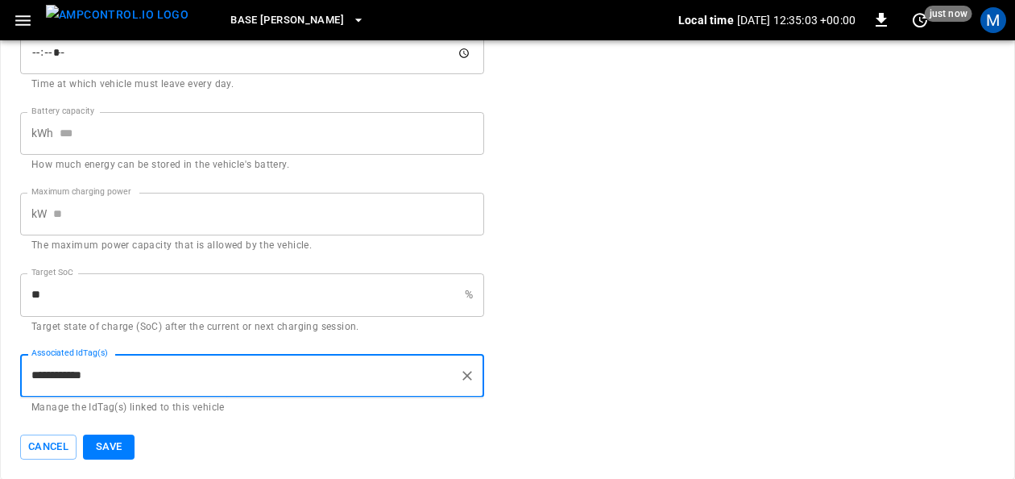
type input "**********"
click at [119, 442] on button "Save" at bounding box center [109, 446] width 52 height 25
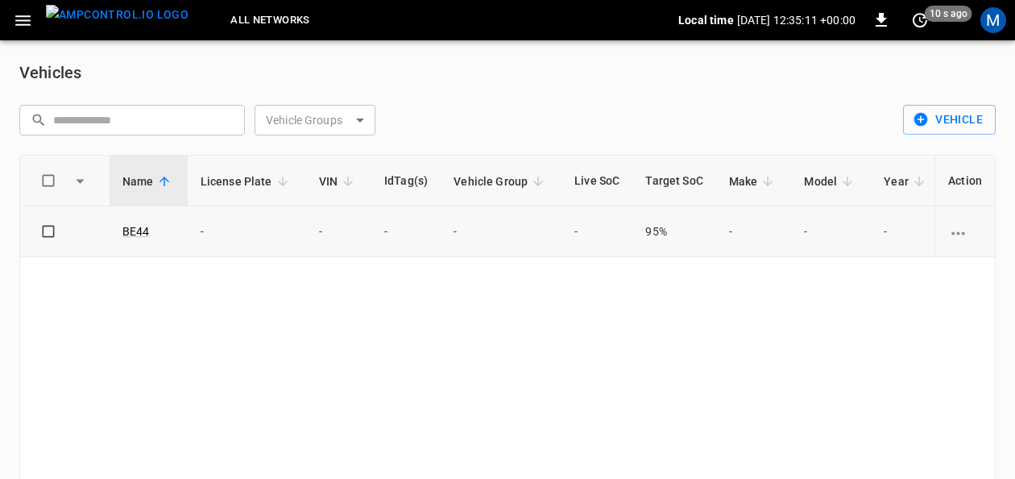
click at [963, 235] on icon "vehicle options" at bounding box center [959, 233] width 20 height 20
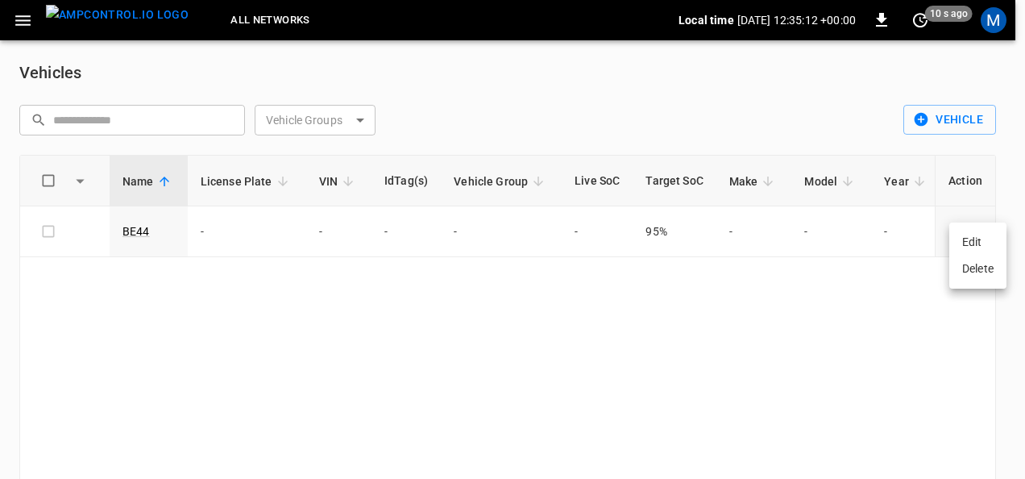
click at [974, 242] on li "Edit" at bounding box center [977, 242] width 57 height 27
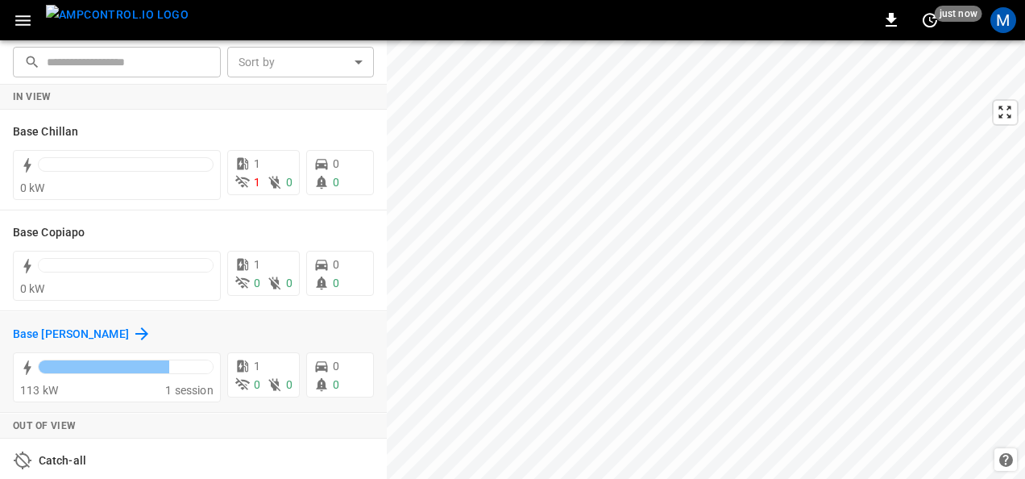
click at [66, 330] on h6 "Base [PERSON_NAME]" at bounding box center [71, 335] width 116 height 18
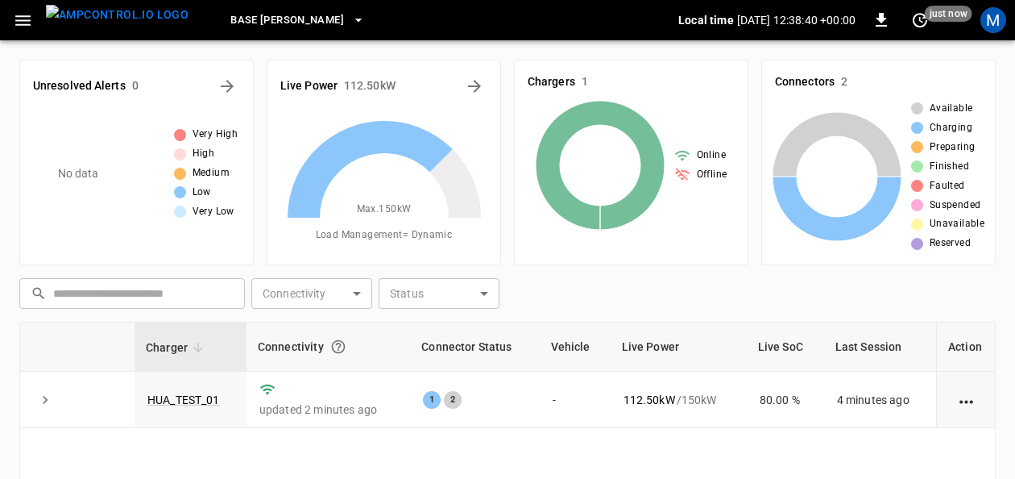
drag, startPoint x: 200, startPoint y: 394, endPoint x: 486, endPoint y: 12, distance: 477.2
click at [200, 394] on link "HUA_TEST_01" at bounding box center [183, 399] width 73 height 13
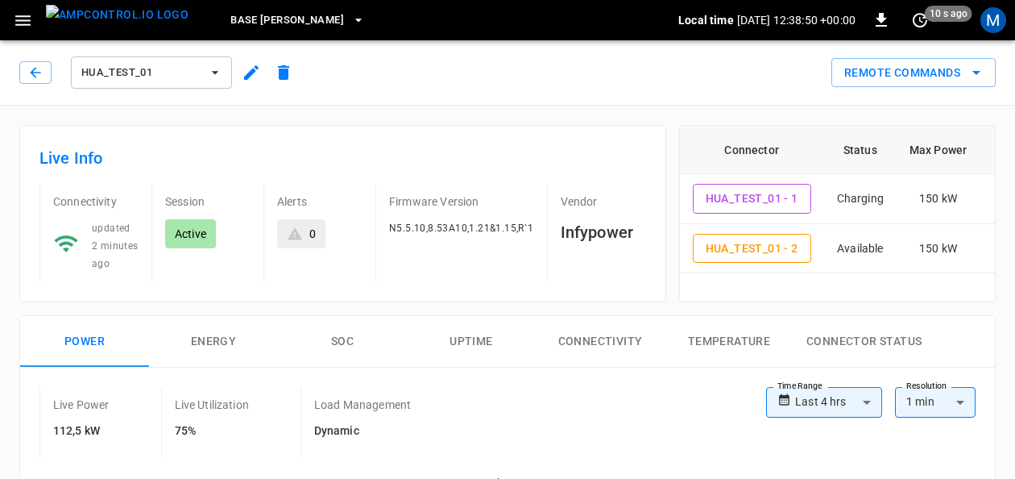
click at [341, 334] on button "SOC" at bounding box center [342, 342] width 129 height 52
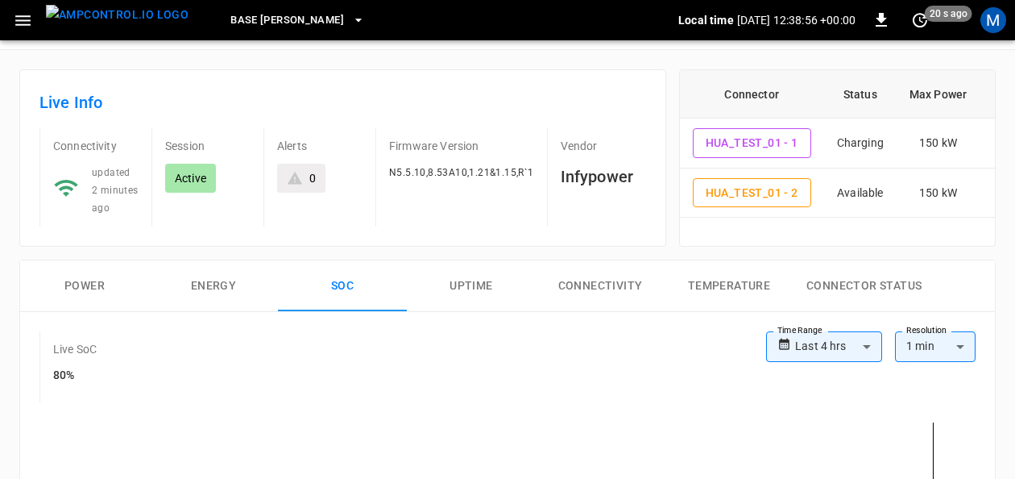
scroll to position [48, 0]
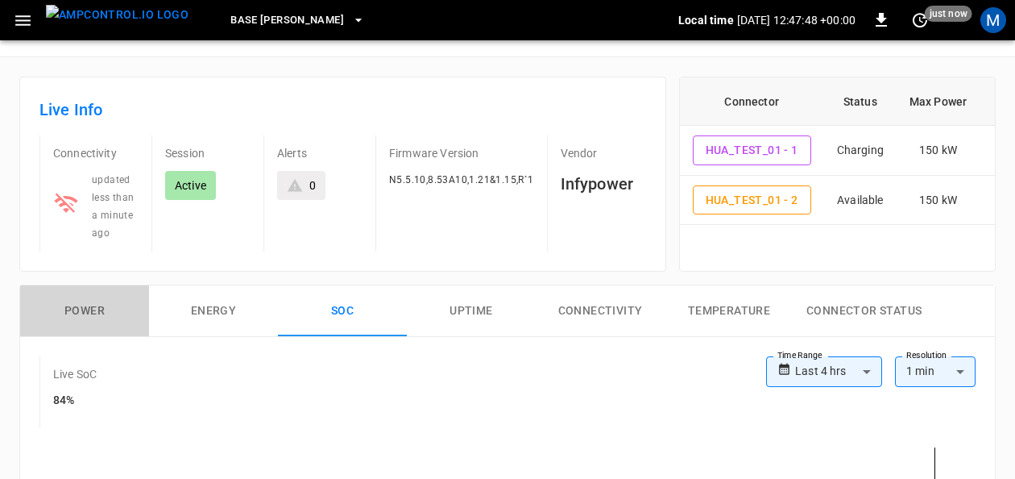
click at [105, 311] on button "Power" at bounding box center [84, 311] width 129 height 52
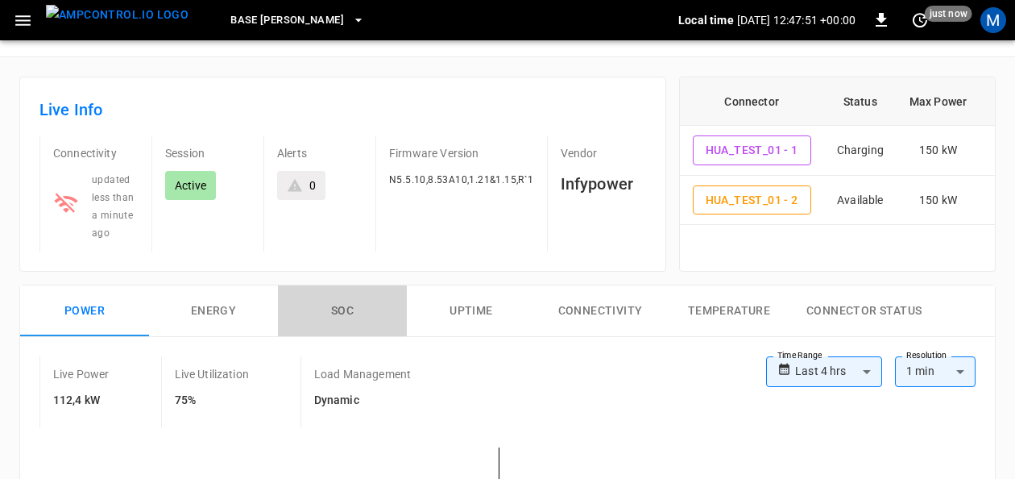
click at [357, 313] on button "SOC" at bounding box center [342, 311] width 129 height 52
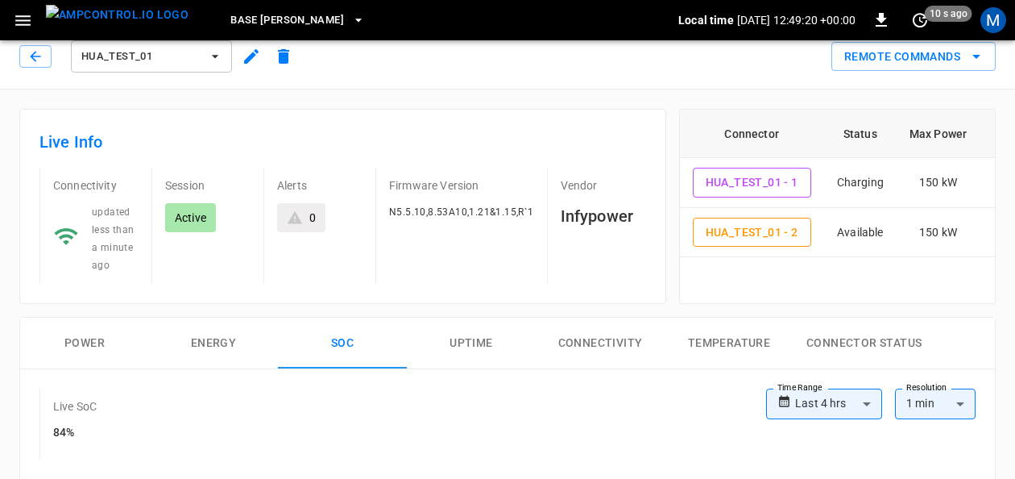
scroll to position [21, 0]
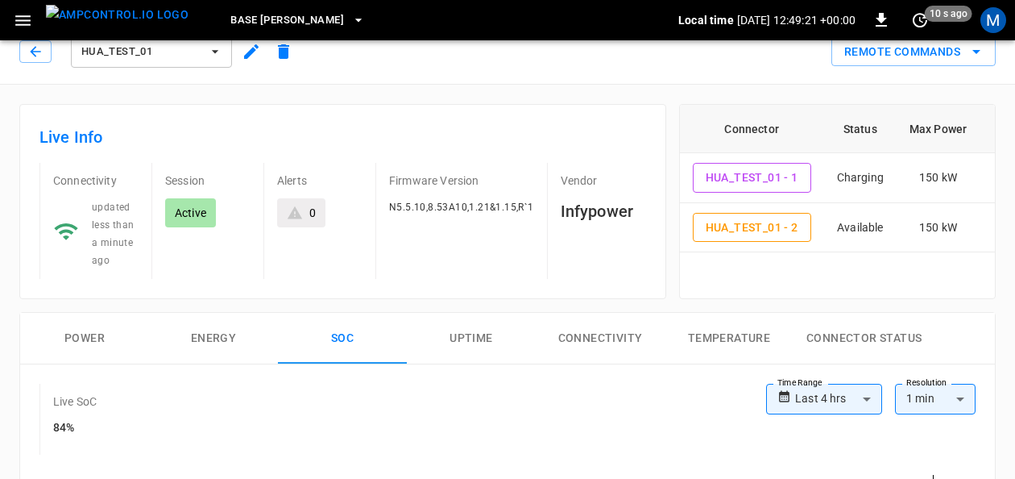
click at [83, 326] on button "Power" at bounding box center [84, 339] width 129 height 52
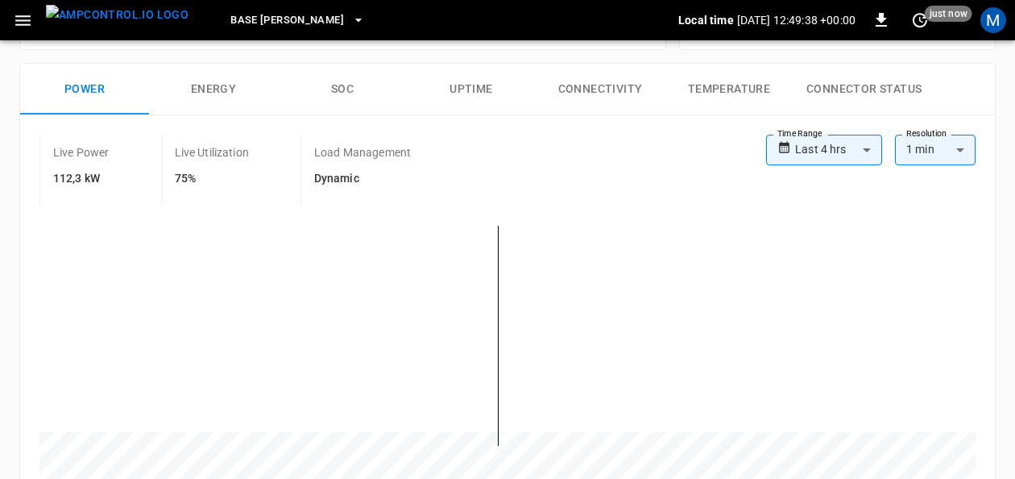
scroll to position [259, 0]
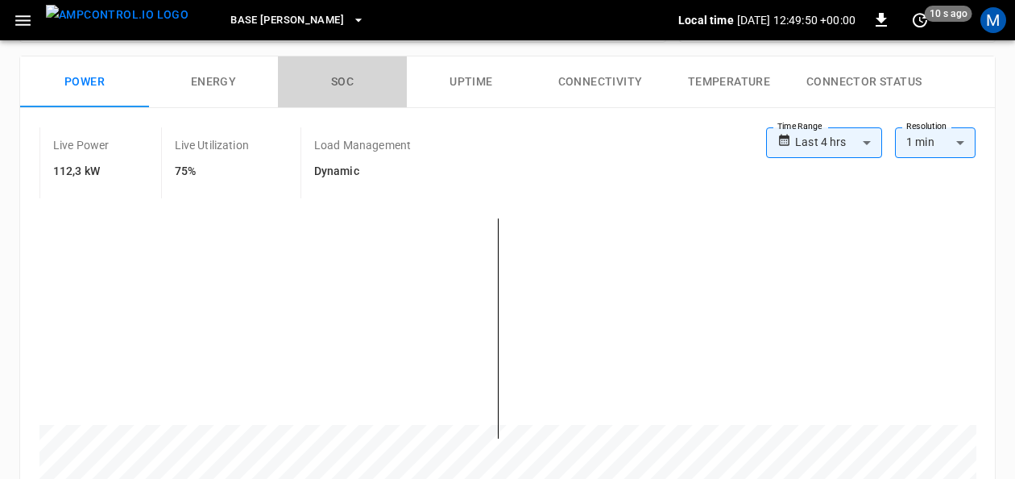
click at [349, 81] on button "SOC" at bounding box center [342, 82] width 129 height 52
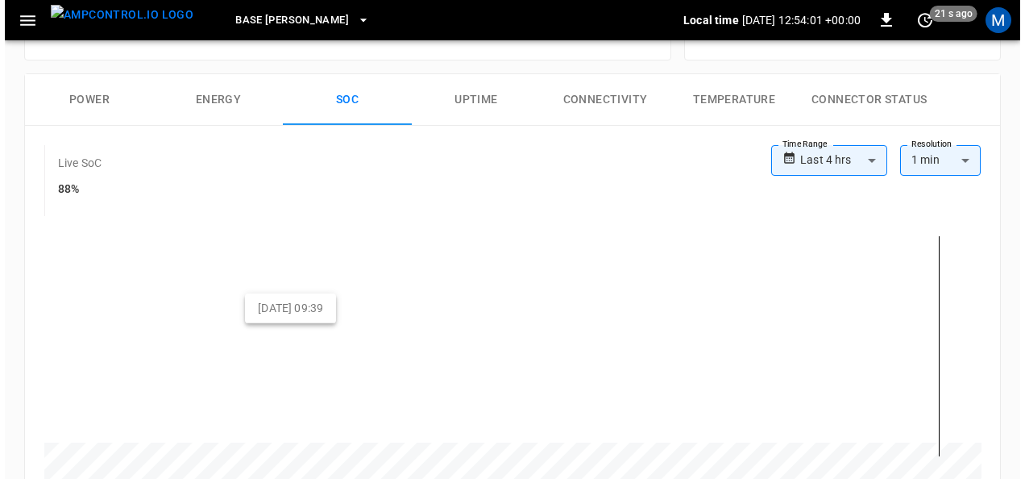
scroll to position [0, 0]
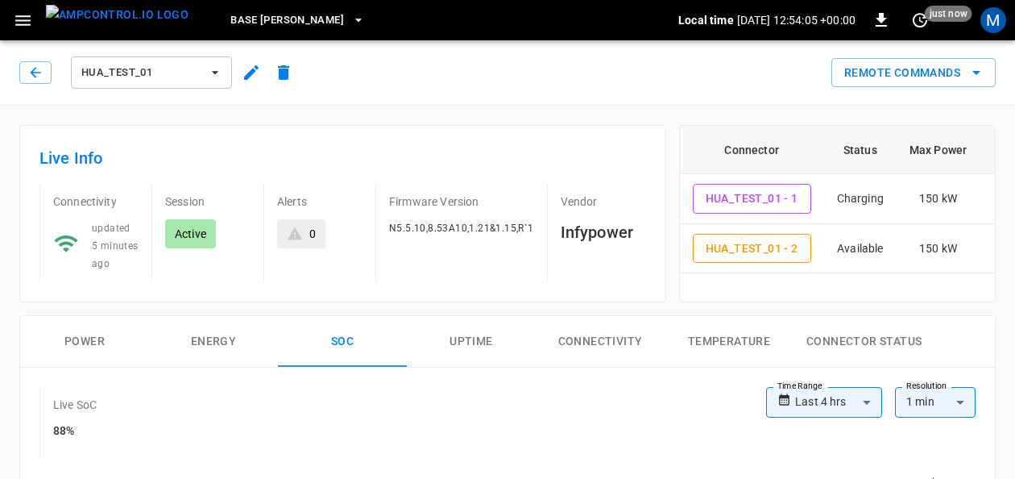
click at [15, 24] on icon "button" at bounding box center [23, 20] width 20 height 20
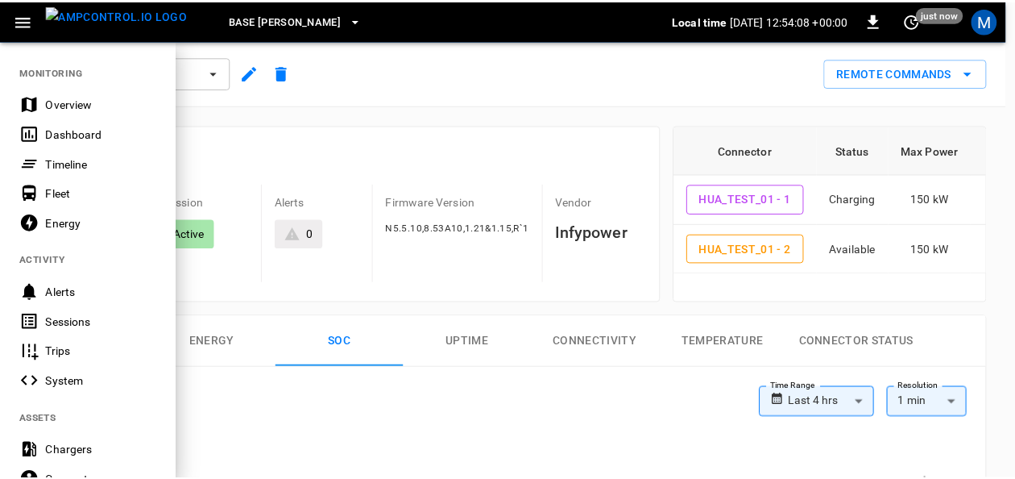
scroll to position [161, 0]
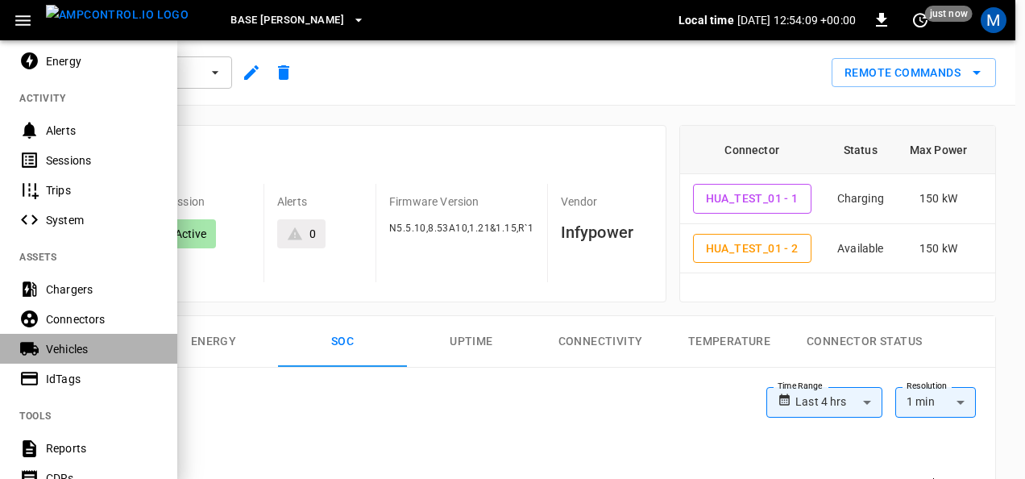
drag, startPoint x: 102, startPoint y: 342, endPoint x: 340, endPoint y: 303, distance: 240.9
click at [103, 342] on div "Vehicles" at bounding box center [102, 349] width 112 height 16
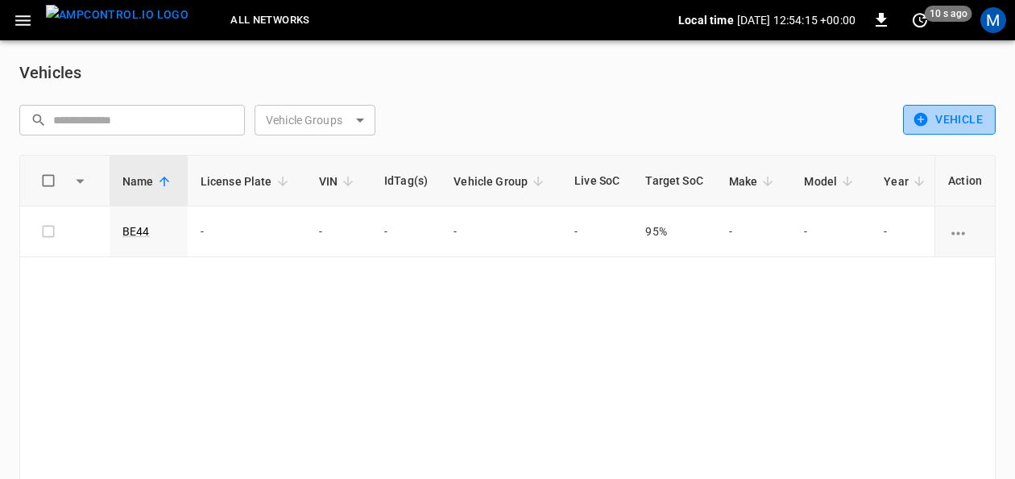
click at [956, 122] on button "Vehicle" at bounding box center [949, 120] width 93 height 30
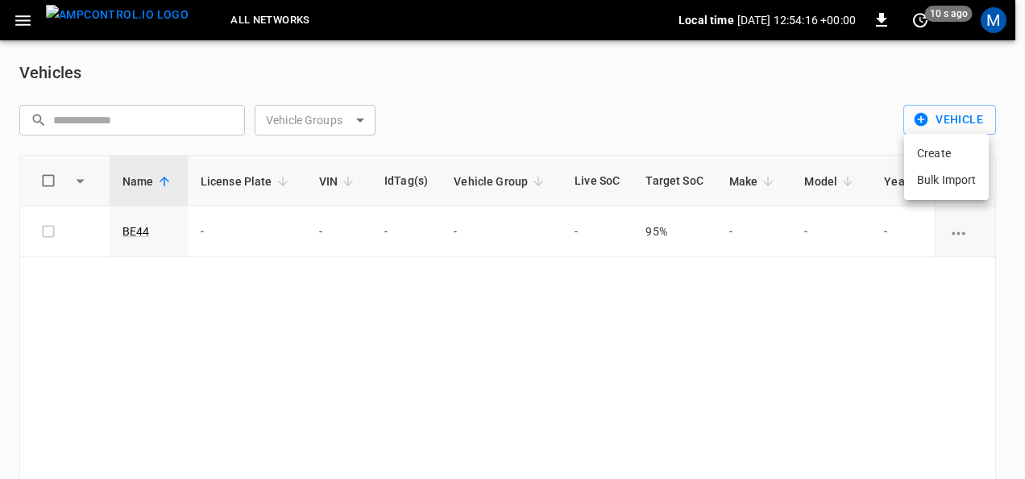
click at [953, 148] on li "Create" at bounding box center [946, 153] width 85 height 27
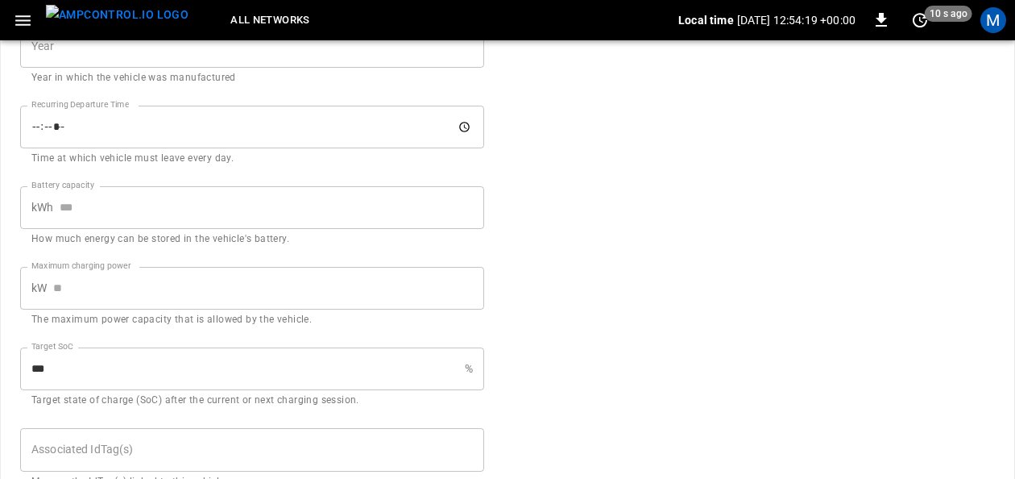
scroll to position [719, 0]
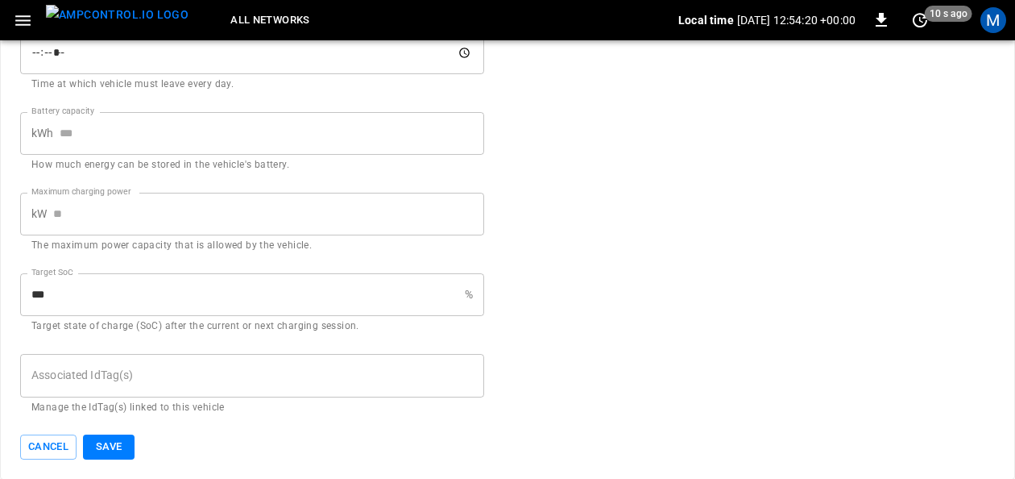
click at [255, 377] on input "Associated IdTag(s)" at bounding box center [252, 375] width 450 height 28
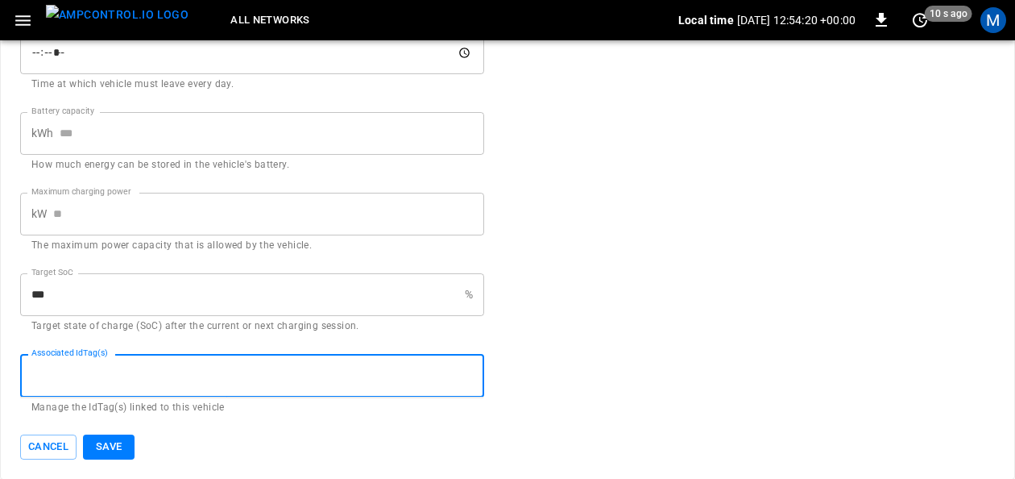
click at [255, 377] on input "Associated IdTag(s)" at bounding box center [252, 375] width 450 height 28
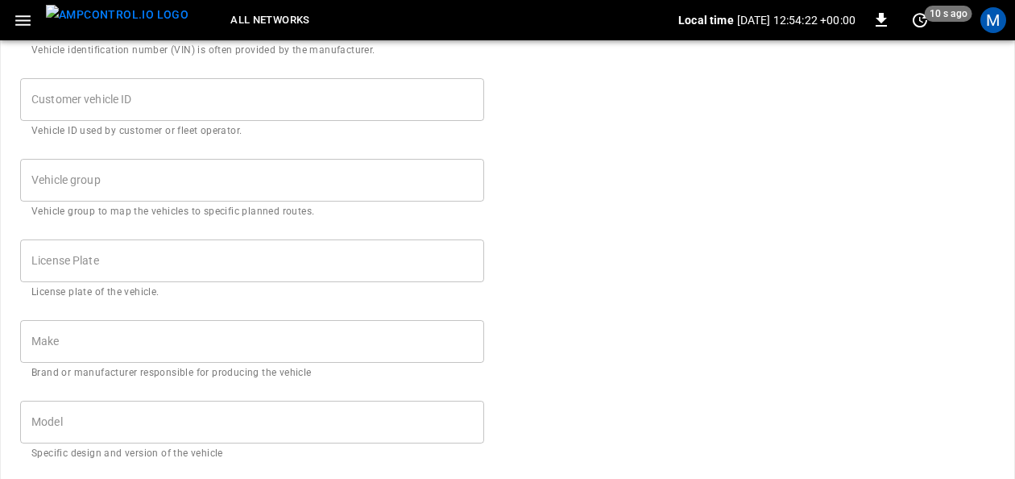
scroll to position [0, 0]
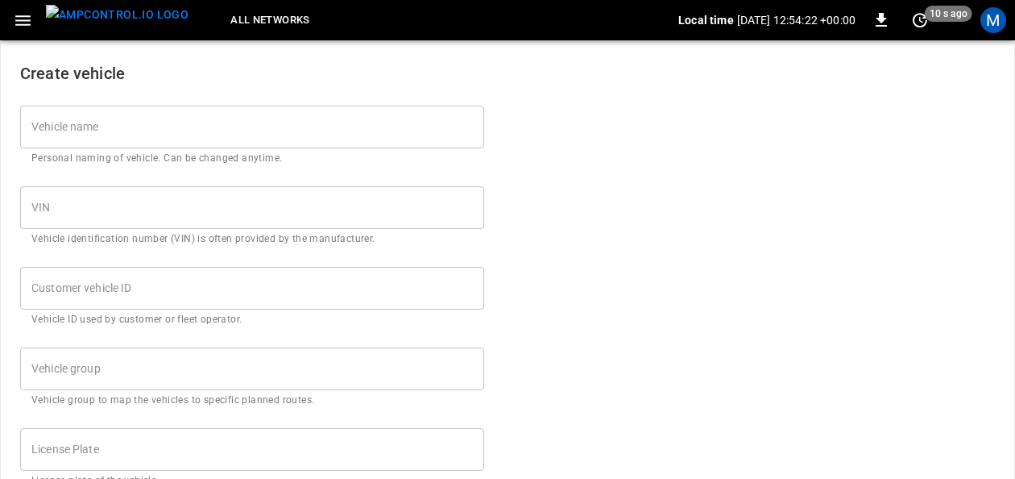
click at [15, 27] on icon "button" at bounding box center [23, 20] width 20 height 20
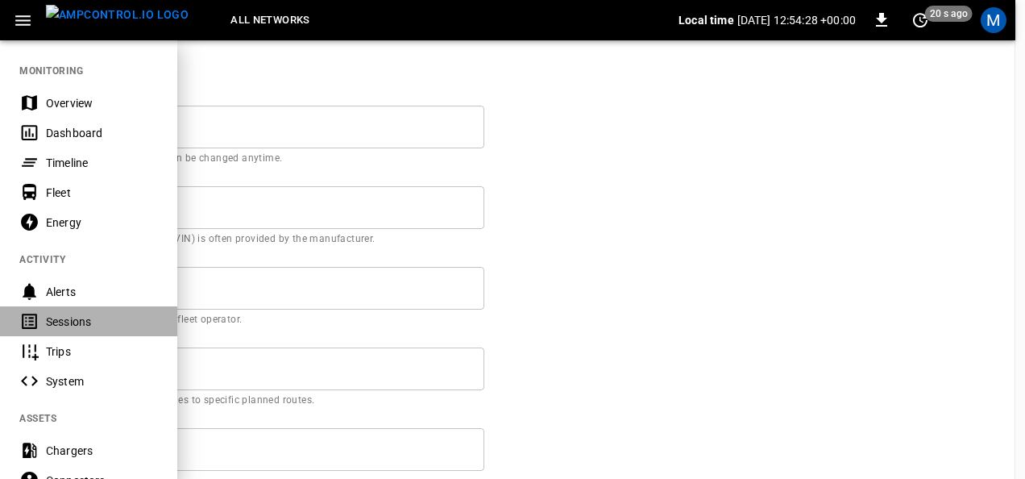
click at [106, 326] on div "Sessions" at bounding box center [102, 321] width 112 height 16
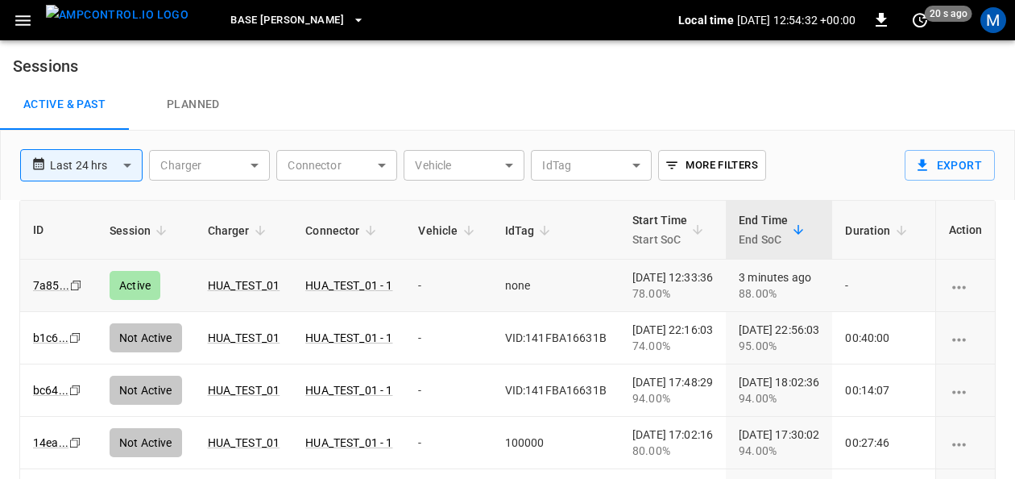
click at [969, 285] on icon "charging session options" at bounding box center [959, 287] width 20 height 20
click at [965, 284] on icon "charging session options" at bounding box center [959, 287] width 20 height 20
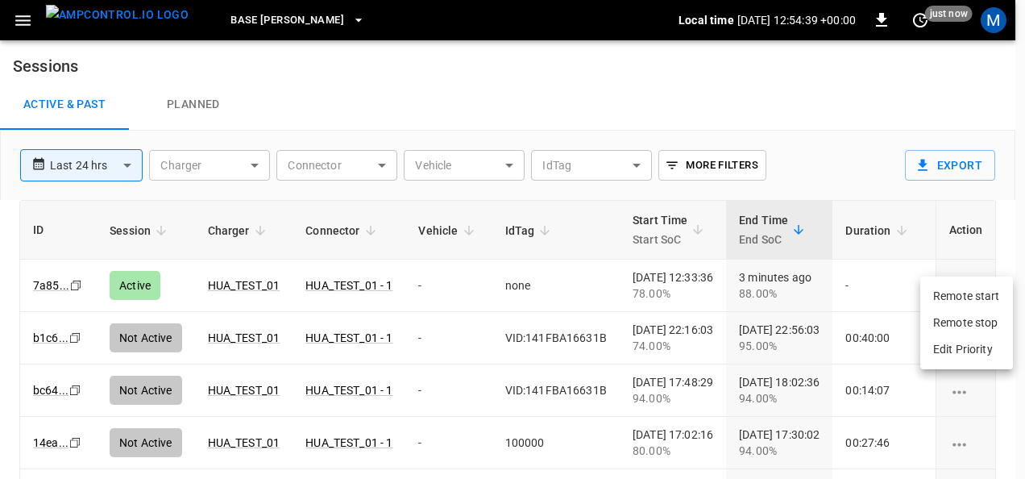
click at [592, 297] on div at bounding box center [512, 239] width 1025 height 479
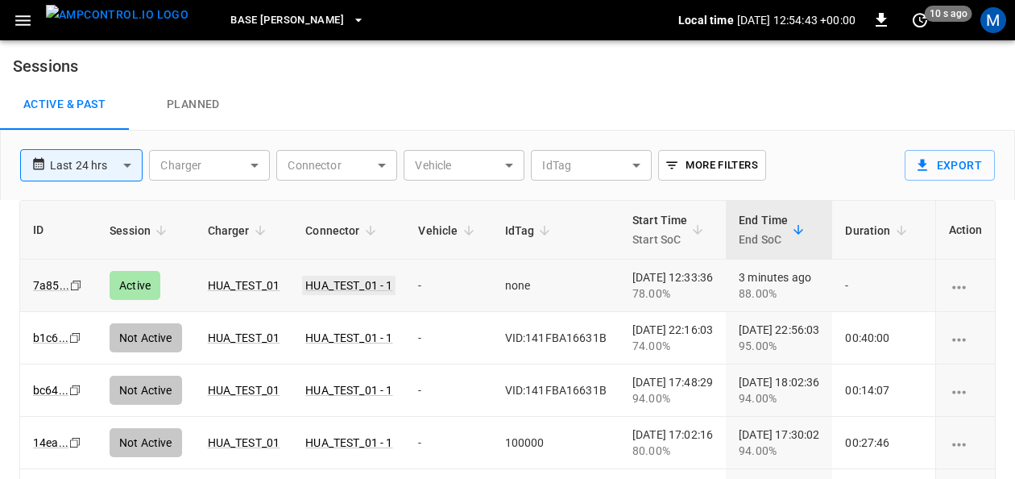
click at [357, 279] on link "HUA_TEST_01 - 1" at bounding box center [348, 285] width 93 height 19
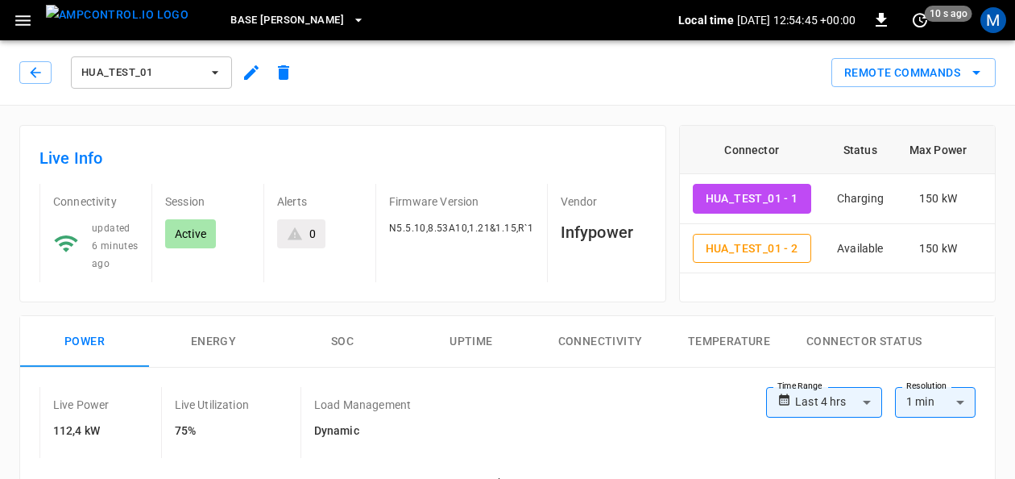
type input "**********"
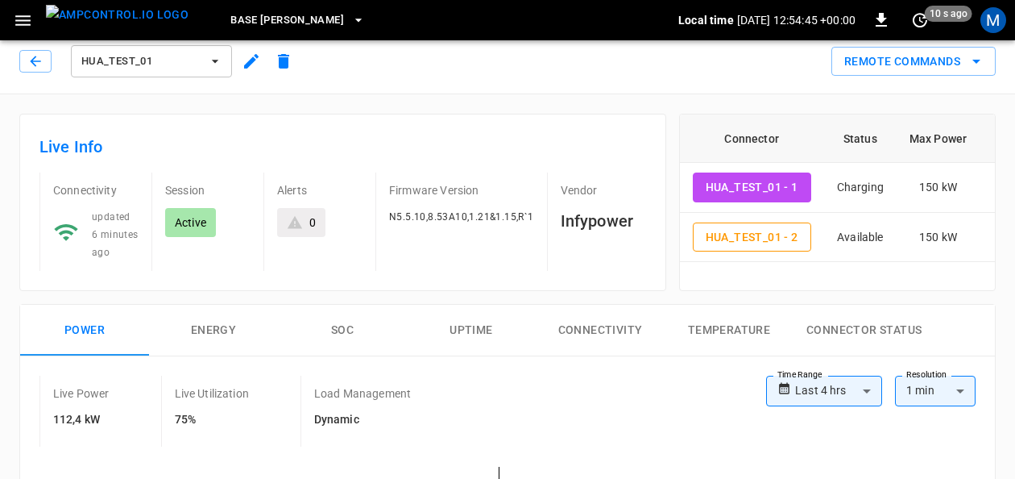
scroll to position [161, 0]
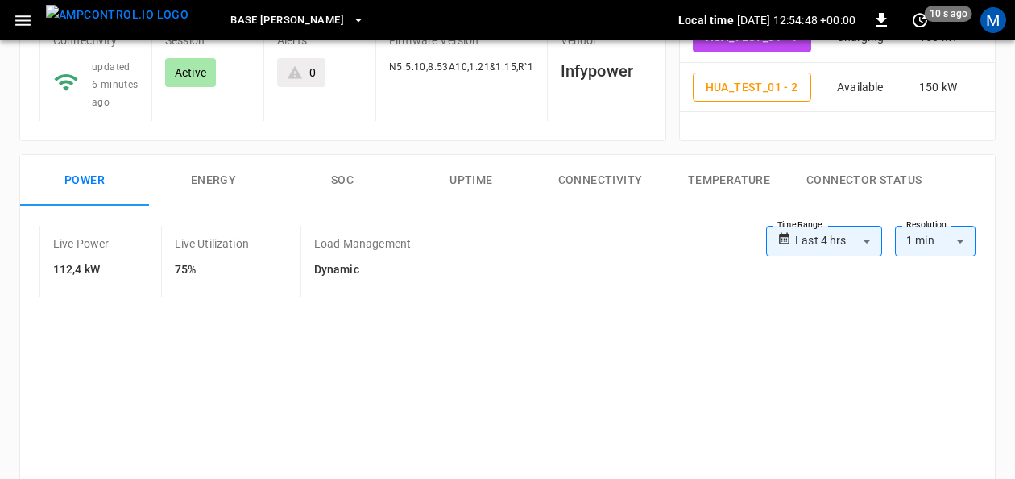
click at [207, 179] on button "Energy" at bounding box center [213, 181] width 129 height 52
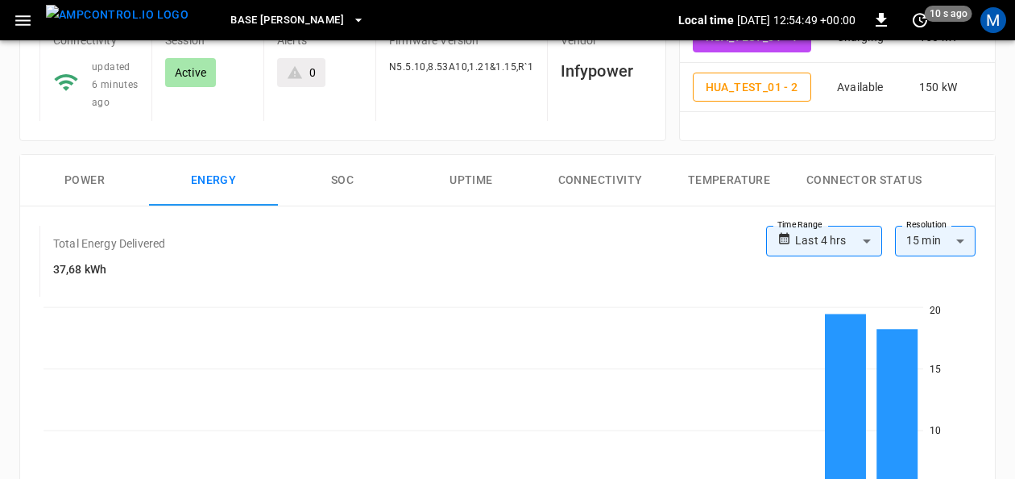
click at [341, 177] on button "SOC" at bounding box center [342, 181] width 129 height 52
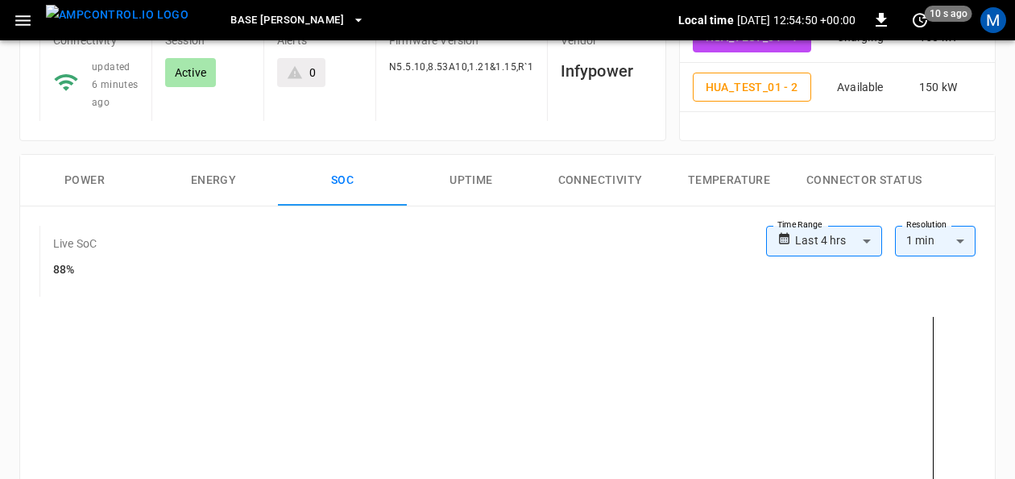
click at [463, 170] on button "Uptime" at bounding box center [471, 181] width 129 height 52
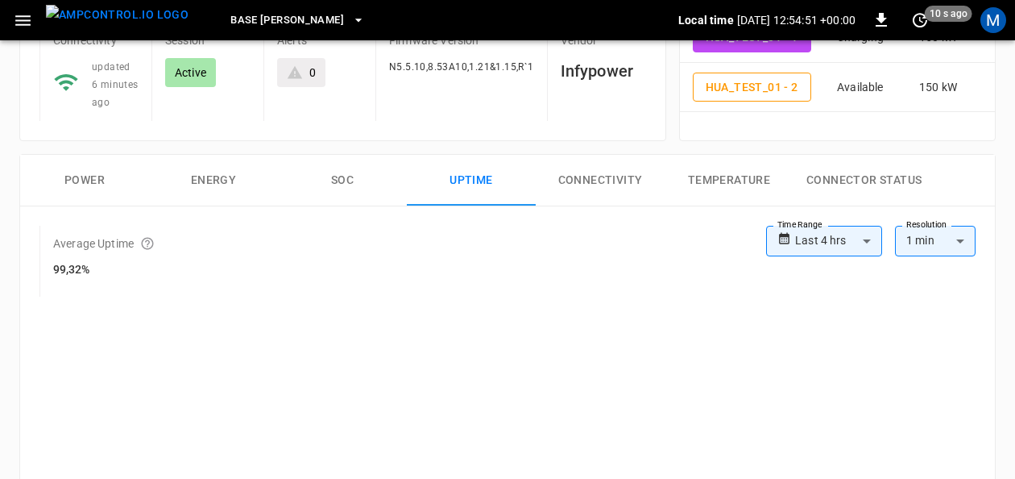
click at [591, 170] on button "Connectivity" at bounding box center [600, 181] width 129 height 52
click at [712, 160] on button "Temperature" at bounding box center [729, 181] width 129 height 52
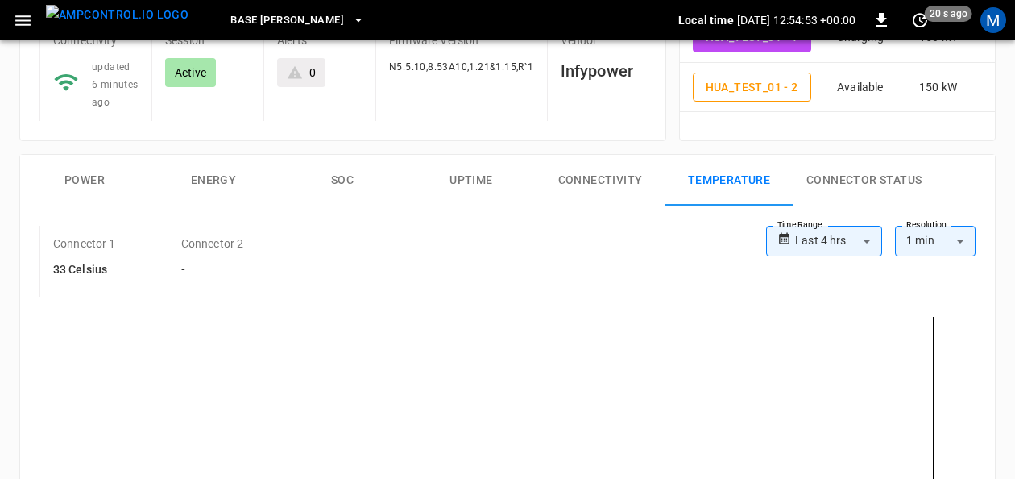
click at [646, 176] on button "Connectivity" at bounding box center [600, 181] width 129 height 52
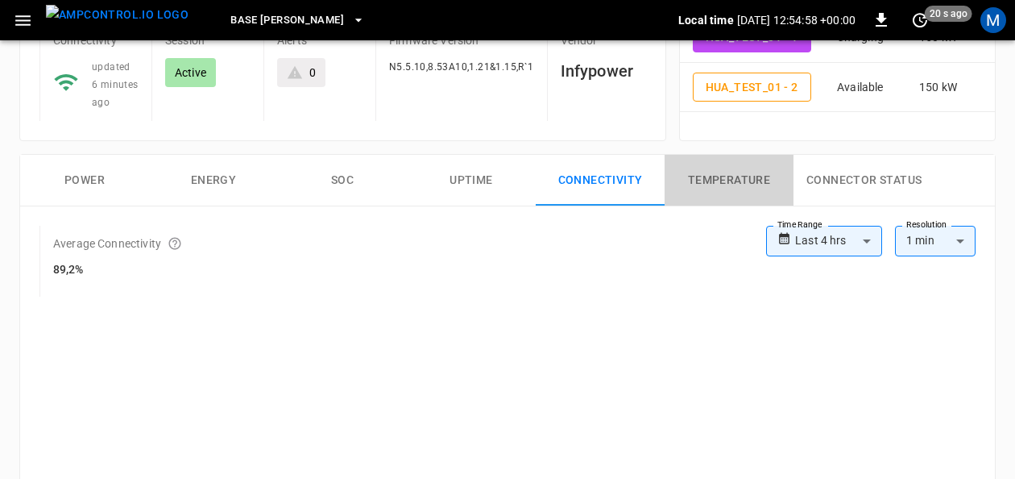
click at [705, 185] on button "Temperature" at bounding box center [729, 181] width 129 height 52
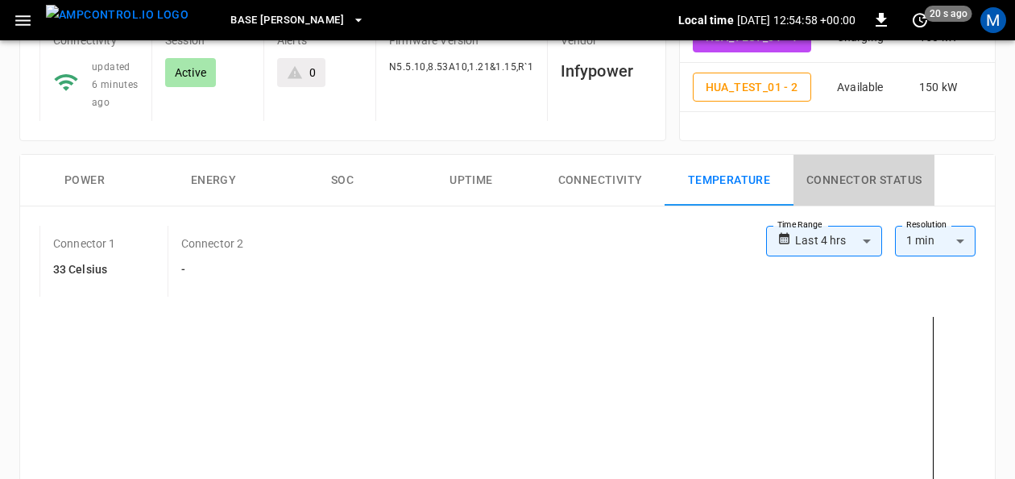
click at [851, 173] on button "Connector Status" at bounding box center [864, 181] width 141 height 52
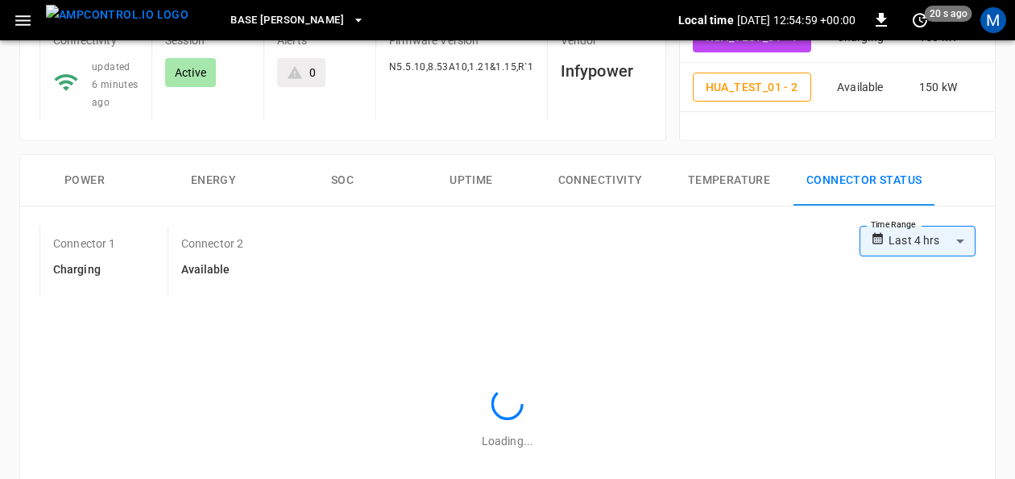
click at [629, 184] on button "Connectivity" at bounding box center [600, 181] width 129 height 52
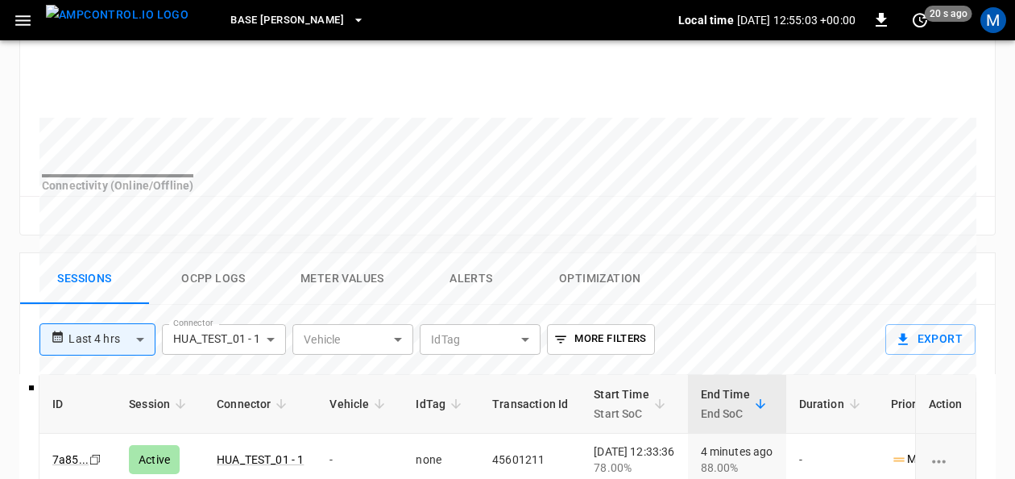
scroll to position [682, 0]
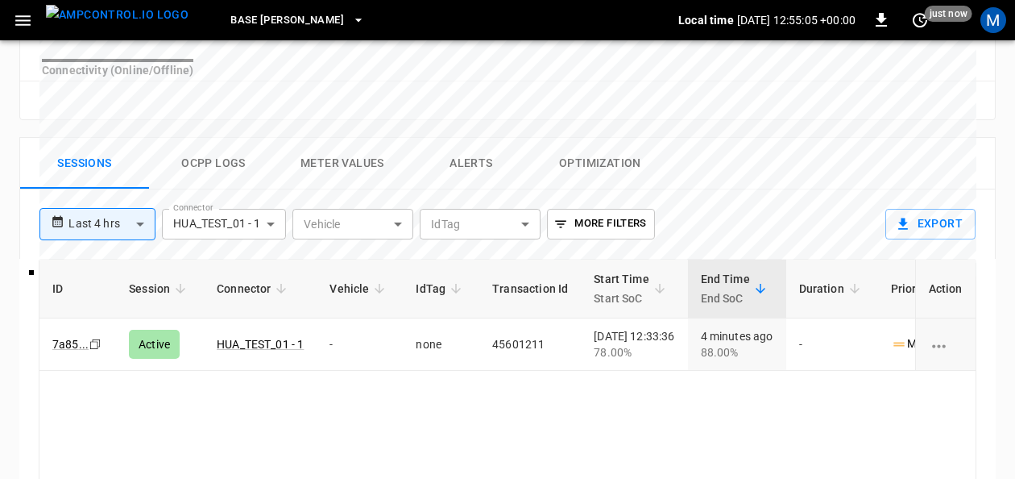
click at [193, 169] on button "Ocpp logs" at bounding box center [213, 164] width 129 height 52
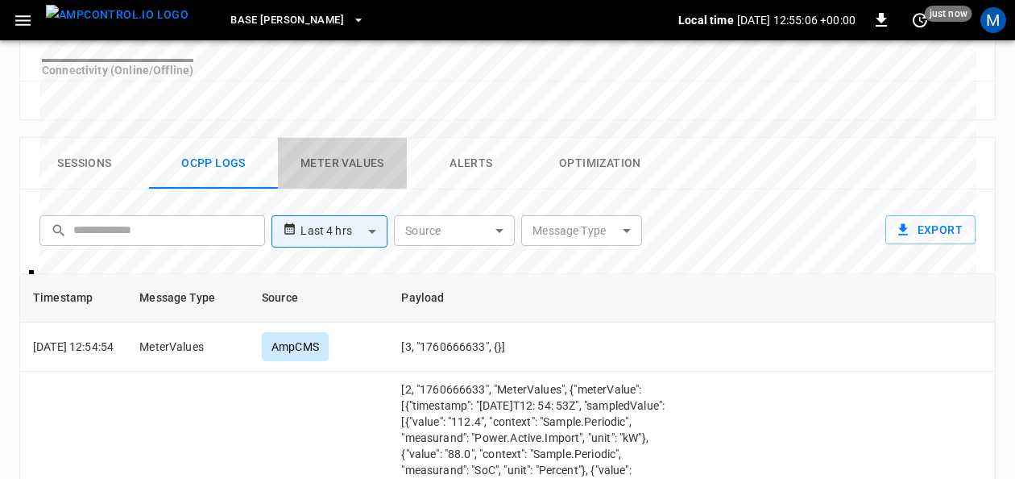
click at [346, 174] on button "Meter Values" at bounding box center [342, 164] width 129 height 52
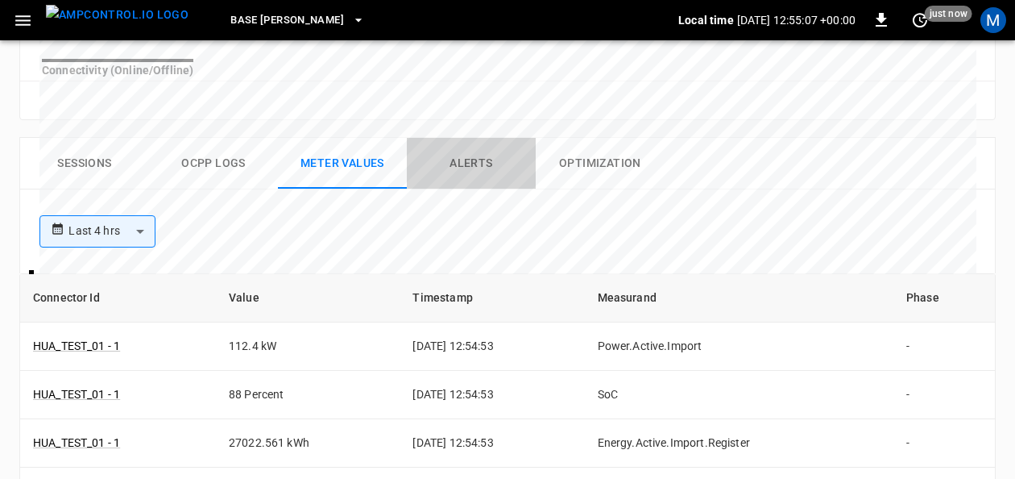
click at [467, 164] on button "Alerts" at bounding box center [471, 164] width 129 height 52
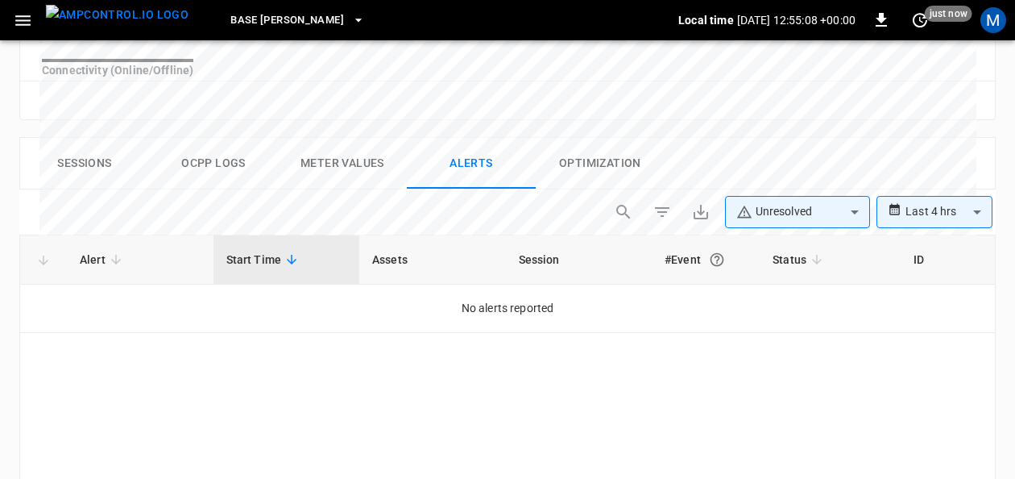
click at [598, 168] on button "Optimization" at bounding box center [600, 164] width 129 height 52
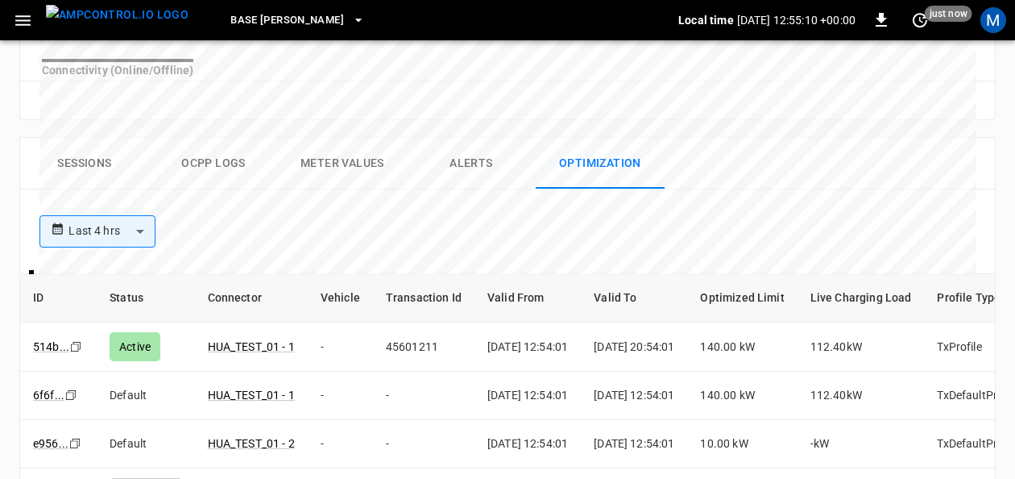
click at [371, 169] on button "Meter Values" at bounding box center [342, 164] width 129 height 52
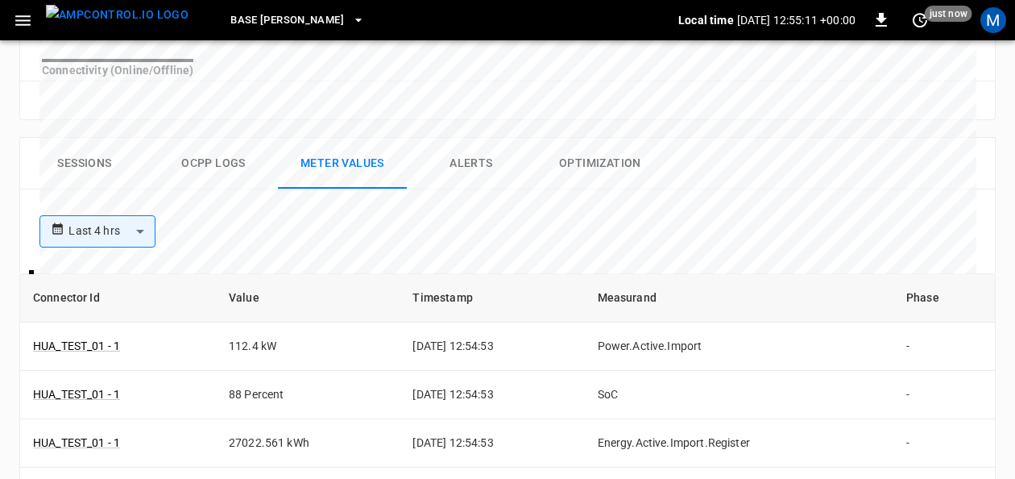
click at [233, 174] on button "Ocpp logs" at bounding box center [213, 164] width 129 height 52
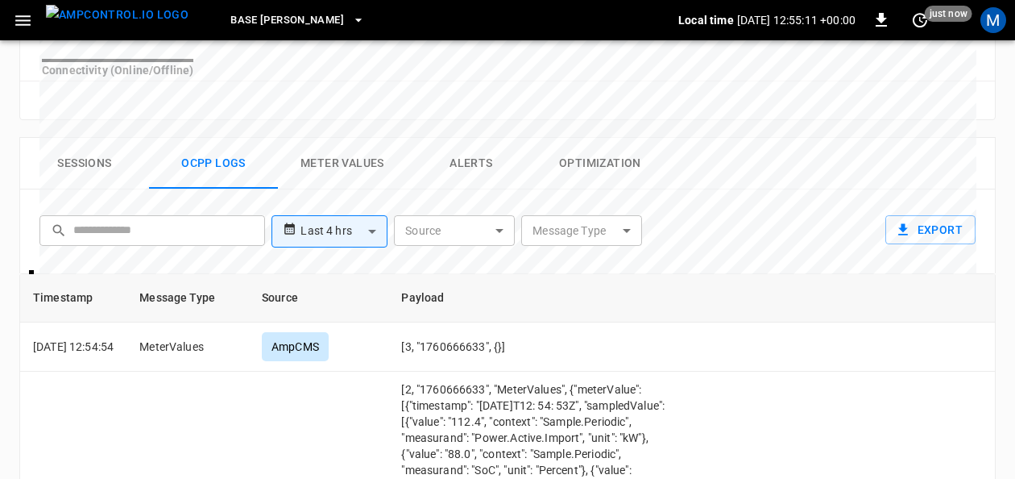
click at [109, 172] on button "Sessions" at bounding box center [84, 164] width 129 height 52
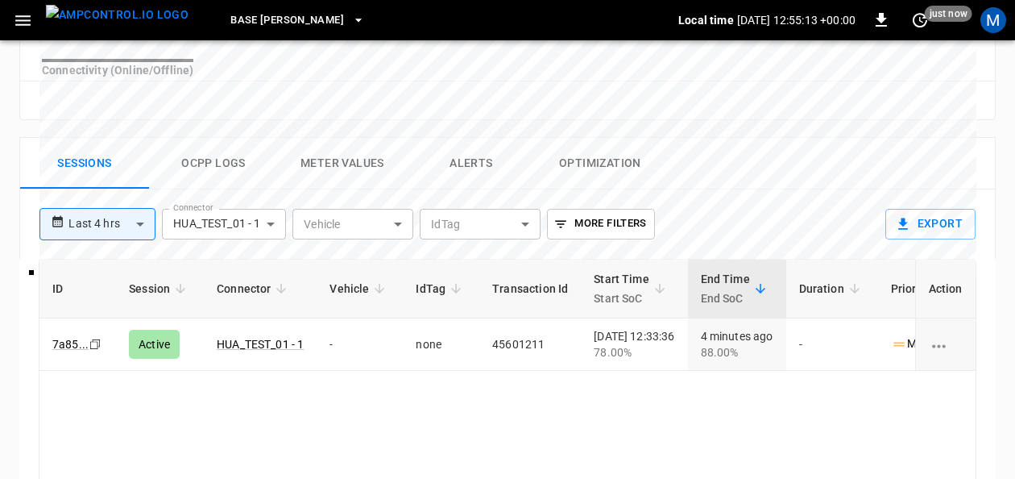
drag, startPoint x: 238, startPoint y: 171, endPoint x: 329, endPoint y: 171, distance: 91.1
click at [237, 171] on button "Ocpp logs" at bounding box center [213, 164] width 129 height 52
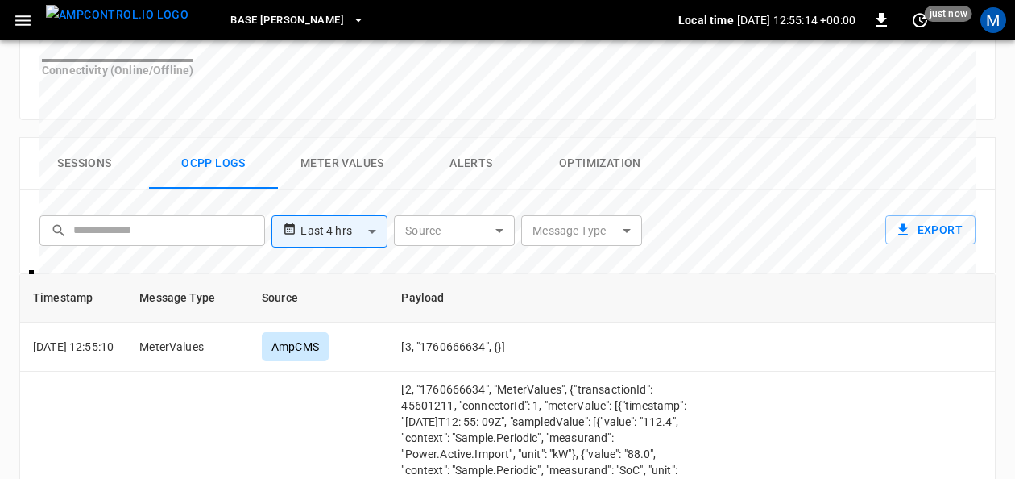
click at [329, 171] on button "Meter Values" at bounding box center [342, 164] width 129 height 52
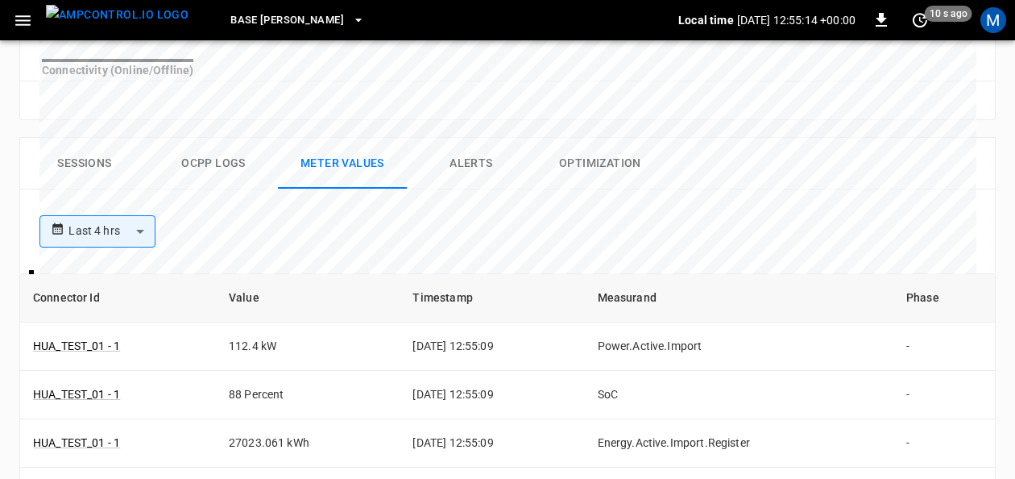
click at [480, 172] on button "Alerts" at bounding box center [471, 164] width 129 height 52
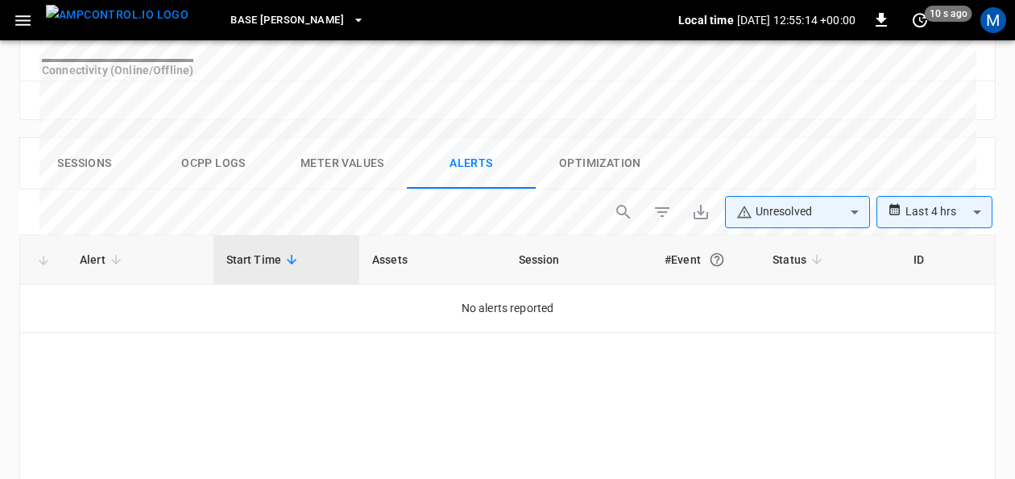
click at [572, 167] on button "Optimization" at bounding box center [600, 164] width 129 height 52
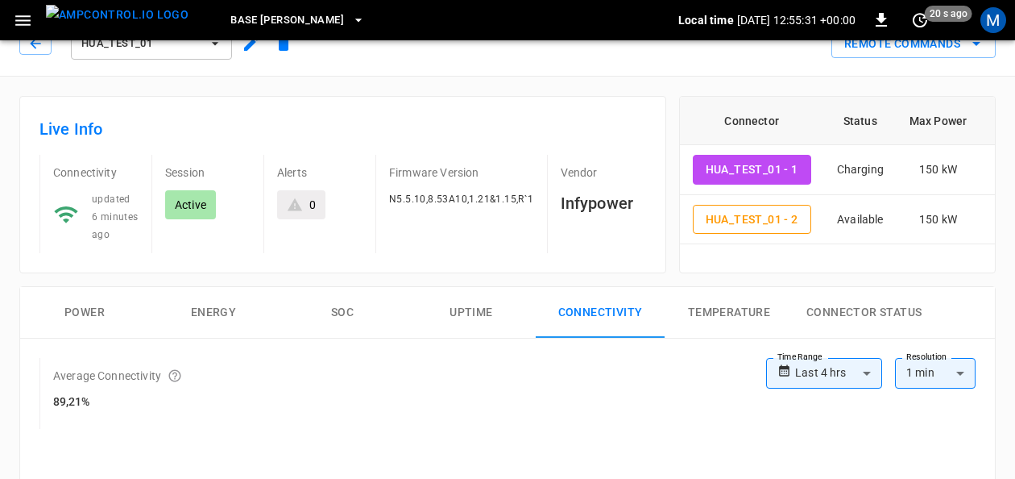
scroll to position [0, 0]
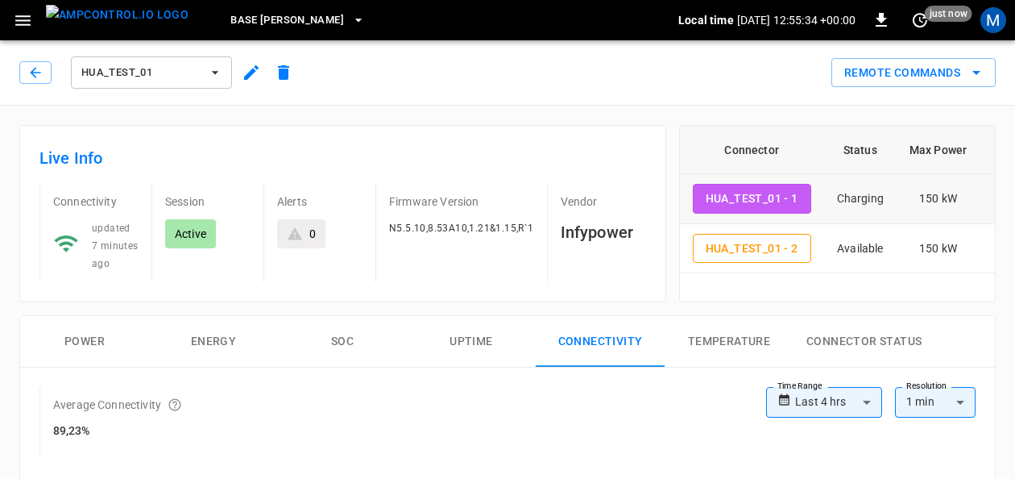
click at [779, 195] on button "HUA_TEST_01 - 1" at bounding box center [752, 199] width 118 height 30
click at [780, 200] on button "HUA_TEST_01 - 1" at bounding box center [752, 199] width 118 height 30
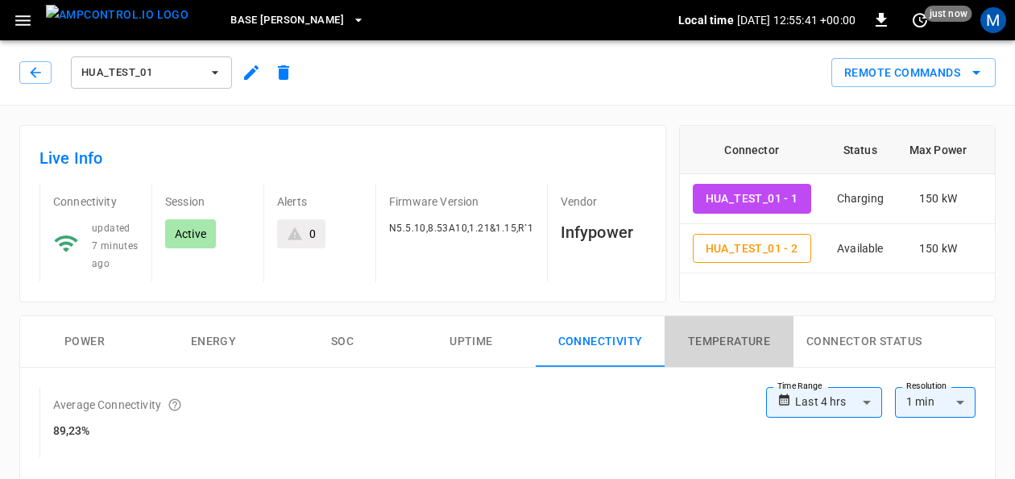
click at [738, 341] on button "Temperature" at bounding box center [729, 342] width 129 height 52
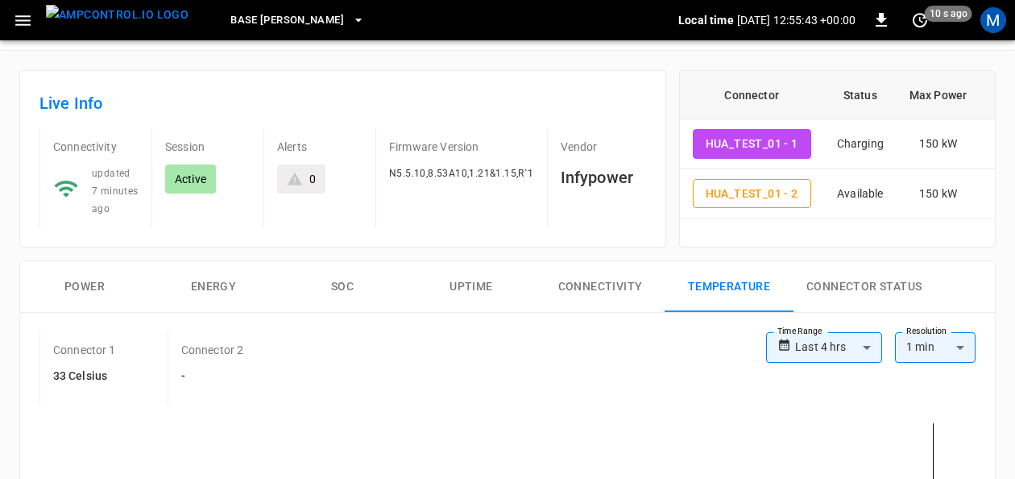
scroll to position [81, 0]
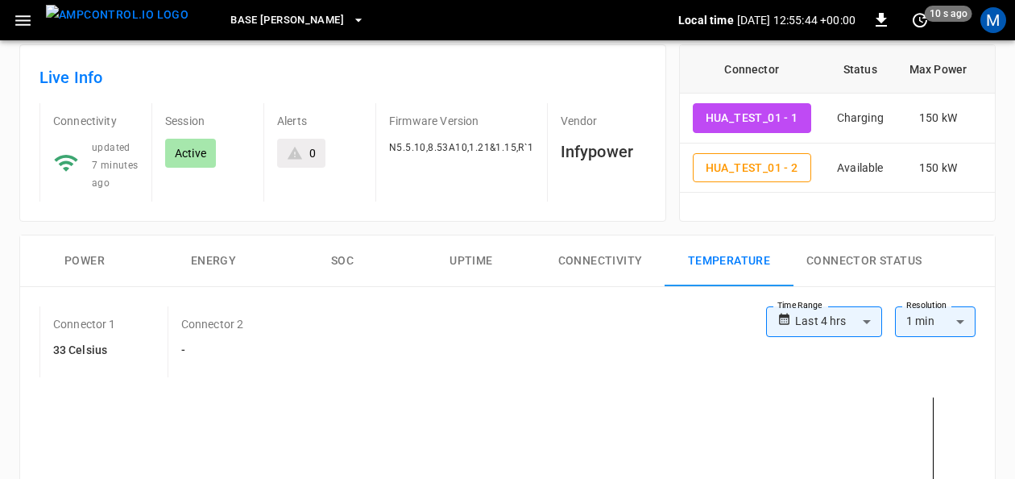
click at [880, 260] on button "Connector Status" at bounding box center [864, 261] width 141 height 52
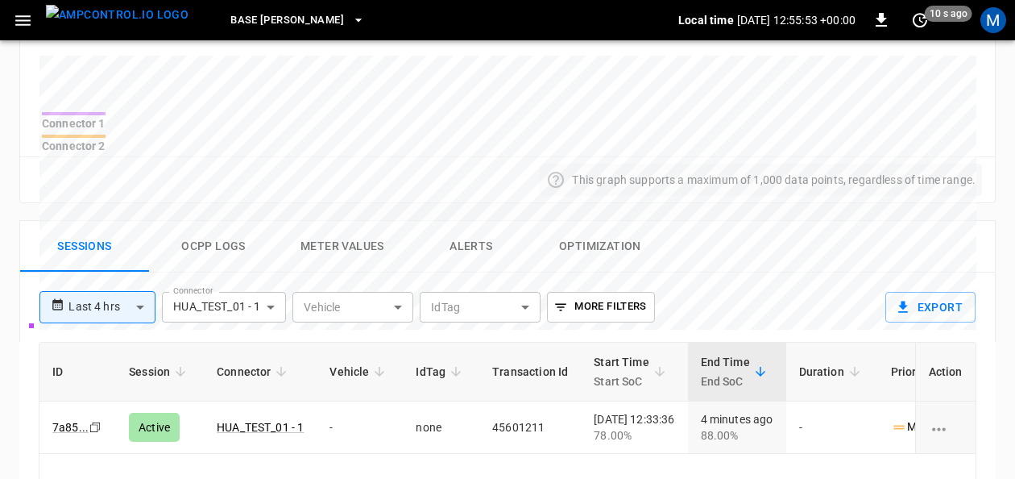
scroll to position [633, 0]
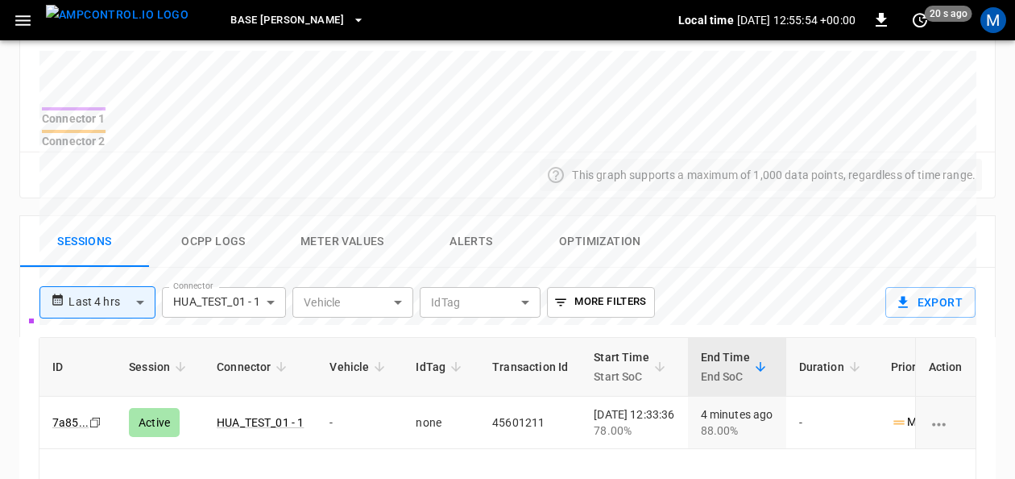
click at [211, 234] on button "Ocpp logs" at bounding box center [213, 242] width 129 height 52
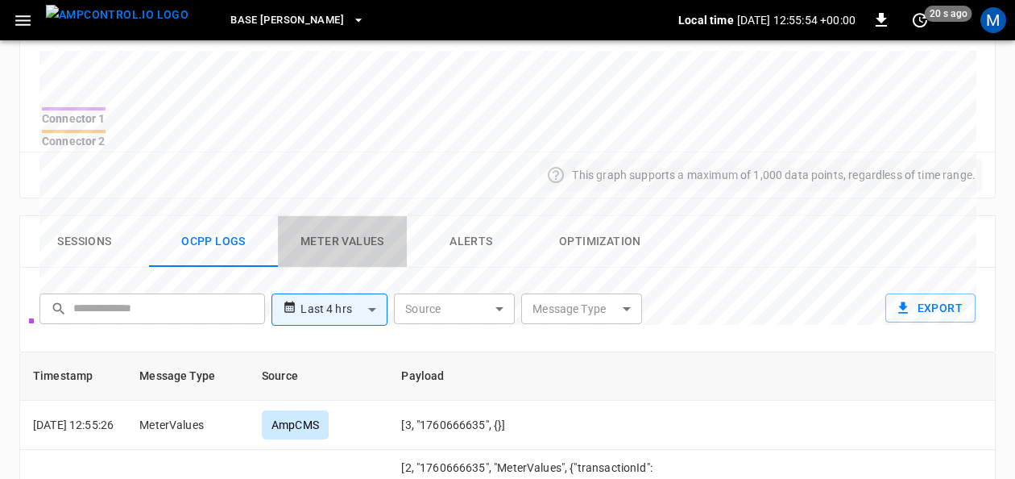
click at [326, 227] on button "Meter Values" at bounding box center [342, 242] width 129 height 52
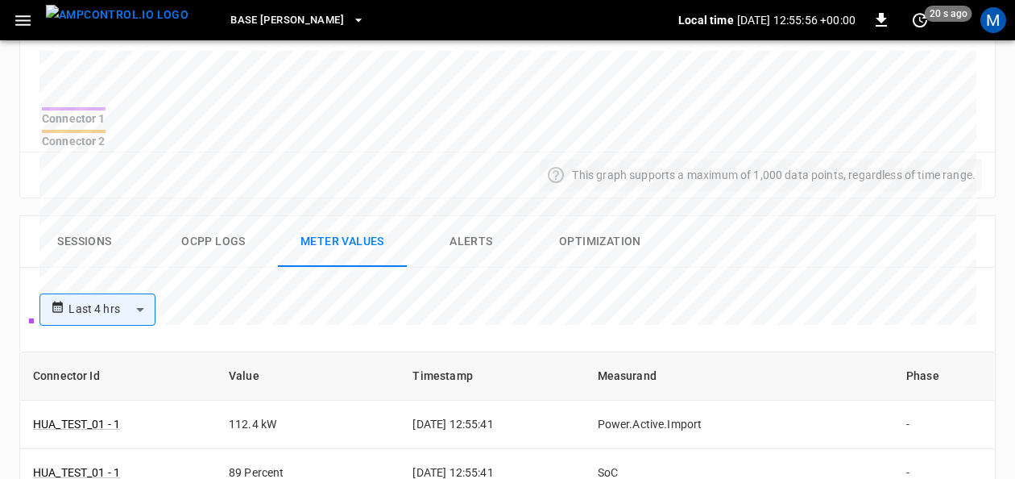
click at [480, 224] on button "Alerts" at bounding box center [471, 242] width 129 height 52
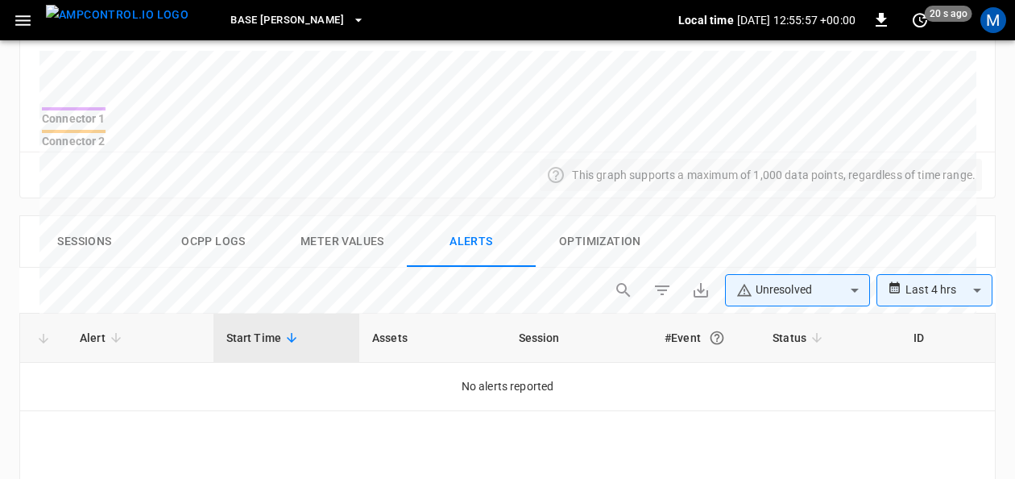
click at [574, 226] on button "Optimization" at bounding box center [600, 242] width 129 height 52
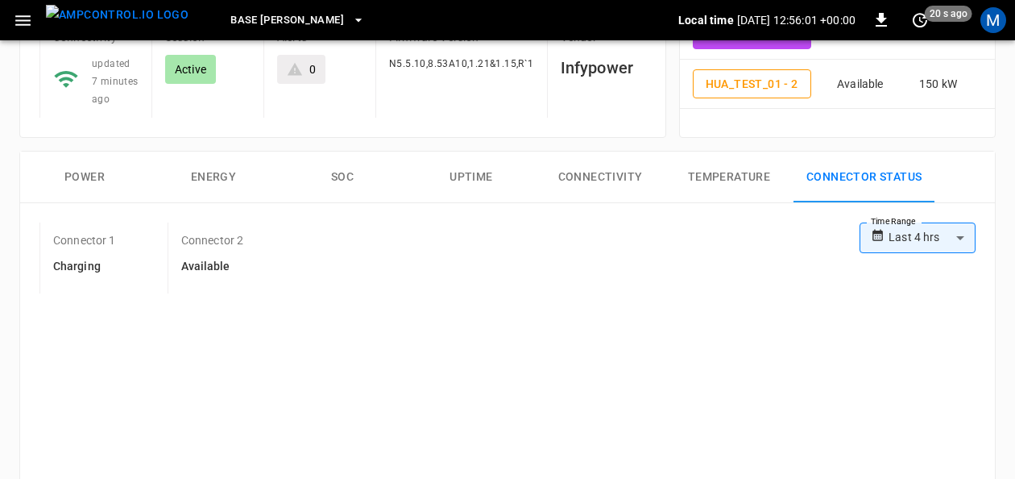
scroll to position [84, 0]
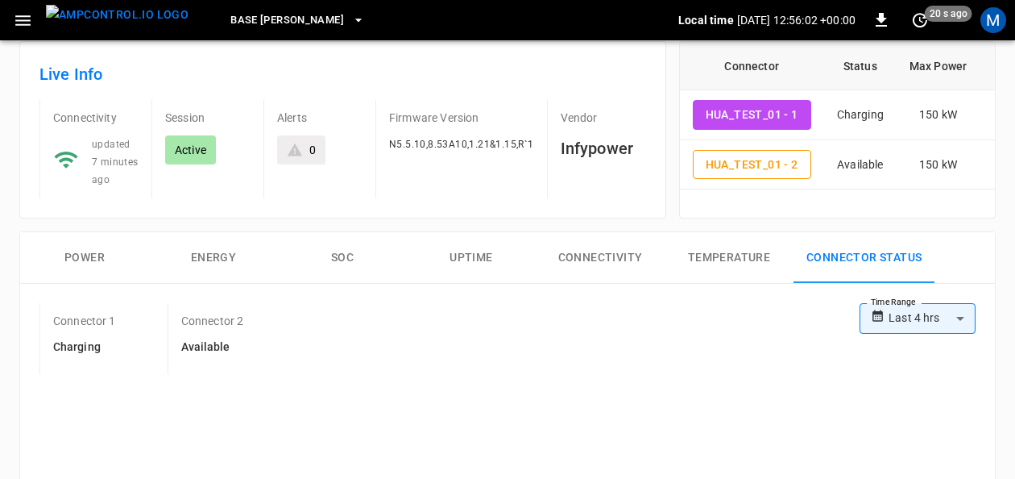
click at [95, 248] on button "Power" at bounding box center [84, 258] width 129 height 52
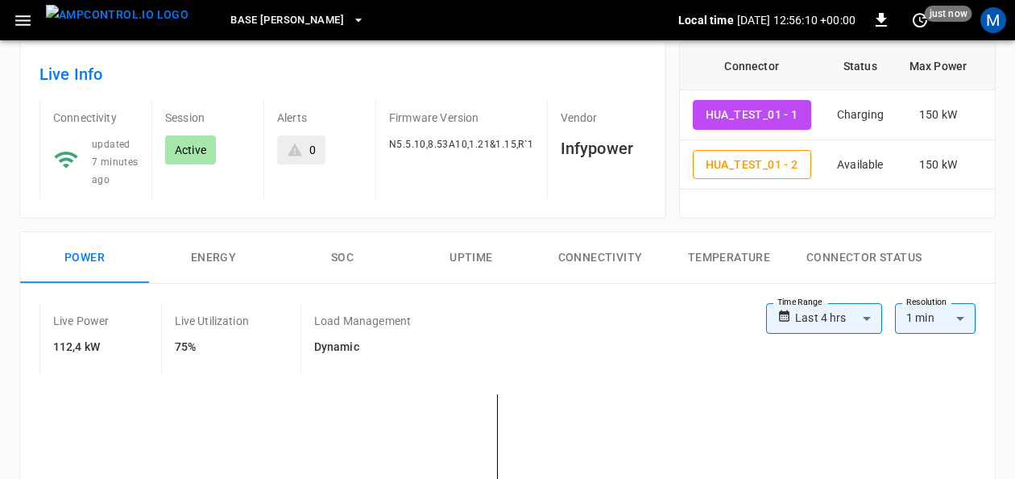
click at [221, 251] on button "Energy" at bounding box center [213, 258] width 129 height 52
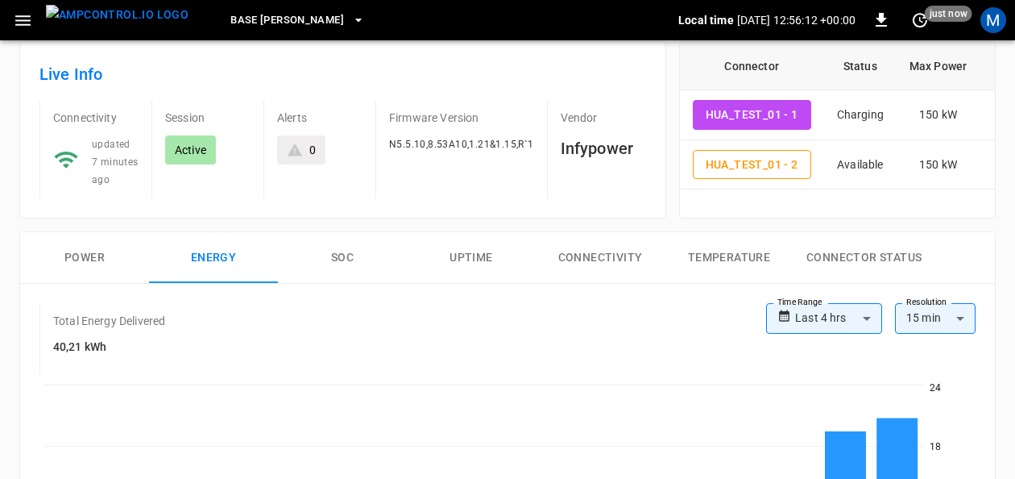
click at [333, 245] on button "SOC" at bounding box center [342, 258] width 129 height 52
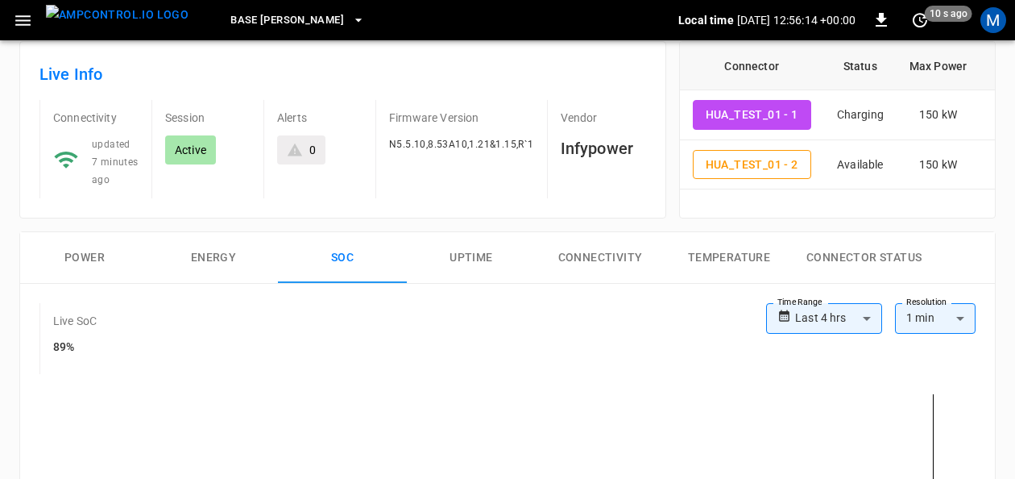
click at [458, 256] on button "Uptime" at bounding box center [471, 258] width 129 height 52
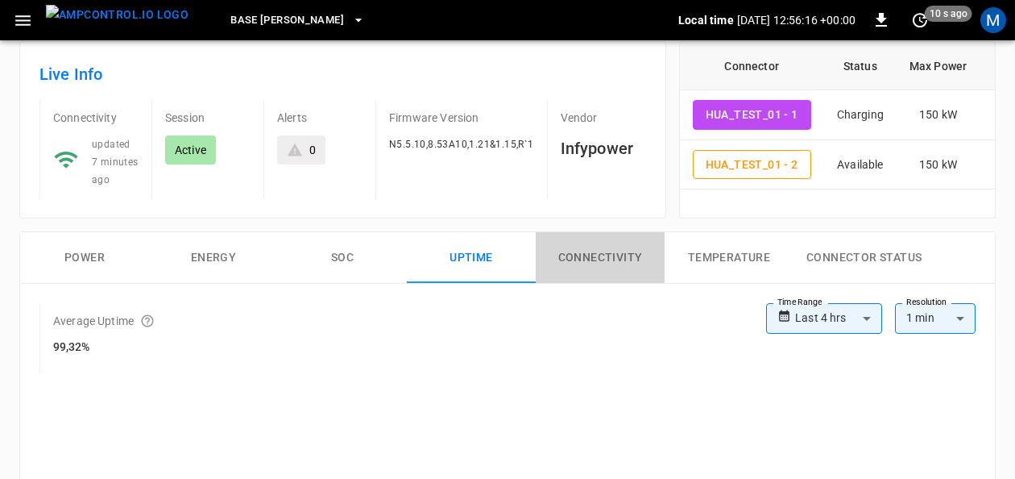
click at [583, 251] on button "Connectivity" at bounding box center [600, 258] width 129 height 52
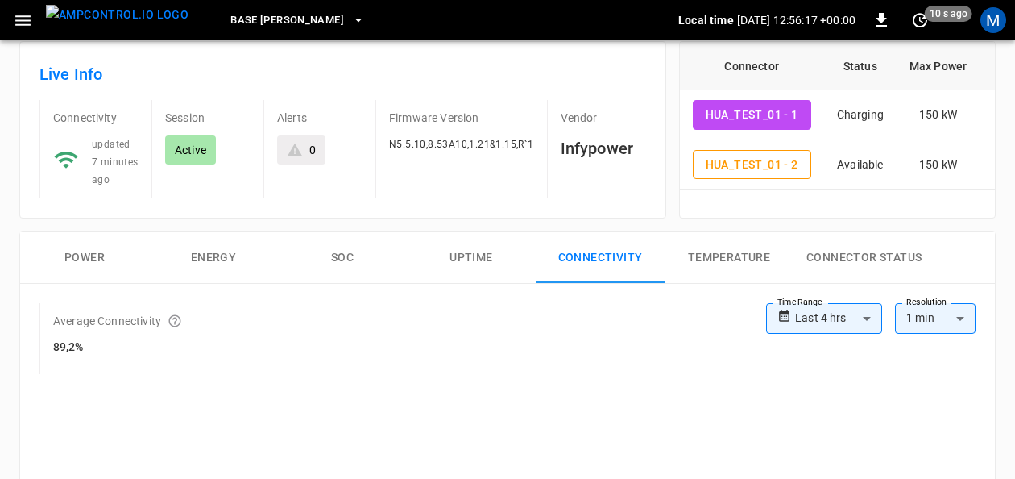
click at [714, 245] on button "Temperature" at bounding box center [729, 258] width 129 height 52
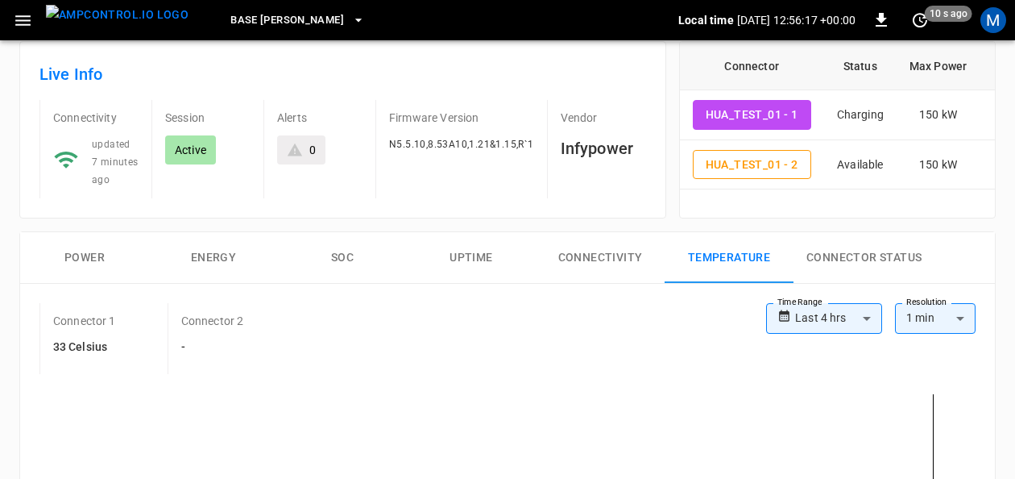
click at [963, 250] on div "Power Energy SOC Uptime Connectivity Temperature Connector Status" at bounding box center [507, 258] width 975 height 52
click at [915, 251] on button "Connector Status" at bounding box center [864, 258] width 141 height 52
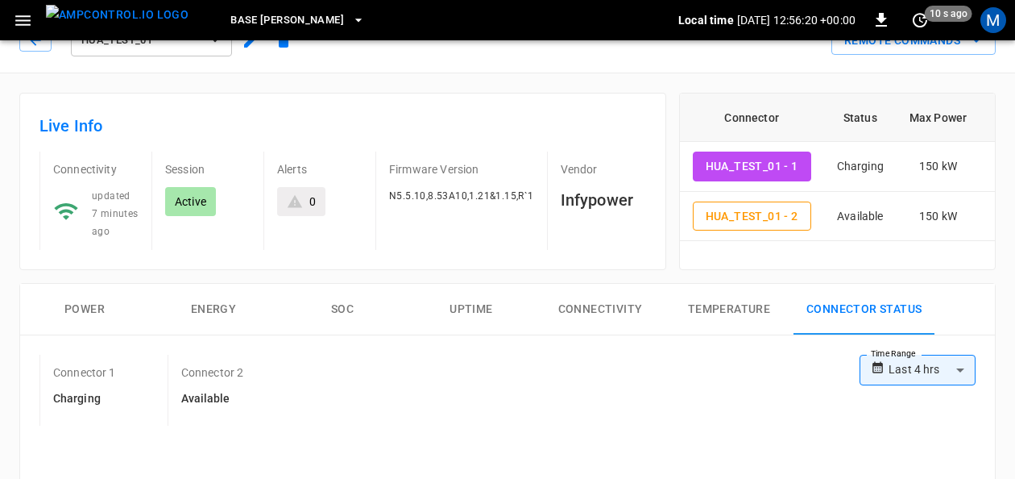
scroll to position [0, 0]
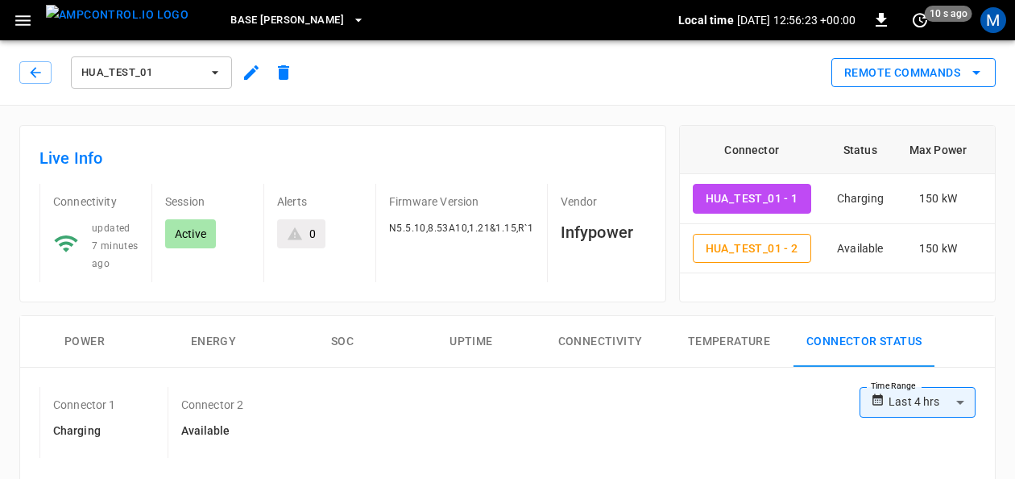
click at [980, 77] on icon "remote commands options" at bounding box center [976, 72] width 19 height 19
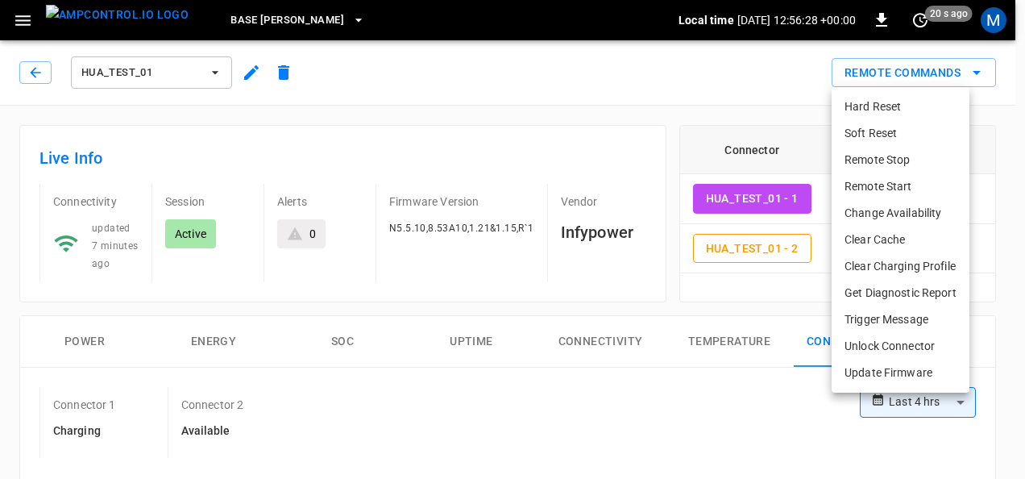
click at [999, 139] on div at bounding box center [512, 239] width 1025 height 479
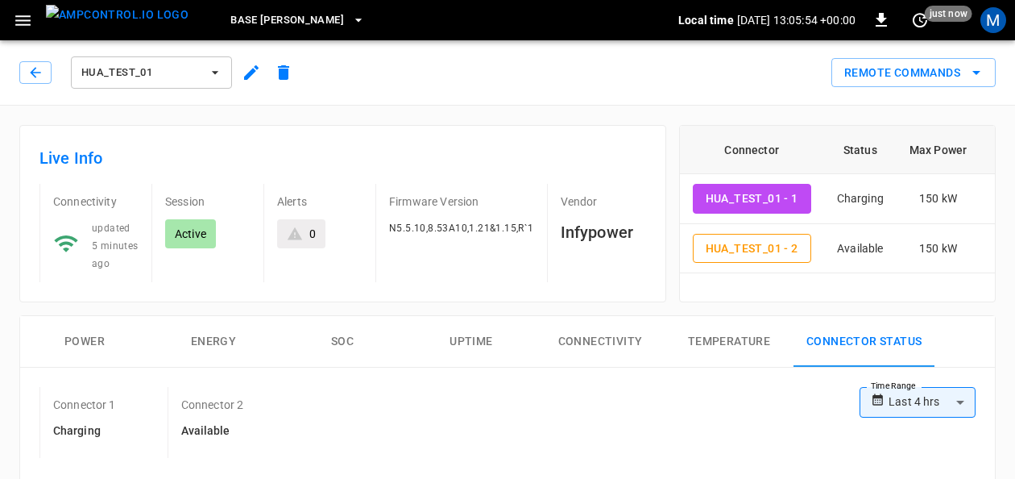
scroll to position [161, 0]
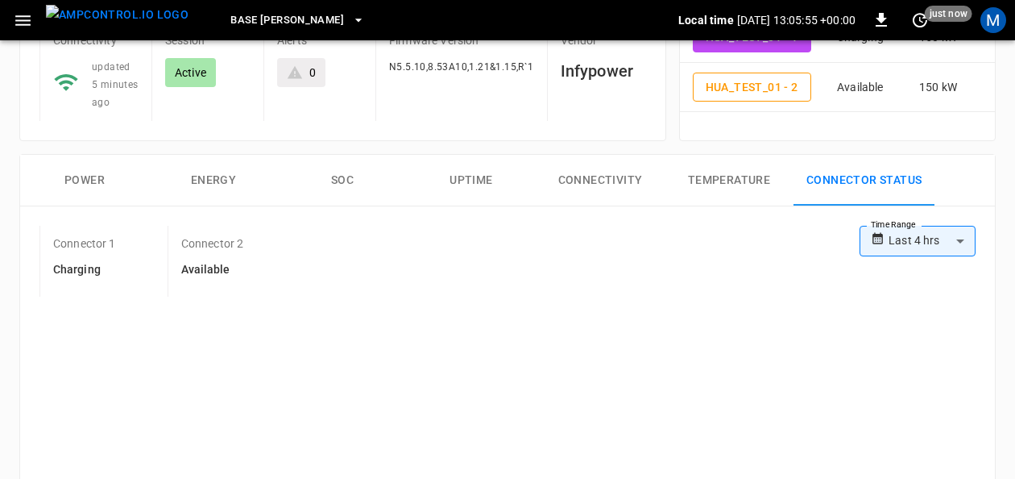
click at [359, 168] on button "SOC" at bounding box center [342, 181] width 129 height 52
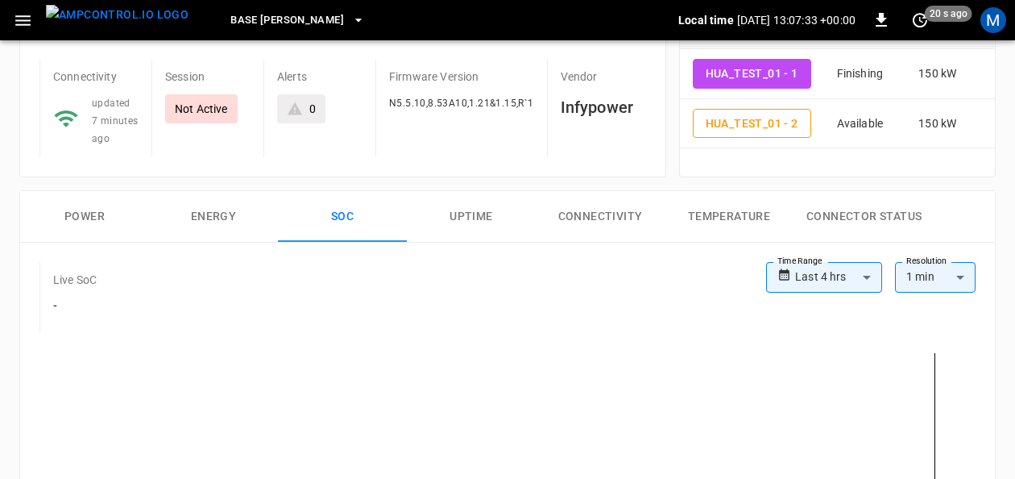
scroll to position [554, 0]
click at [729, 74] on button "HUA_TEST_01 - 1" at bounding box center [752, 74] width 118 height 30
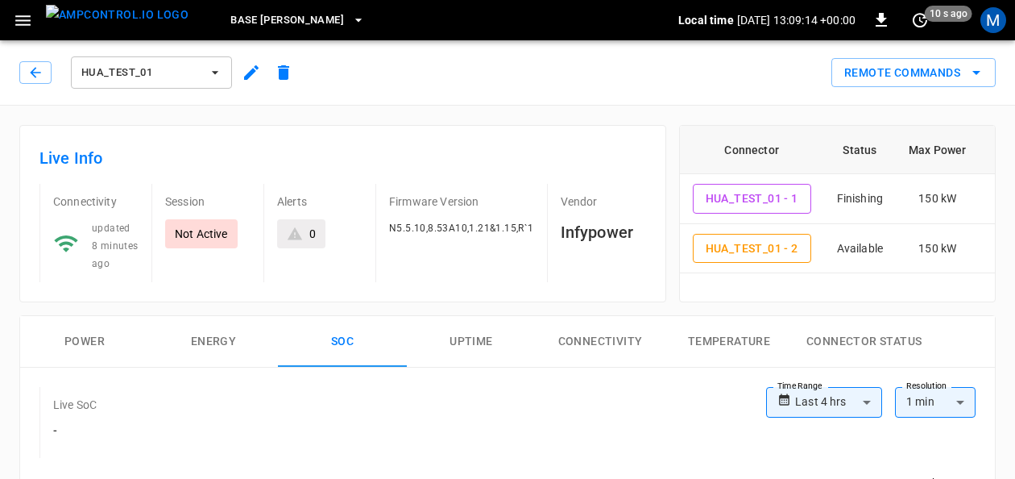
click at [344, 341] on button "SOC" at bounding box center [342, 342] width 129 height 52
click at [286, 18] on button "Base [PERSON_NAME]" at bounding box center [297, 20] width 147 height 31
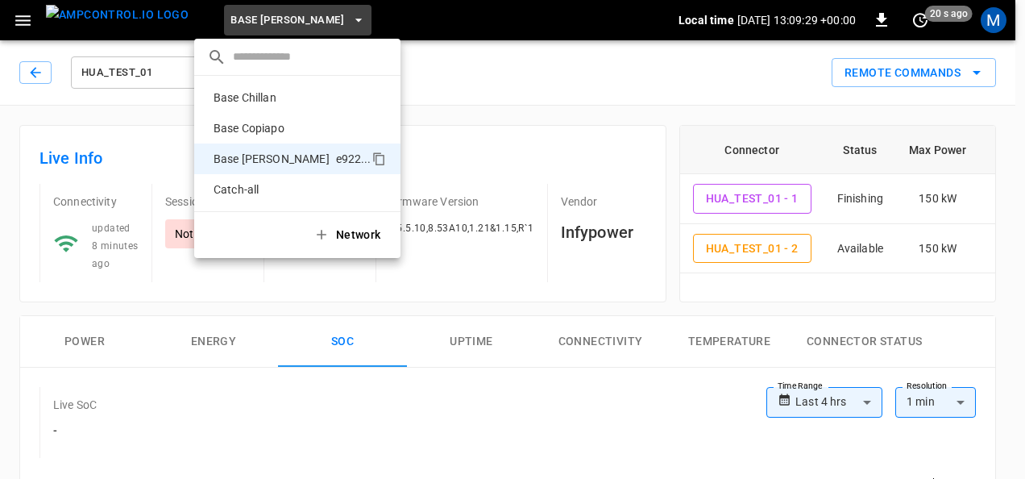
click at [517, 61] on div at bounding box center [512, 239] width 1025 height 479
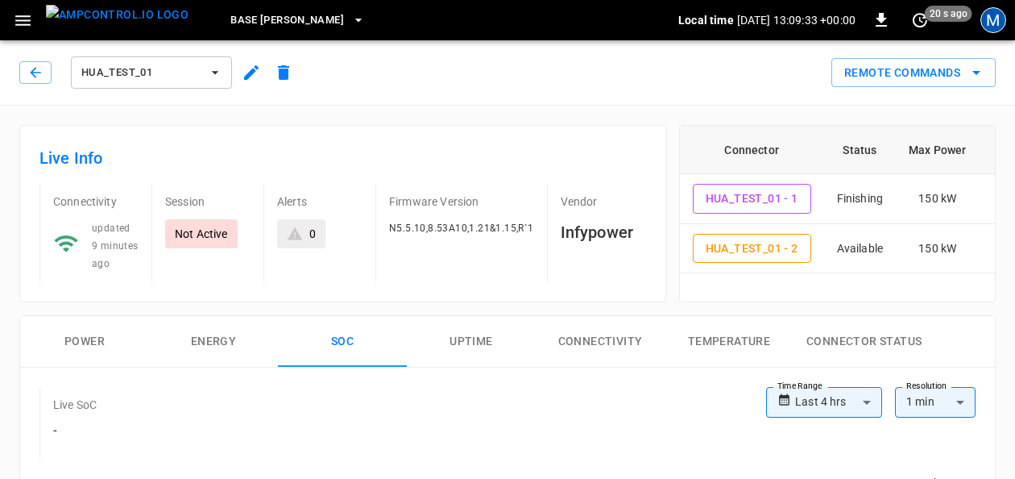
click at [998, 27] on div "M" at bounding box center [994, 20] width 26 height 26
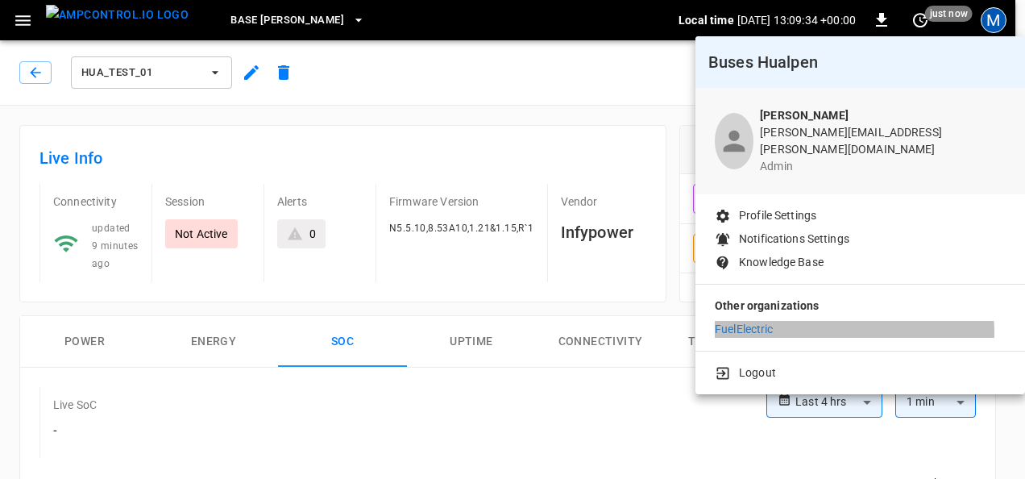
drag, startPoint x: 776, startPoint y: 322, endPoint x: 736, endPoint y: 234, distance: 97.4
click at [775, 322] on li "FuelElectric" at bounding box center [860, 329] width 291 height 17
